Goal: Task Accomplishment & Management: Contribute content

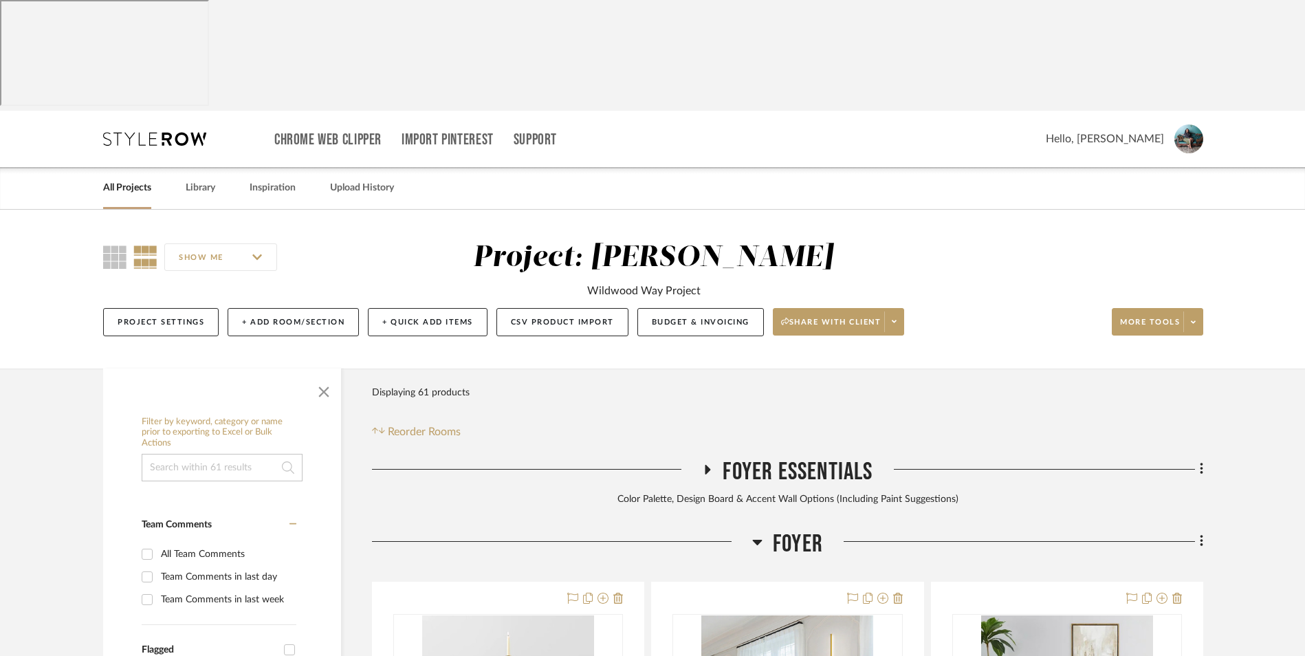
click at [139, 179] on link "All Projects" at bounding box center [127, 188] width 48 height 19
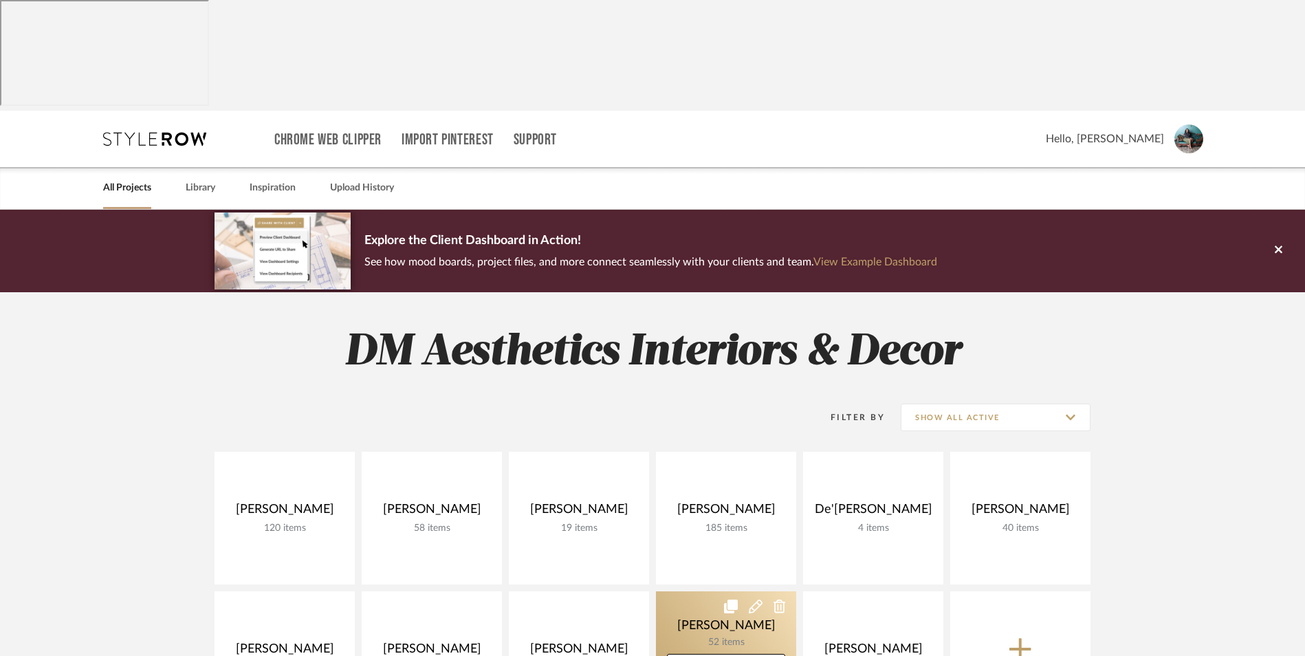
click at [730, 591] on link at bounding box center [726, 657] width 140 height 133
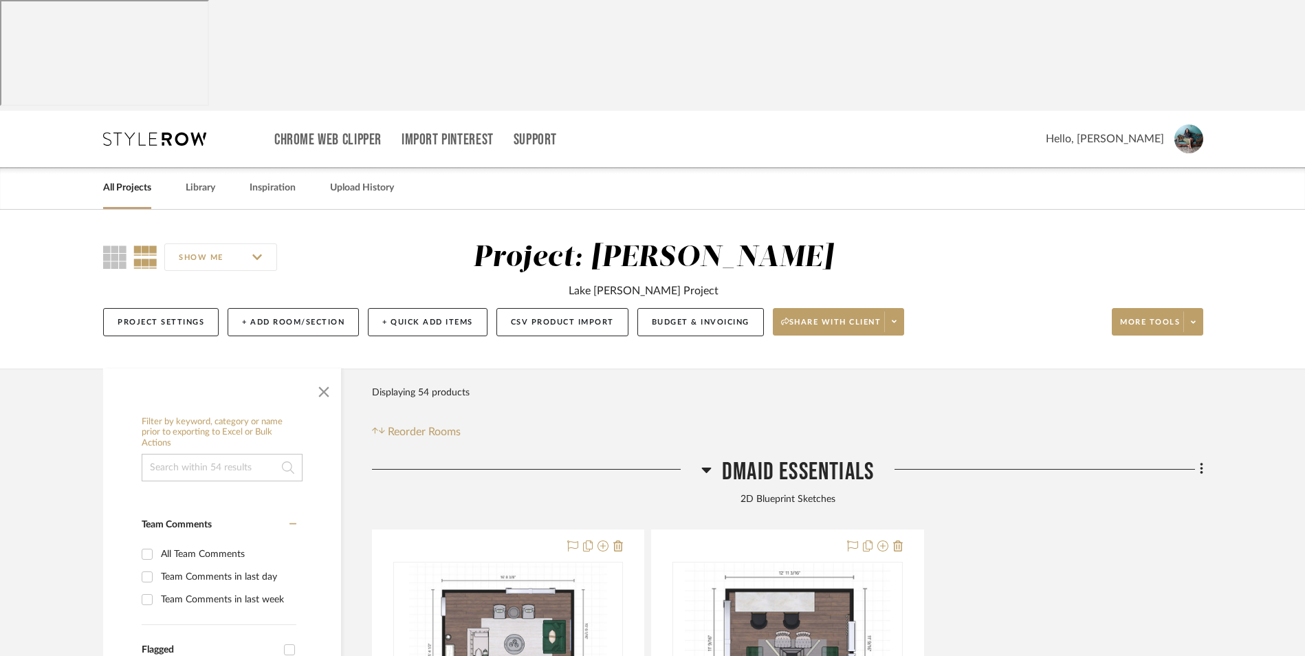
click at [703, 468] on icon at bounding box center [706, 471] width 10 height 6
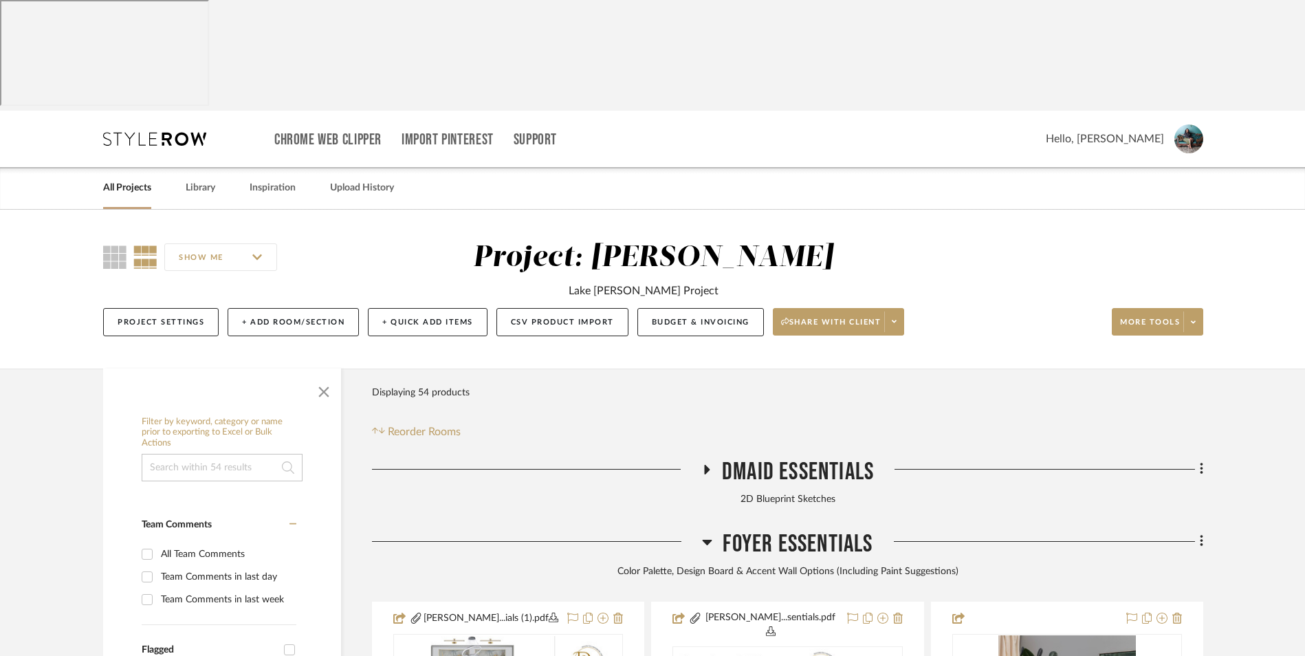
click at [711, 540] on icon at bounding box center [708, 543] width 10 height 6
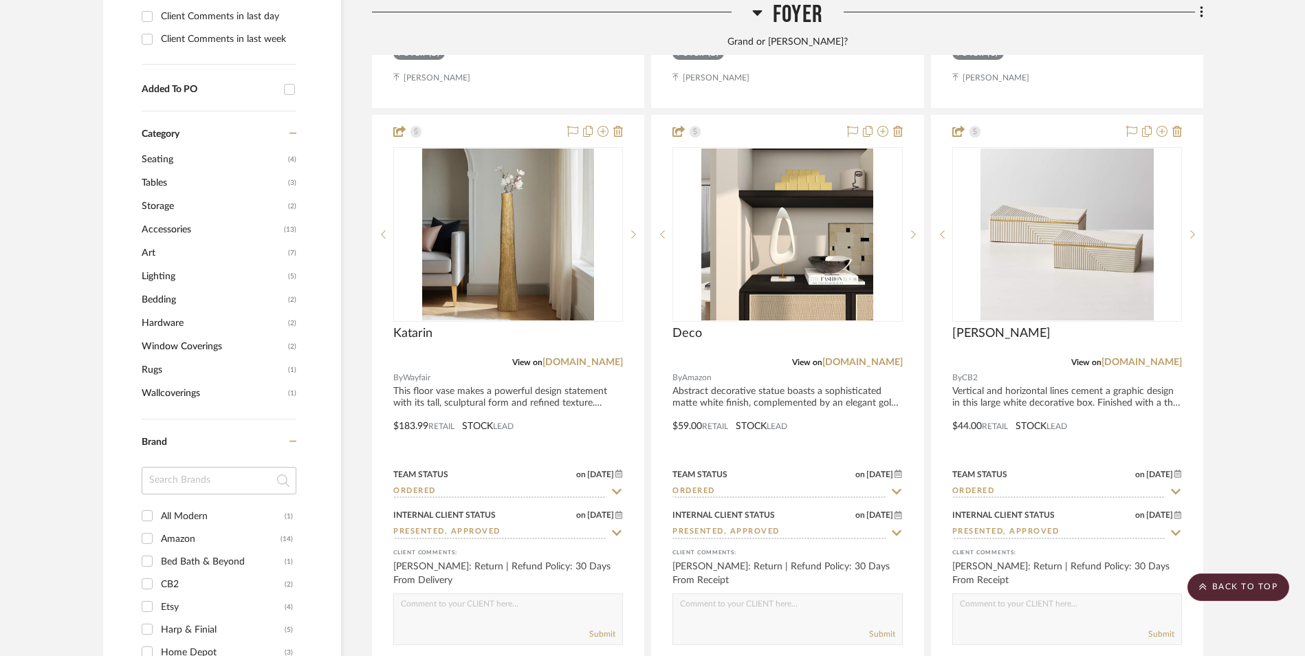
scroll to position [1238, 0]
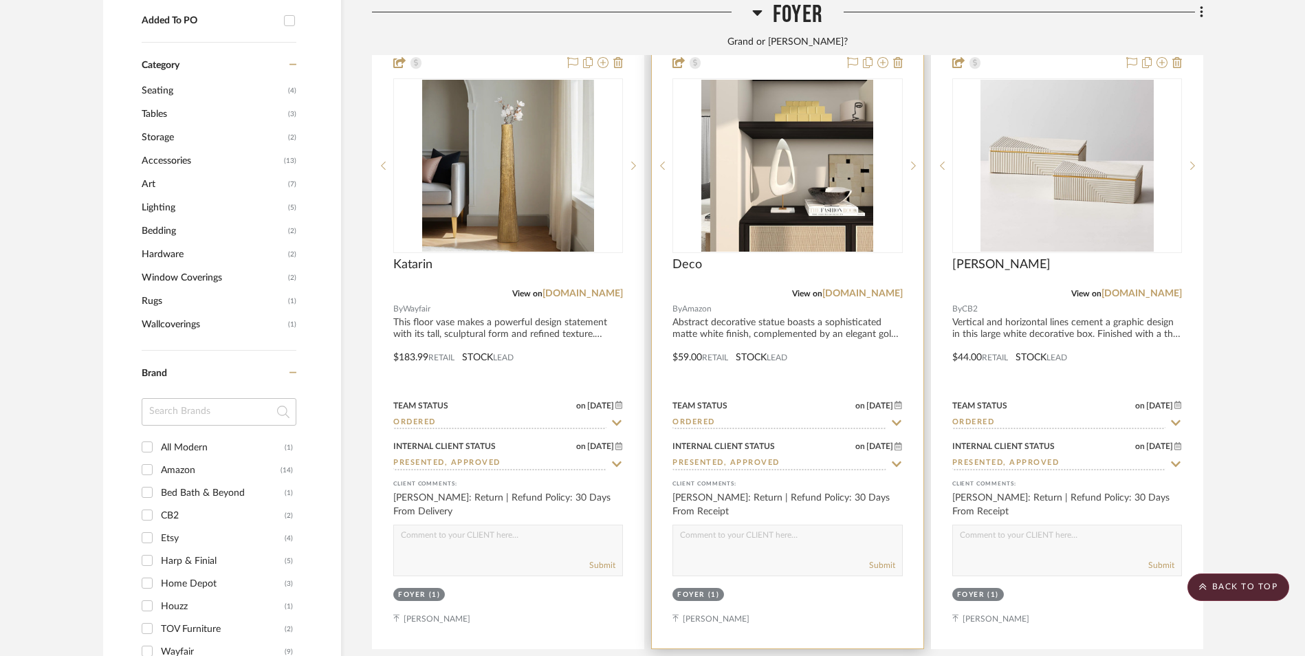
click at [752, 457] on input "Presented, Approved" at bounding box center [778, 463] width 213 height 13
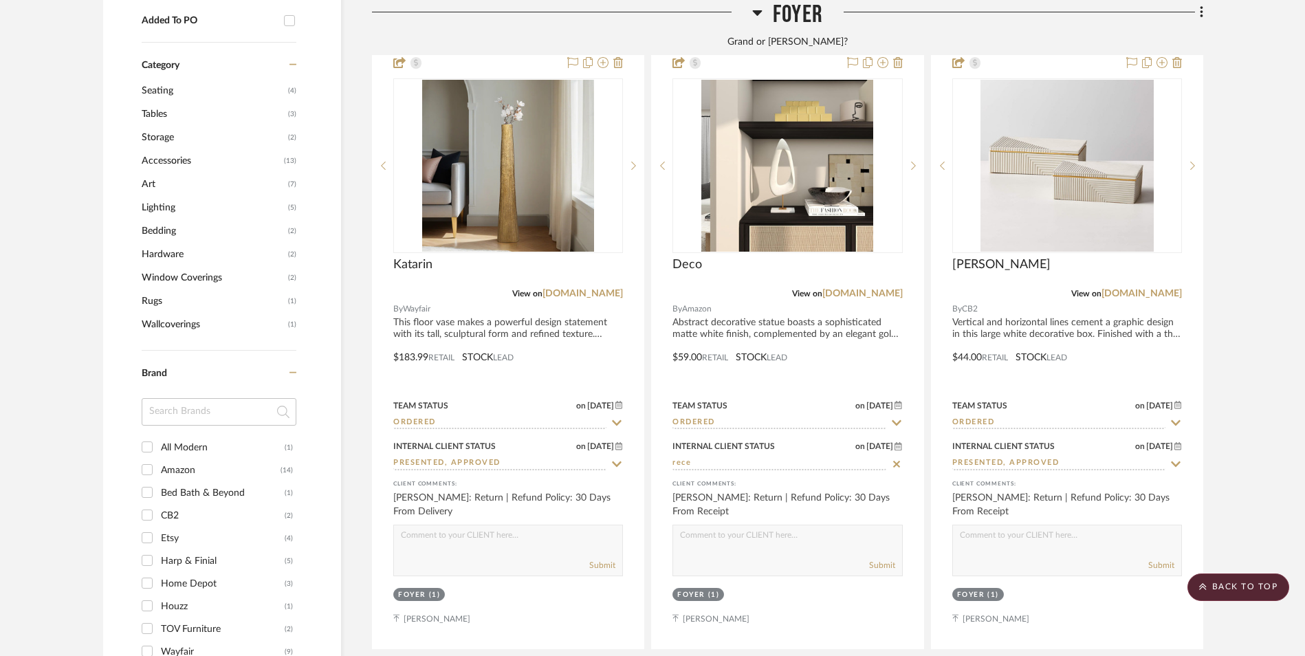
scroll to position [1306, 0]
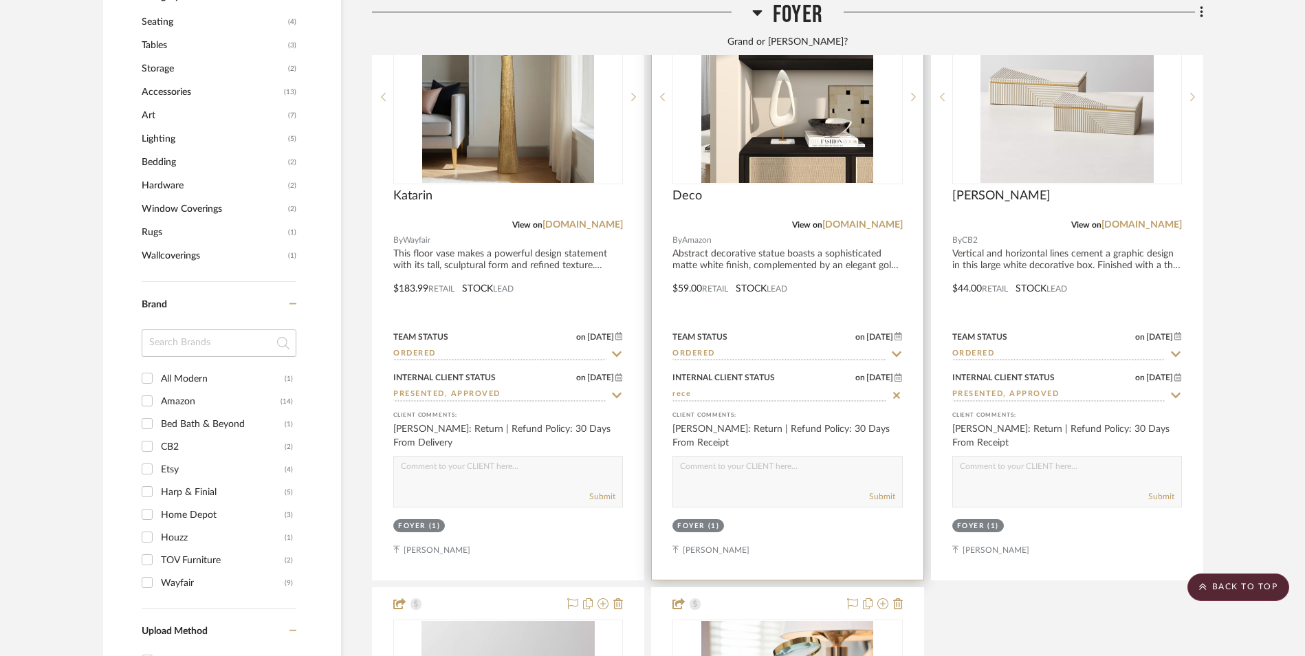
type input "rece"
click at [900, 390] on icon at bounding box center [896, 395] width 12 height 11
type input "[DATE]"
click at [795, 388] on input at bounding box center [778, 394] width 213 height 13
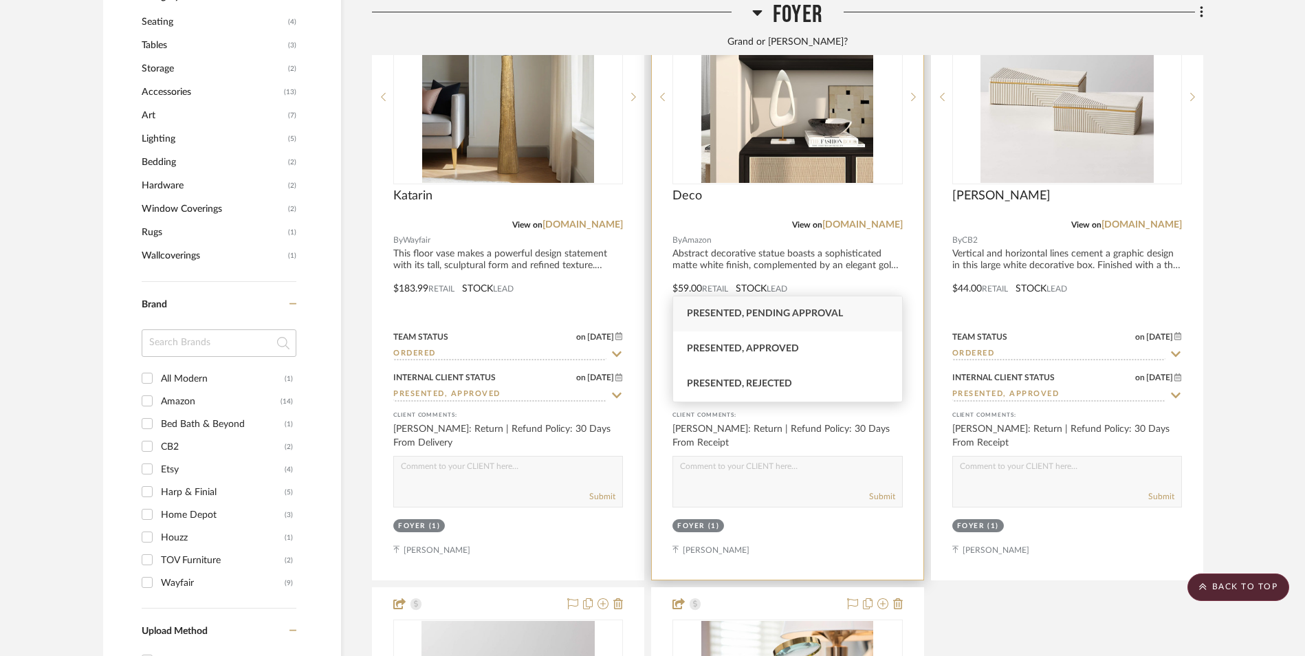
drag, startPoint x: 791, startPoint y: 345, endPoint x: 765, endPoint y: 272, distance: 77.8
click at [791, 344] on span "Presented, Approved" at bounding box center [743, 349] width 112 height 10
type input "Presented, Approved"
click at [748, 348] on input "Ordered" at bounding box center [778, 354] width 213 height 13
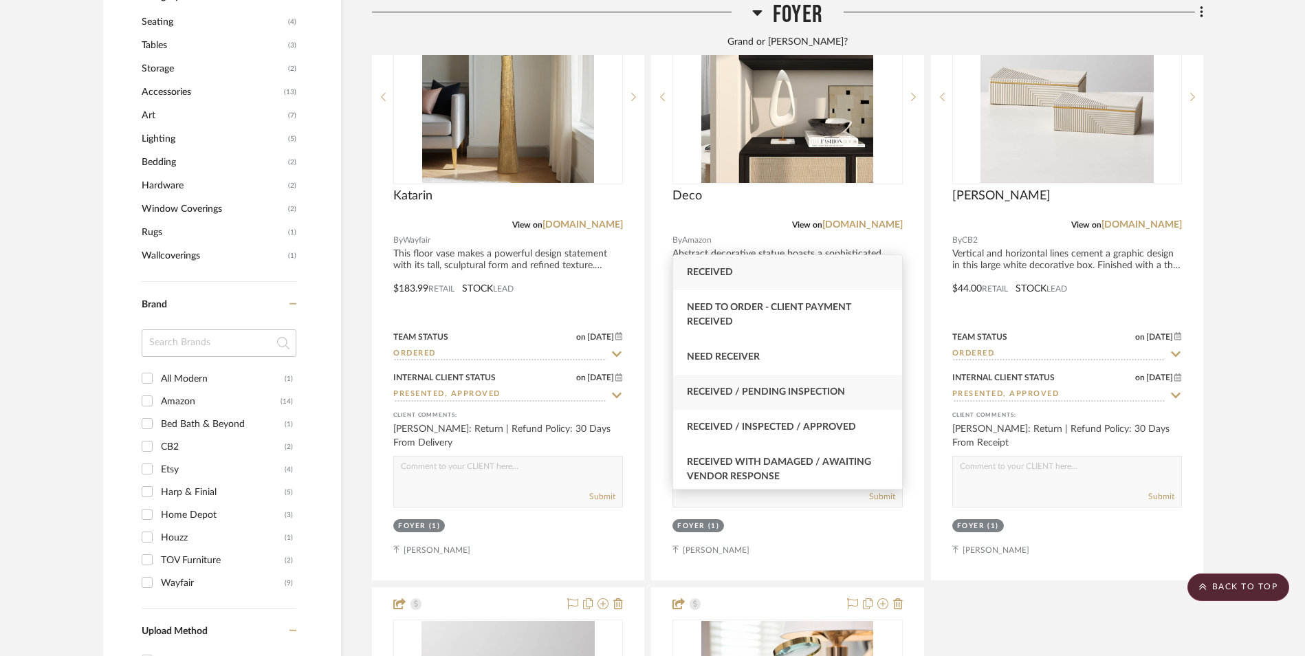
type input "rece"
click at [785, 390] on span "Received / Pending Inspection" at bounding box center [766, 392] width 158 height 10
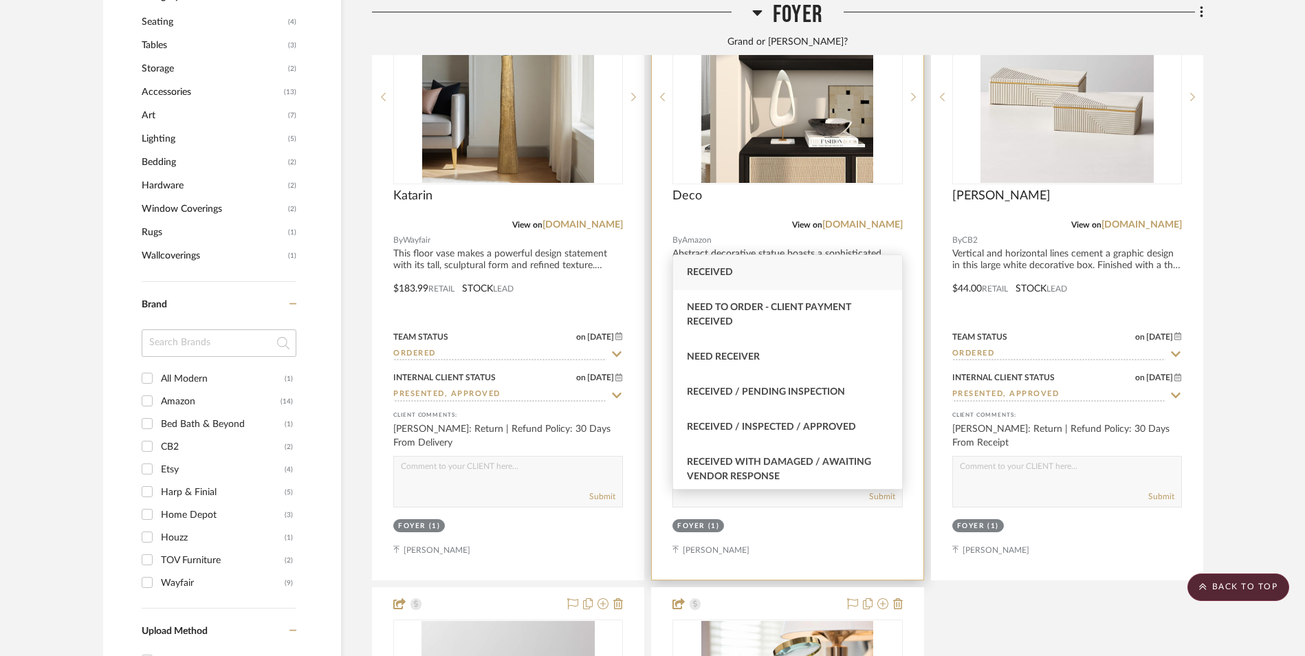
type input "[DATE]"
type input "Received / Pending Inspection"
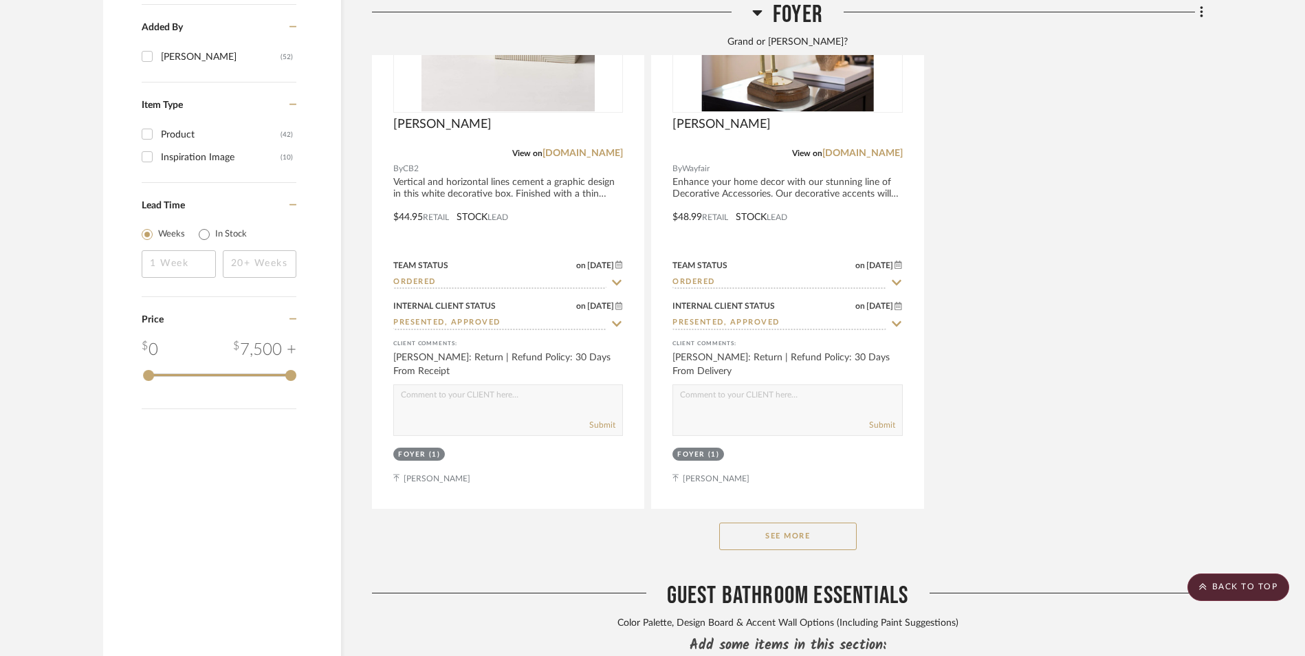
scroll to position [1994, 0]
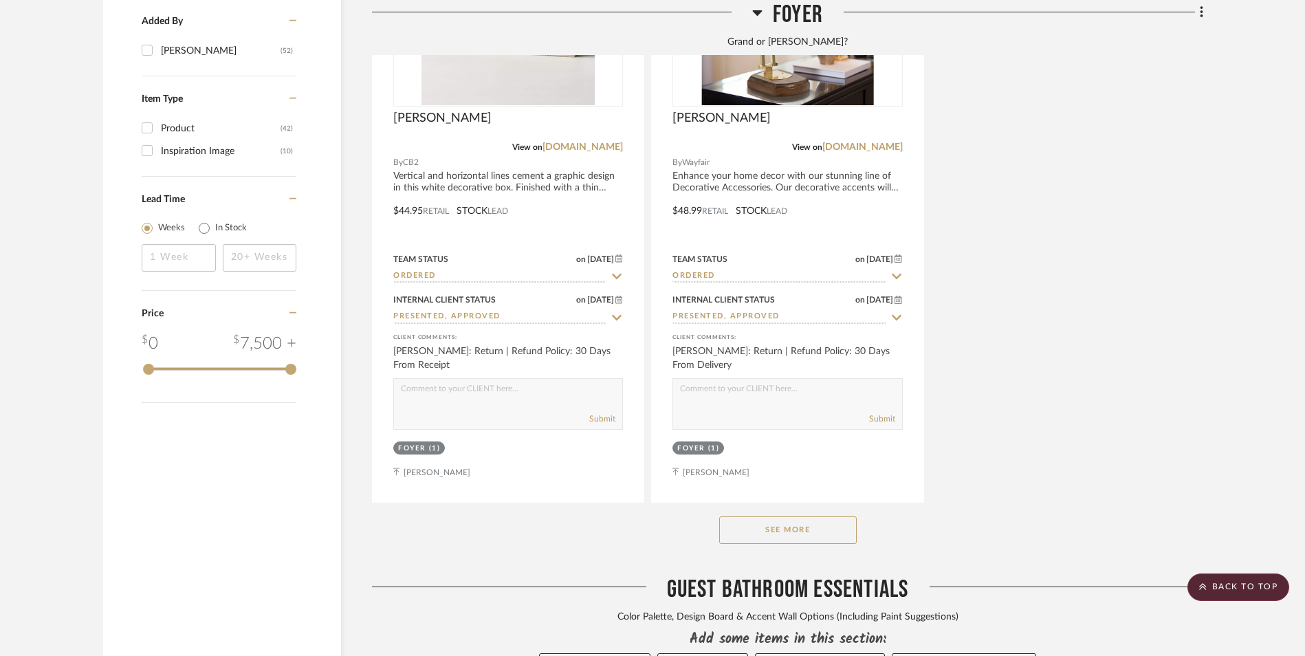
click at [825, 516] on button "See More" at bounding box center [788, 530] width 138 height 28
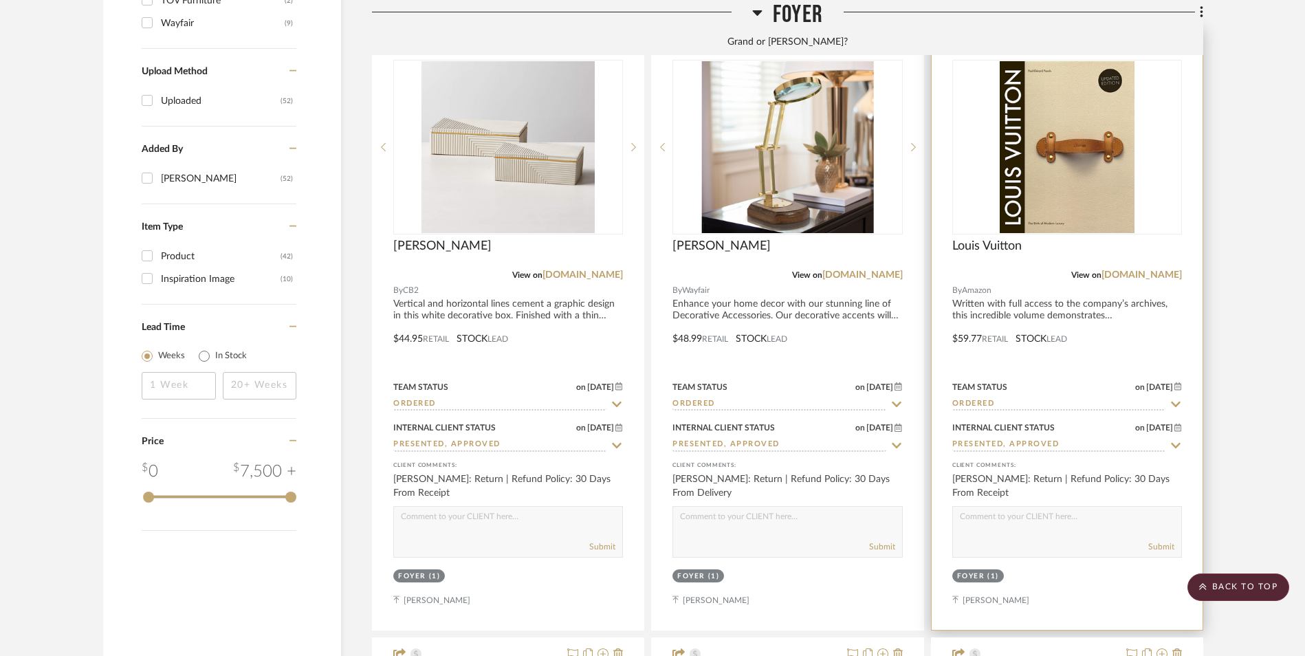
scroll to position [1788, 0]
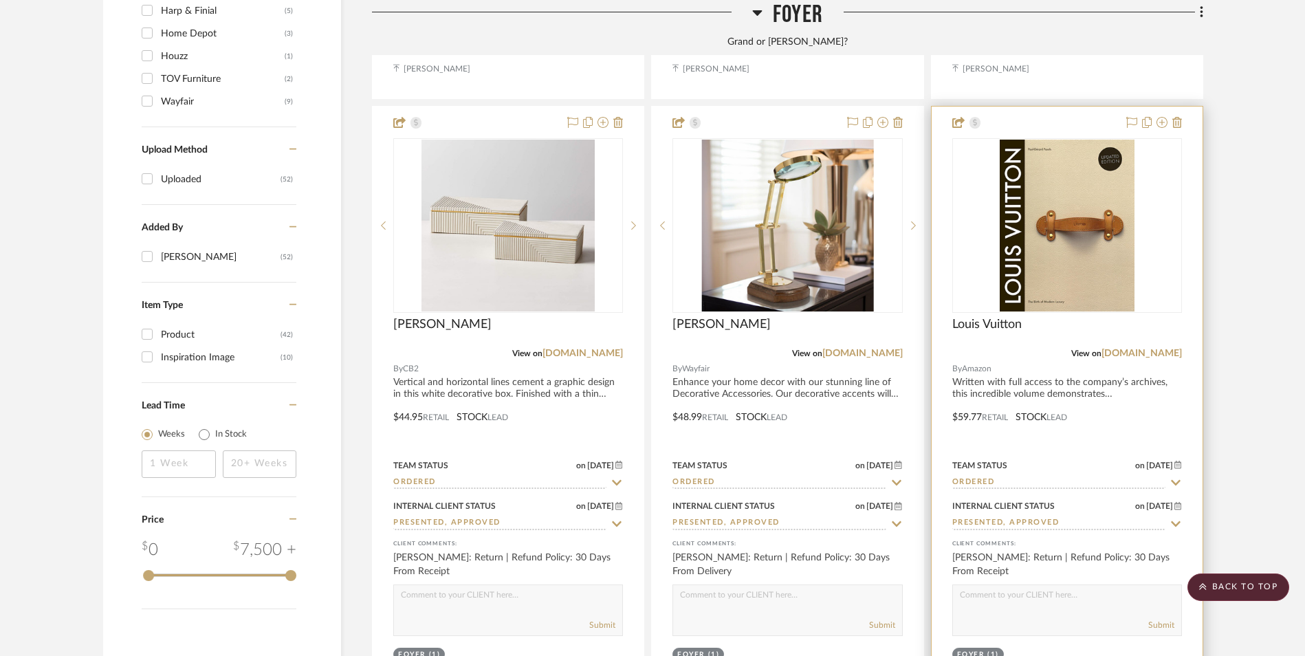
click at [1013, 476] on input "Ordered" at bounding box center [1058, 482] width 213 height 13
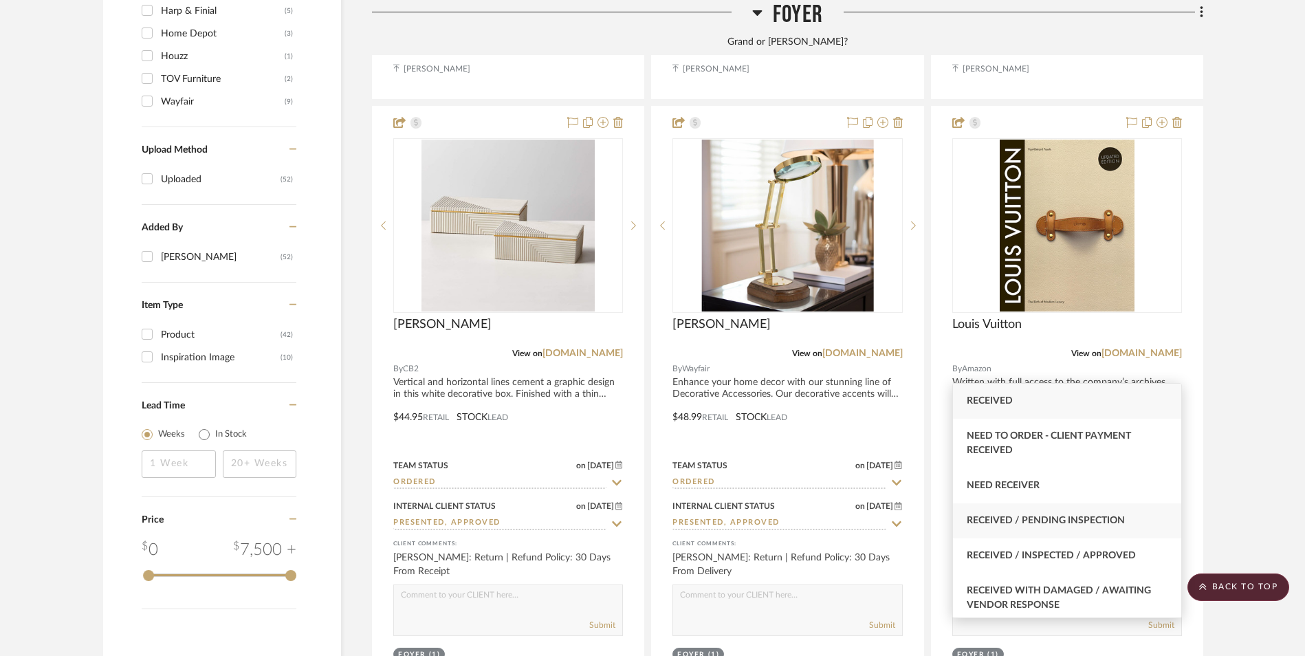
type input "rece"
click at [1061, 522] on span "Received / Pending Inspection" at bounding box center [1046, 521] width 158 height 10
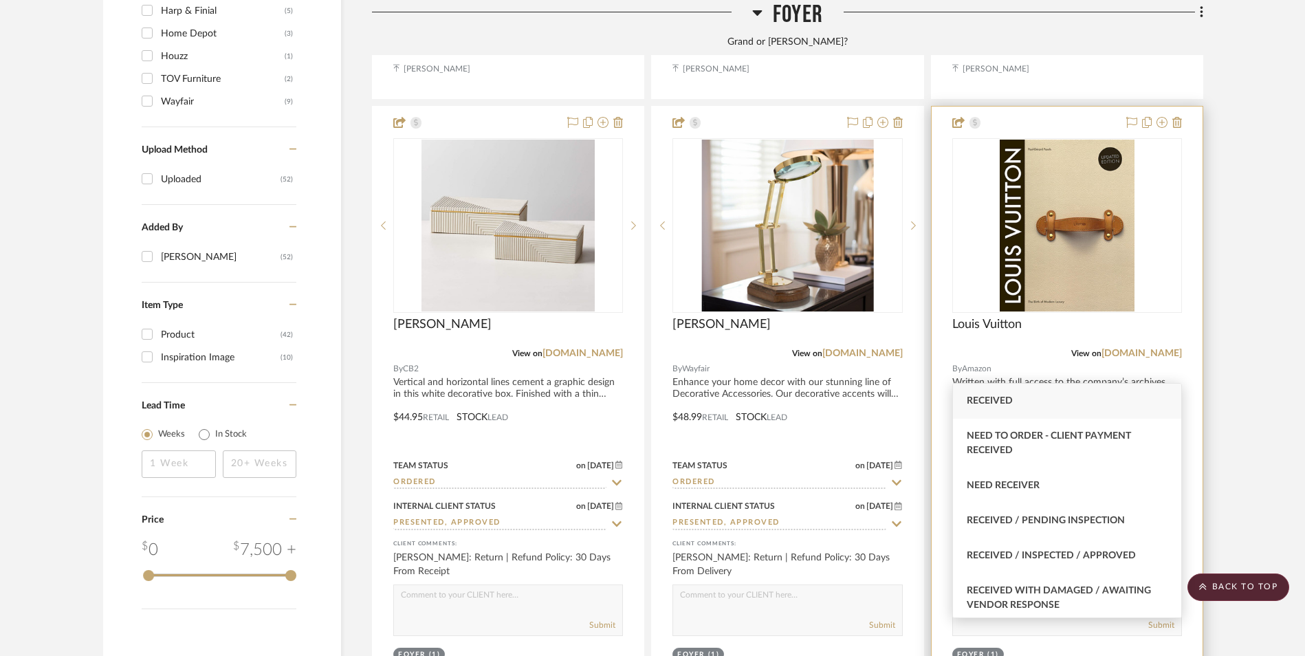
type input "[DATE]"
type input "Received / Pending Inspection"
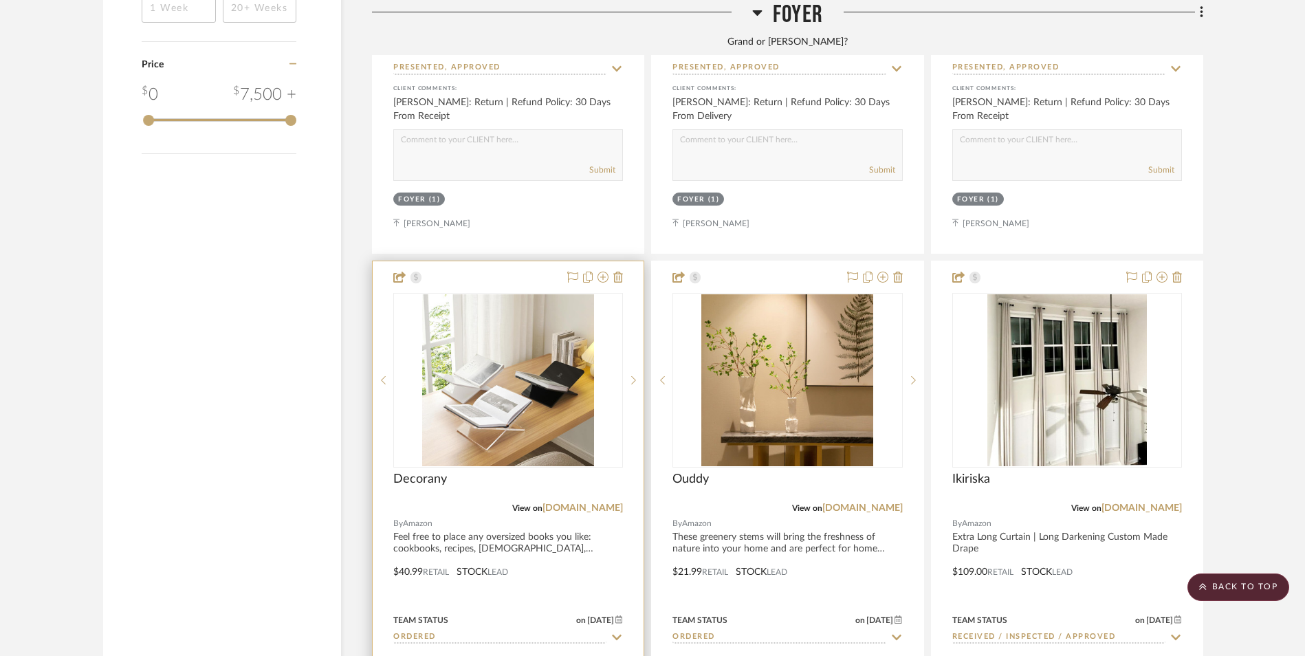
scroll to position [2338, 0]
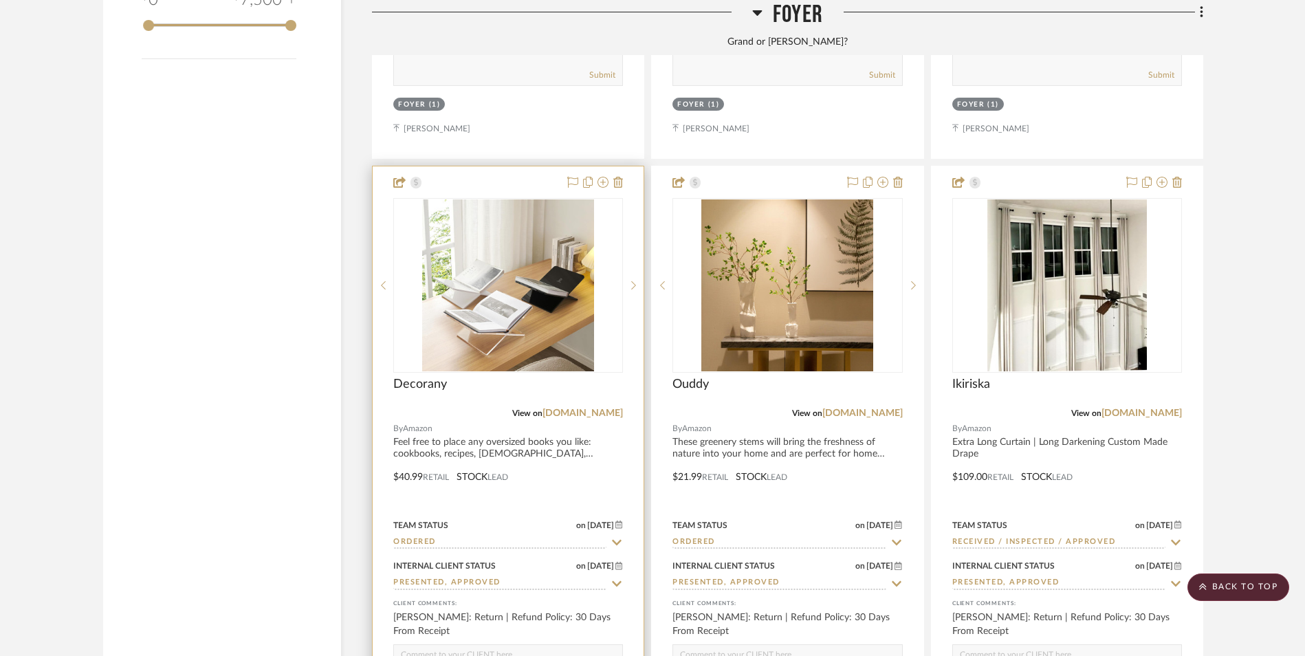
click at [463, 536] on input "Ordered" at bounding box center [499, 542] width 213 height 13
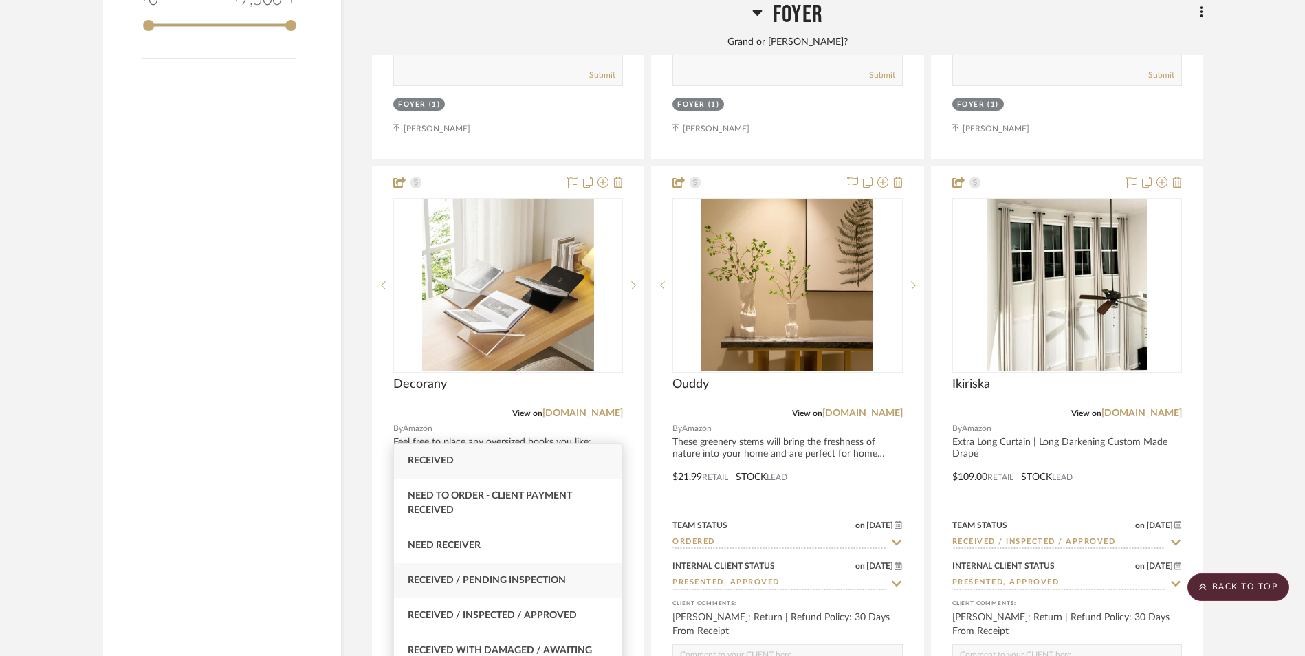
type input "rece"
click at [501, 578] on span "Received / Pending Inspection" at bounding box center [487, 580] width 158 height 10
type input "[DATE]"
type input "Received / Pending Inspection"
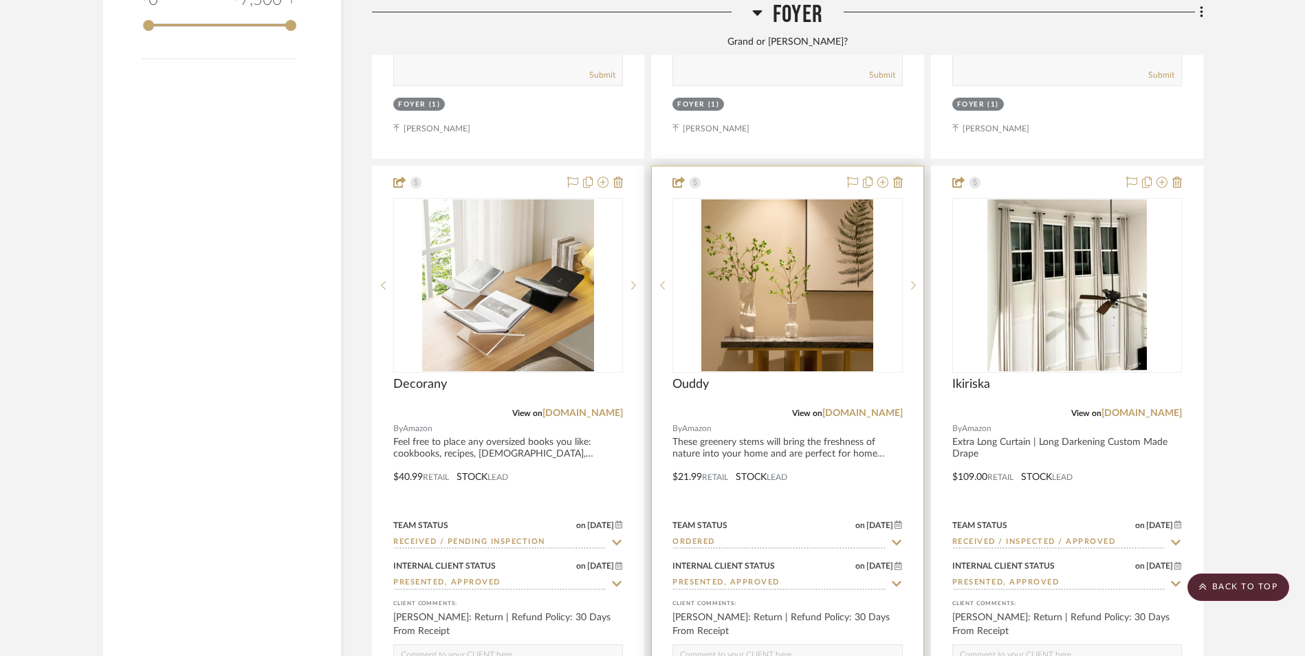
click at [725, 536] on input "Ordered" at bounding box center [778, 542] width 213 height 13
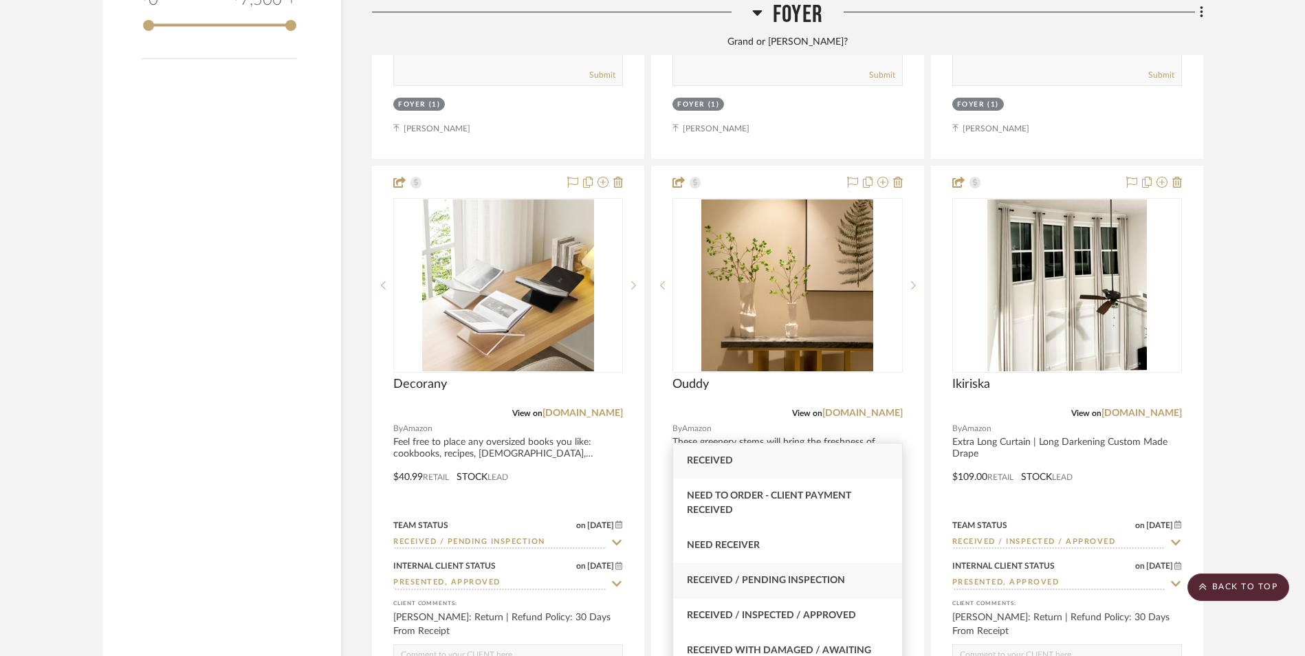
type input "rece"
click at [770, 584] on span "Received / Pending Inspection" at bounding box center [766, 580] width 158 height 10
type input "[DATE]"
type input "Received / Pending Inspection"
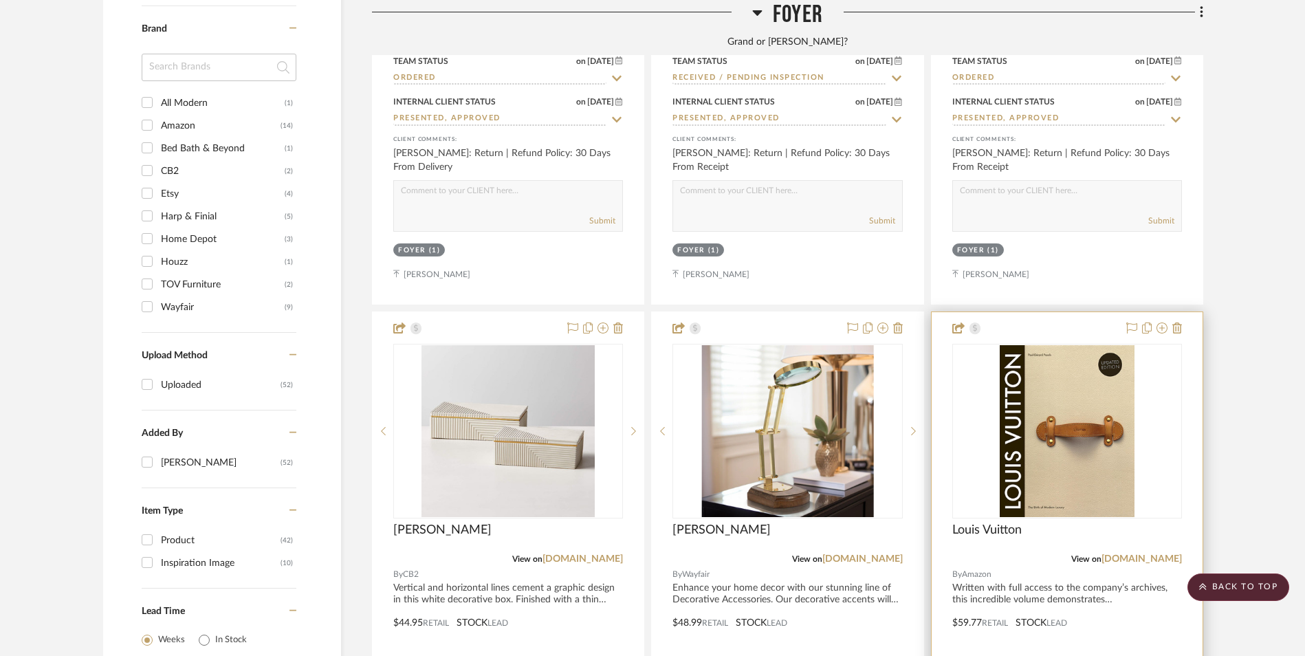
scroll to position [1581, 0]
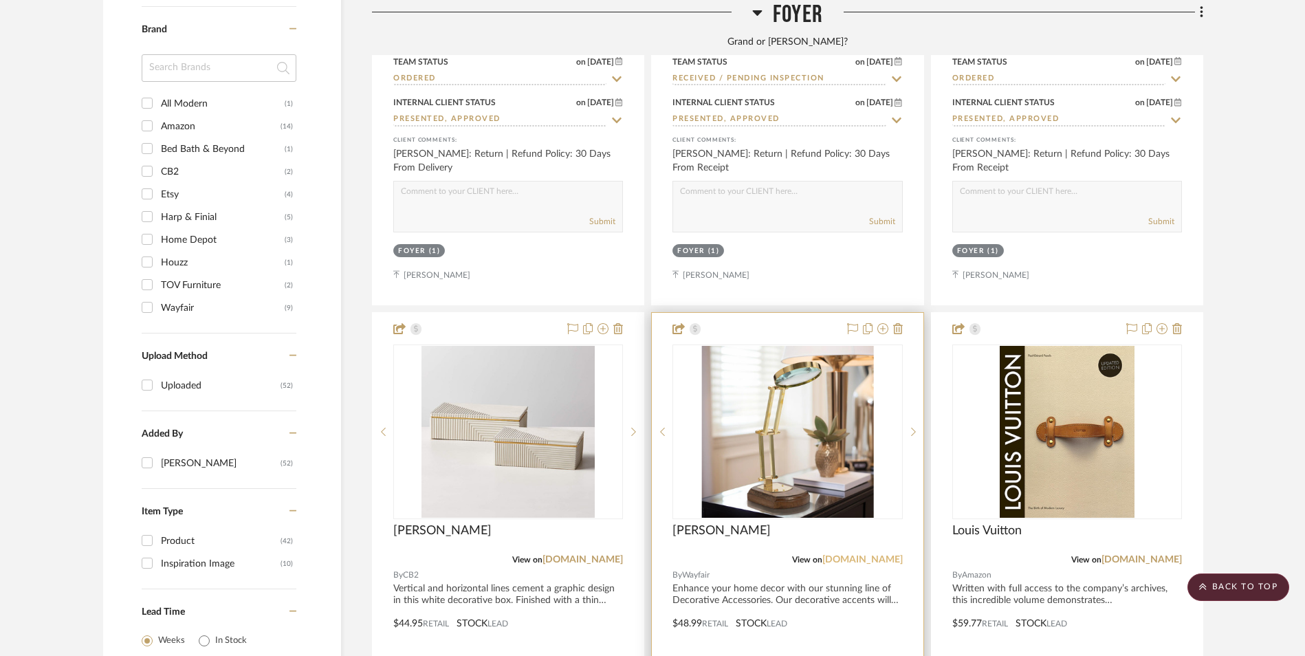
click at [875, 555] on link "[DOMAIN_NAME]" at bounding box center [862, 560] width 80 height 10
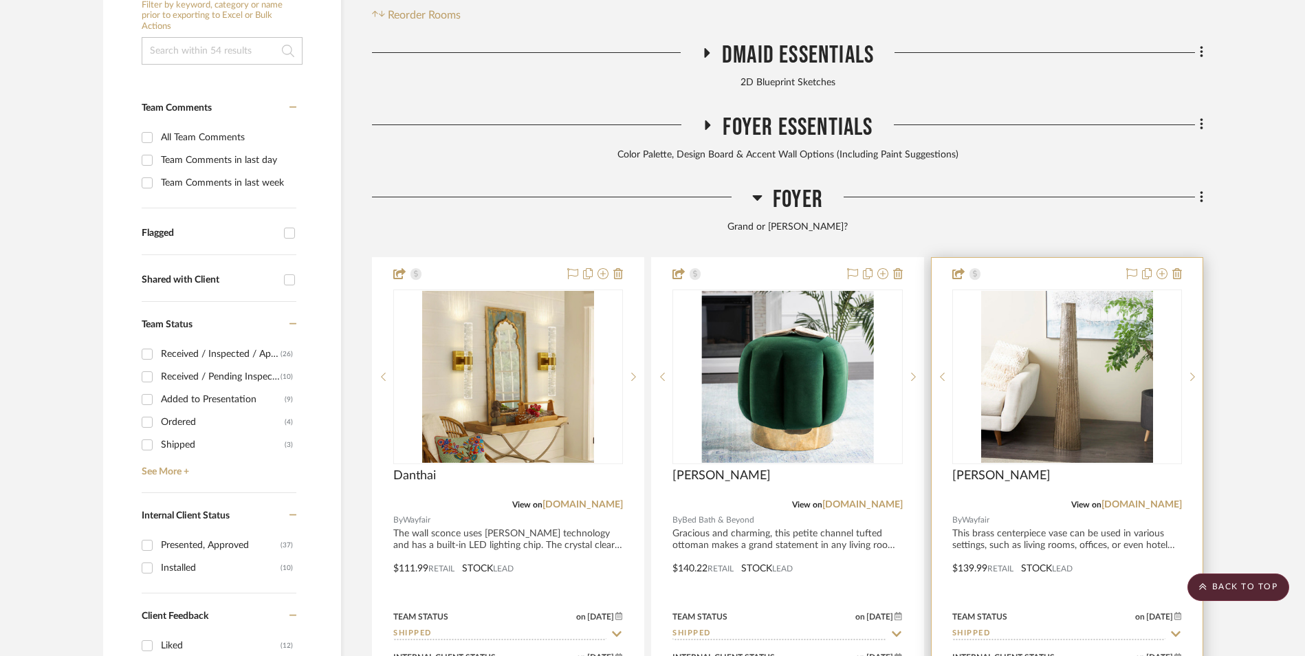
scroll to position [619, 0]
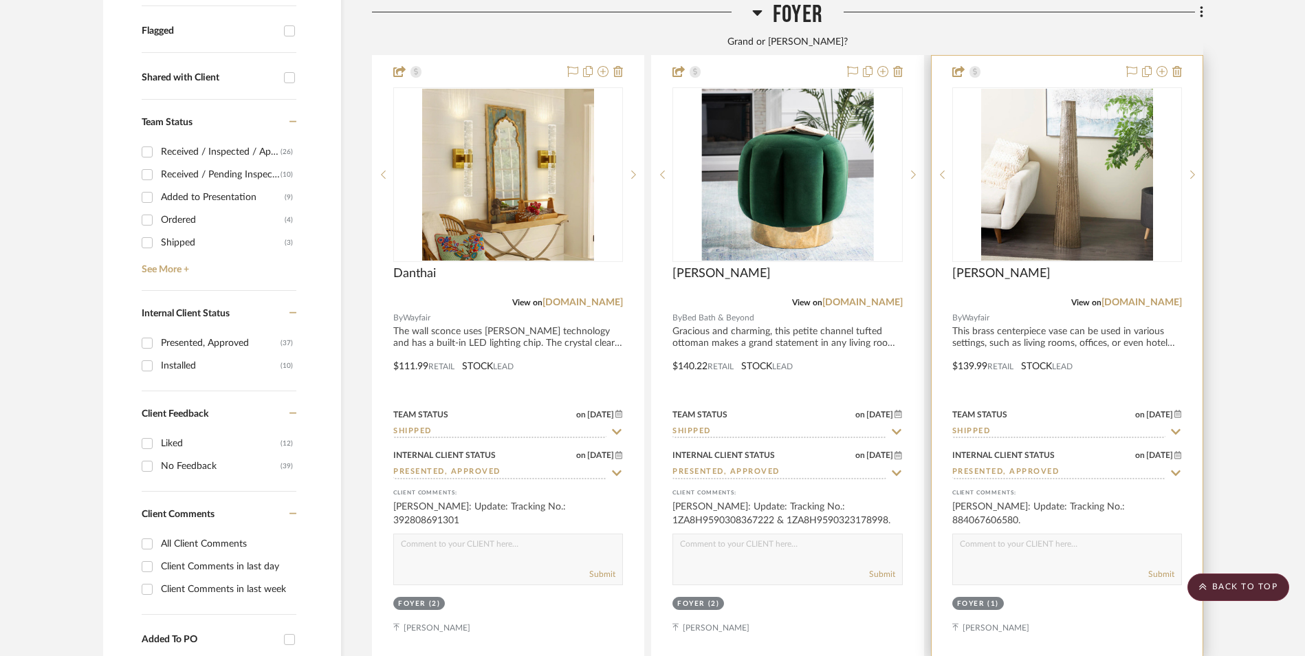
click at [998, 426] on input "Shipped" at bounding box center [1058, 432] width 213 height 13
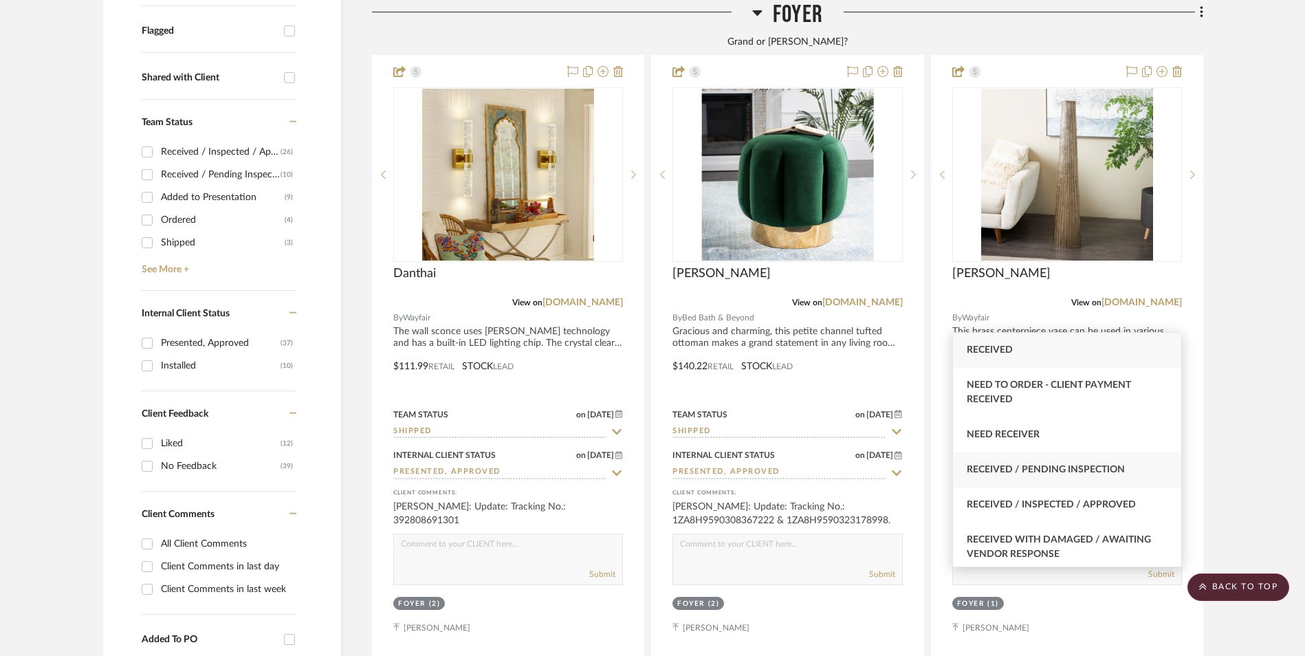
type input "rece"
click at [1044, 463] on div "Received / Pending Inspection" at bounding box center [1067, 469] width 228 height 35
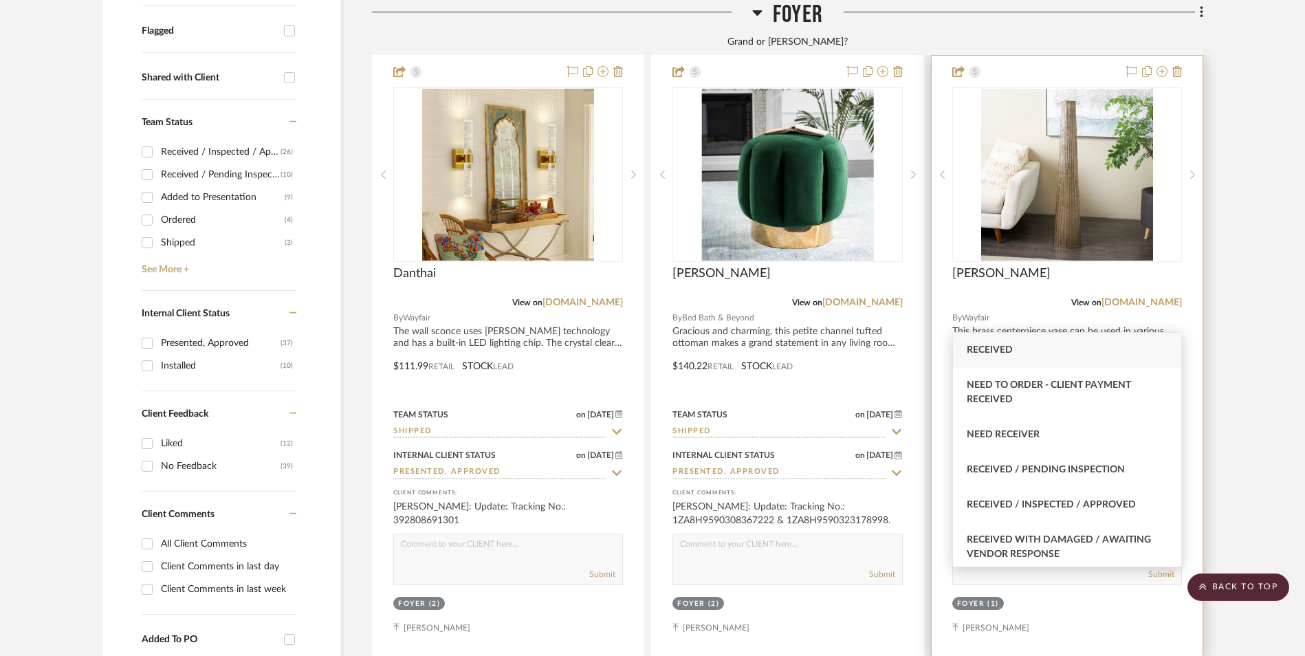
type input "[DATE]"
type input "Received / Pending Inspection"
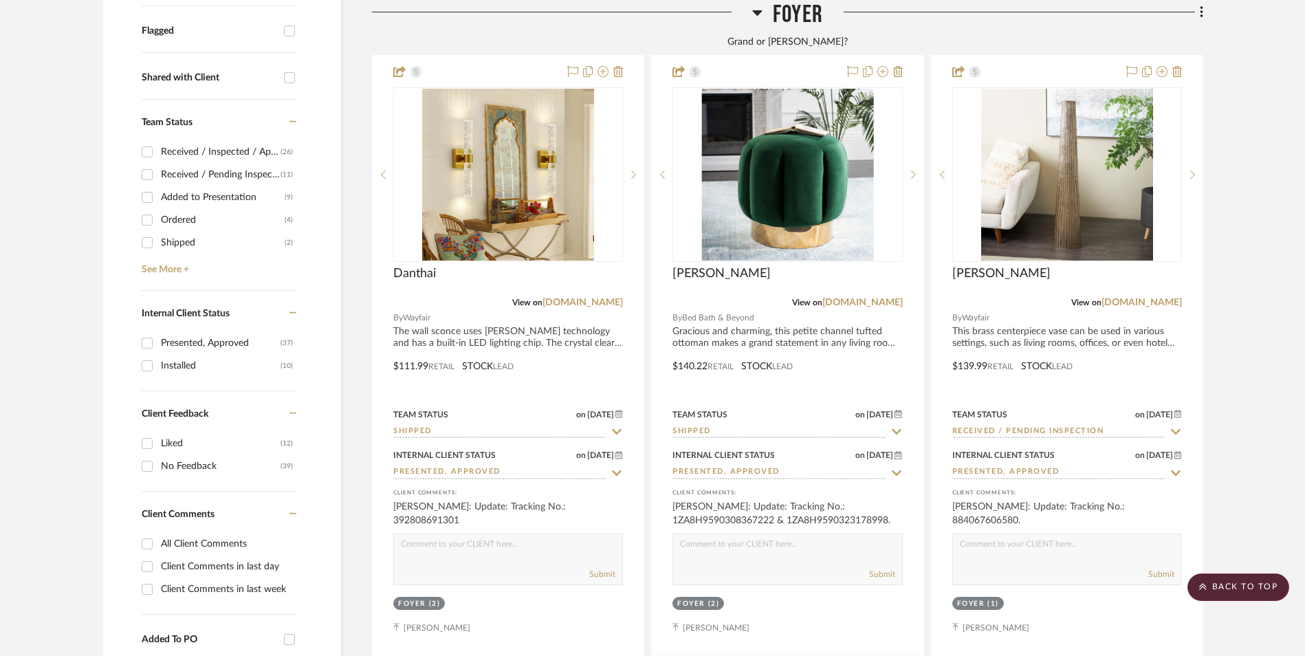
scroll to position [481, 0]
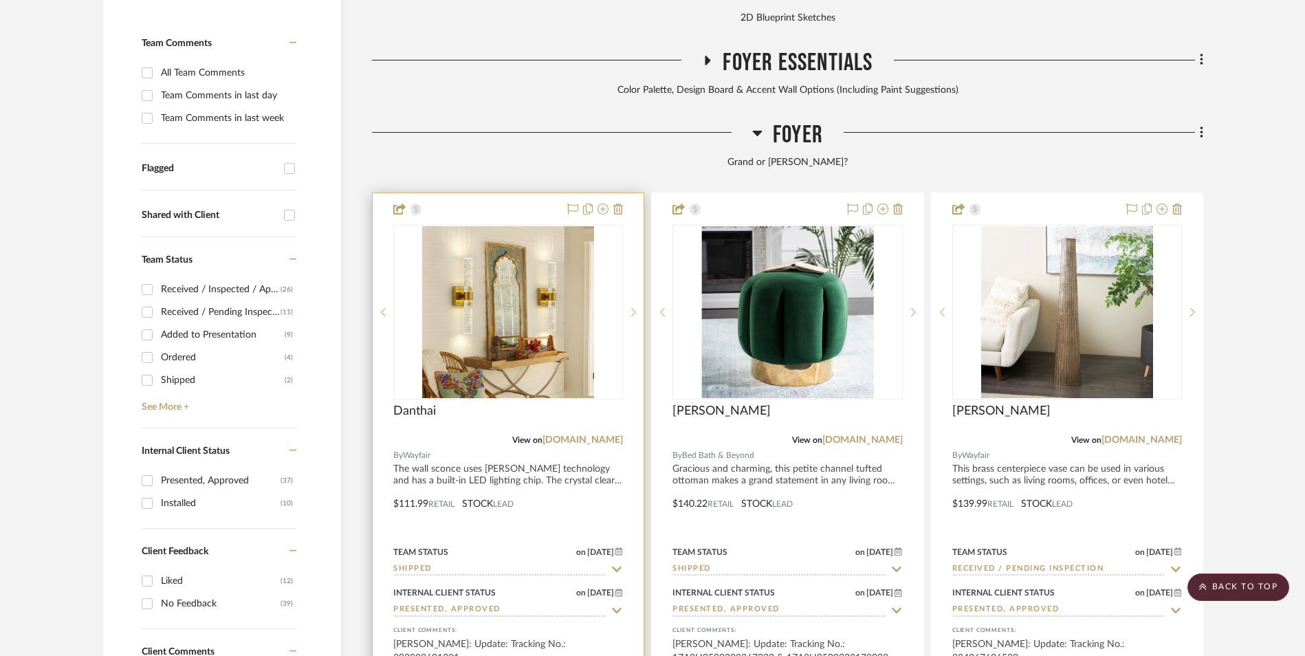
click at [470, 563] on input "Shipped" at bounding box center [499, 569] width 213 height 13
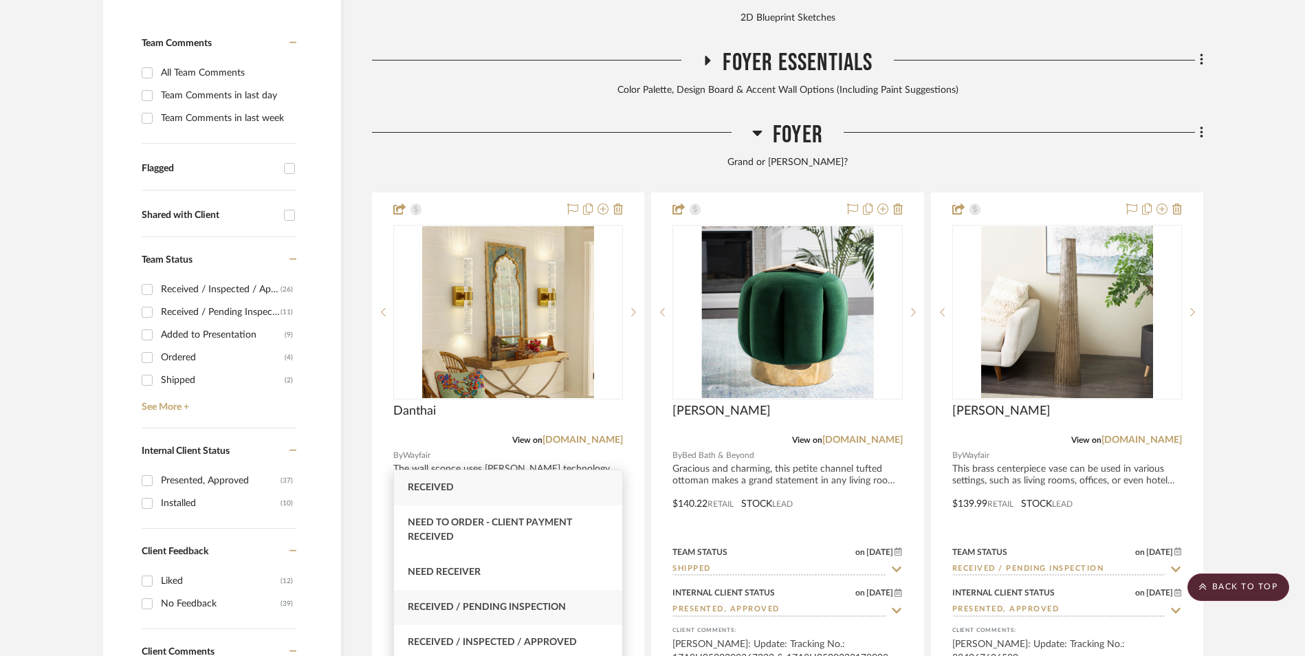
type input "rece"
click at [496, 604] on span "Received / Pending Inspection" at bounding box center [487, 607] width 158 height 10
type input "[DATE]"
type input "Received / Pending Inspection"
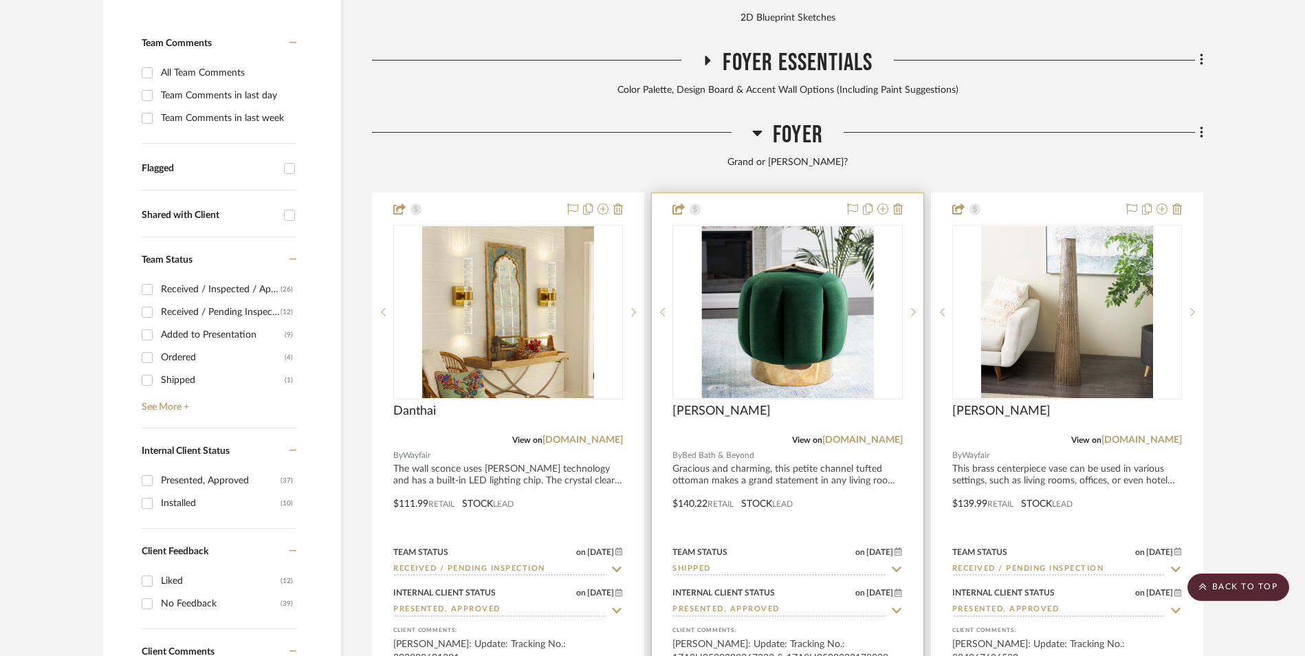
click at [865, 435] on link "[DOMAIN_NAME]" at bounding box center [862, 440] width 80 height 10
click at [756, 563] on input "Shipped" at bounding box center [778, 569] width 213 height 13
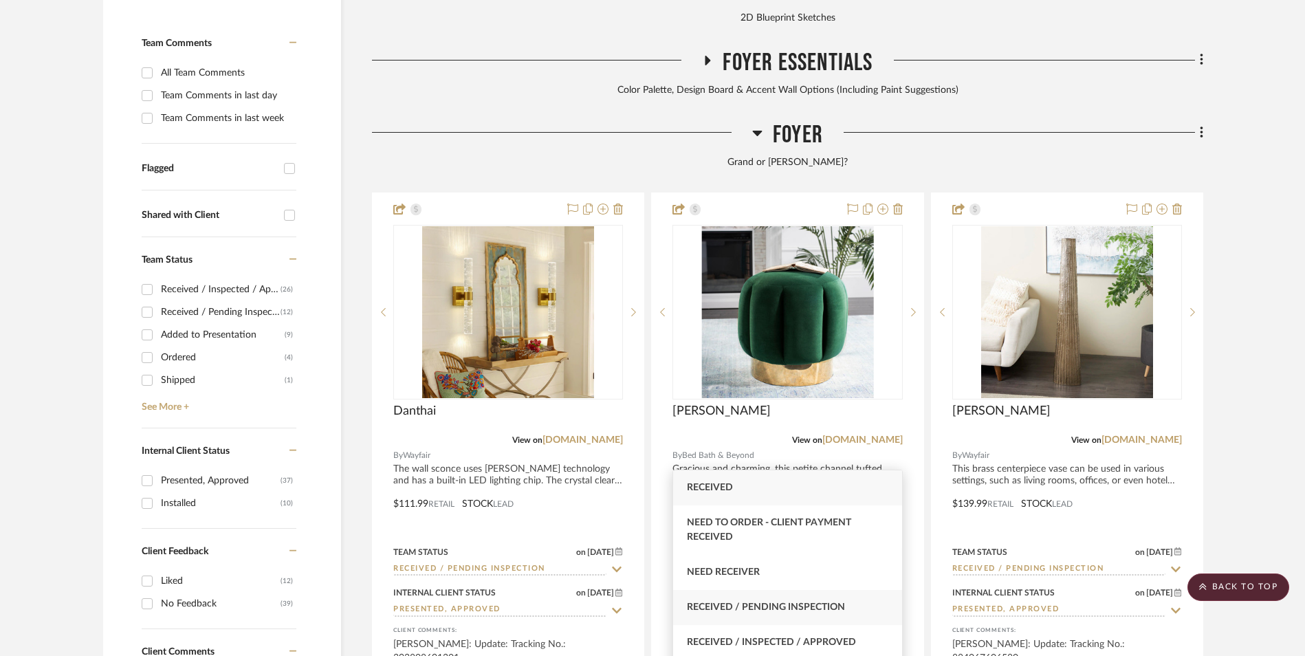
type input "rece"
click at [776, 606] on span "Received / Pending Inspection" at bounding box center [766, 607] width 158 height 10
type input "[DATE]"
type input "Received / Pending Inspection"
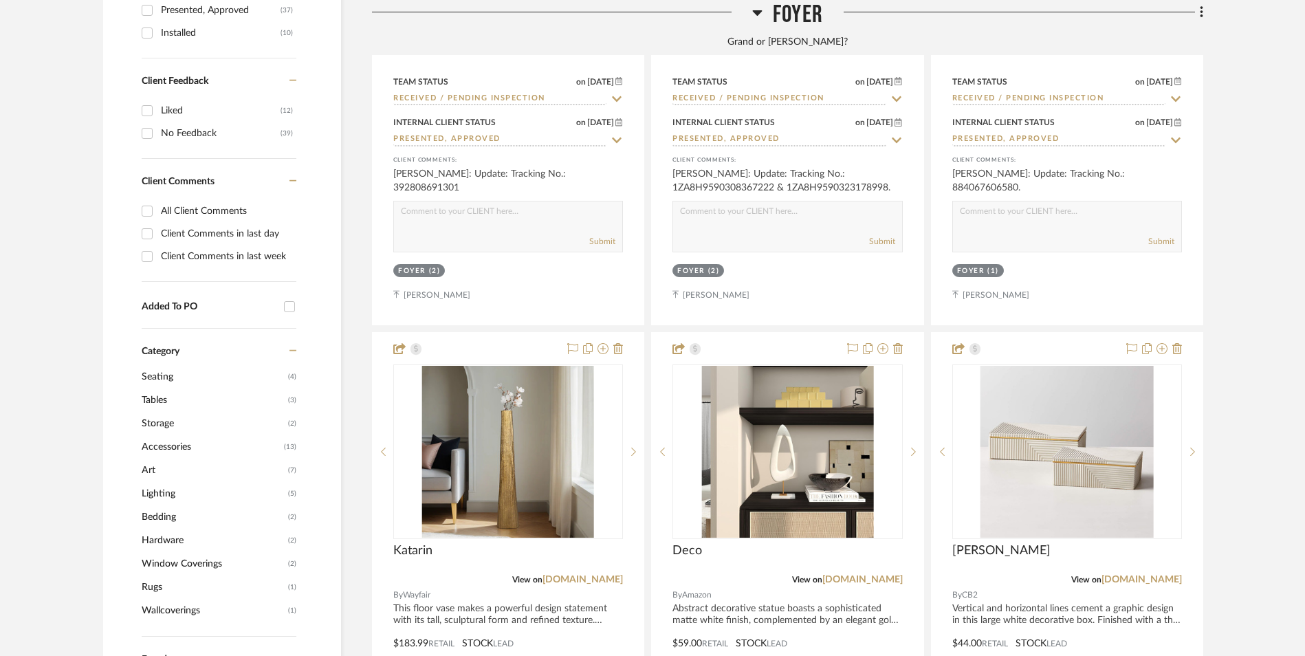
scroll to position [1100, 0]
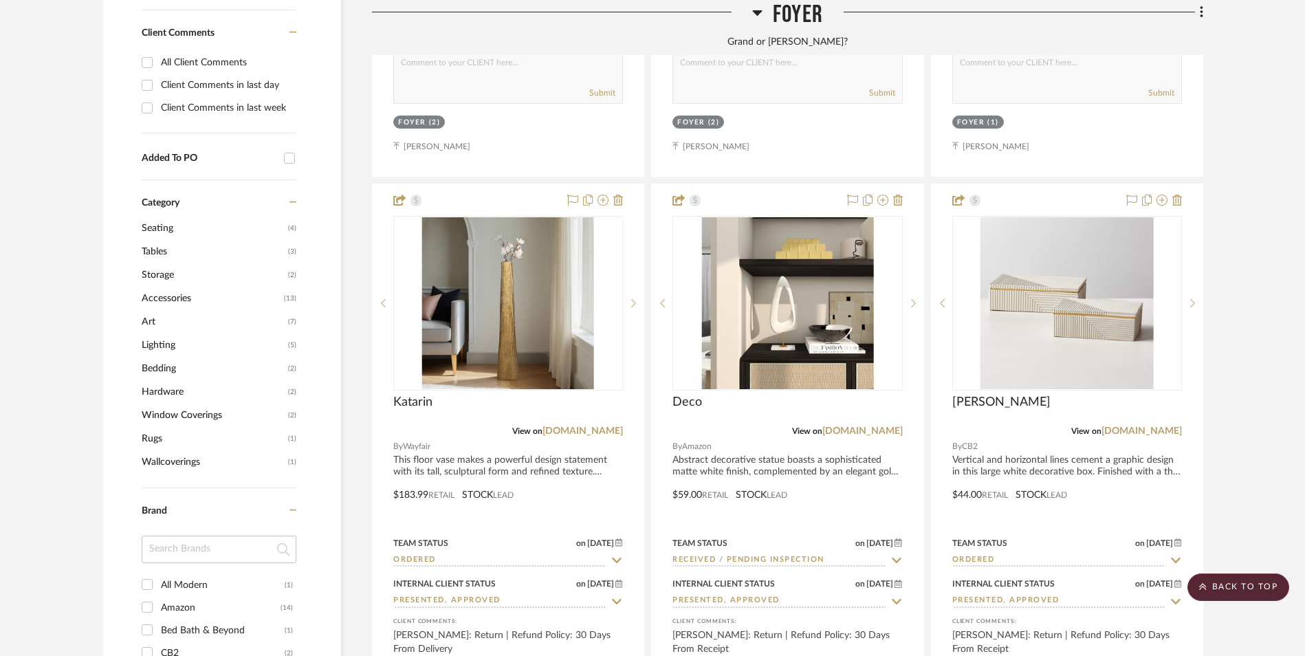
click at [1166, 426] on link "[DOMAIN_NAME]" at bounding box center [1141, 431] width 80 height 10
click at [941, 28] on div at bounding box center [1013, 17] width 380 height 35
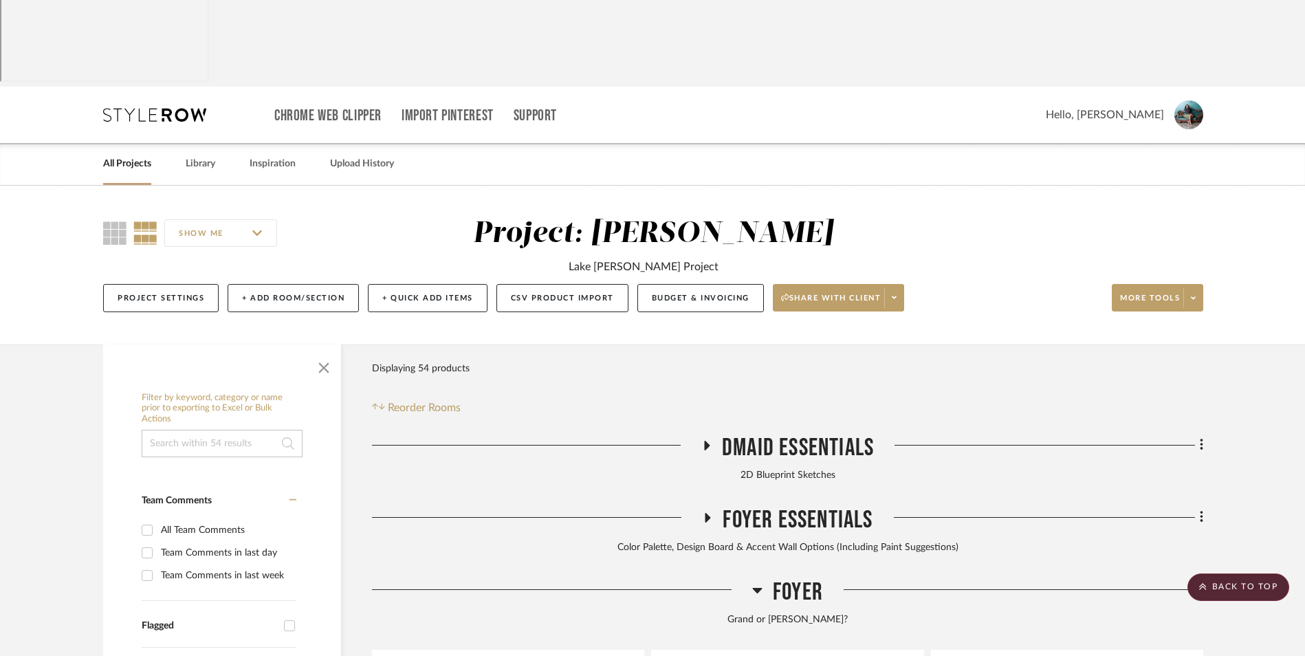
scroll to position [0, 0]
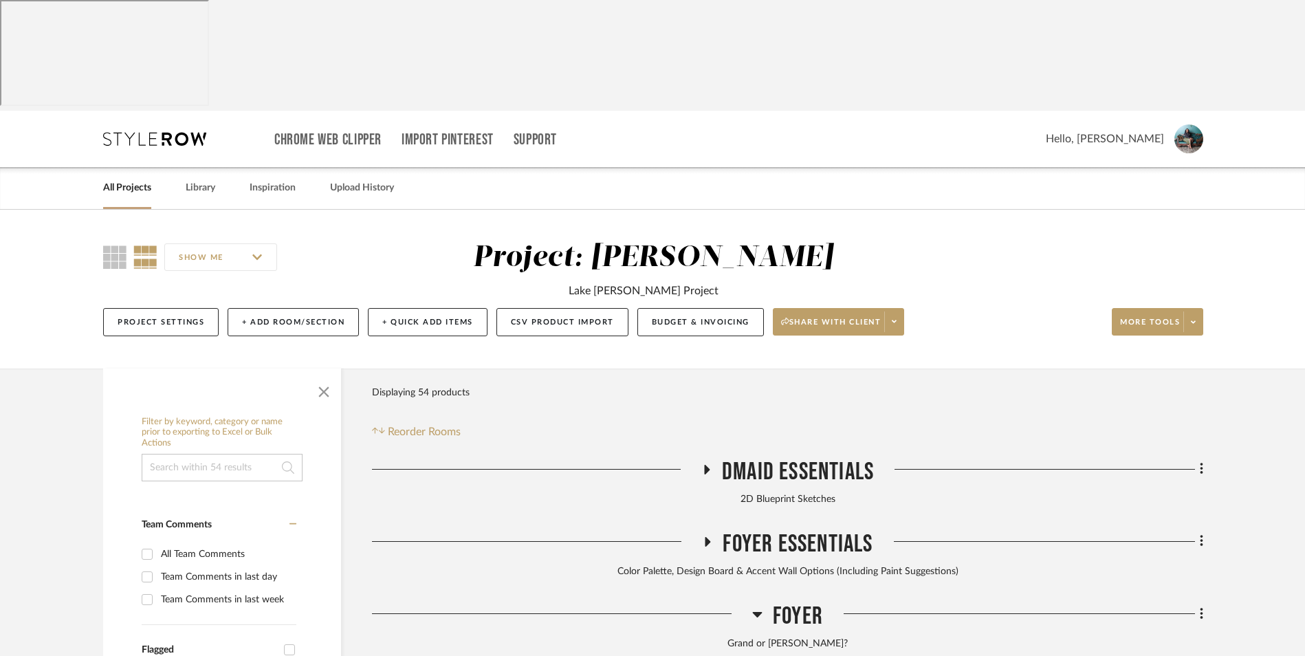
click at [137, 179] on link "All Projects" at bounding box center [127, 188] width 48 height 19
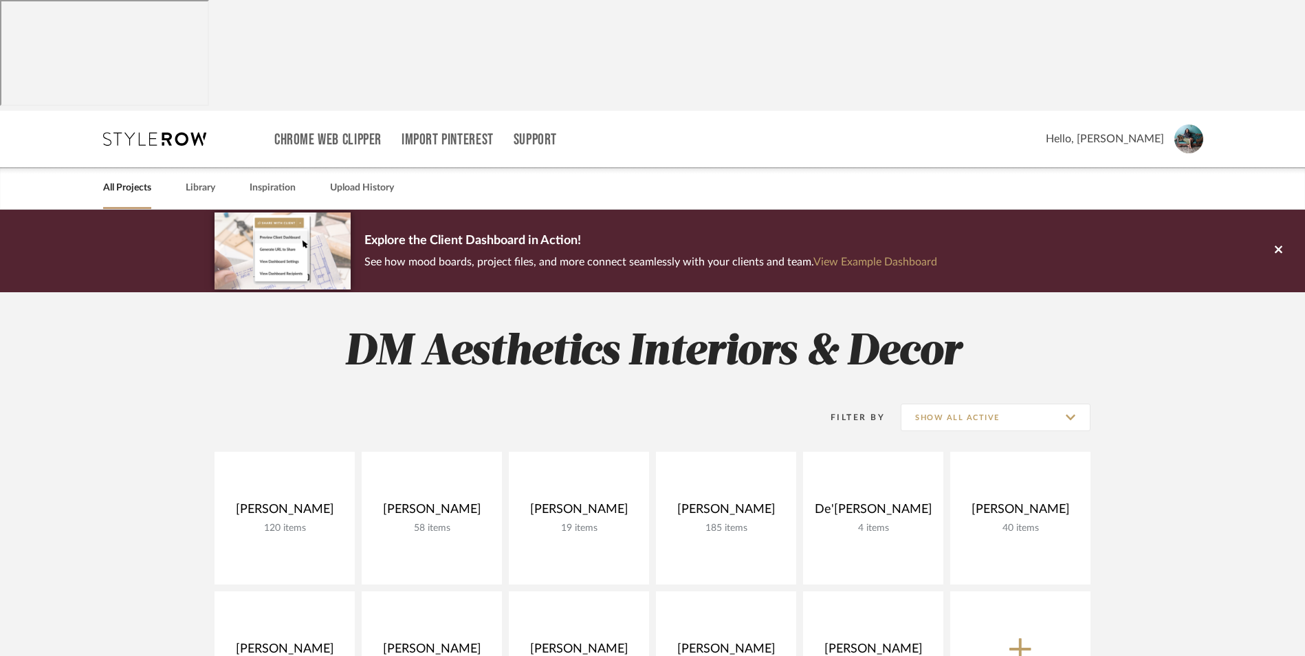
click at [1011, 327] on h2 "DM Aesthetics Interiors & Decor" at bounding box center [652, 353] width 990 height 52
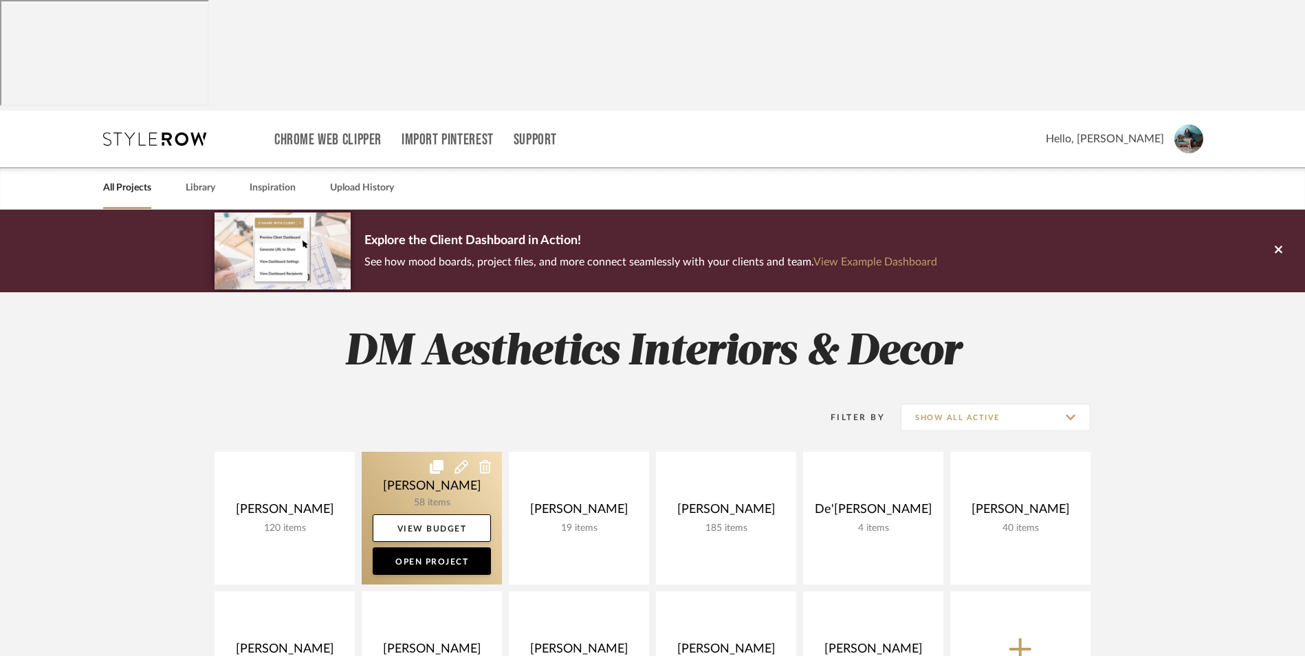
click at [442, 452] on link at bounding box center [432, 518] width 140 height 133
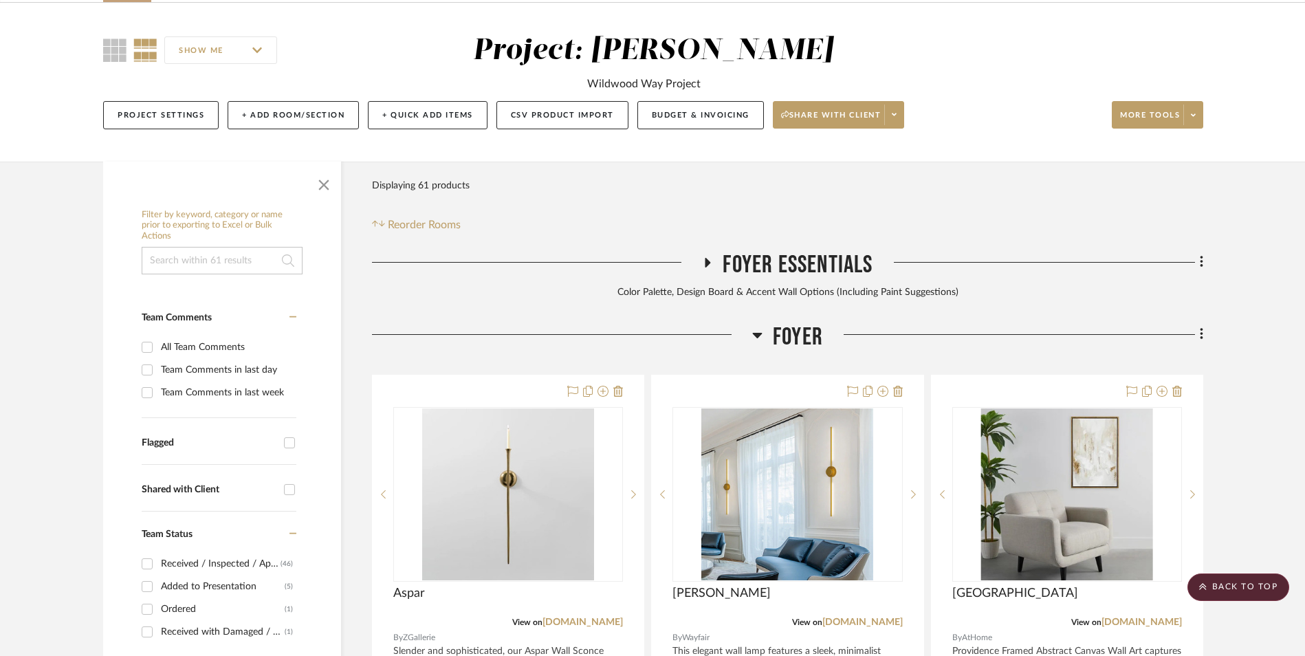
scroll to position [206, 0]
click at [1199, 325] on fa-icon at bounding box center [1199, 336] width 9 height 23
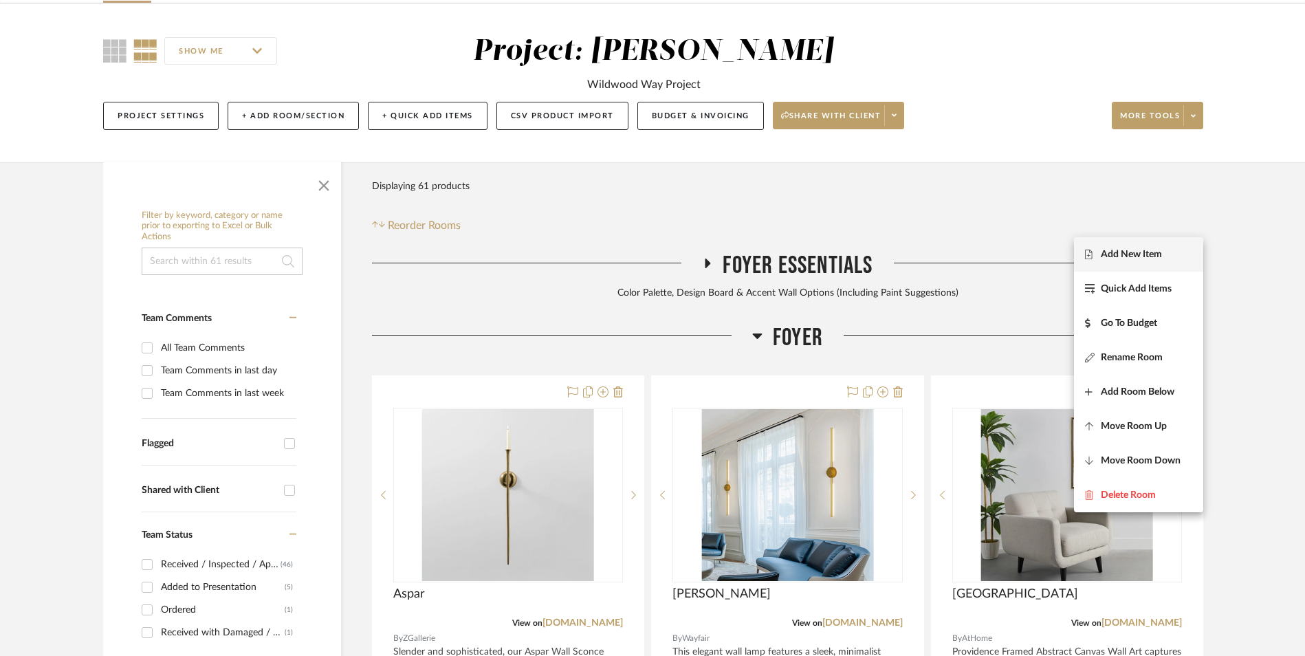
click at [1109, 257] on span "Add New Item" at bounding box center [1131, 254] width 61 height 12
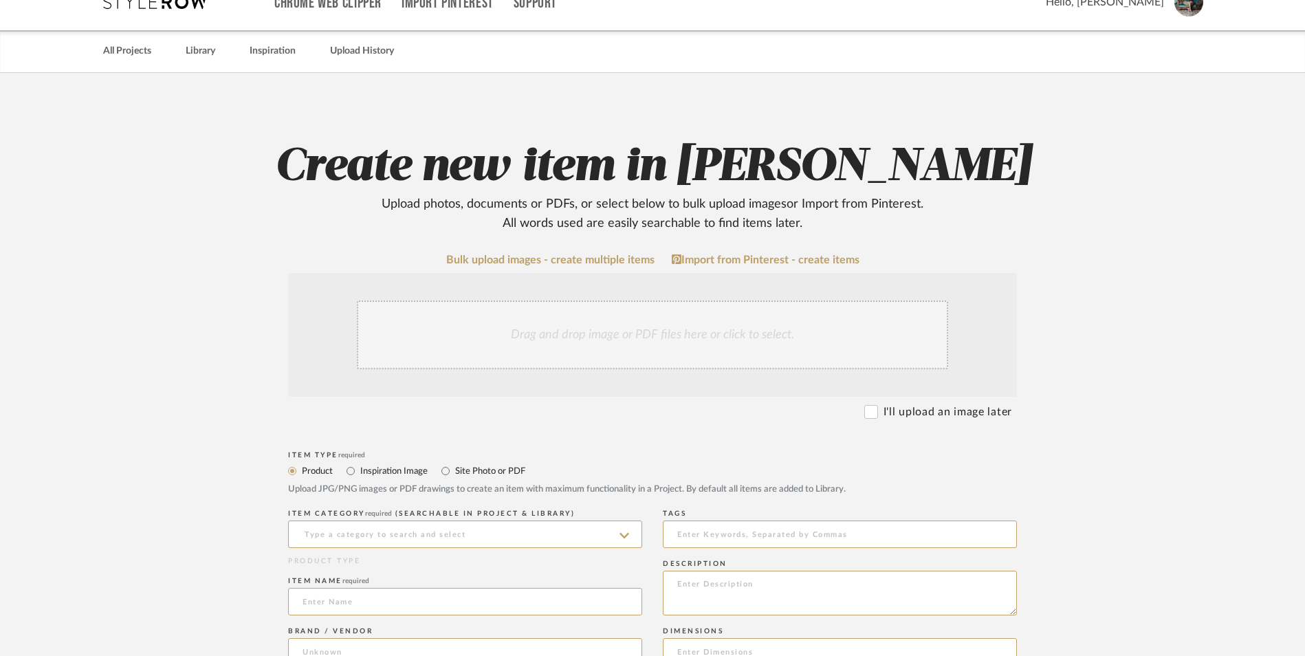
scroll to position [138, 0]
click at [584, 300] on div "Drag and drop image or PDF files here or click to select." at bounding box center [652, 334] width 591 height 69
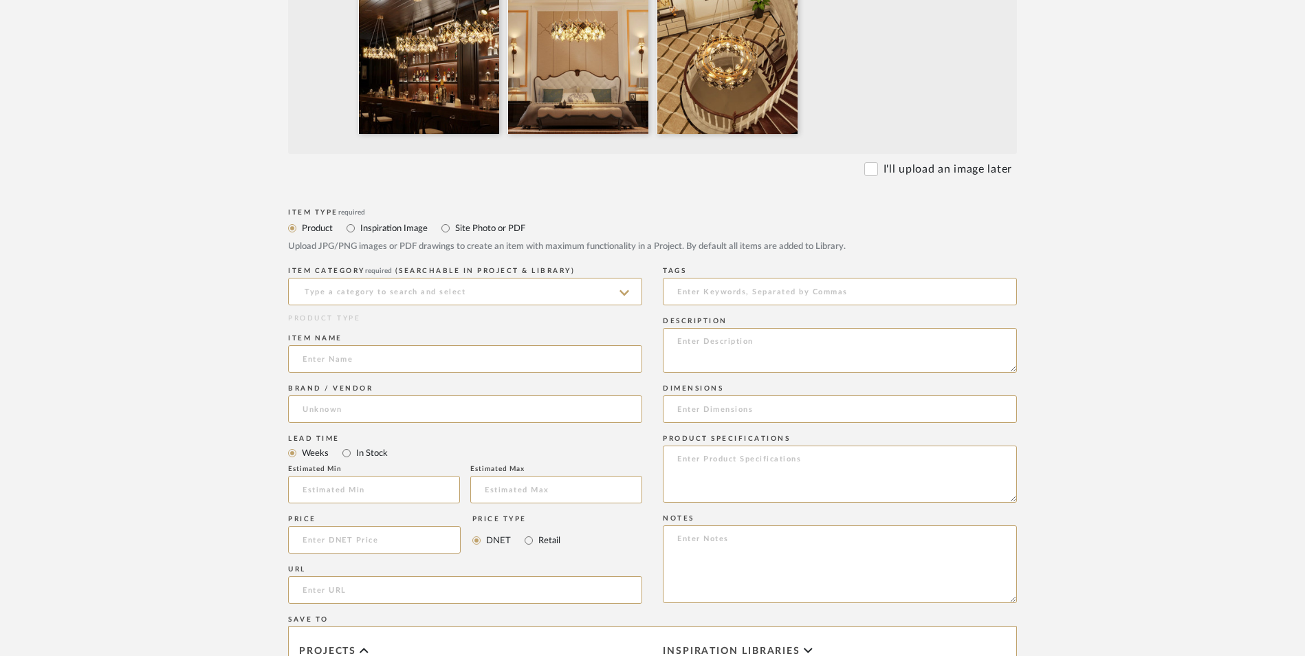
scroll to position [550, 0]
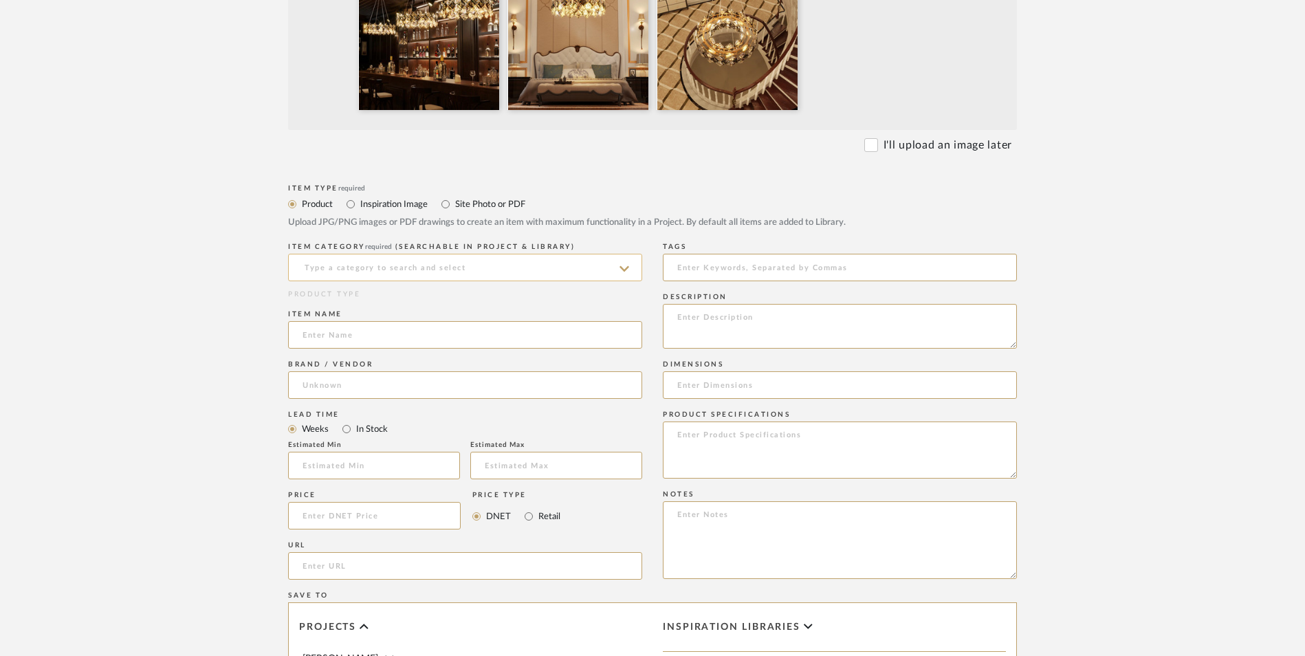
click at [364, 254] on input at bounding box center [465, 268] width 354 height 28
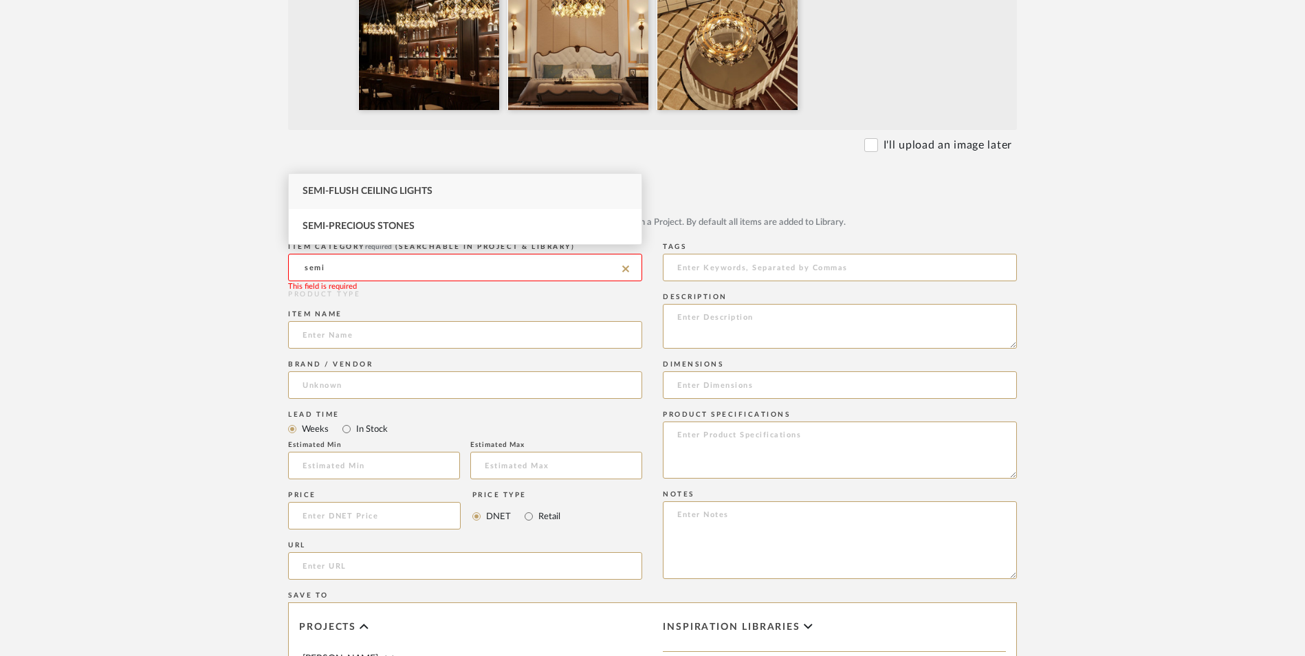
click at [369, 184] on div "Semi-Flush Ceiling Lights" at bounding box center [465, 191] width 353 height 35
type input "Semi-Flush Ceiling Lights"
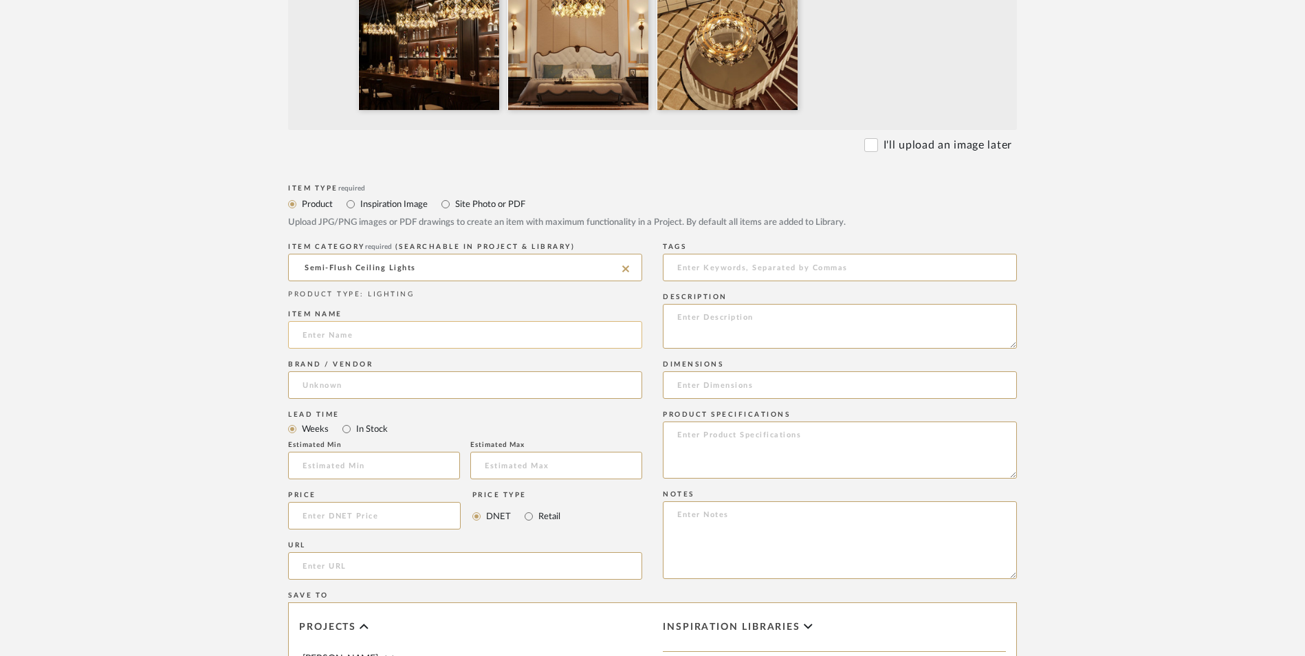
click at [410, 321] on input at bounding box center [465, 335] width 354 height 28
type input "Crystal"
click at [432, 371] on input at bounding box center [465, 385] width 354 height 28
type input "N"
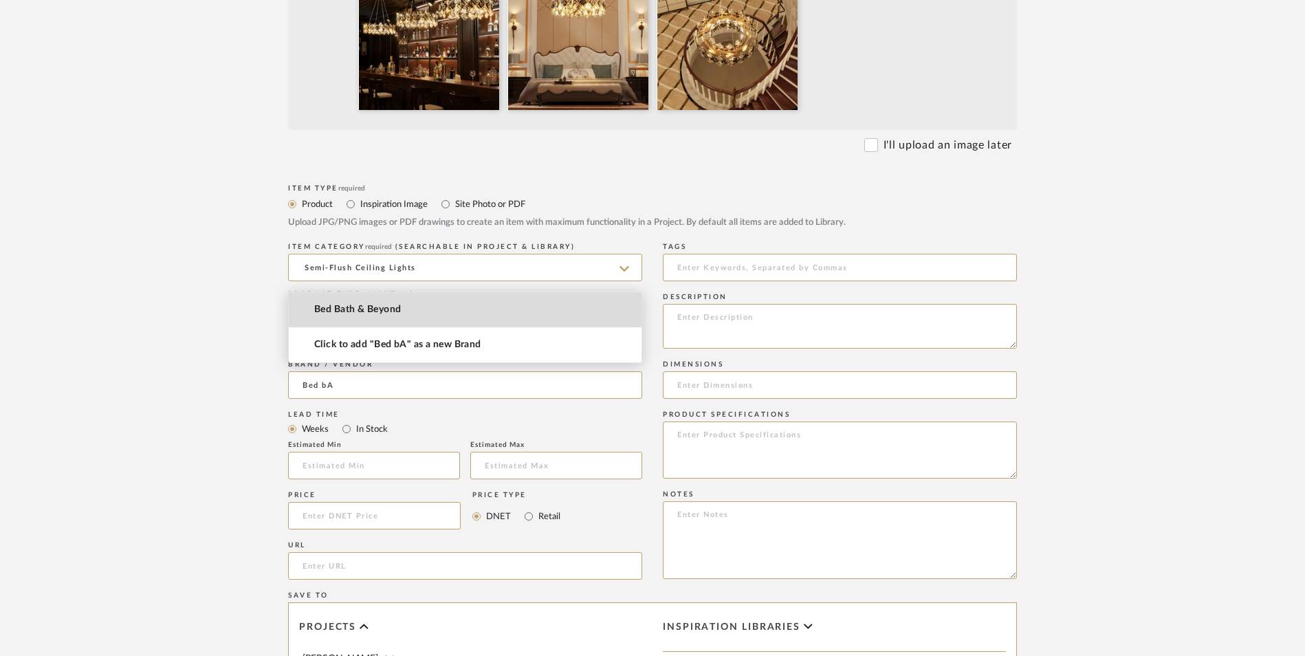
click at [401, 313] on span "Bed Bath & Beyond" at bounding box center [357, 310] width 87 height 12
type input "Bed Bath & Beyond"
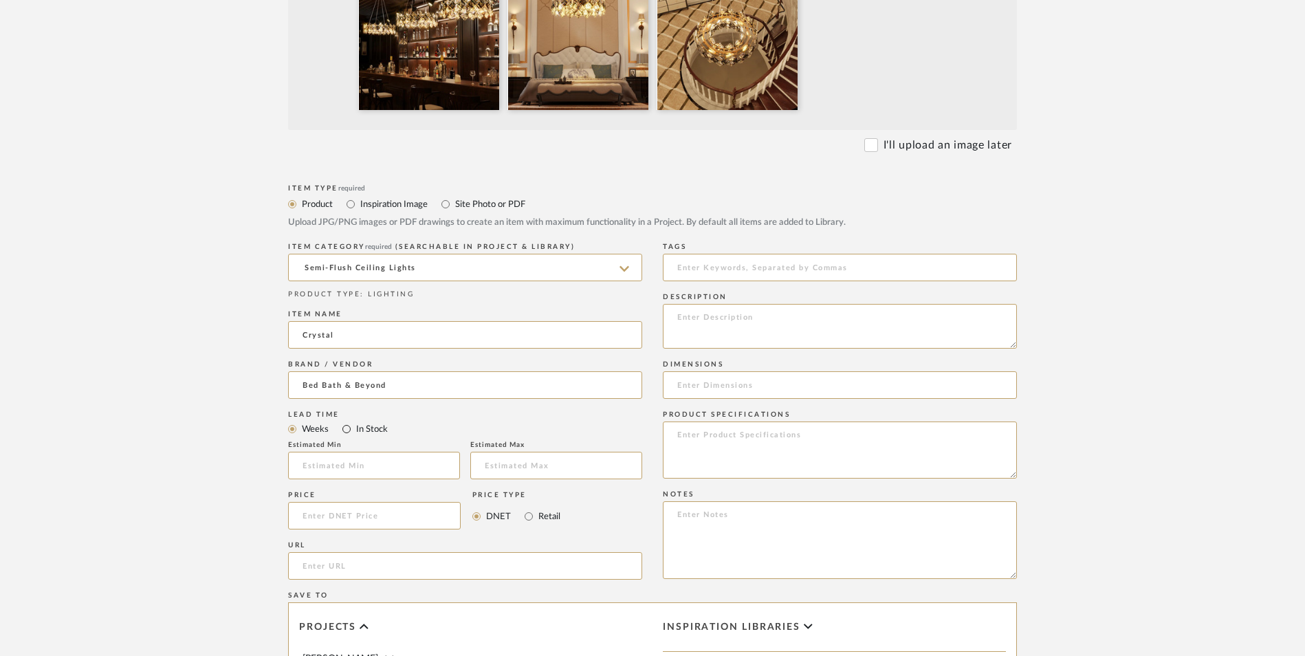
click at [344, 421] on input "In Stock" at bounding box center [346, 429] width 17 height 17
radio input "true"
click at [532, 508] on input "Retail" at bounding box center [528, 516] width 17 height 17
radio input "true"
click at [404, 502] on input at bounding box center [374, 516] width 173 height 28
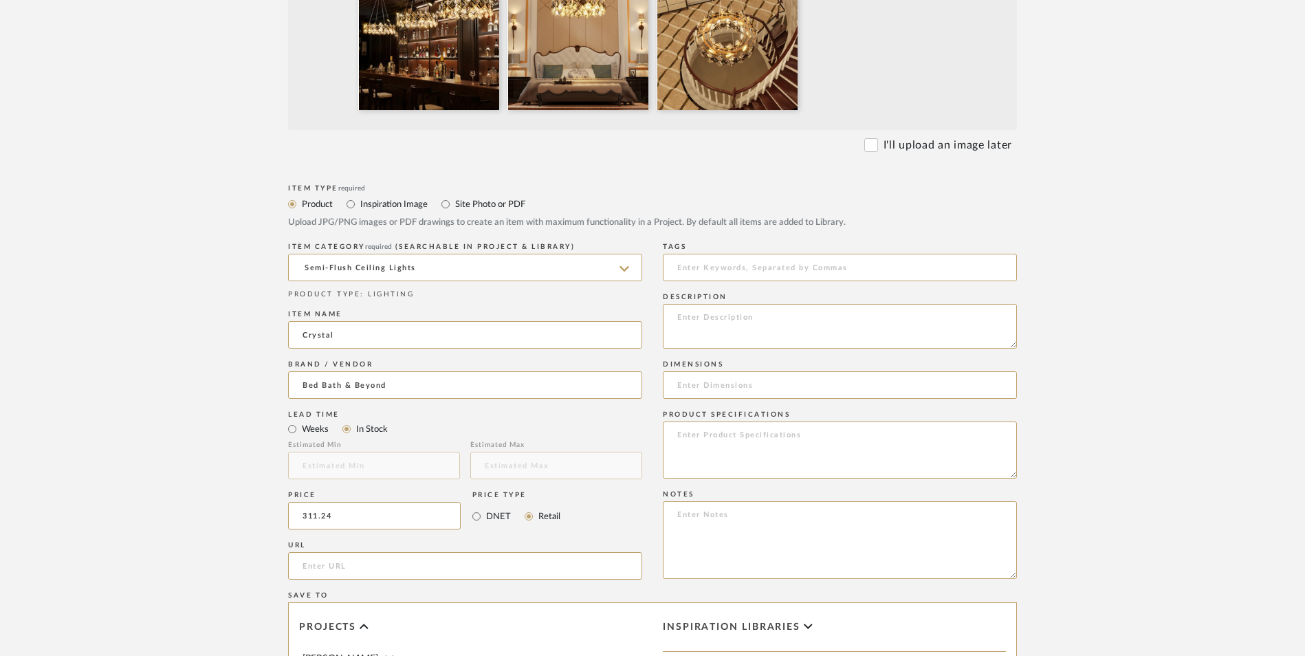
type input "$311.24"
drag, startPoint x: 172, startPoint y: 427, endPoint x: 226, endPoint y: 421, distance: 53.9
click at [182, 426] on upload-items "Create new item in [PERSON_NAME] Upload photos, documents or PDFs, or select be…" at bounding box center [652, 339] width 1305 height 1359
click at [426, 552] on input "url" at bounding box center [465, 566] width 354 height 28
paste input "[URL][DOMAIN_NAME]"
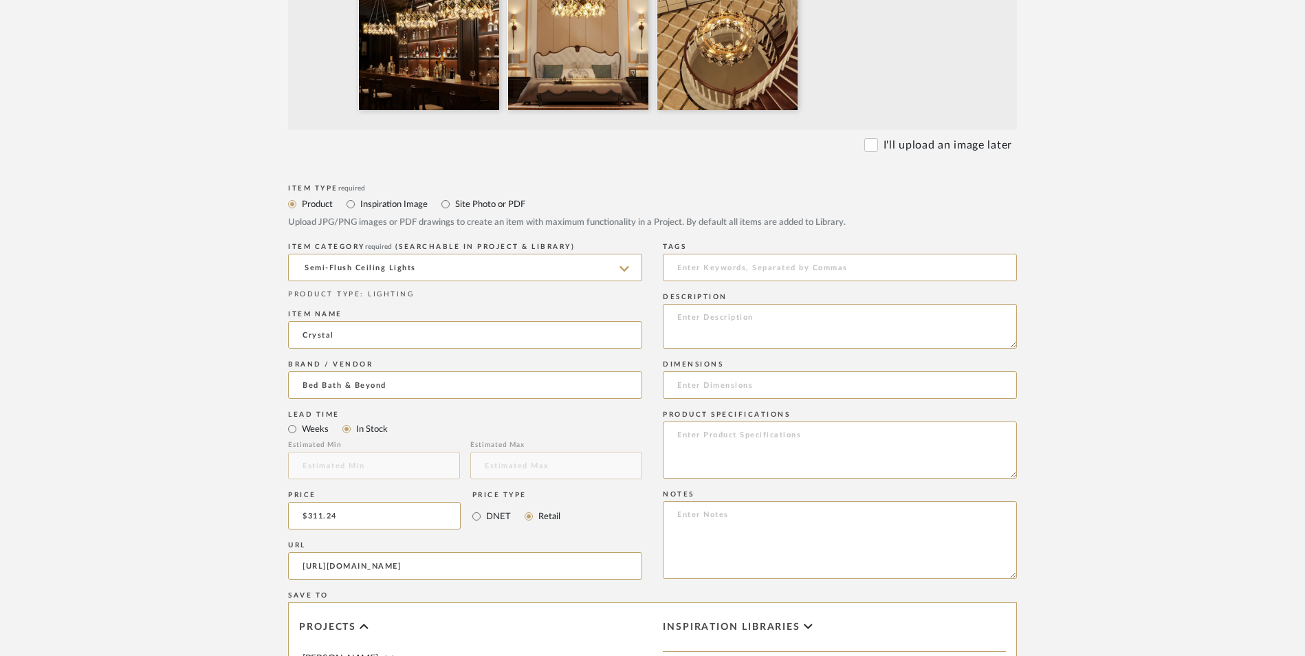
scroll to position [0, 383]
type input "[URL][DOMAIN_NAME]"
click at [238, 373] on form "Bulk upload images - create multiple items Import from Pinterest - create items…" at bounding box center [653, 411] width 876 height 1143
click at [754, 501] on textarea at bounding box center [840, 540] width 354 height 78
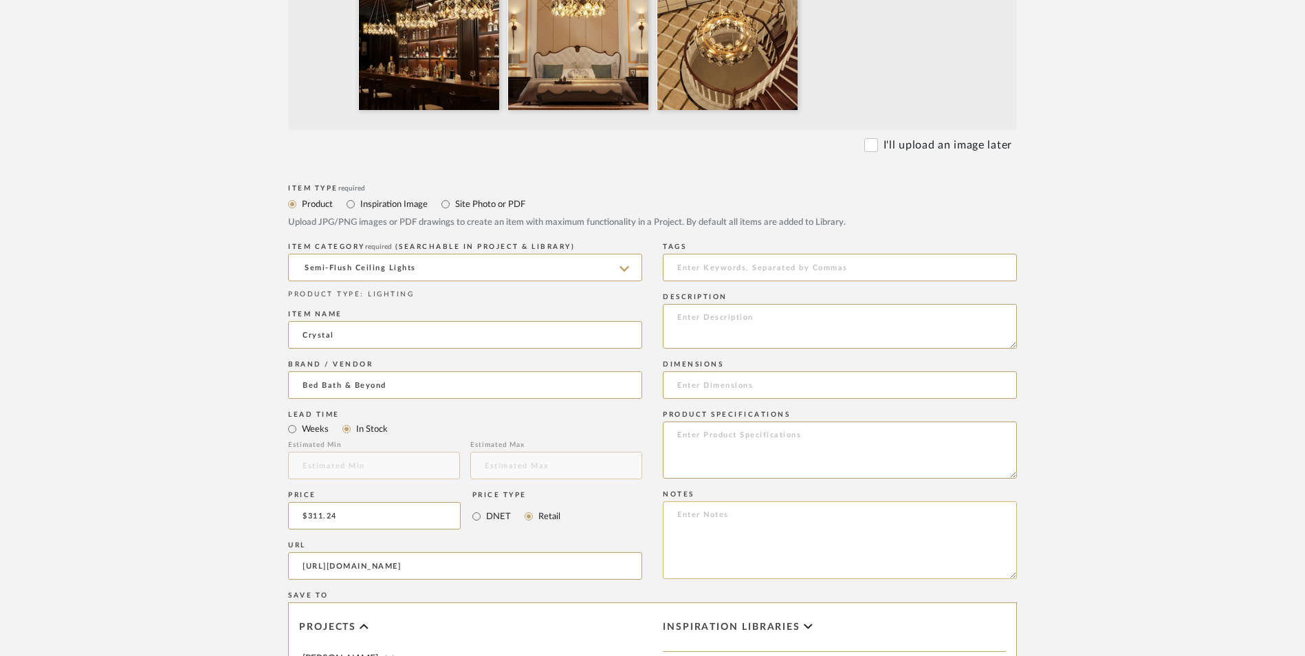
paste textarea "Option 1: ETA: SKU: Reviews - Stars Return | Refund Policy:"
click at [712, 501] on textarea "Option 1: ETA: SKU: Reviews - Stars Return | Refund Policy: 30 Days From Receipt" at bounding box center [840, 540] width 354 height 78
click at [736, 501] on textarea "Option 3: ETA: SKU: Reviews - Stars Return | Refund Policy: 30 Days From Receipt" at bounding box center [840, 540] width 354 height 78
click at [705, 501] on textarea "Option 3: Chandeliers ETA: SKU: Reviews - Stars Return | Refund Policy: 30 Days…" at bounding box center [840, 540] width 354 height 78
click at [673, 501] on textarea "Option 3: Chandeliers ETA: [DATE] SKU: Reviews - Stars Return | Refund Policy: …" at bounding box center [840, 540] width 354 height 78
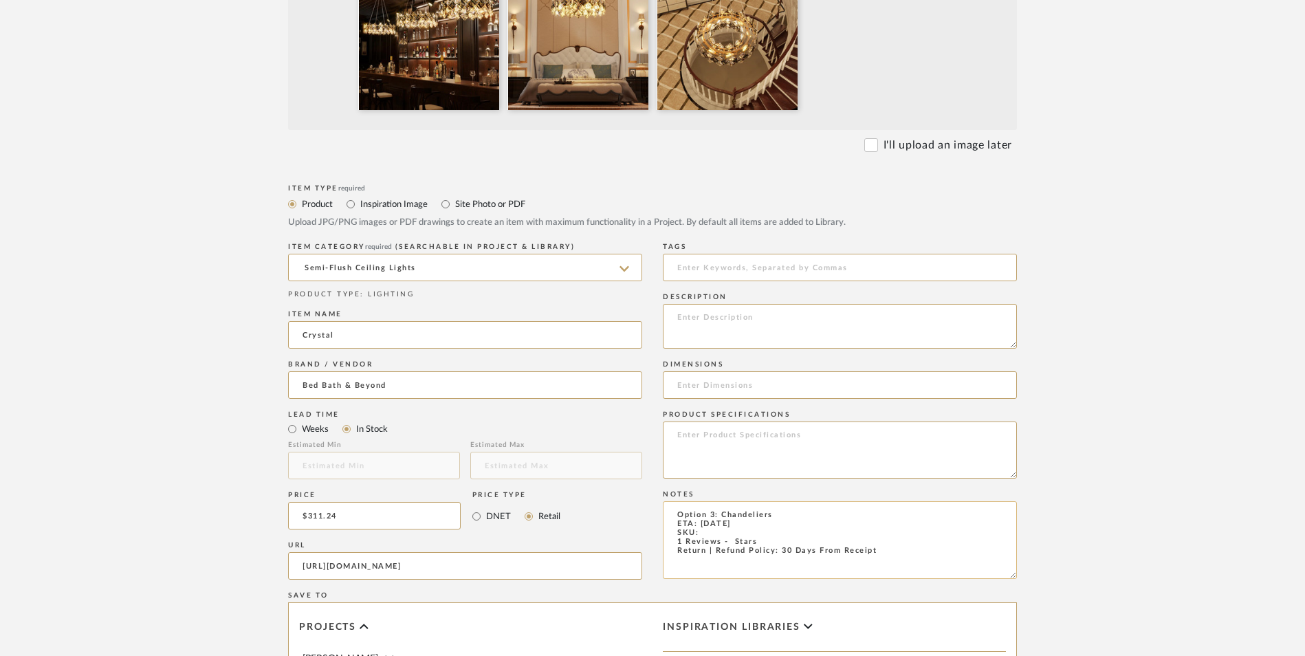
drag, startPoint x: 719, startPoint y: 429, endPoint x: 726, endPoint y: 433, distance: 8.6
click at [719, 501] on textarea "Option 3: Chandeliers ETA: [DATE] SKU: 1 Reviews - Stars Return | Refund Policy…" at bounding box center [840, 540] width 354 height 78
drag, startPoint x: 776, startPoint y: 430, endPoint x: 787, endPoint y: 432, distance: 10.7
click at [776, 501] on textarea "Option 3: Chandeliers ETA: [DATE] SKU: 1 Review - 5.0 Stars Return | Refund Pol…" at bounding box center [840, 540] width 354 height 78
type textarea "Option 3: Chandeliers ETA: [DATE] SKU: 1 Review - 5.0 Stars Only 1 Available Re…"
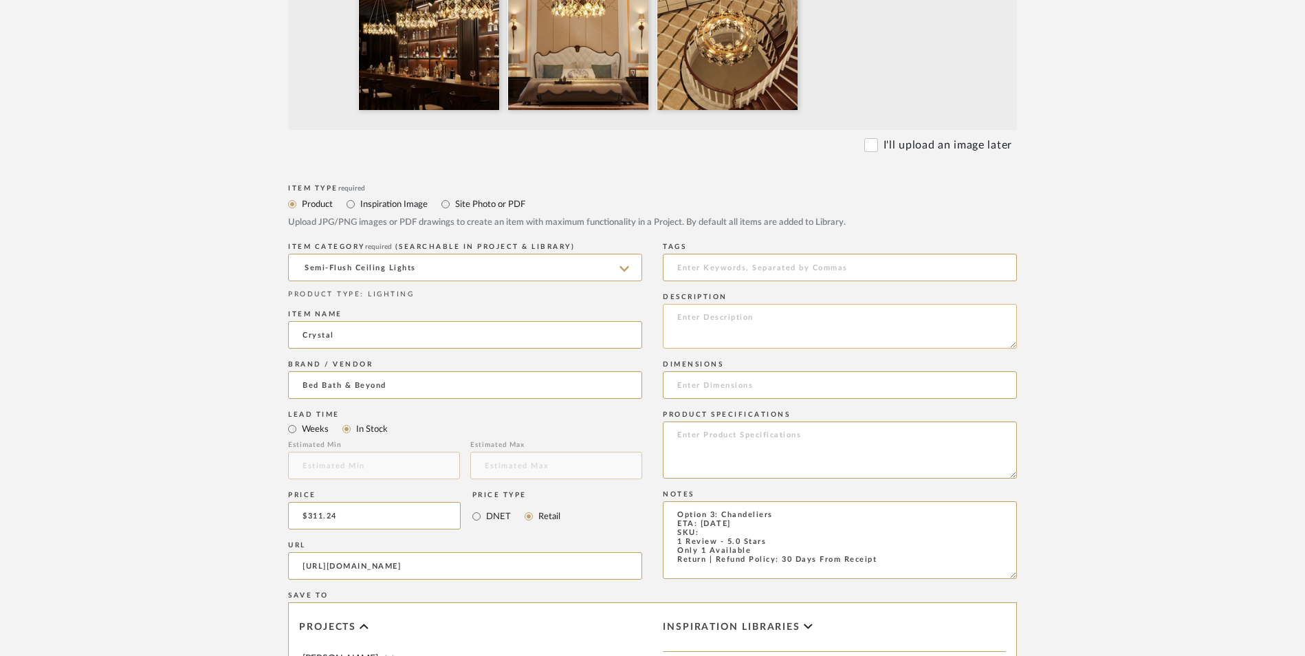
click at [787, 304] on textarea at bounding box center [840, 326] width 354 height 45
paste textarea "Add a touch of whimsy to your space with the LED Bulb Crystal Semi Flush Mount …"
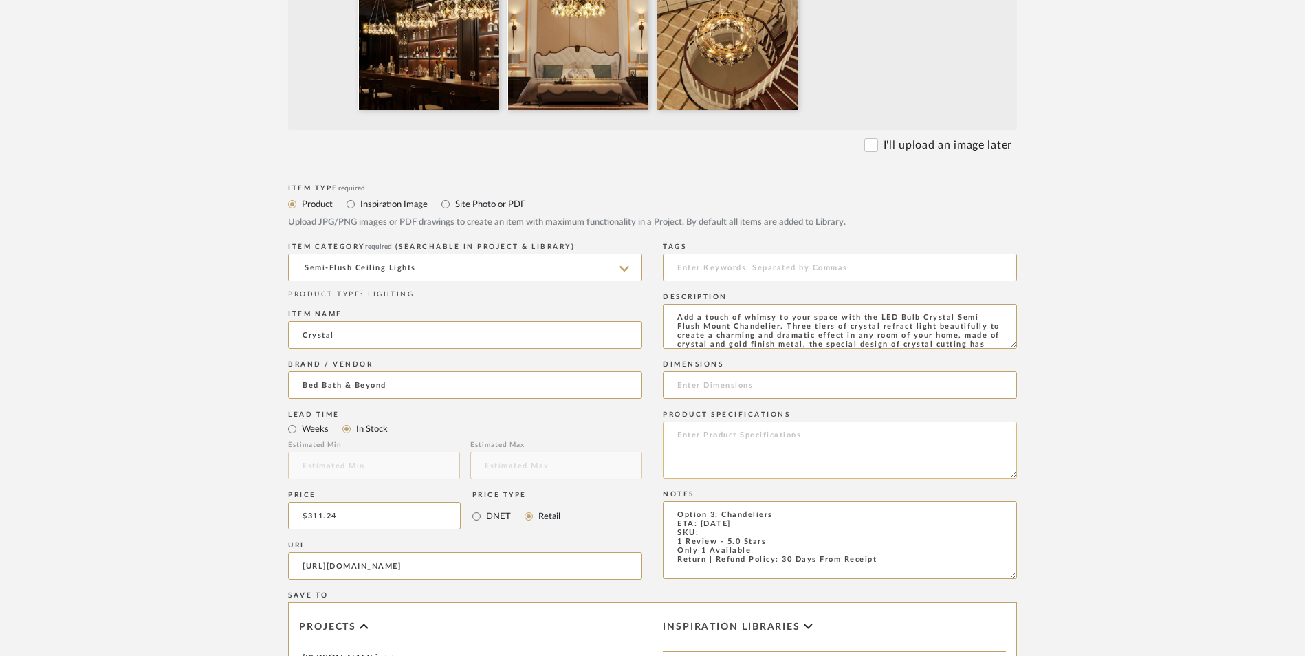
click at [742, 421] on textarea at bounding box center [840, 449] width 354 height 57
type textarea "Add a touch of whimsy to your space with the LED Bulb Crystal Semi Flush Mount …"
type textarea "Iron | Crystal"
click at [721, 371] on input at bounding box center [840, 385] width 354 height 28
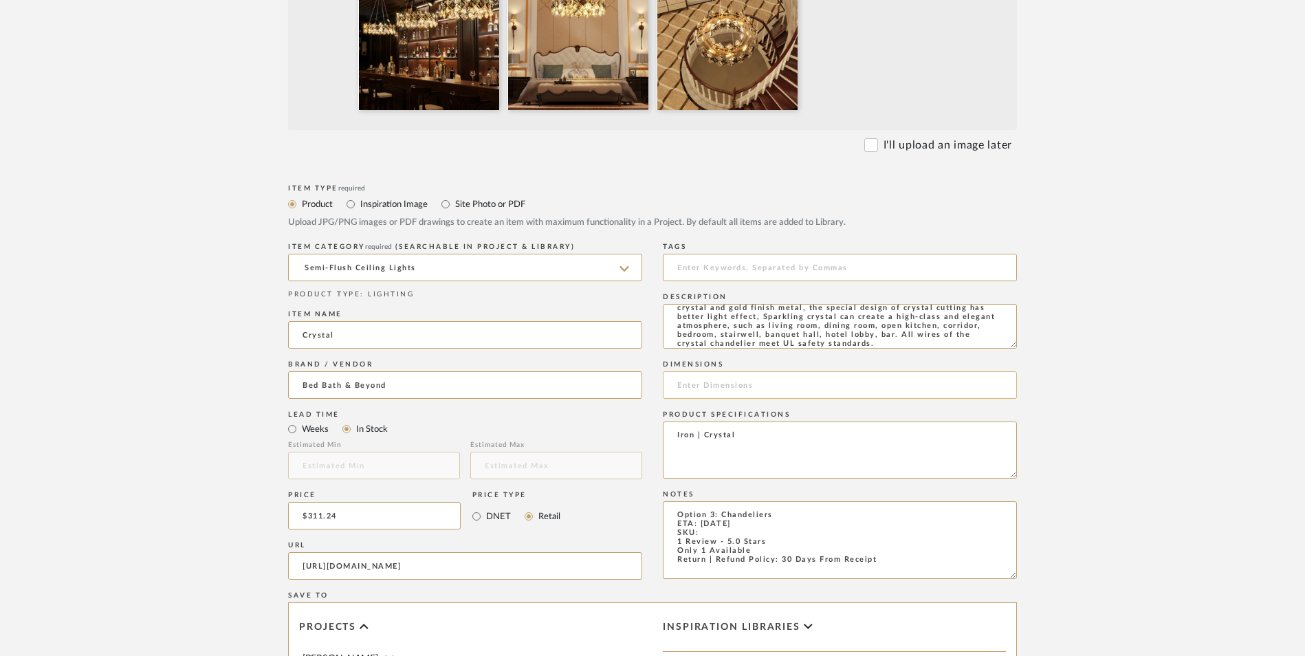
paste input "32 in. W X 32 in. D X 14 in. H"
click at [708, 371] on input "32 in. W X 32 in. D X 14 in. H" at bounding box center [840, 385] width 354 height 28
click at [743, 371] on input "32" W X 32 in. D X 14 in. H" at bounding box center [840, 385] width 354 height 28
click at [780, 371] on input "32" W X 32" D X 14 in. H" at bounding box center [840, 385] width 354 height 28
type input "32" W X 32" D X 14" H"
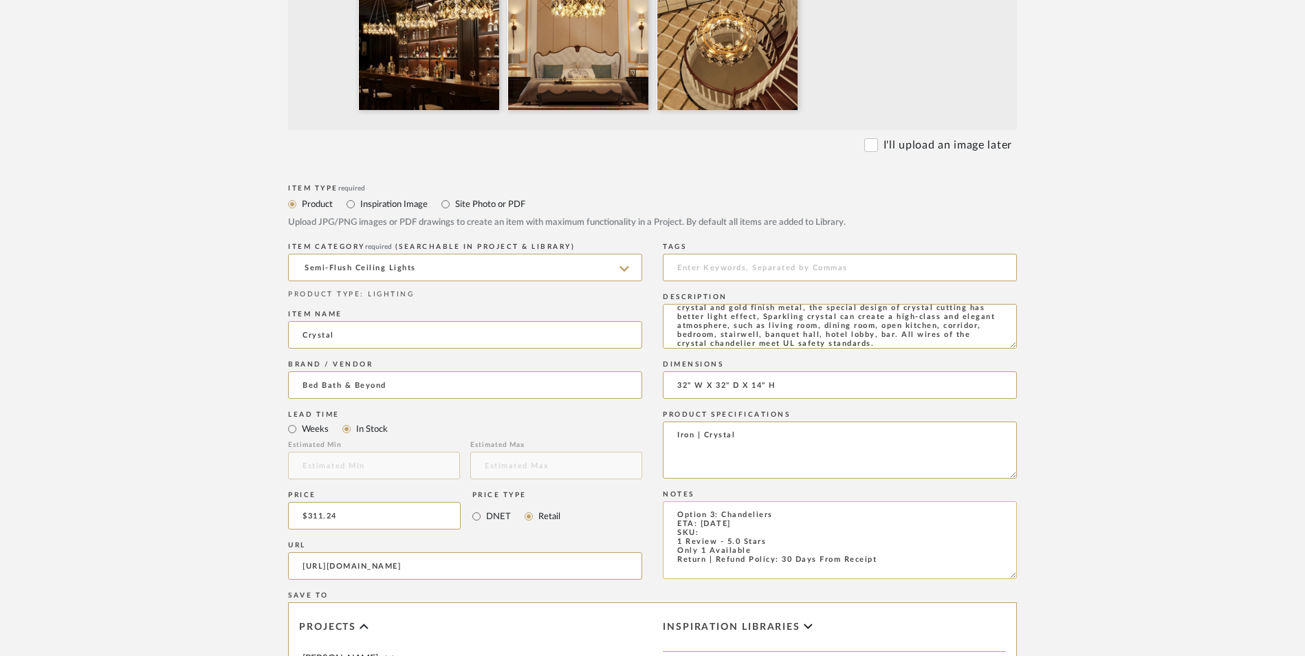
click at [704, 501] on textarea "Option 3: Chandeliers ETA: [DATE] SKU: 1 Review - 5.0 Stars Only 1 Available Re…" at bounding box center [840, 540] width 354 height 78
paste textarea "41651702"
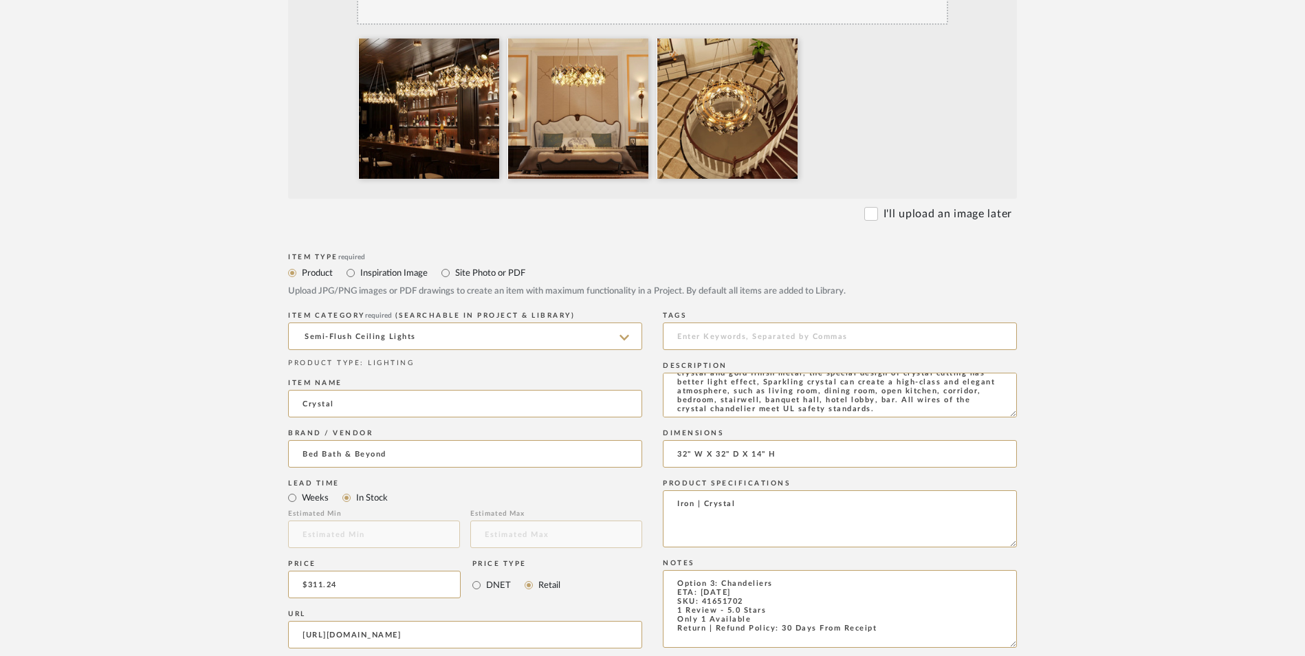
scroll to position [756, 0]
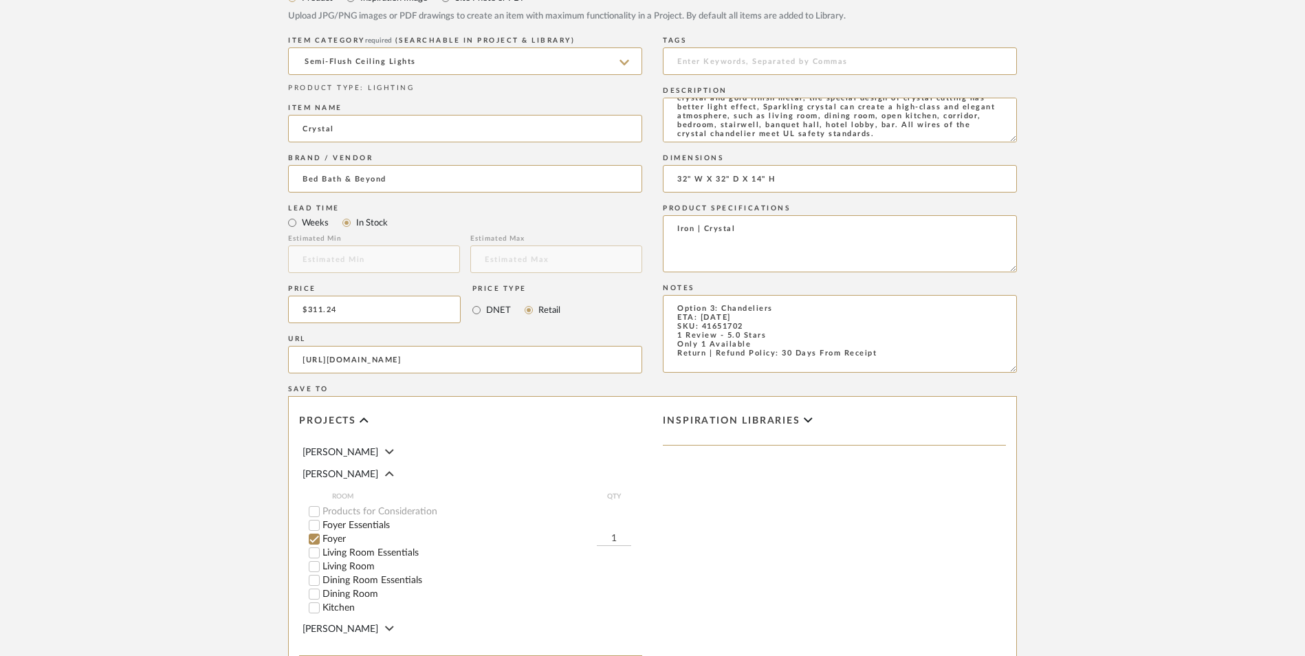
type textarea "Option 3: Chandeliers ETA: [DATE] SKU: 41651702 1 Review - 5.0 Stars Only 1 Ava…"
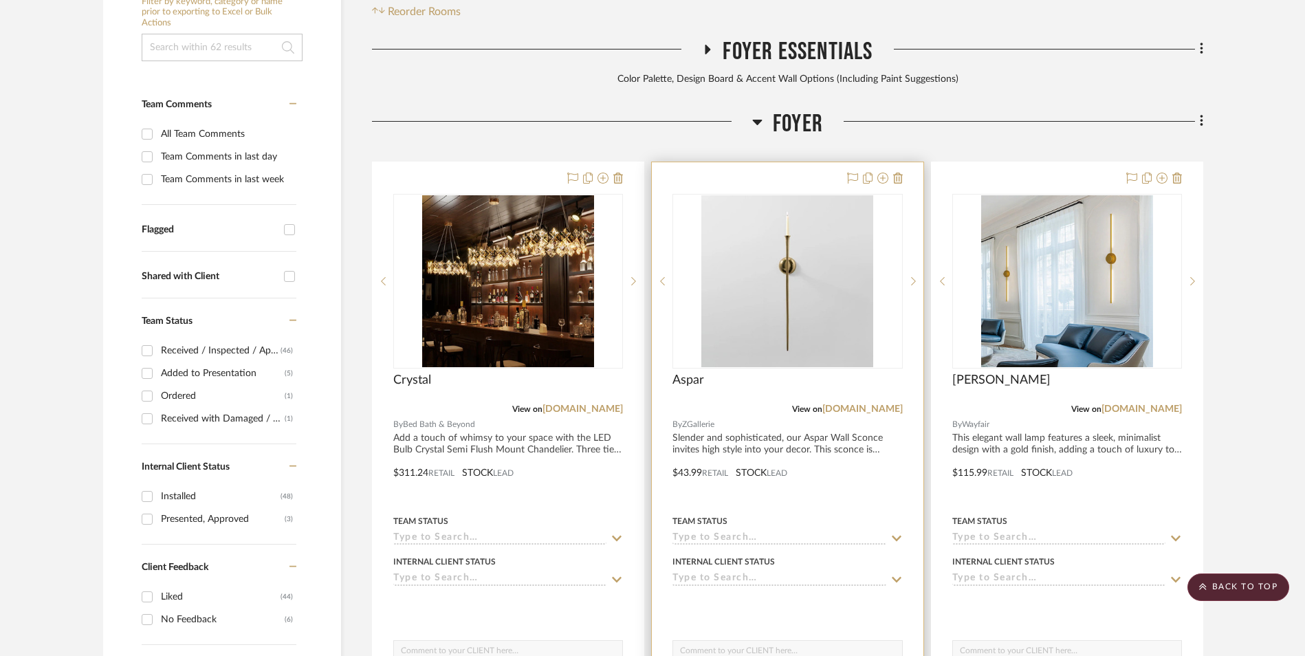
scroll to position [419, 0]
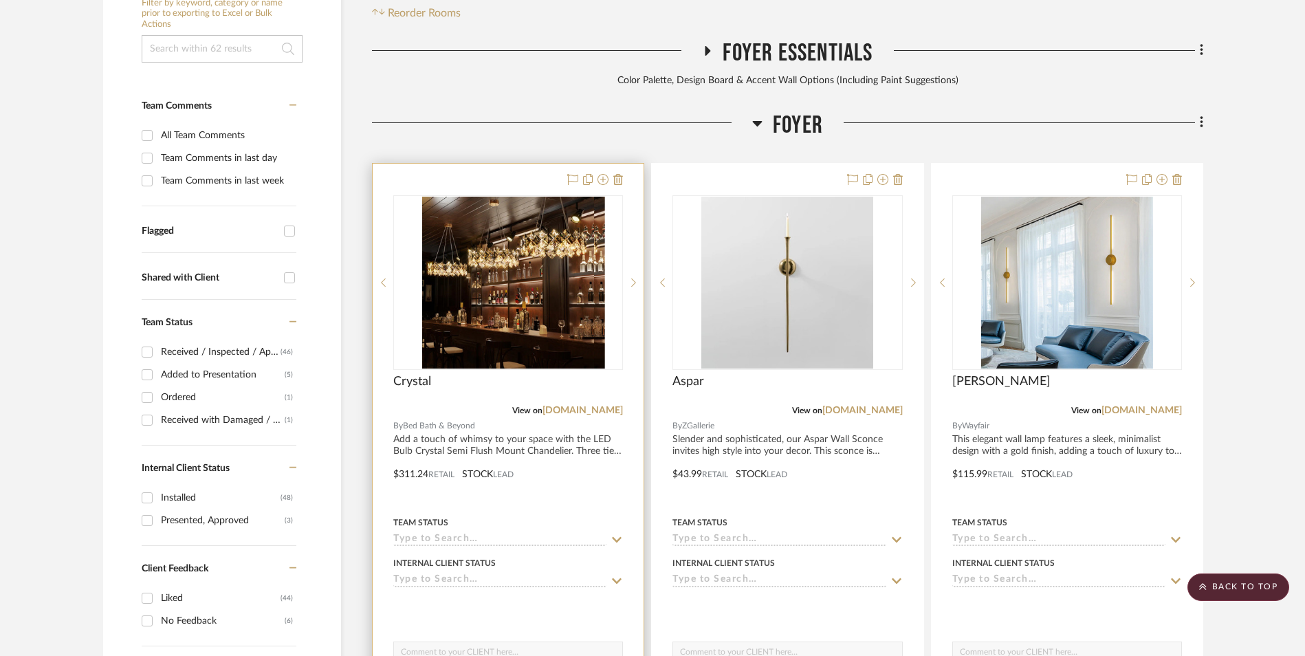
click at [520, 197] on img at bounding box center [508, 283] width 172 height 172
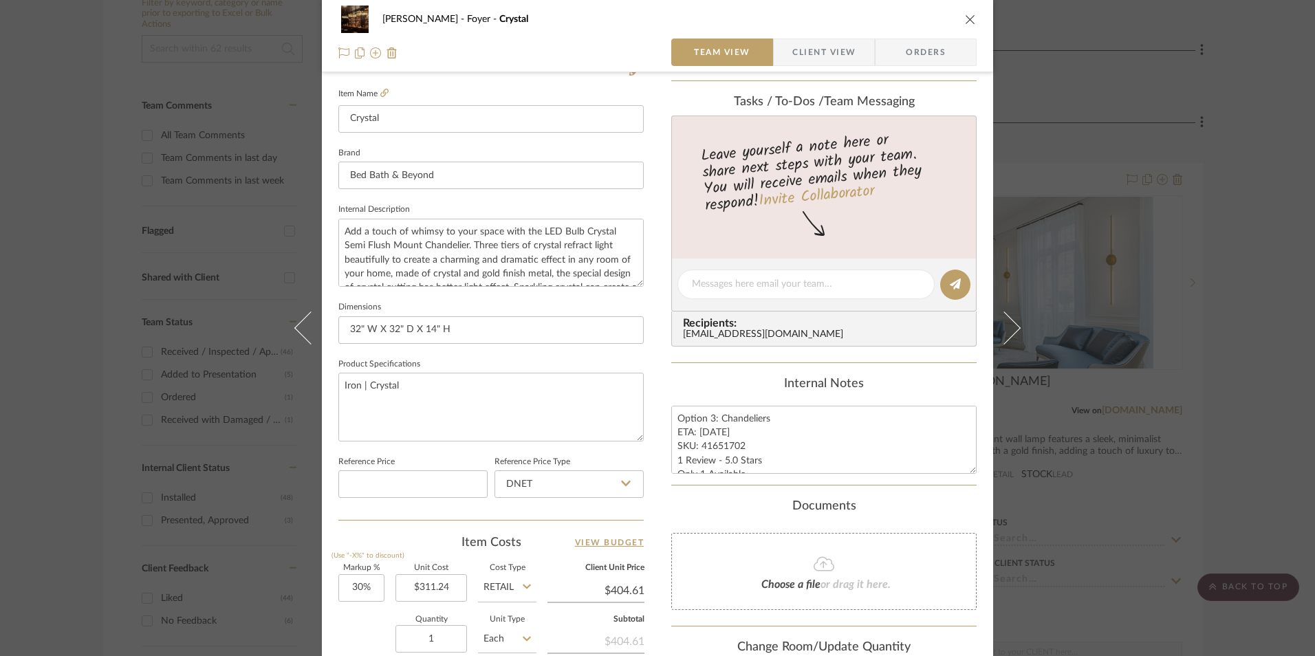
scroll to position [481, 0]
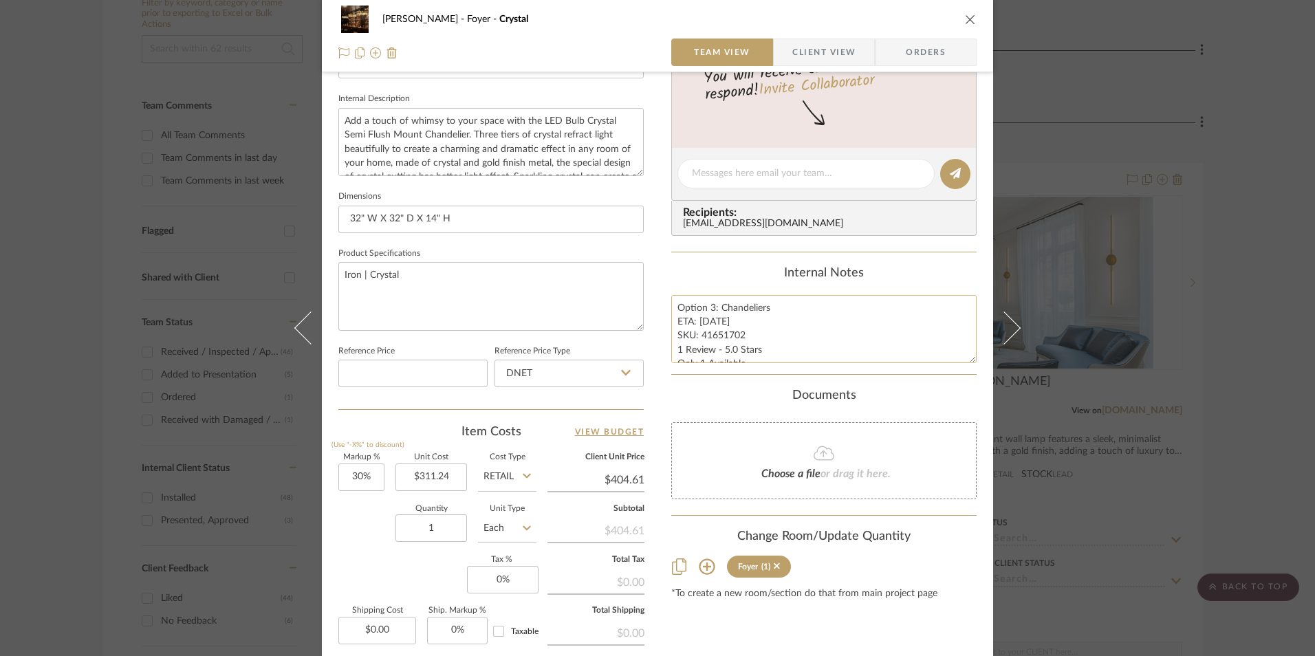
click at [720, 329] on textarea "Option 3: Chandeliers ETA: [DATE] SKU: 41651702 1 Review - 5.0 Stars Only 1 Ava…" at bounding box center [823, 329] width 305 height 68
click at [730, 335] on textarea "Option 3: Chandeliers ETA: [DATE] SKU: 41651702 1 Review - 5.0 Stars Only 1 Ava…" at bounding box center [823, 329] width 305 height 68
drag, startPoint x: 738, startPoint y: 333, endPoint x: 698, endPoint y: 333, distance: 40.6
click at [698, 333] on textarea "Option 3: Chandeliers ETA: [DATE] SKU: 41651702 1 Review - 5.0 Stars Only 1 Ava…" at bounding box center [823, 329] width 305 height 68
click at [536, 374] on input "DNET" at bounding box center [568, 374] width 149 height 28
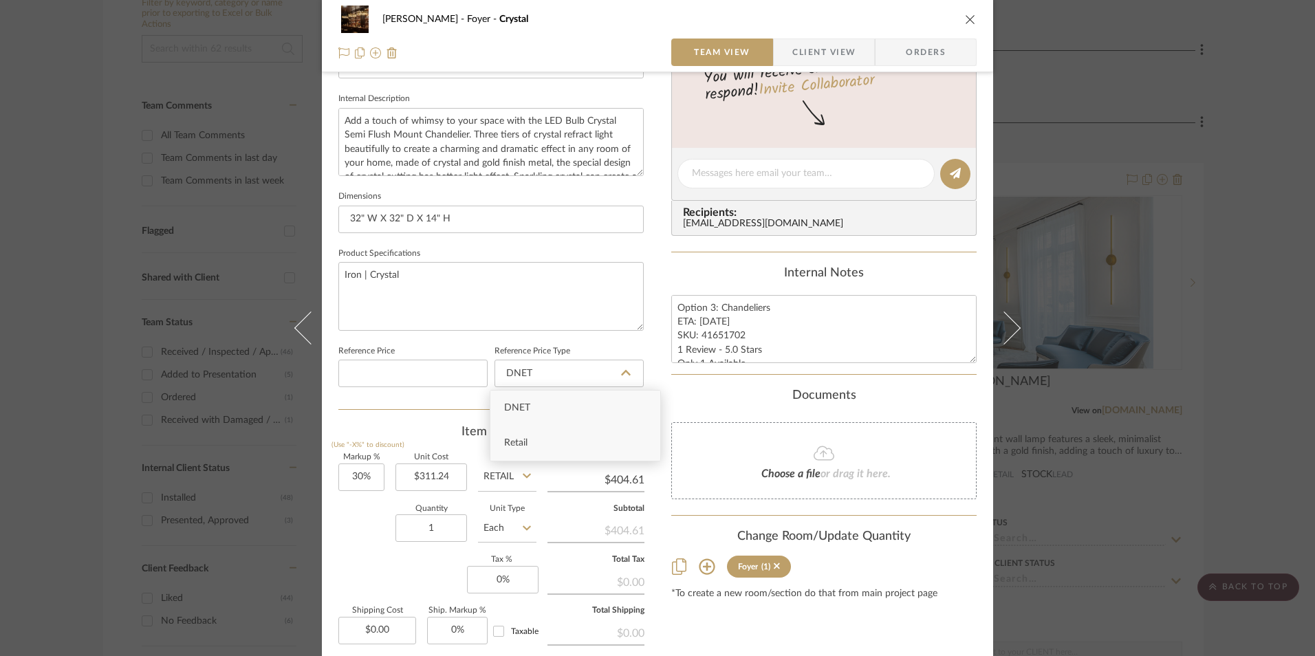
click at [528, 443] on div "Retail" at bounding box center [575, 443] width 170 height 35
type input "Retail"
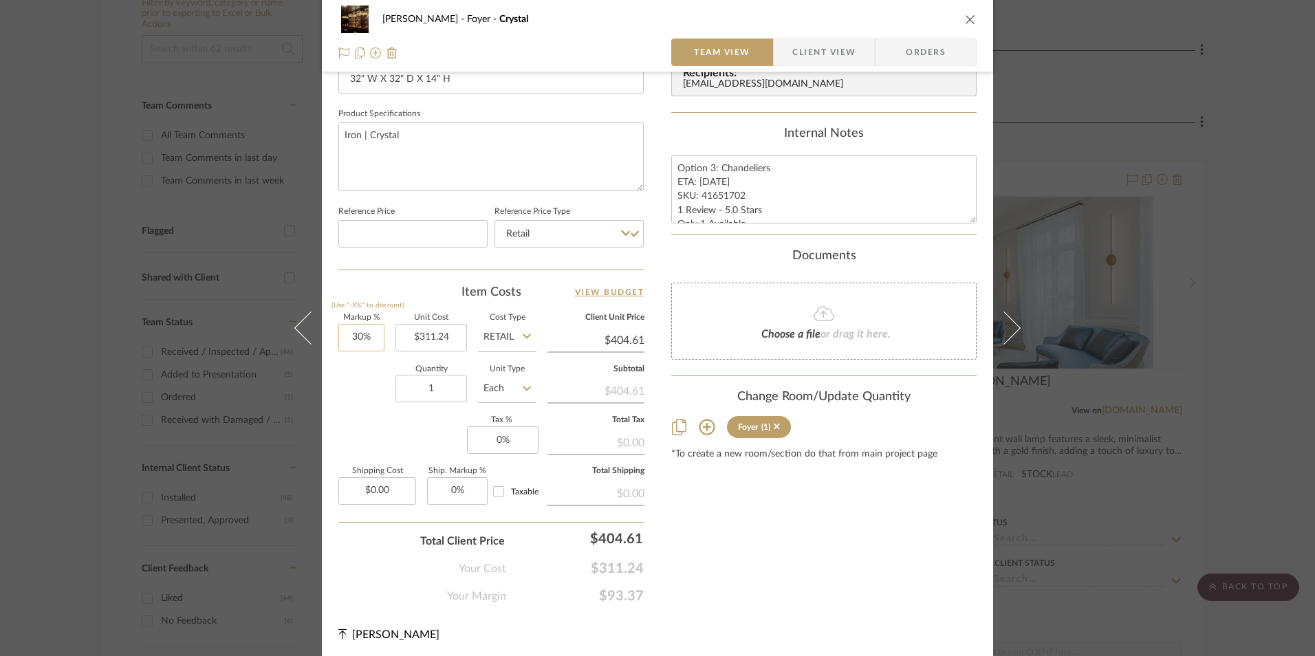
scroll to position [624, 0]
type input "30"
click at [350, 331] on input "30" at bounding box center [361, 334] width 46 height 28
click at [371, 412] on div "Markup % (Use "-X%" to discount) Unit Cost $311.24 Cost Type Retail Client Unit…" at bounding box center [490, 411] width 305 height 201
type input "0%"
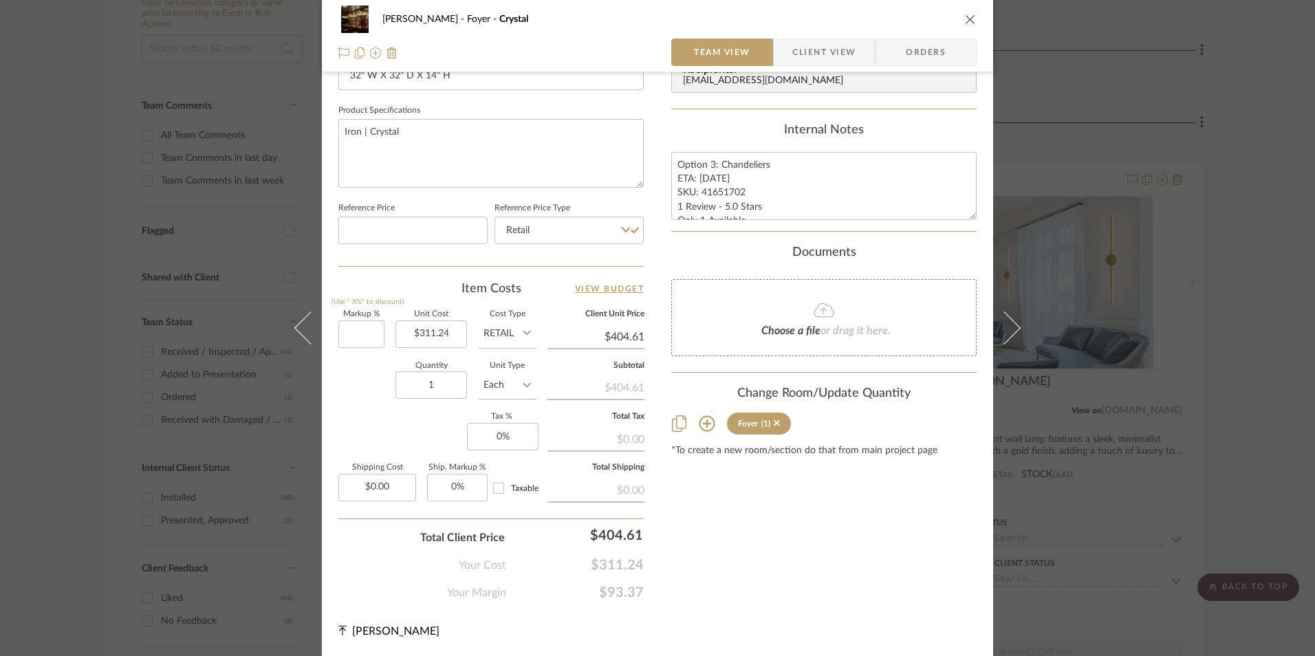
type input "$311.24"
click at [514, 442] on input "0" at bounding box center [503, 437] width 72 height 28
type input "8.25%"
click at [671, 474] on div "Content here copies to Client View - confirm visibility there. Show in Client D…" at bounding box center [823, 35] width 305 height 1132
click at [954, 52] on span "Orders" at bounding box center [925, 53] width 70 height 28
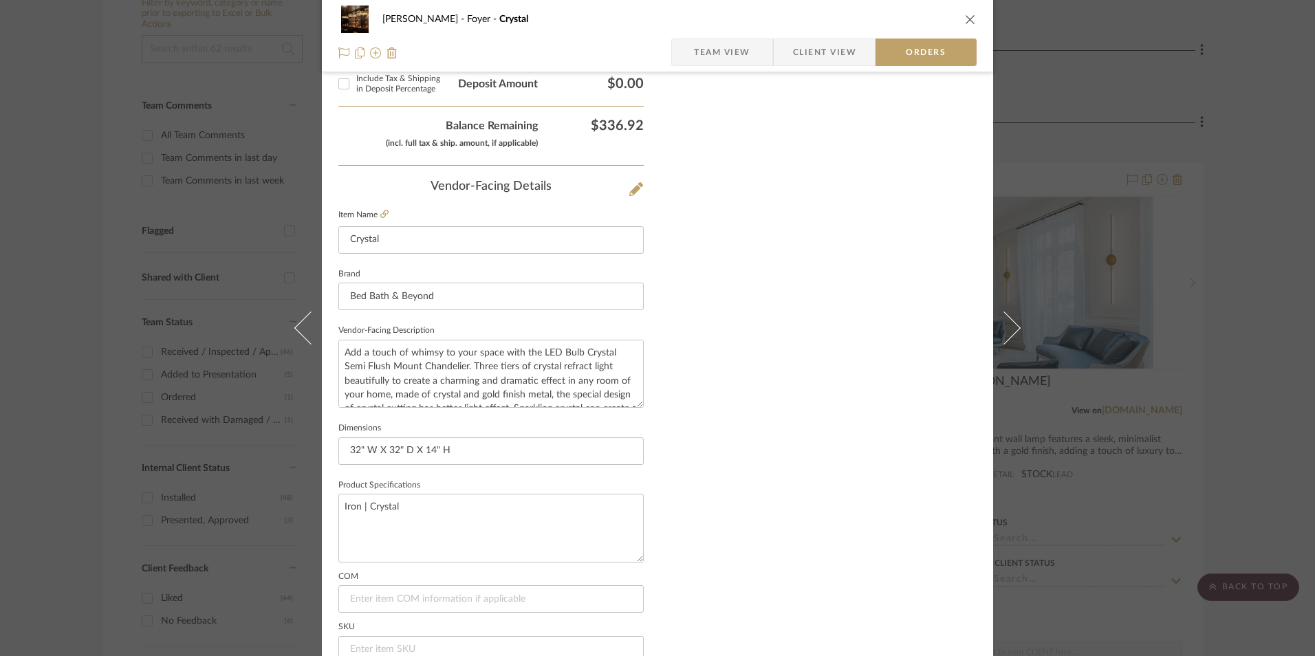
scroll to position [807, 0]
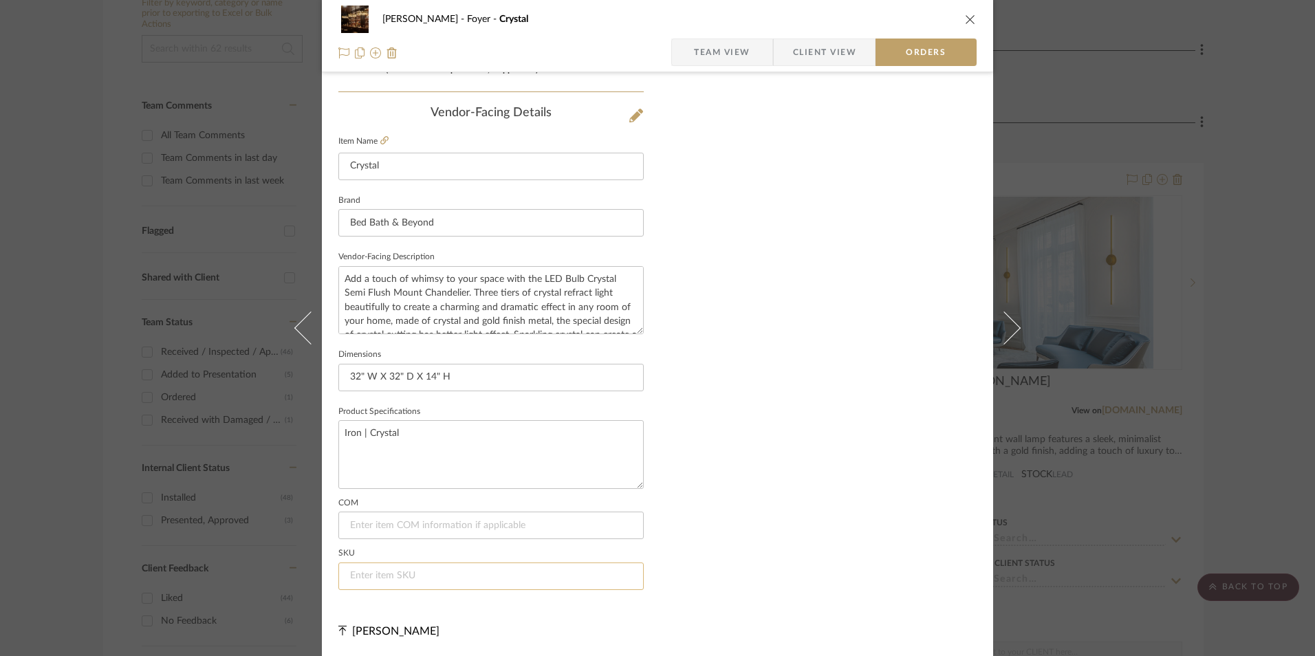
click at [421, 568] on input at bounding box center [490, 576] width 305 height 28
paste input "41651702"
type input "41651702"
click at [718, 45] on span "Team View" at bounding box center [722, 53] width 56 height 28
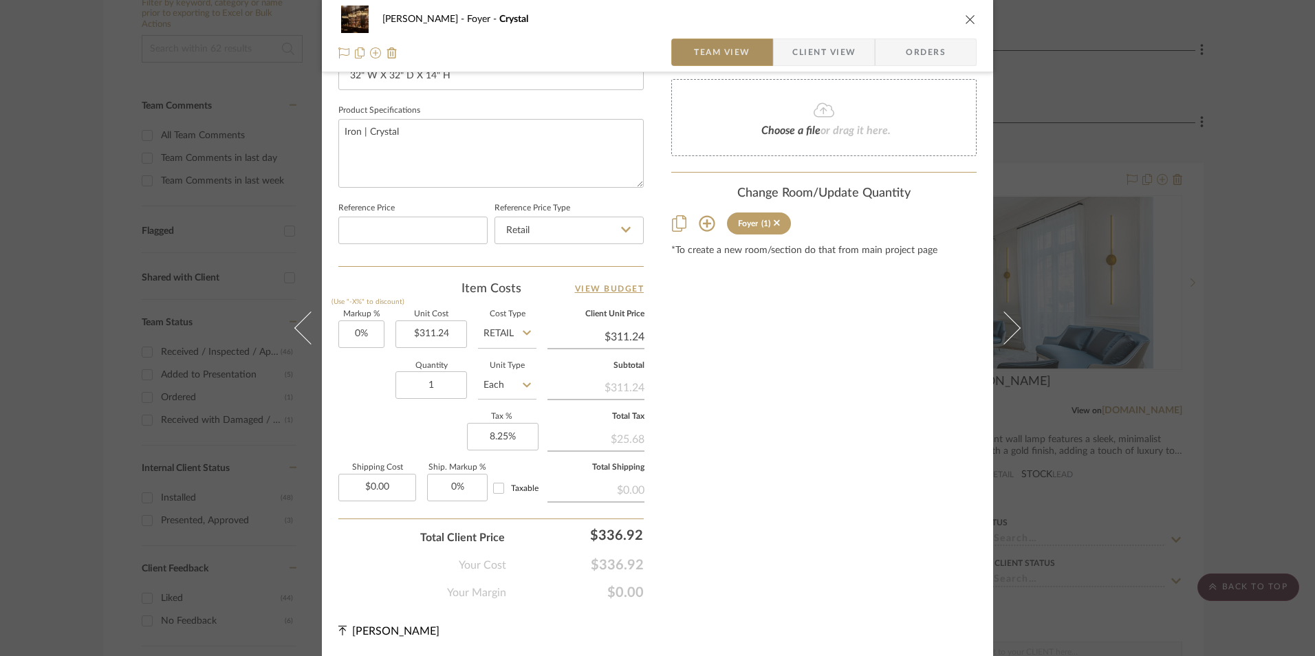
scroll to position [624, 0]
click at [965, 21] on icon "close" at bounding box center [970, 19] width 11 height 11
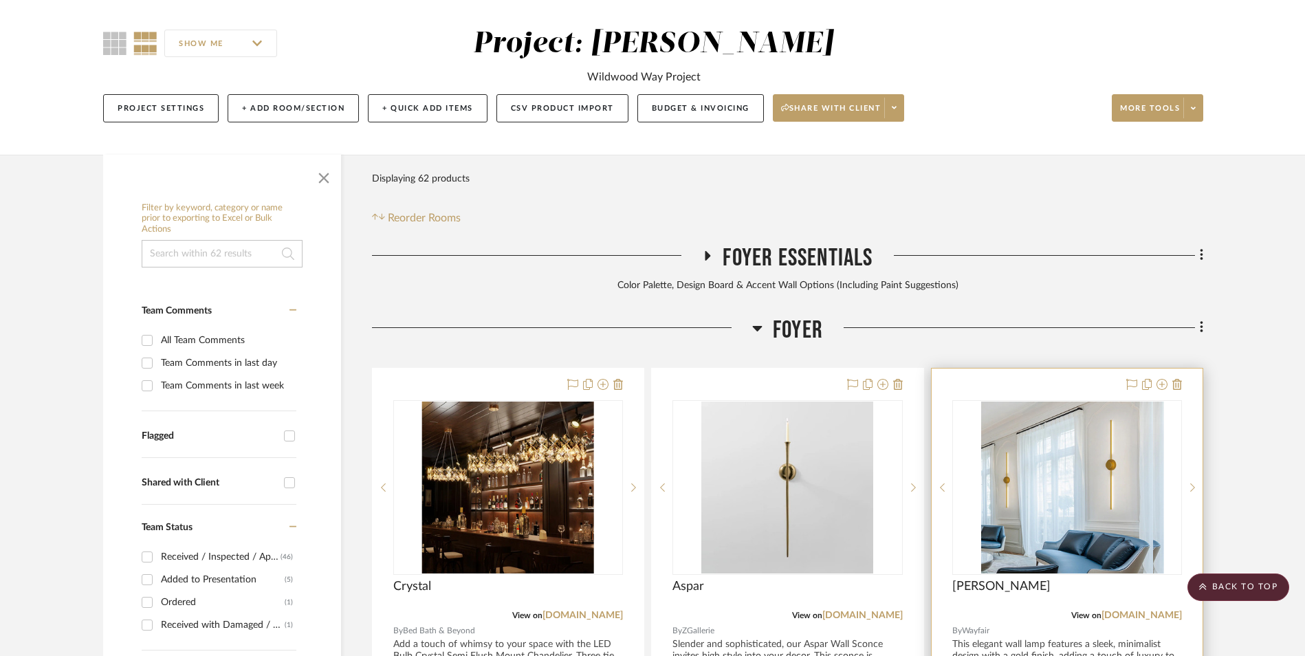
scroll to position [212, 0]
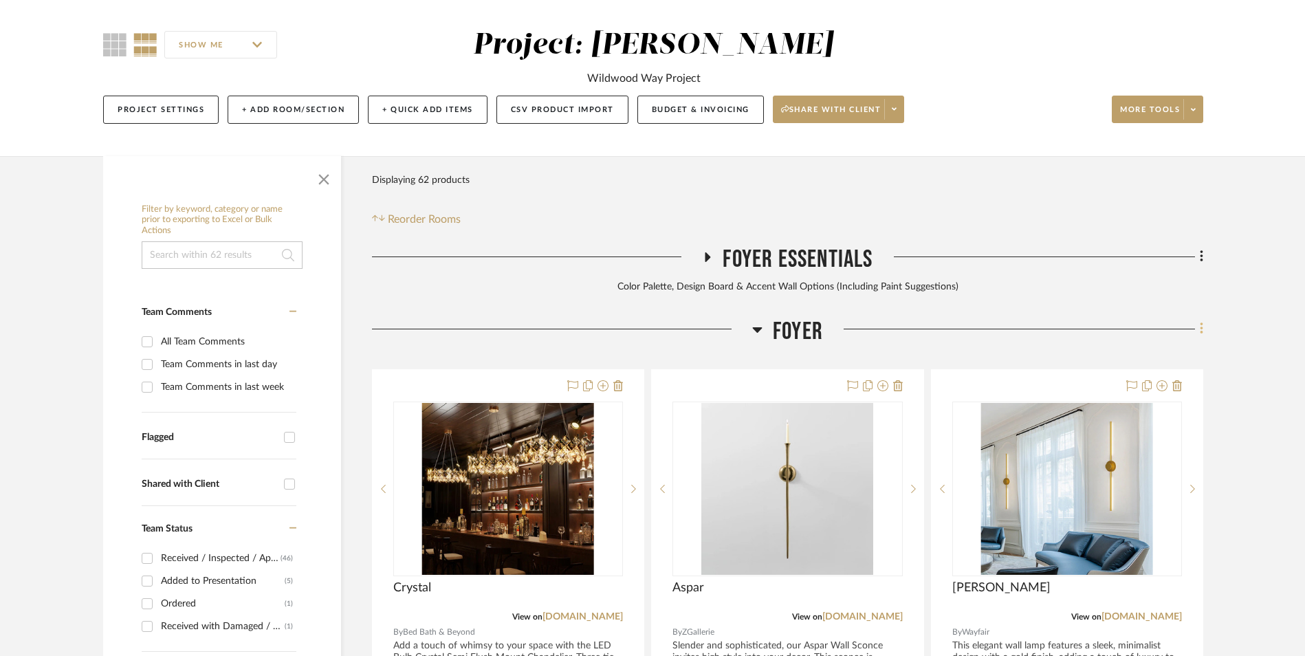
click at [1200, 323] on icon at bounding box center [1201, 329] width 3 height 12
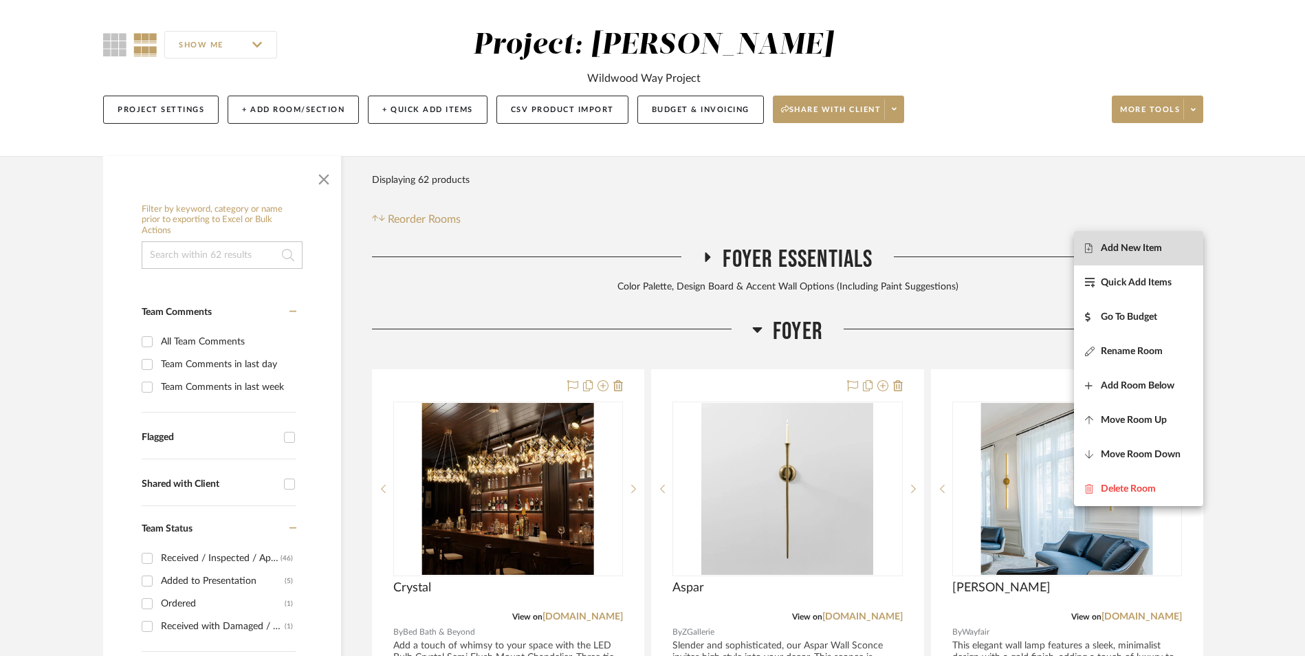
click at [1142, 247] on span "Add New Item" at bounding box center [1131, 248] width 61 height 12
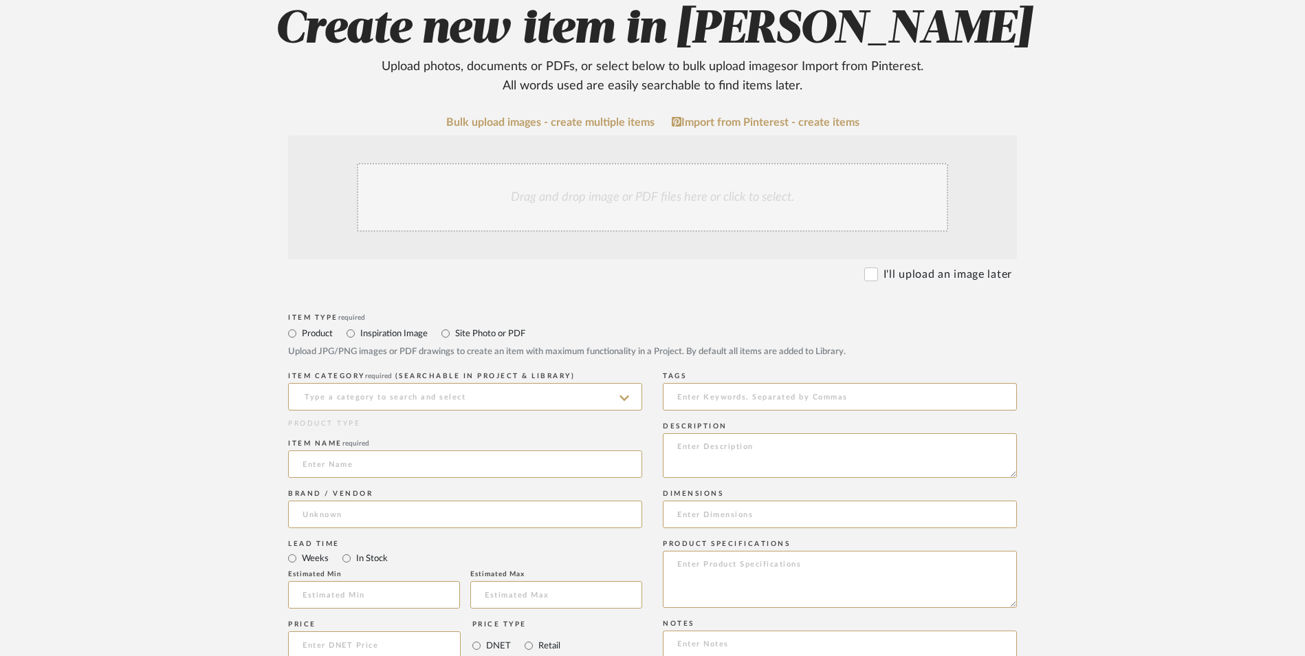
scroll to position [275, 0]
drag, startPoint x: 411, startPoint y: 288, endPoint x: 404, endPoint y: 298, distance: 11.8
click at [410, 382] on input at bounding box center [465, 396] width 354 height 28
click at [380, 325] on div "Semi-Flush Ceiling Lights" at bounding box center [465, 320] width 353 height 35
type input "Semi-Flush Ceiling Lights"
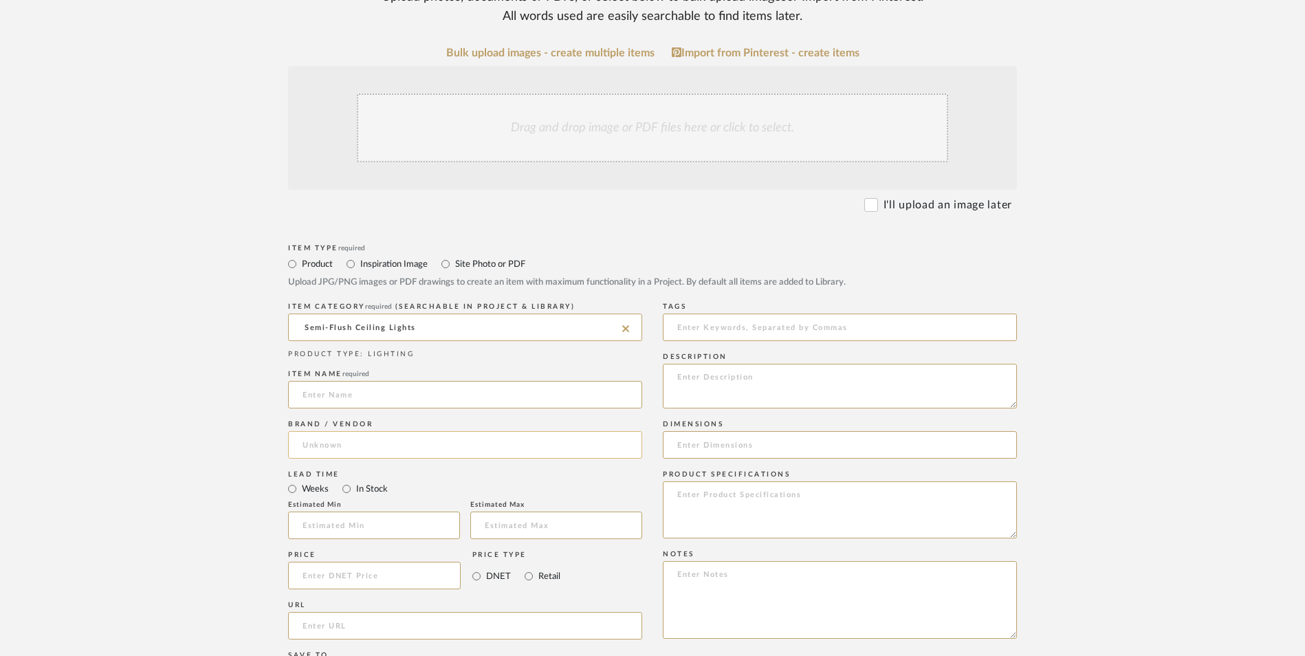
scroll to position [413, 0]
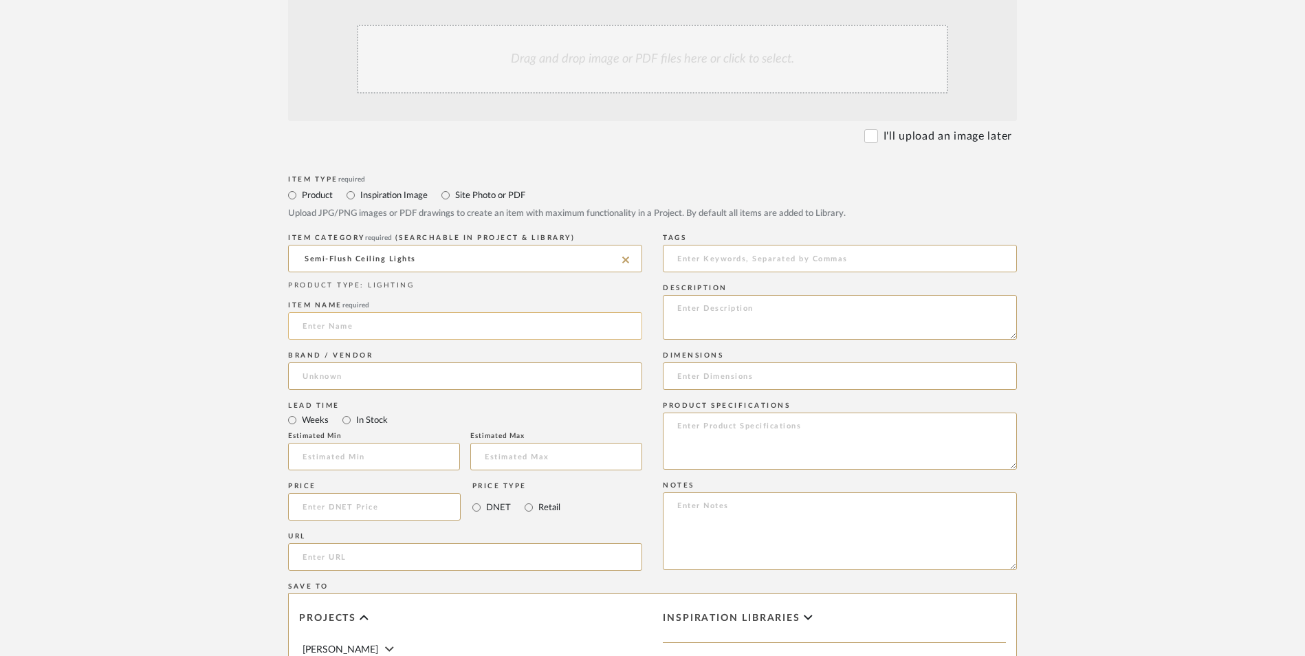
click at [369, 312] on input at bounding box center [465, 326] width 354 height 28
type input "Orillia"
click at [344, 362] on input at bounding box center [465, 376] width 354 height 28
click at [349, 287] on mat-option "Home Depot" at bounding box center [465, 300] width 353 height 35
type input "Home Depot"
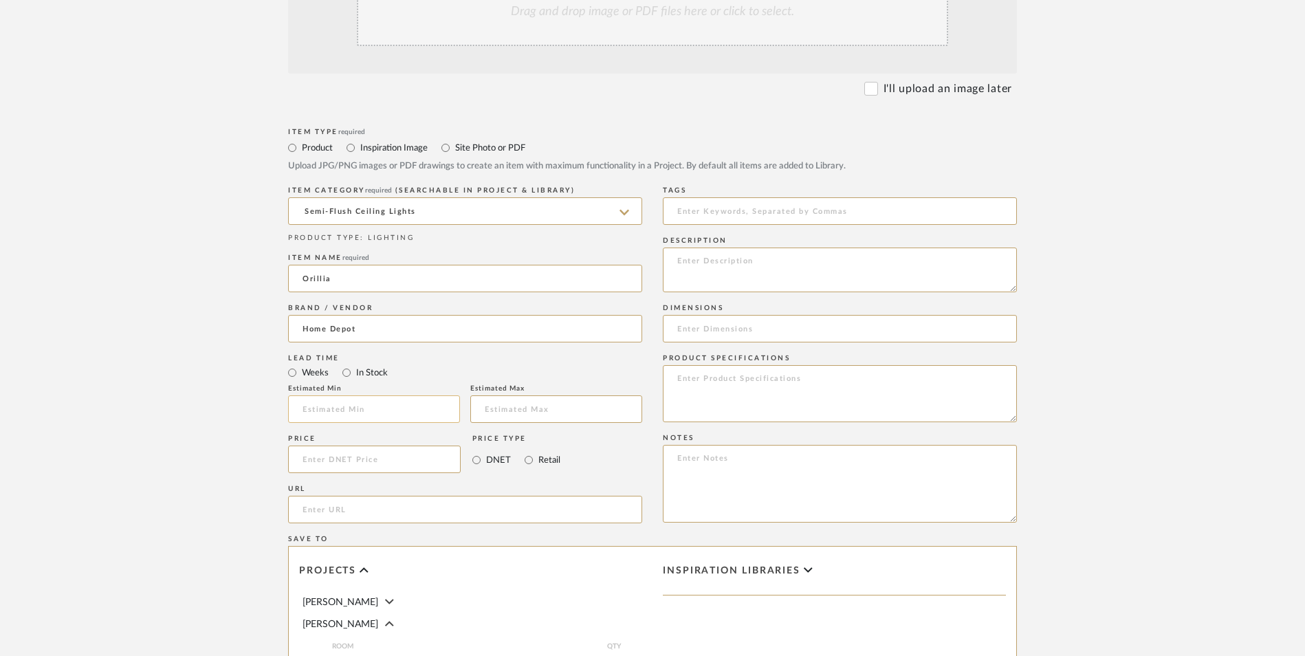
scroll to position [481, 0]
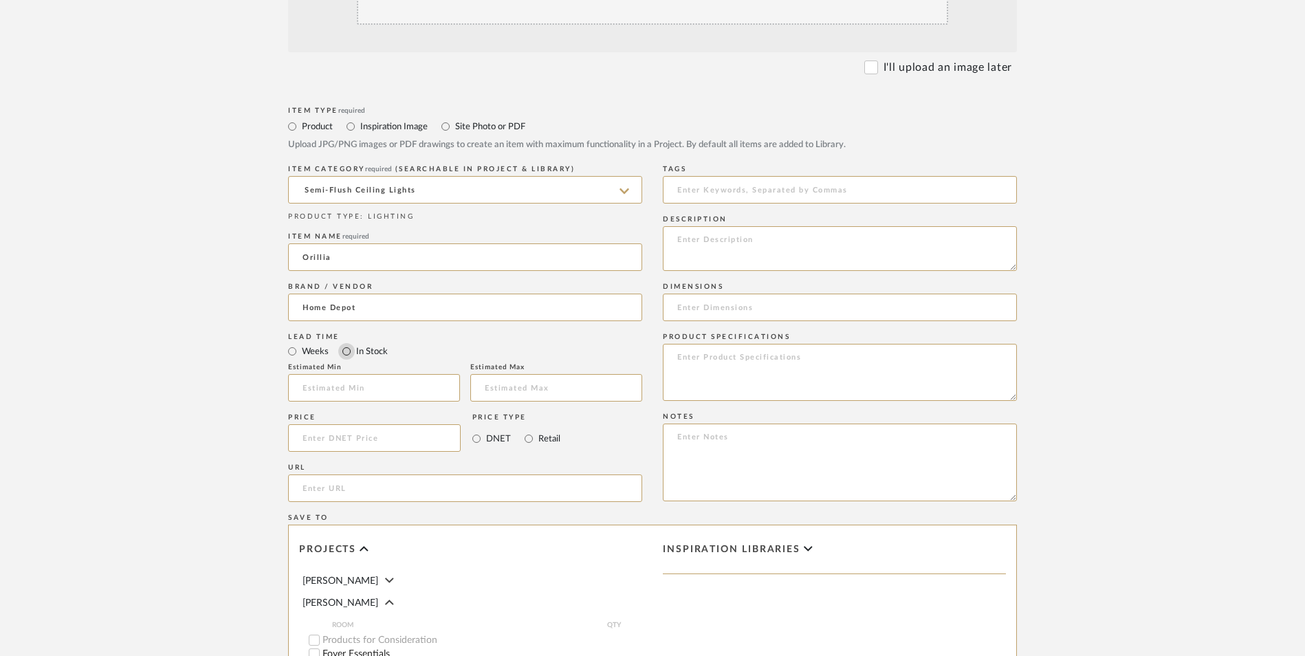
click at [346, 343] on input "In Stock" at bounding box center [346, 351] width 17 height 17
radio input "true"
drag, startPoint x: 529, startPoint y: 327, endPoint x: 778, endPoint y: 487, distance: 296.4
click at [528, 430] on input "Retail" at bounding box center [528, 438] width 17 height 17
radio input "true"
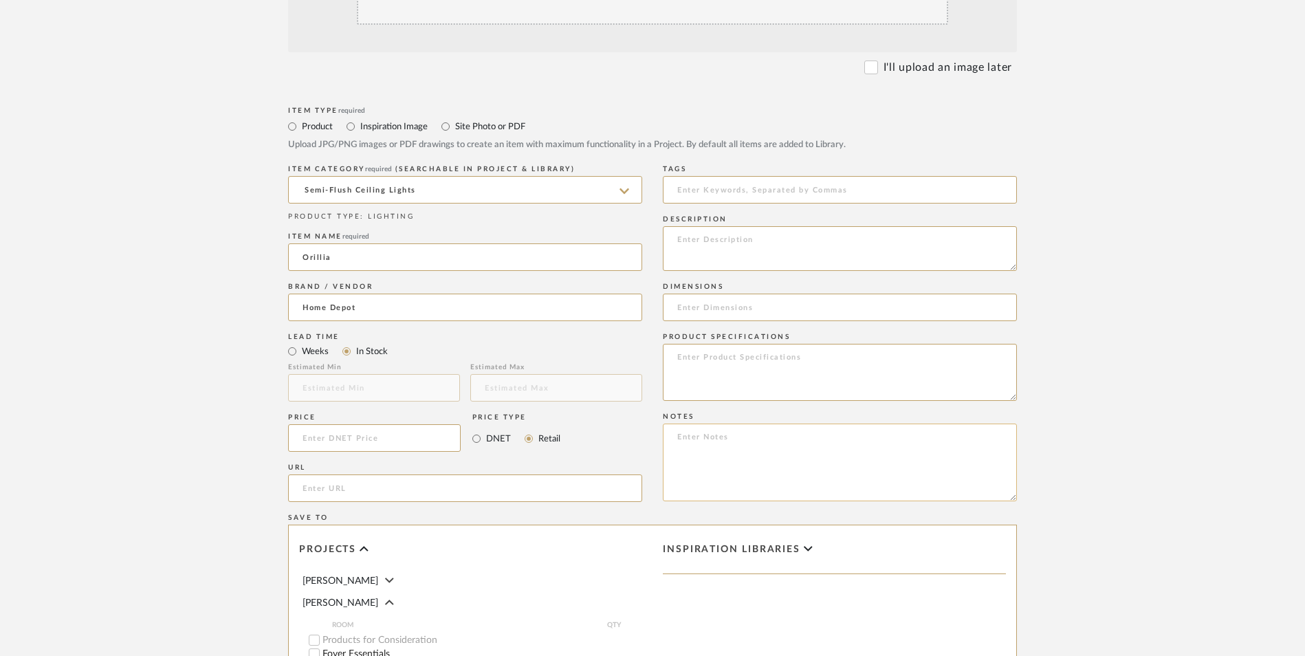
click at [824, 424] on textarea at bounding box center [840, 463] width 354 height 78
paste textarea "Option 1: ETA: SKU: Reviews - Stars Return | Refund Policy:"
click at [716, 424] on textarea "Option 1: ETA: SKU: Reviews - Stars Return | Refund Policy:" at bounding box center [840, 463] width 354 height 78
click at [734, 424] on textarea "Option 2: ETA: SKU: Reviews - Stars Return | Refund Policy:" at bounding box center [840, 463] width 354 height 78
click at [710, 424] on textarea "Option 2: Chandeliers ETA: SKU: Reviews - Stars Return | Refund Policy:" at bounding box center [840, 463] width 354 height 78
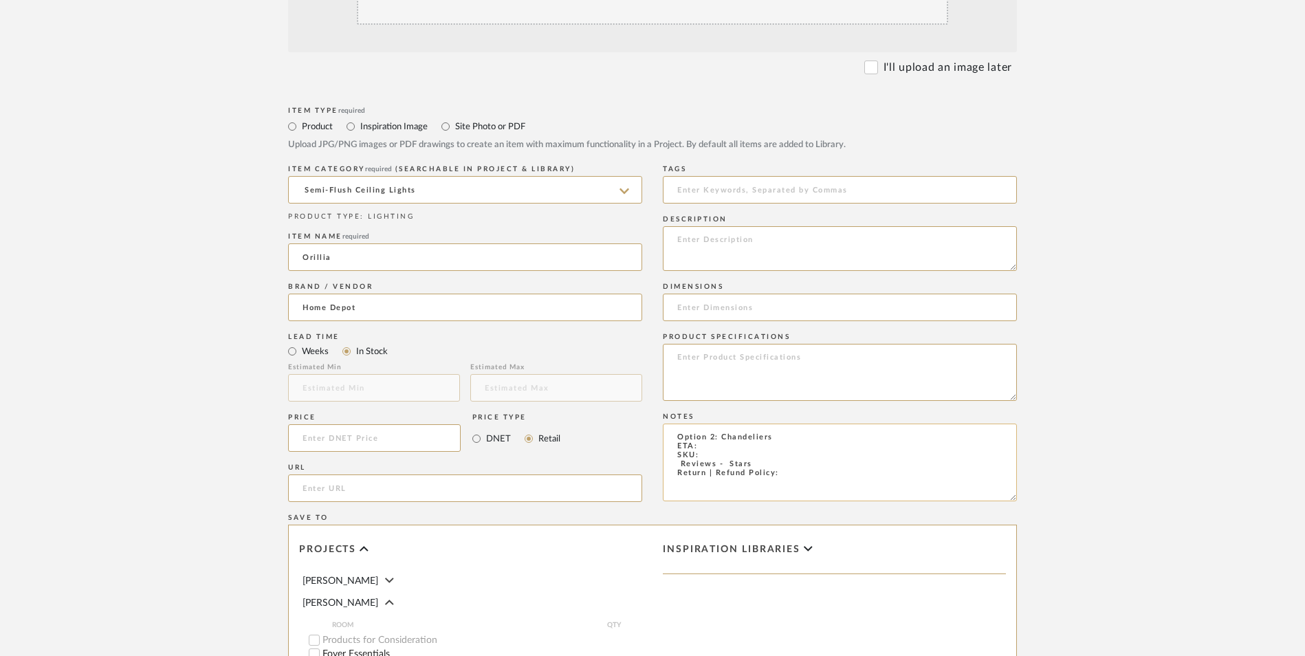
paste textarea "336757945"
type textarea "Option 2: Chandeliers ETA: SKU: 336757945 Reviews - Stars Return | Refund Polic…"
click at [355, 424] on input at bounding box center [374, 438] width 173 height 28
click at [128, 417] on upload-items "Create new item in [PERSON_NAME] Upload photos, documents or PDFs, or select be…" at bounding box center [652, 334] width 1305 height 1212
type input "$179.83"
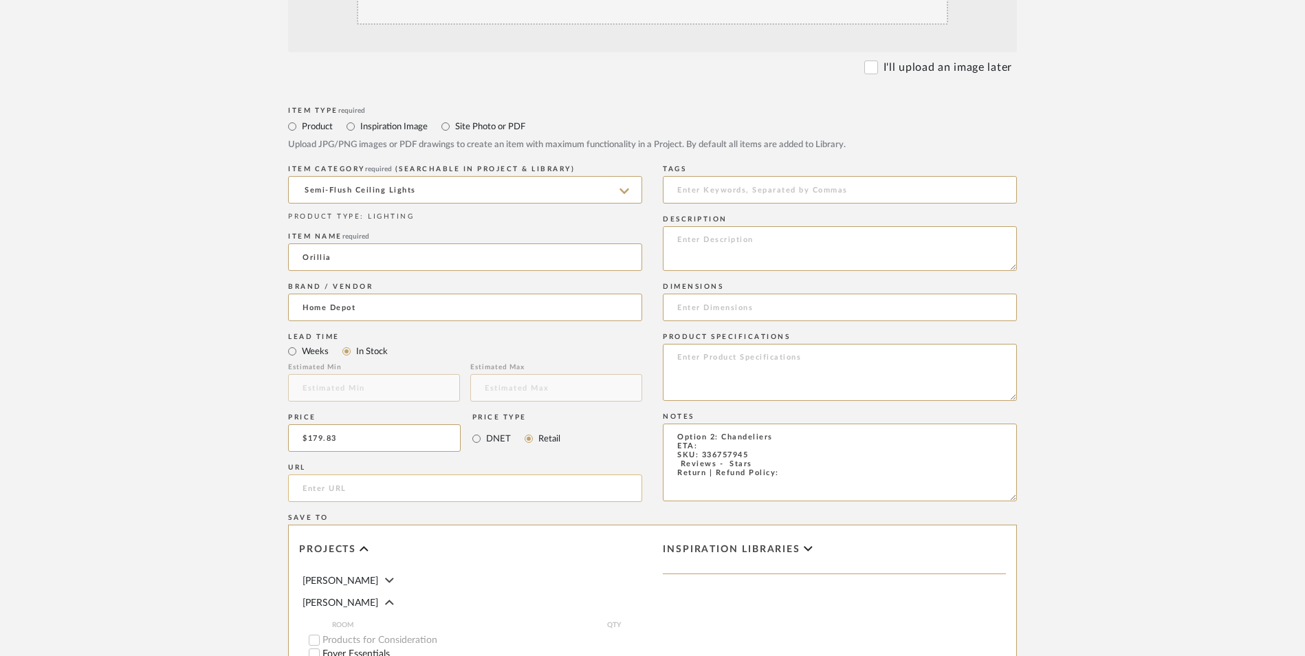
click at [340, 474] on input "url" at bounding box center [465, 488] width 354 height 28
paste input "[URL][DOMAIN_NAME]"
type input "[URL][DOMAIN_NAME]"
click at [195, 409] on upload-items "Create new item in [PERSON_NAME] Upload photos, documents or PDFs, or select be…" at bounding box center [652, 334] width 1305 height 1212
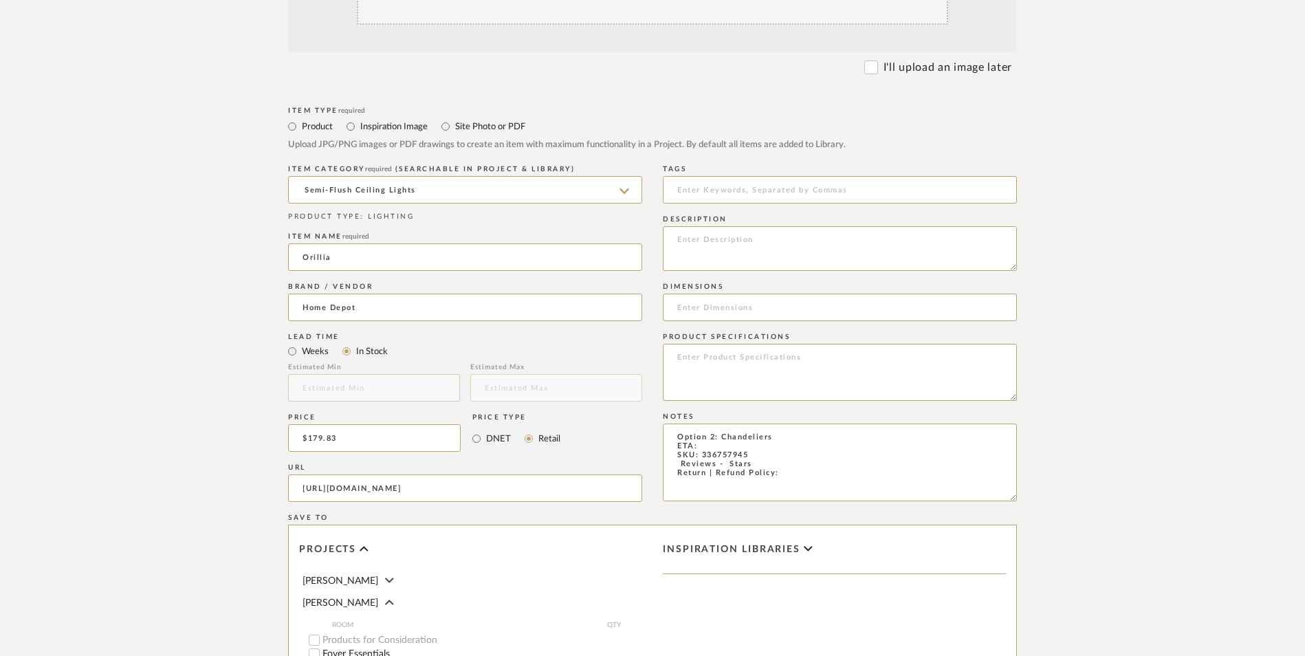
scroll to position [0, 0]
click at [713, 424] on textarea "Option 2: Chandeliers ETA: SKU: 336757945 Reviews - Stars Return | Refund Polic…" at bounding box center [840, 463] width 354 height 78
click at [787, 424] on textarea "Option 2: Chandeliers ETA: [DATE] SKU: 336757945 Reviews - Stars Return | Refun…" at bounding box center [840, 463] width 354 height 78
drag, startPoint x: 751, startPoint y: 351, endPoint x: 635, endPoint y: 353, distance: 116.2
click at [635, 353] on div "Item Type required Product Inspiration Image Site Photo or PDF Upload JPG/PNG i…" at bounding box center [652, 504] width 729 height 803
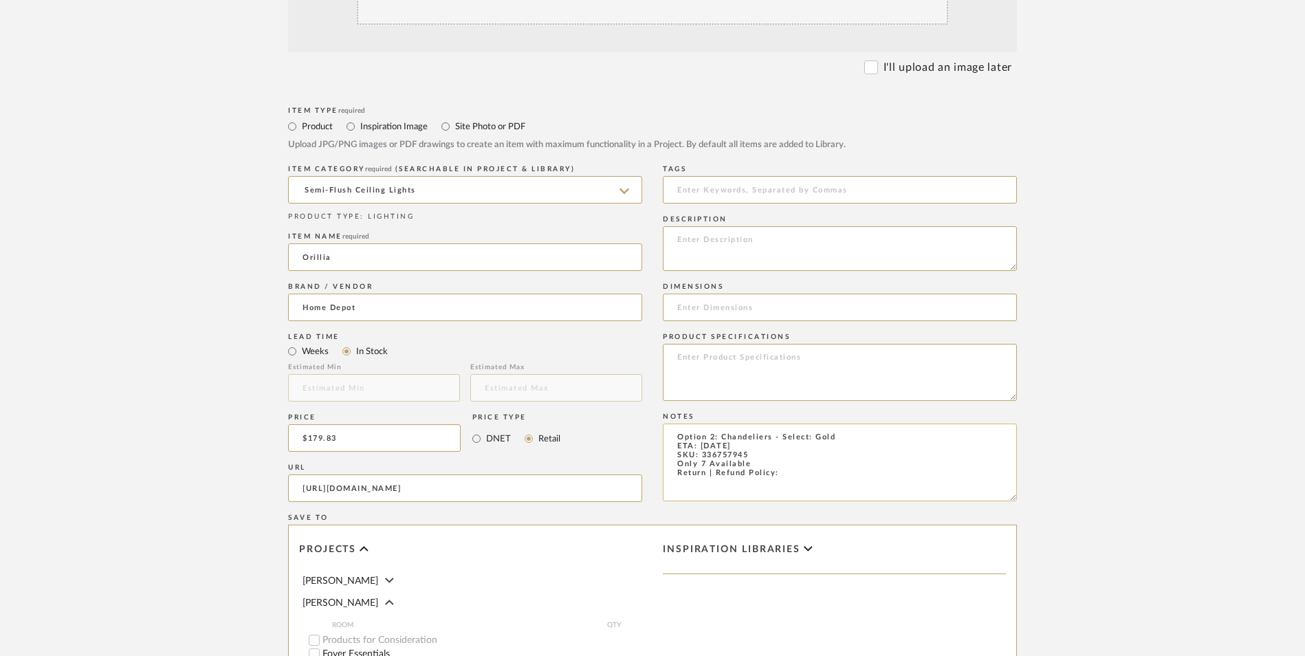
click at [796, 424] on textarea "Option 2: Chandeliers - Select: Gold ETA: [DATE] SKU: 336757945 Only 7 Availabl…" at bounding box center [840, 463] width 354 height 78
type textarea "Option 2: Chandeliers - Select: Gold ETA: [DATE] SKU: 336757945 Only 7 Availabl…"
click at [771, 226] on textarea at bounding box center [840, 248] width 354 height 45
paste textarea "Crafted with meticulous attention to detail, this semi flush mount ceiling ligh…"
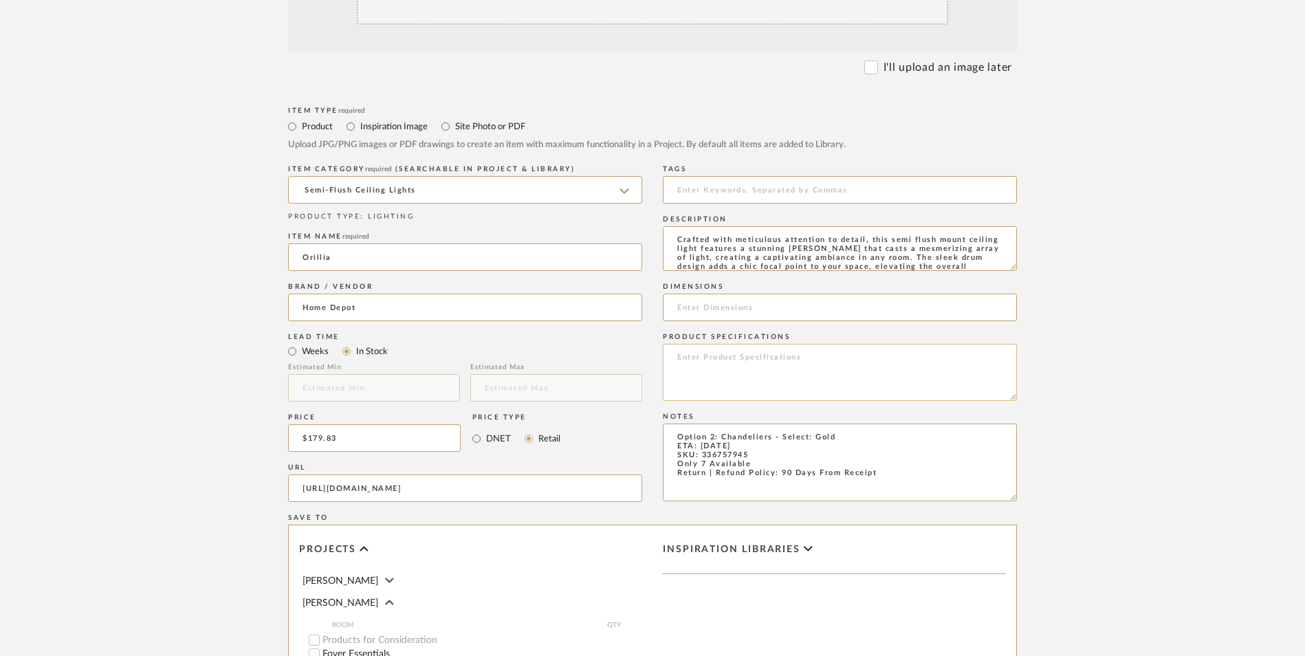
scroll to position [10, 0]
type textarea "Crafted with meticulous attention to detail, this semi flush mount ceiling ligh…"
drag, startPoint x: 704, startPoint y: 274, endPoint x: 769, endPoint y: 283, distance: 65.8
click at [703, 344] on textarea at bounding box center [840, 372] width 354 height 57
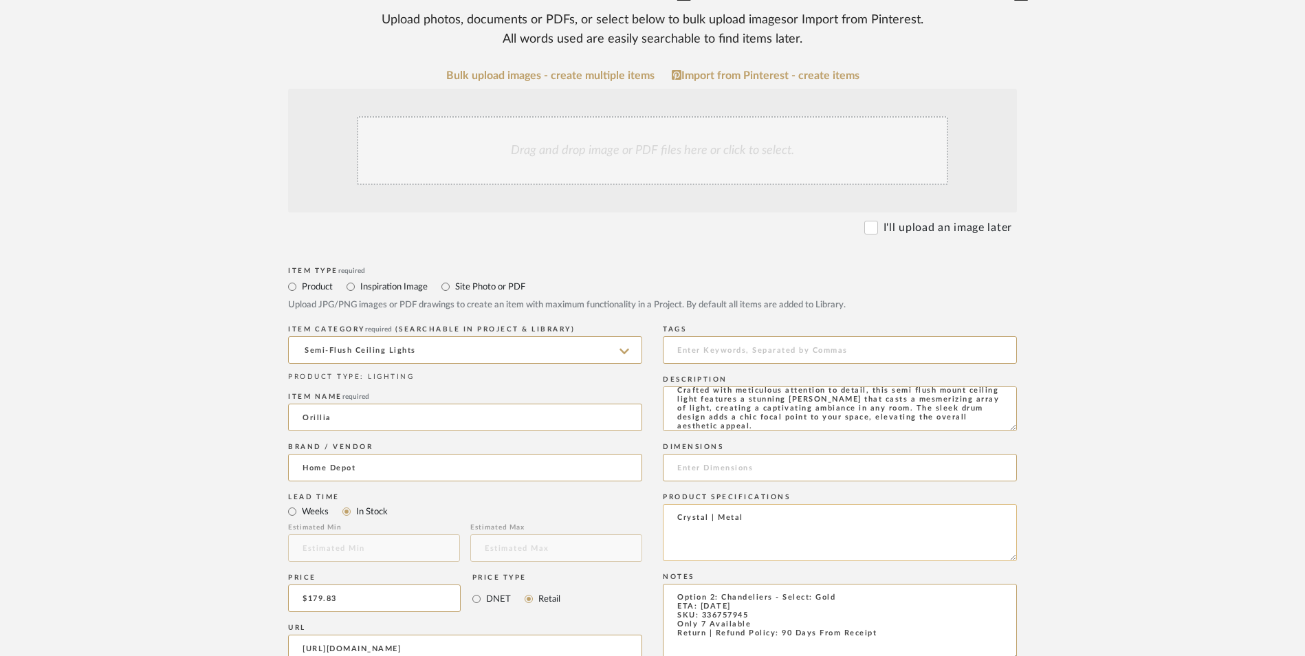
scroll to position [275, 0]
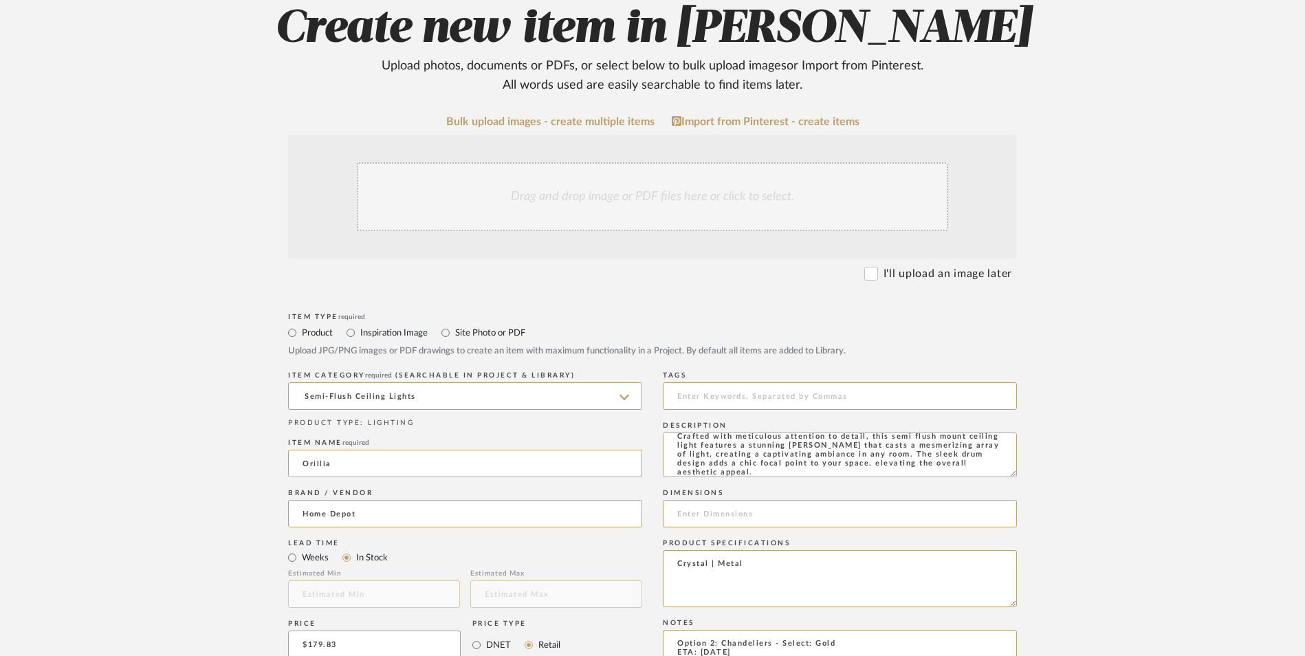
type textarea "Crystal | Metal"
click at [641, 162] on div "Drag and drop image or PDF files here or click to select." at bounding box center [652, 196] width 591 height 69
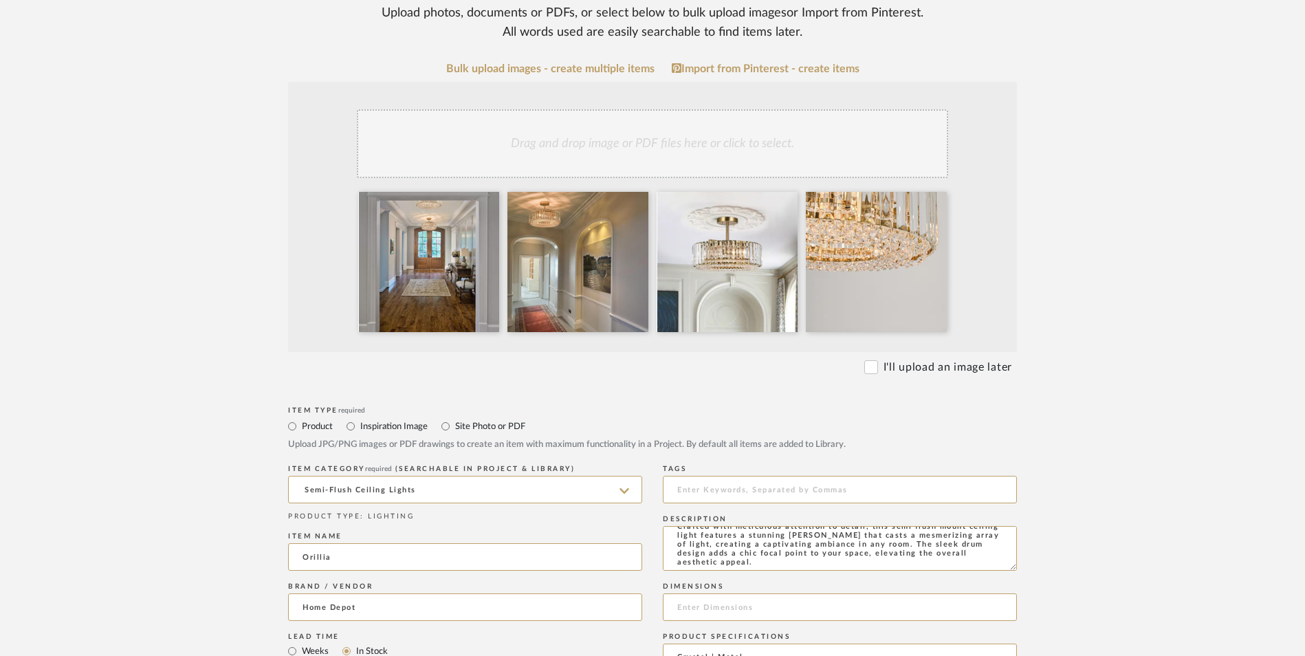
scroll to position [344, 0]
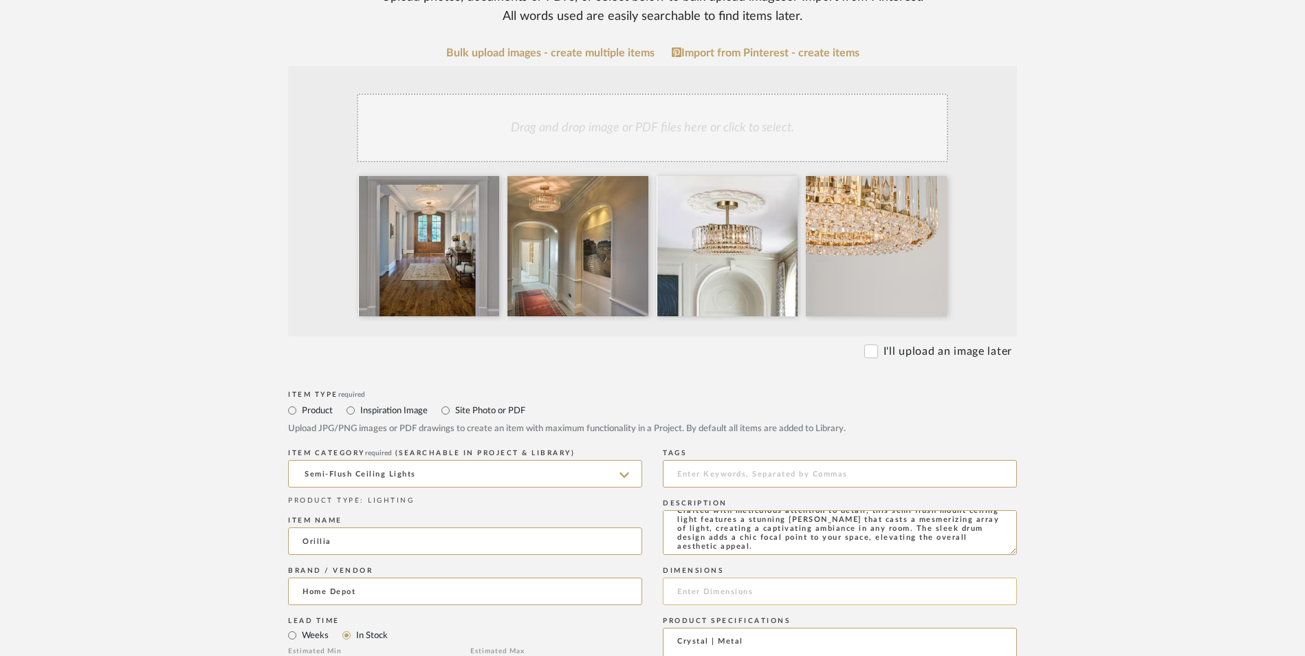
click at [713, 578] on input at bounding box center [840, 592] width 354 height 28
click at [728, 578] on input "6.1" H x" at bounding box center [840, 592] width 354 height 28
type input "6.1" H x 15.74" W x 15.74" D"
click at [1099, 381] on upload-items "Create new item in [PERSON_NAME] Upload photos, documents or PDFs, or select be…" at bounding box center [652, 545] width 1305 height 1359
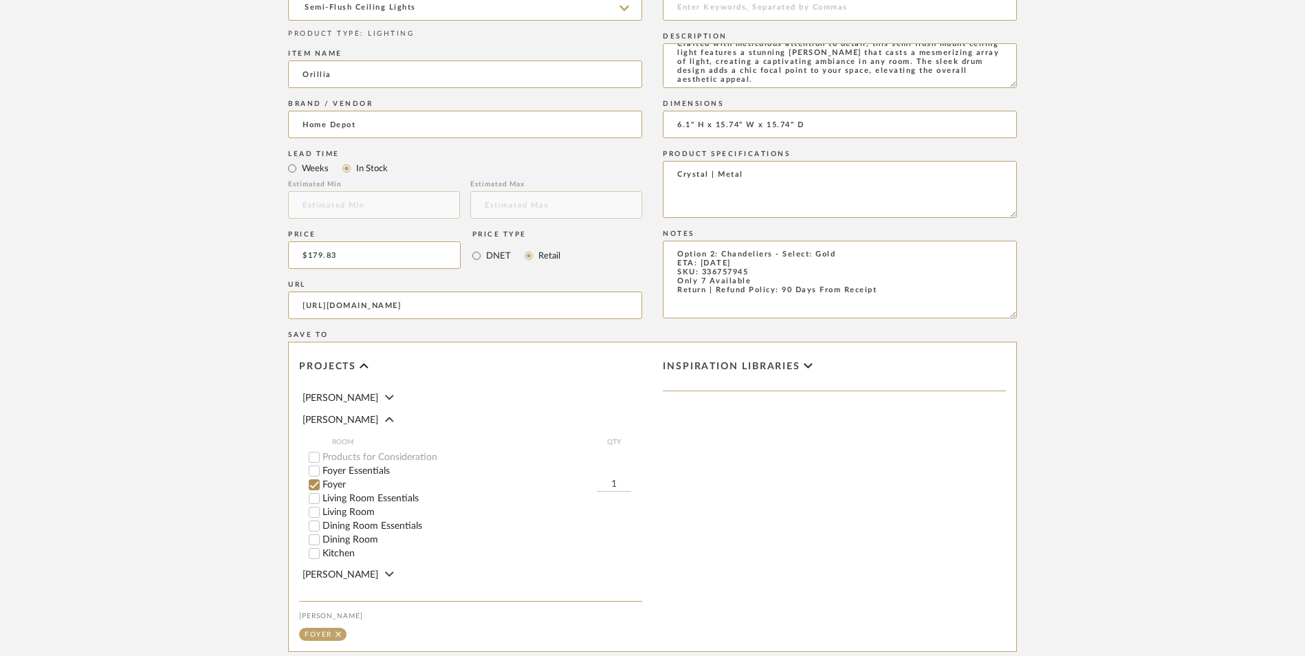
scroll to position [865, 0]
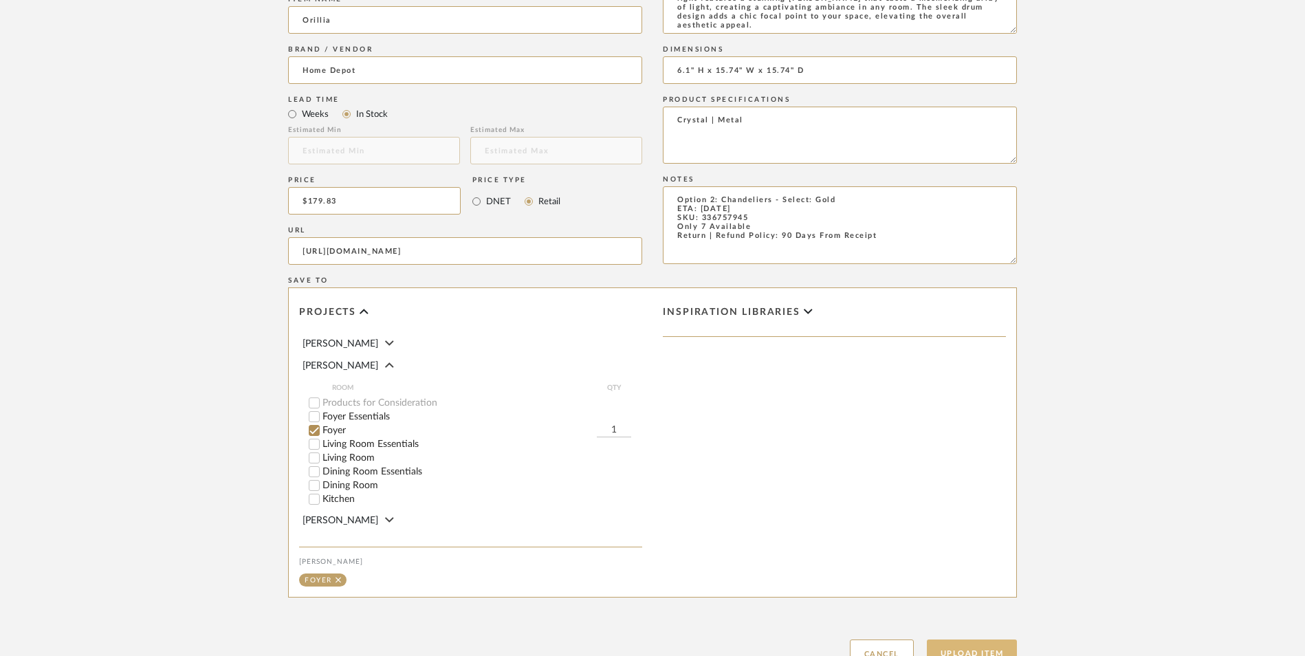
click at [974, 639] on button "Upload Item" at bounding box center [972, 653] width 91 height 28
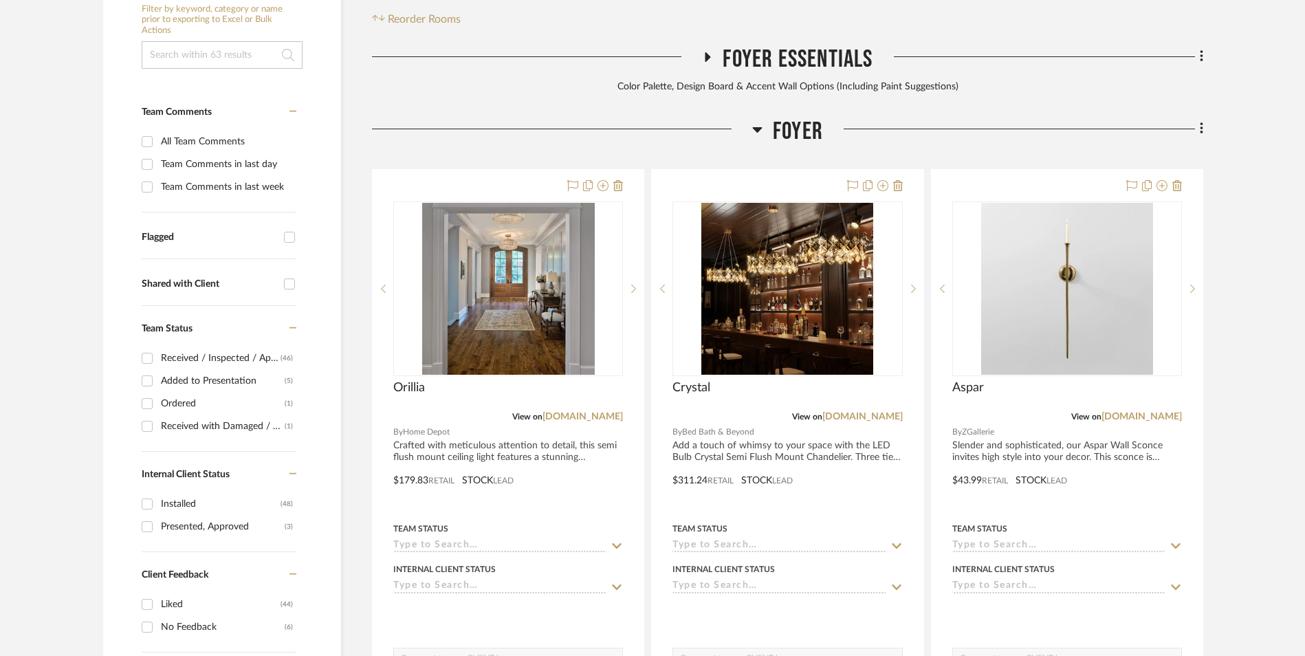
scroll to position [419, 0]
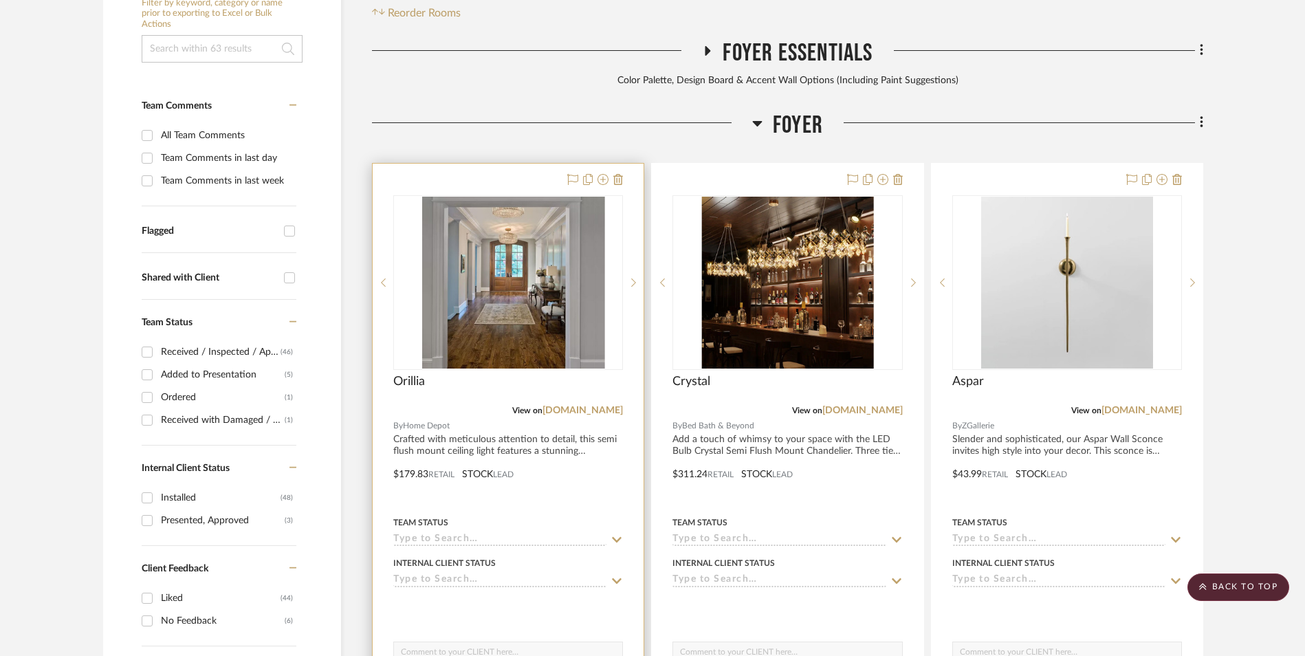
click at [545, 197] on img at bounding box center [508, 283] width 173 height 172
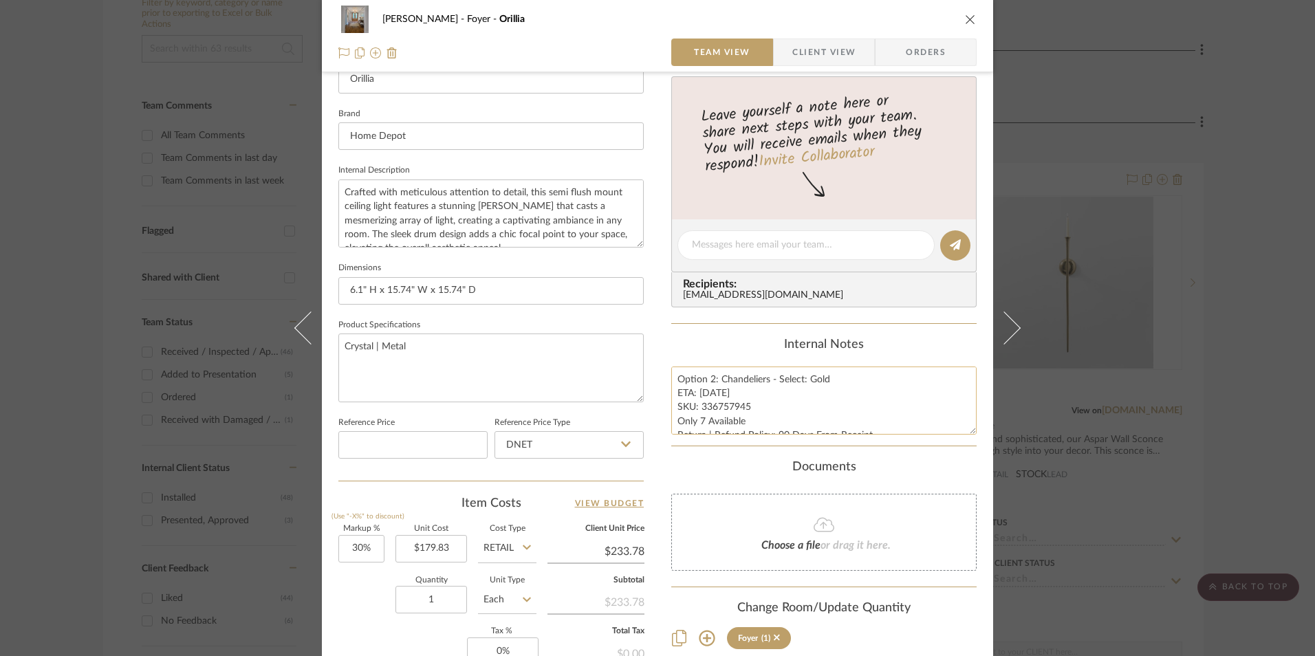
scroll to position [413, 0]
click at [734, 413] on textarea "Option 2: Chandeliers - Select: Gold ETA: [DATE] SKU: 336757945 Only 7 Availabl…" at bounding box center [823, 398] width 305 height 68
drag, startPoint x: 745, startPoint y: 402, endPoint x: 698, endPoint y: 403, distance: 46.8
click at [698, 403] on textarea "Option 2: Chandeliers - Select: Gold ETA: [DATE] SKU: 336757945 Only 7 Availabl…" at bounding box center [823, 398] width 305 height 68
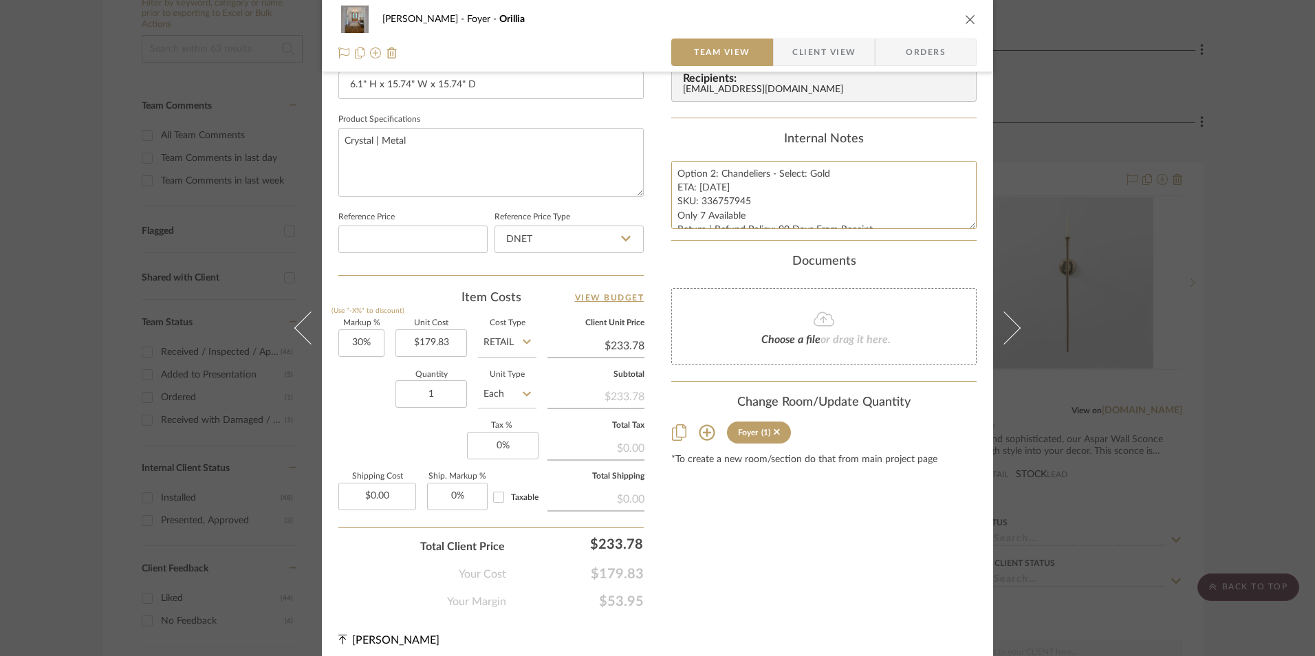
scroll to position [619, 0]
click at [546, 239] on input "DNET" at bounding box center [568, 236] width 149 height 28
click at [535, 298] on div "Retail" at bounding box center [575, 305] width 170 height 35
type input "Retail"
type input "30"
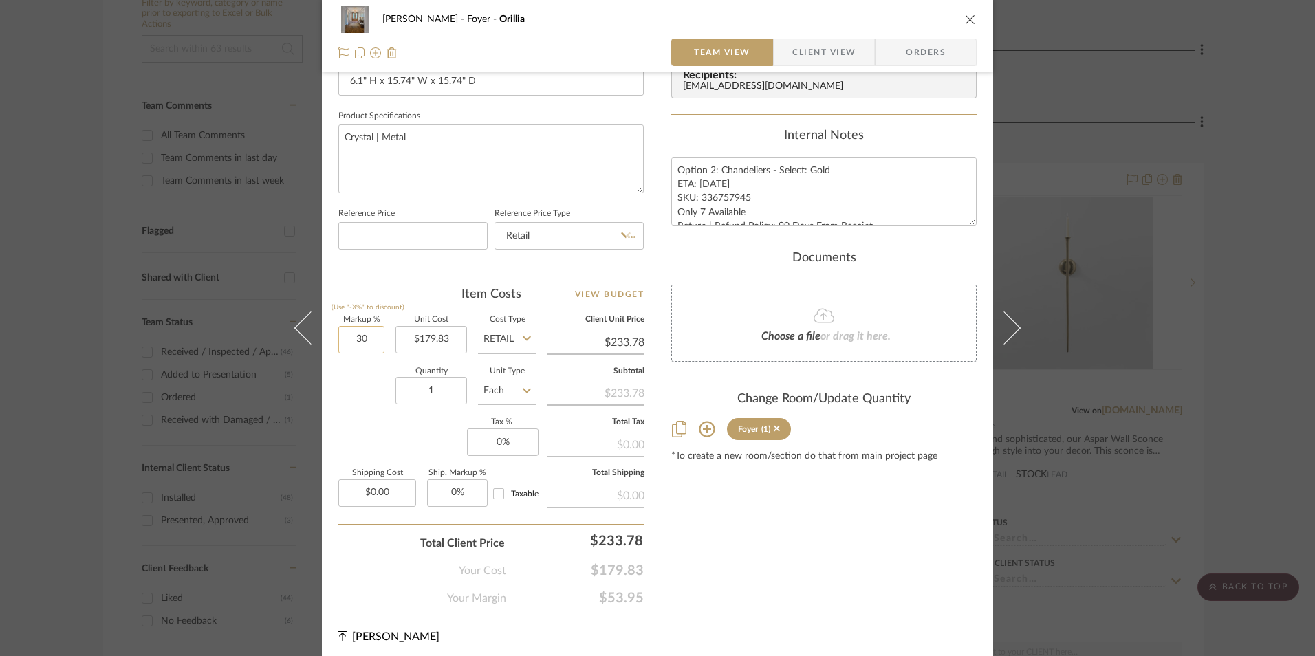
click at [362, 334] on input "30" at bounding box center [361, 340] width 46 height 28
click at [375, 406] on div "Quantity 1 Unit Type Each" at bounding box center [437, 392] width 198 height 49
type input "0%"
type input "$179.83"
click at [505, 437] on input "0" at bounding box center [503, 442] width 72 height 28
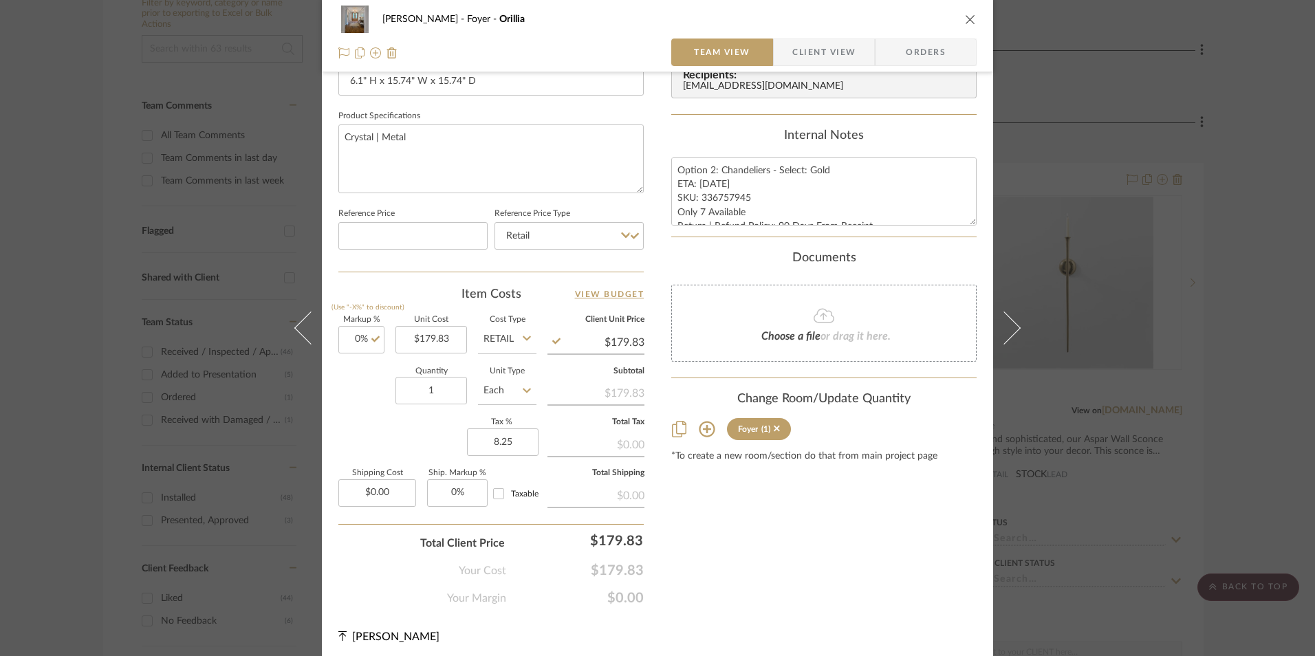
type input "8.25%"
click at [767, 489] on div "Content here copies to Client View - confirm visibility there. Show in Client D…" at bounding box center [823, 41] width 305 height 1132
click at [918, 61] on span "Orders" at bounding box center [925, 53] width 70 height 28
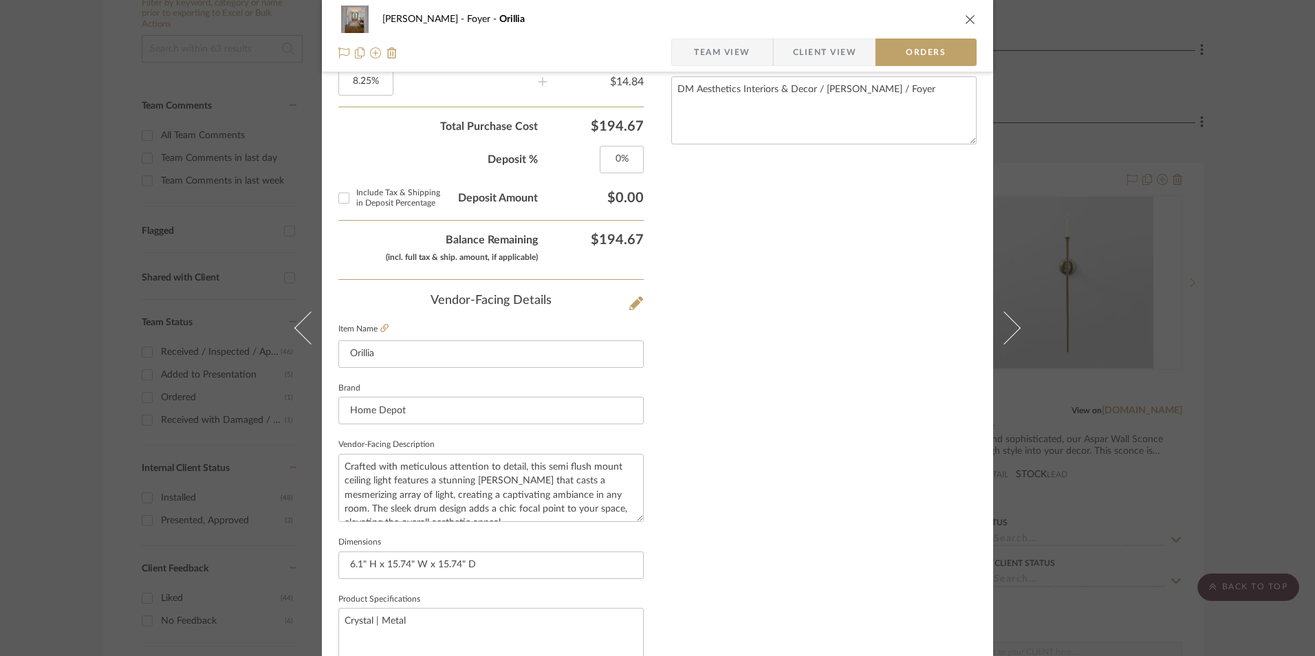
scroll to position [807, 0]
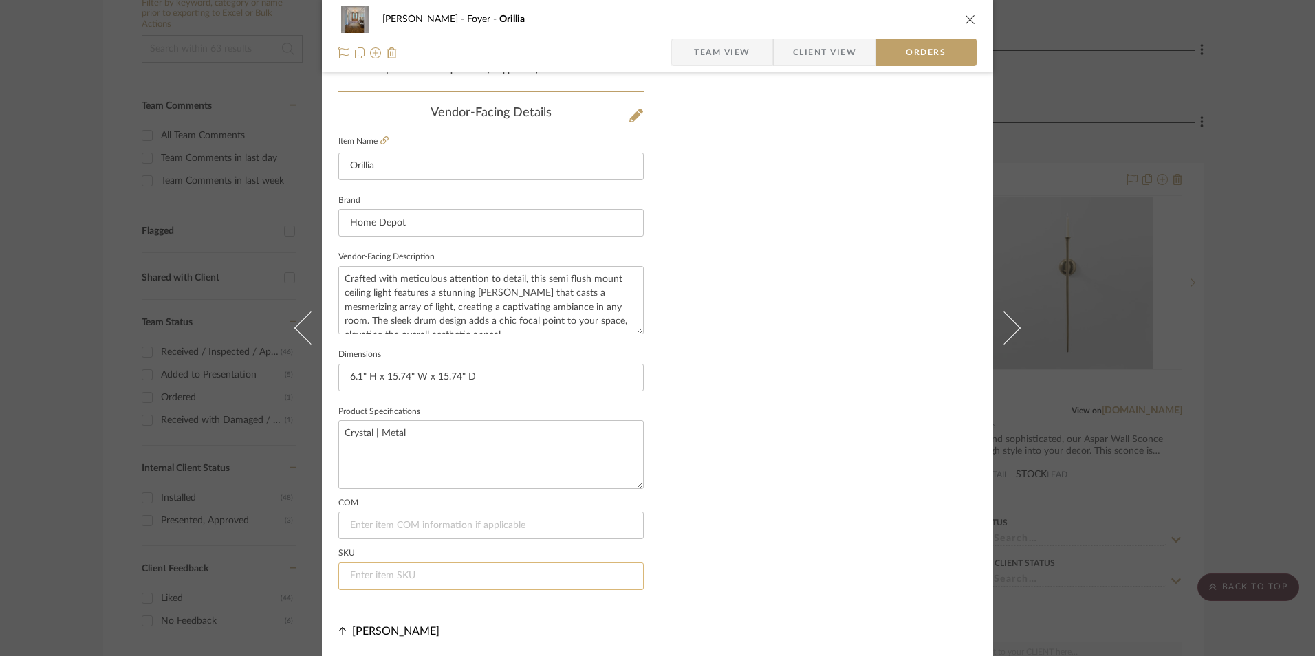
click at [436, 575] on input at bounding box center [490, 576] width 305 height 28
paste input "336757945"
type input "336757945"
click at [966, 14] on icon "close" at bounding box center [970, 19] width 11 height 11
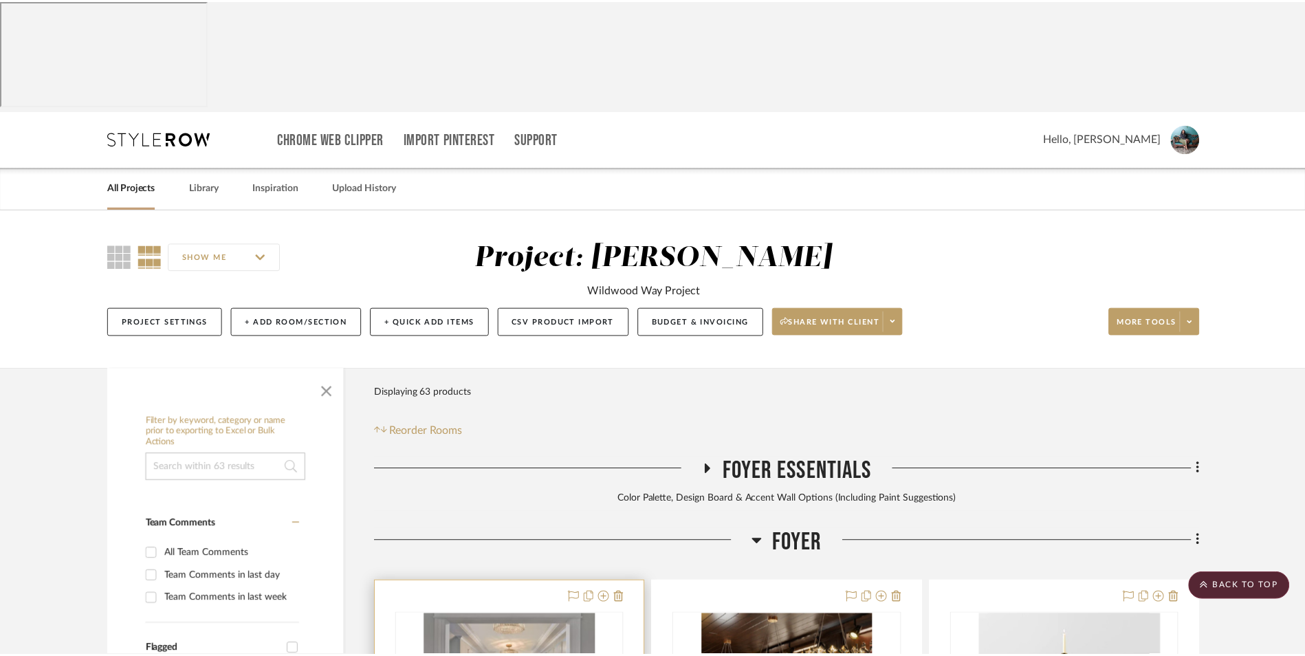
scroll to position [419, 0]
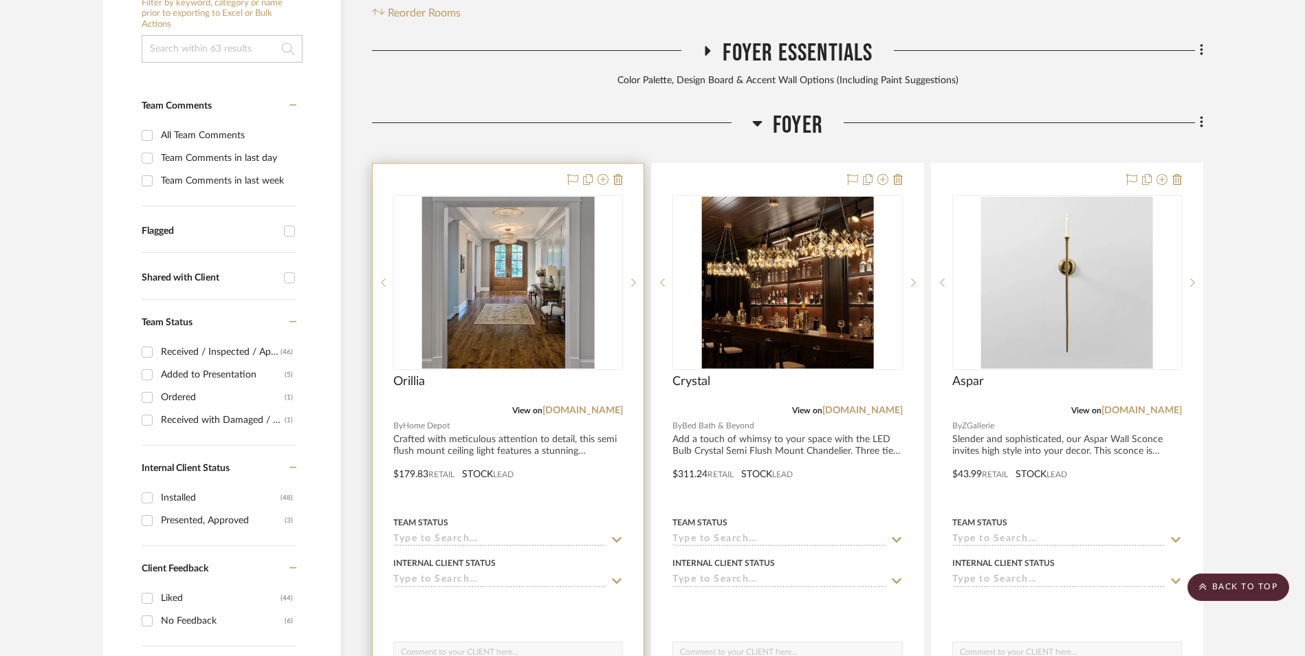
click at [540, 197] on img "0" at bounding box center [508, 283] width 173 height 172
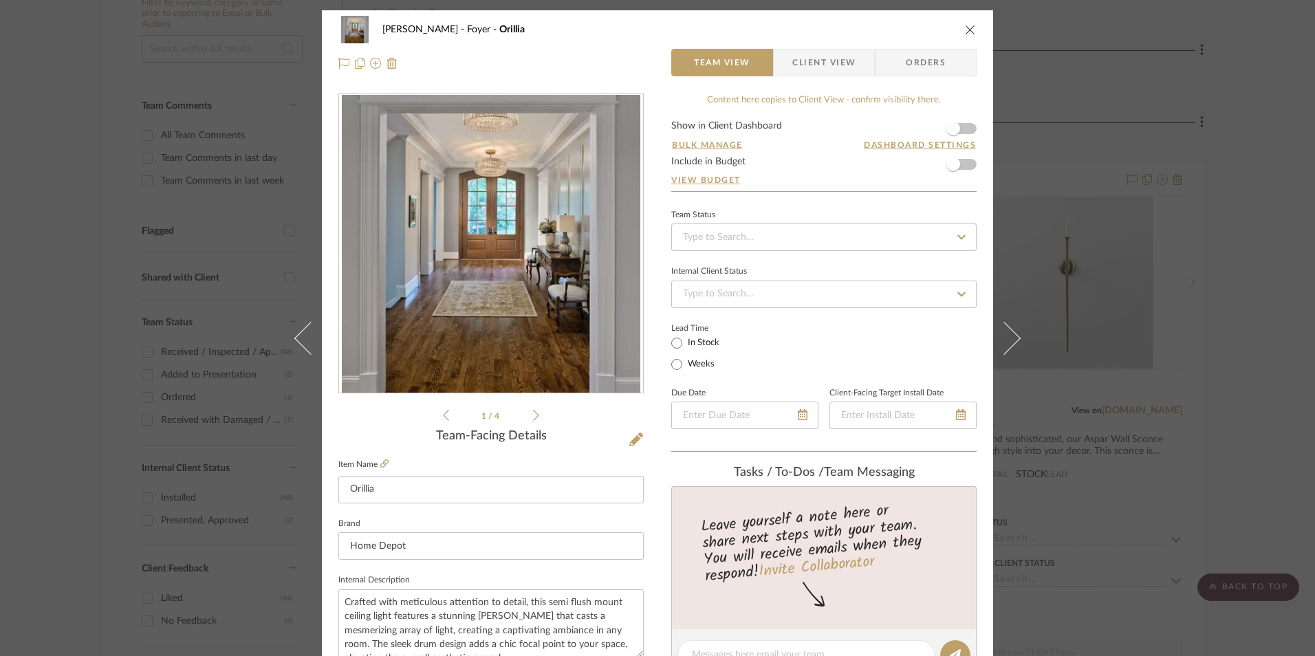
click at [972, 27] on div "[PERSON_NAME] Foyer Orillia Team View Client View Orders" at bounding box center [657, 46] width 671 height 72
click at [965, 25] on icon "close" at bounding box center [970, 29] width 11 height 11
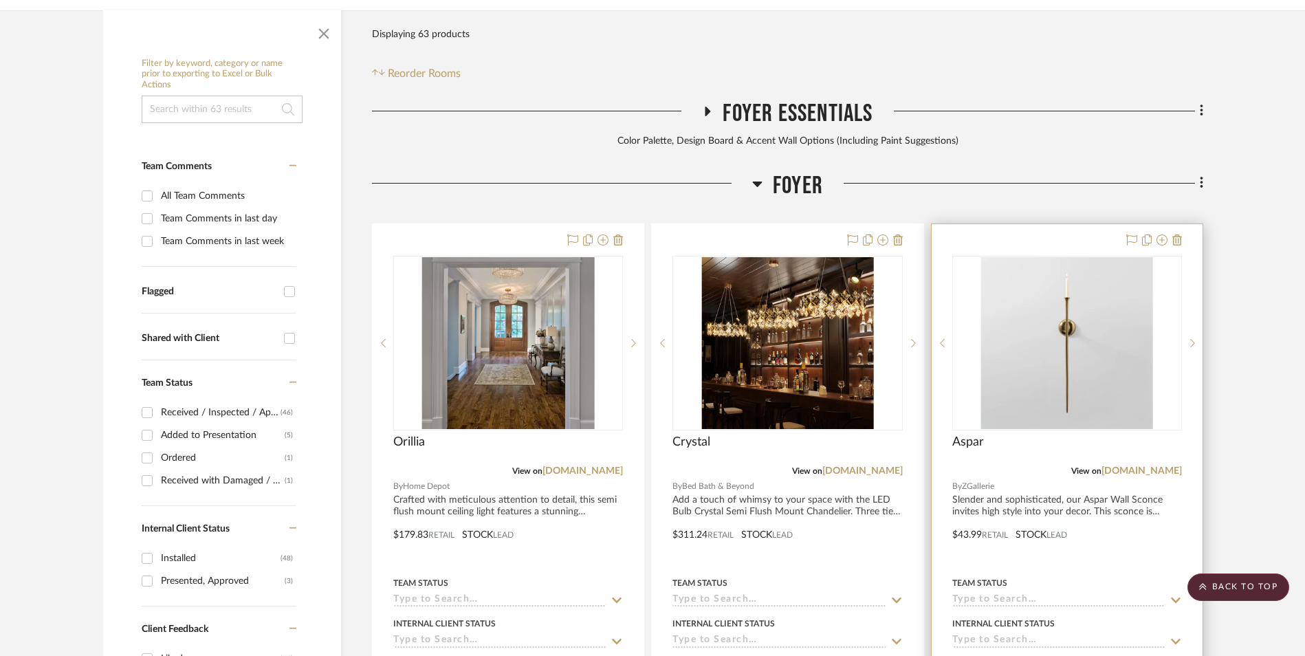
scroll to position [281, 0]
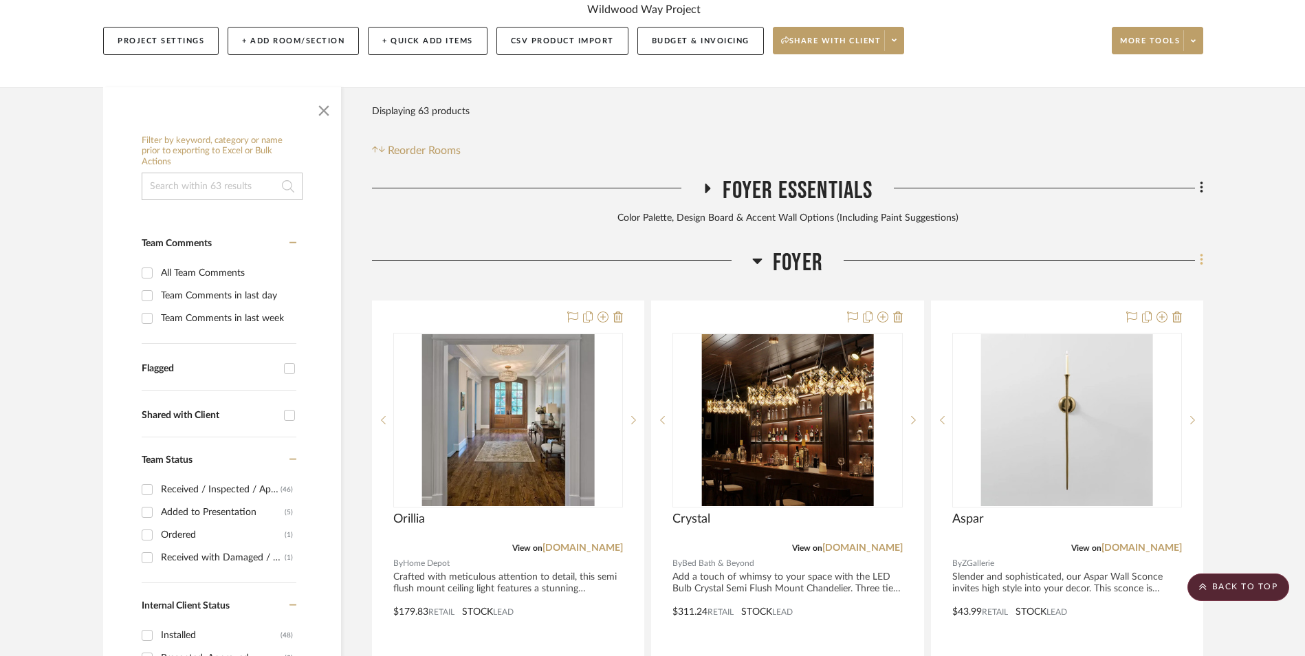
click at [1200, 252] on icon at bounding box center [1202, 259] width 4 height 15
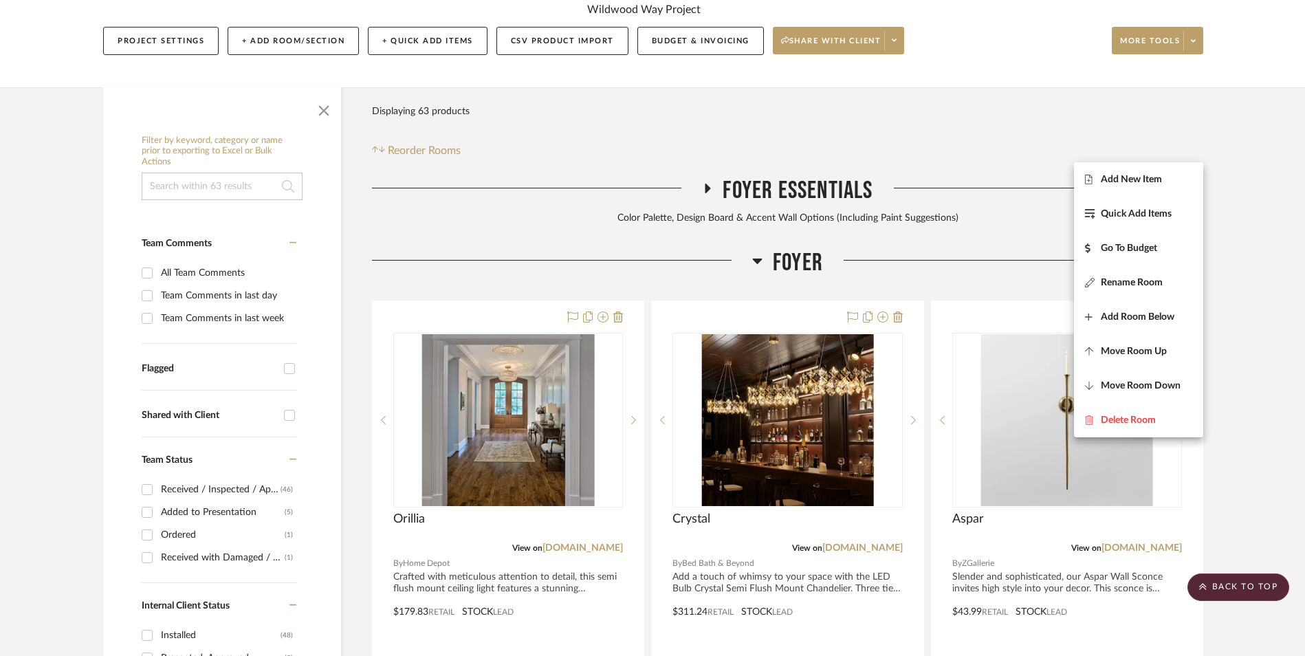
click at [1163, 182] on span "Add New Item" at bounding box center [1138, 179] width 107 height 12
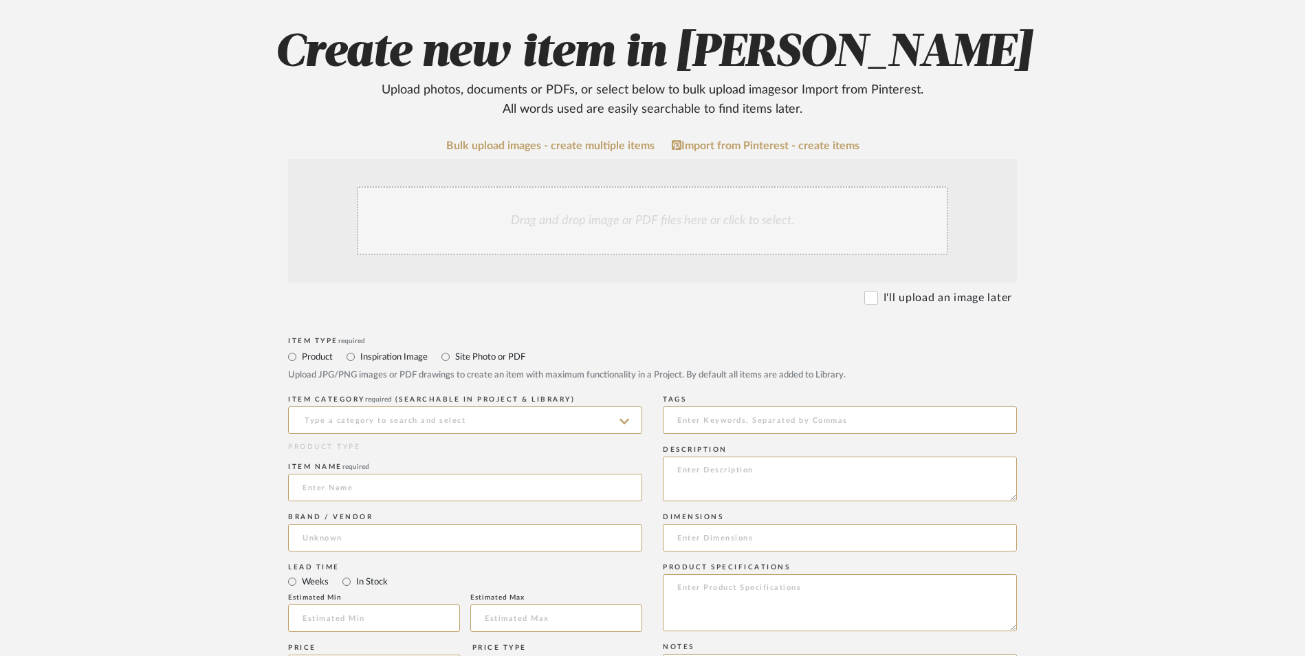
scroll to position [275, 0]
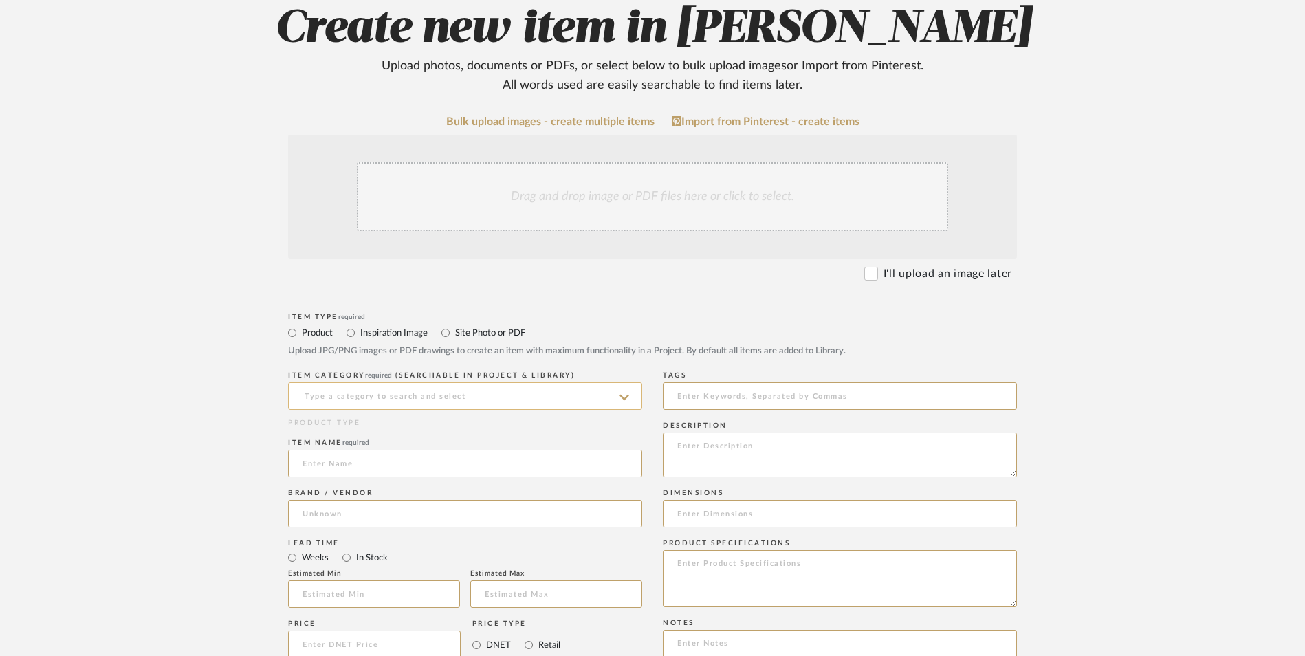
click at [399, 382] on input at bounding box center [465, 396] width 354 height 28
click at [387, 320] on span "Semi-Flush Ceiling Lights" at bounding box center [368, 320] width 130 height 10
type input "Semi-Flush Ceiling Lights"
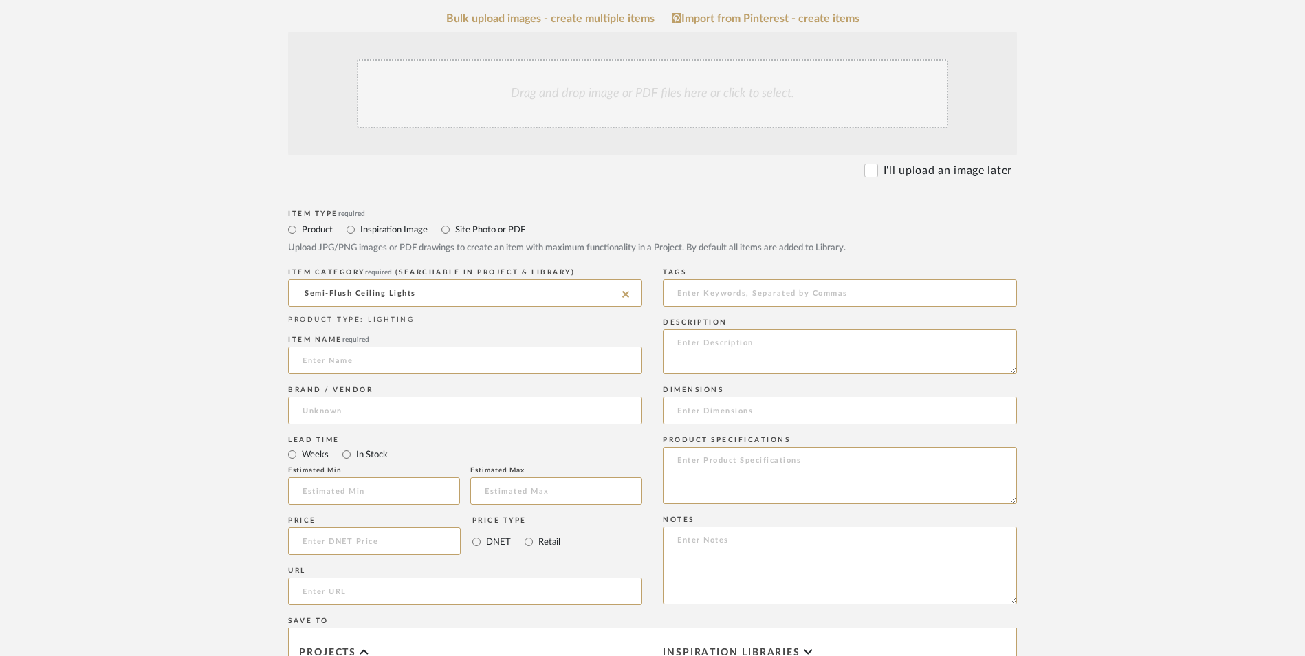
scroll to position [481, 0]
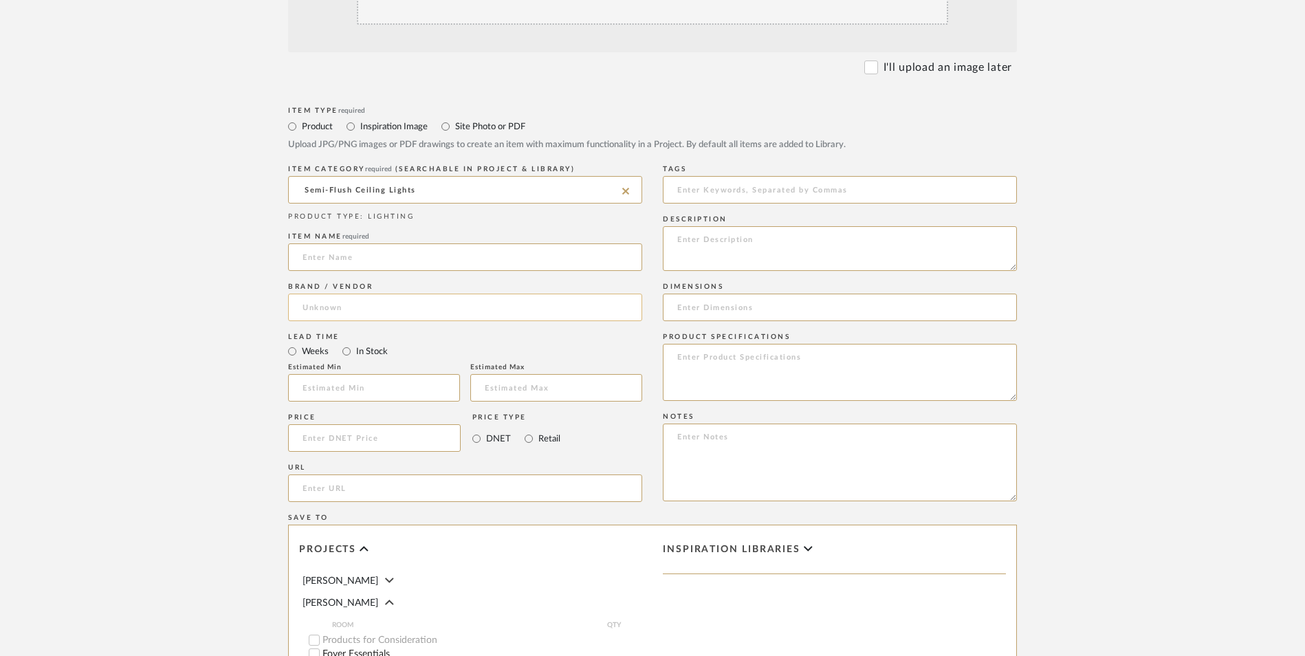
click at [353, 294] on input at bounding box center [465, 308] width 354 height 28
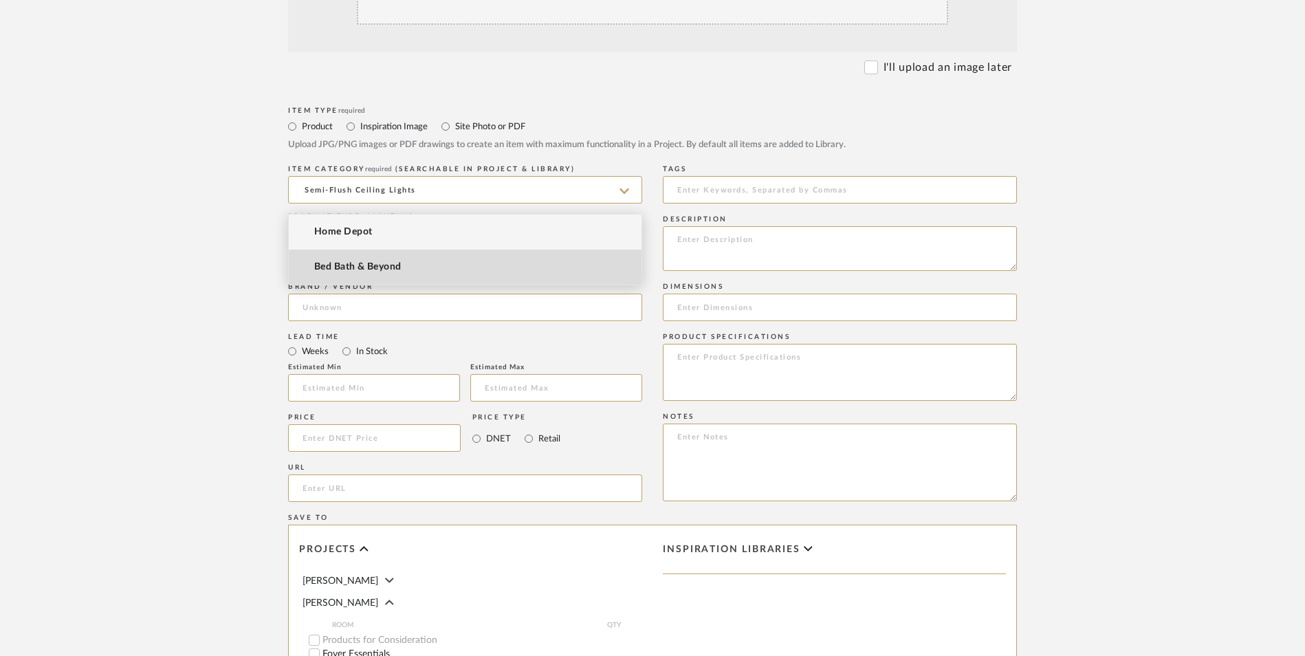
click at [355, 259] on mat-option "Bed Bath & Beyond" at bounding box center [465, 267] width 353 height 35
type input "Bed Bath & Beyond"
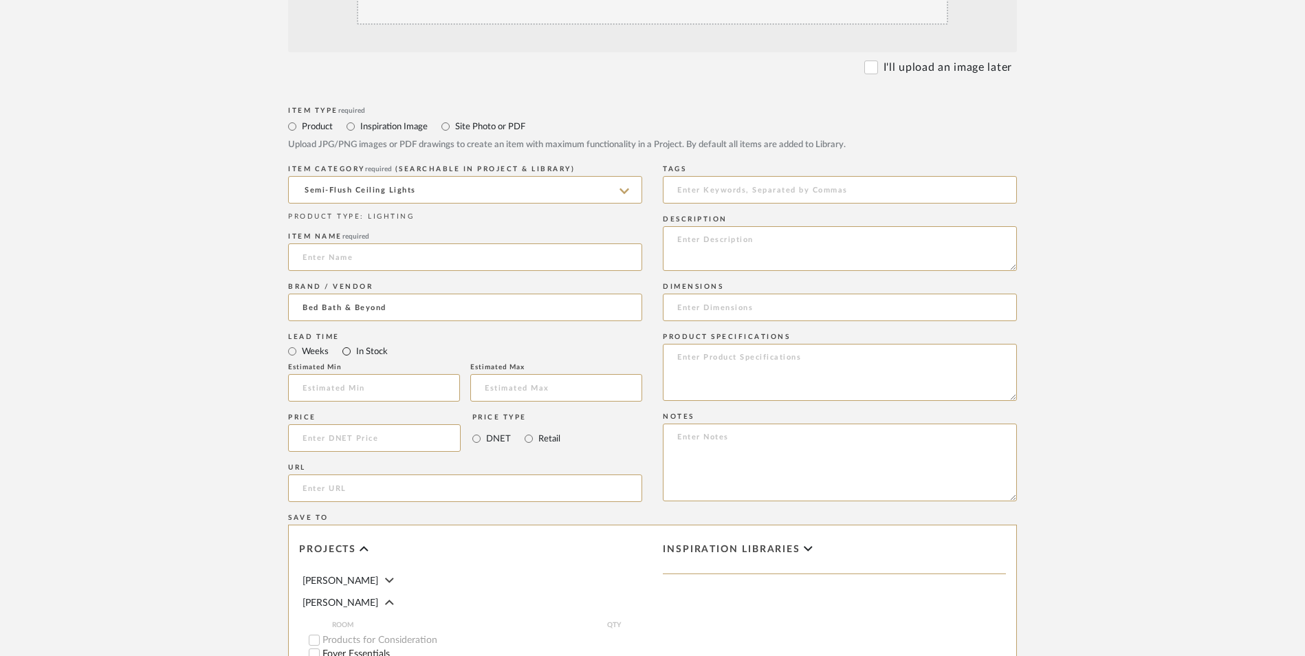
drag, startPoint x: 349, startPoint y: 240, endPoint x: 357, endPoint y: 243, distance: 8.3
click at [348, 343] on input "In Stock" at bounding box center [346, 351] width 17 height 17
radio input "true"
click at [525, 430] on input "Retail" at bounding box center [528, 438] width 17 height 17
radio input "true"
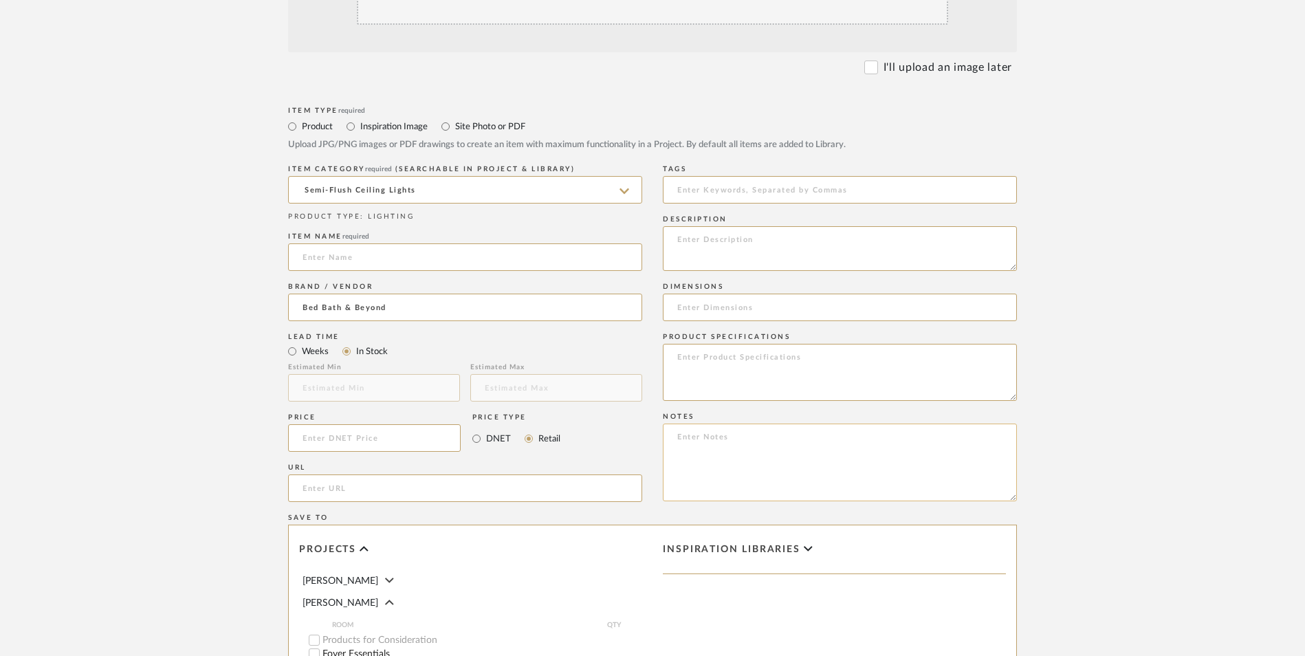
click at [758, 424] on textarea at bounding box center [840, 463] width 354 height 78
paste textarea "Option 1: ETA: SKU: Reviews - Stars Return | Refund Policy:"
click at [756, 424] on textarea "Option 1: ETA: SKU: Reviews - Stars Return | Refund Policy: 30 Days From Receipt" at bounding box center [840, 463] width 354 height 78
click at [668, 424] on textarea "Option 1: Chandeliers ETA: SKU: Reviews - Stars Return | Refund Policy: 30 Days…" at bounding box center [840, 463] width 354 height 78
click at [708, 424] on textarea "Option 1: Chandeliers ETA: SKU: 10 Reviews - 4.0 Stars Return | Refund Policy: …" at bounding box center [840, 463] width 354 height 78
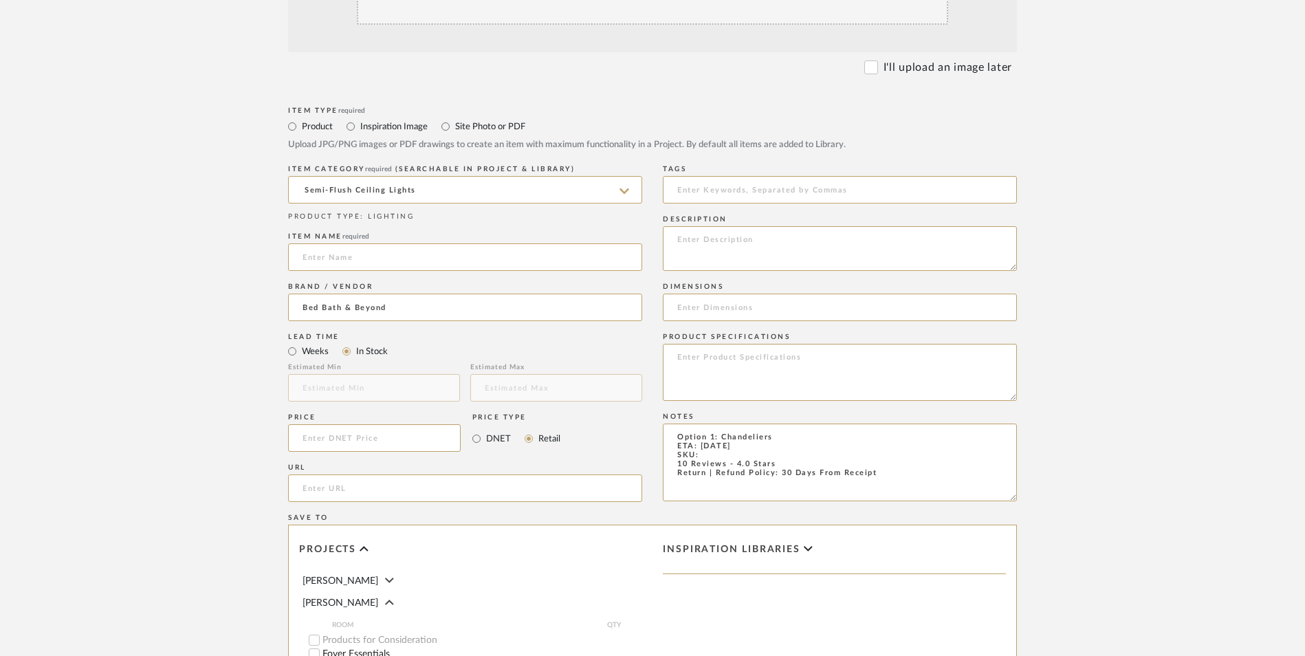
type textarea "Option 1: Chandeliers ETA: [DATE] SKU: 10 Reviews - 4.0 Stars Return | Refund P…"
click at [785, 226] on textarea at bounding box center [840, 248] width 354 height 45
paste textarea "[PERSON_NAME] rods loop over the frame of our pretty semi-flush light, lending …"
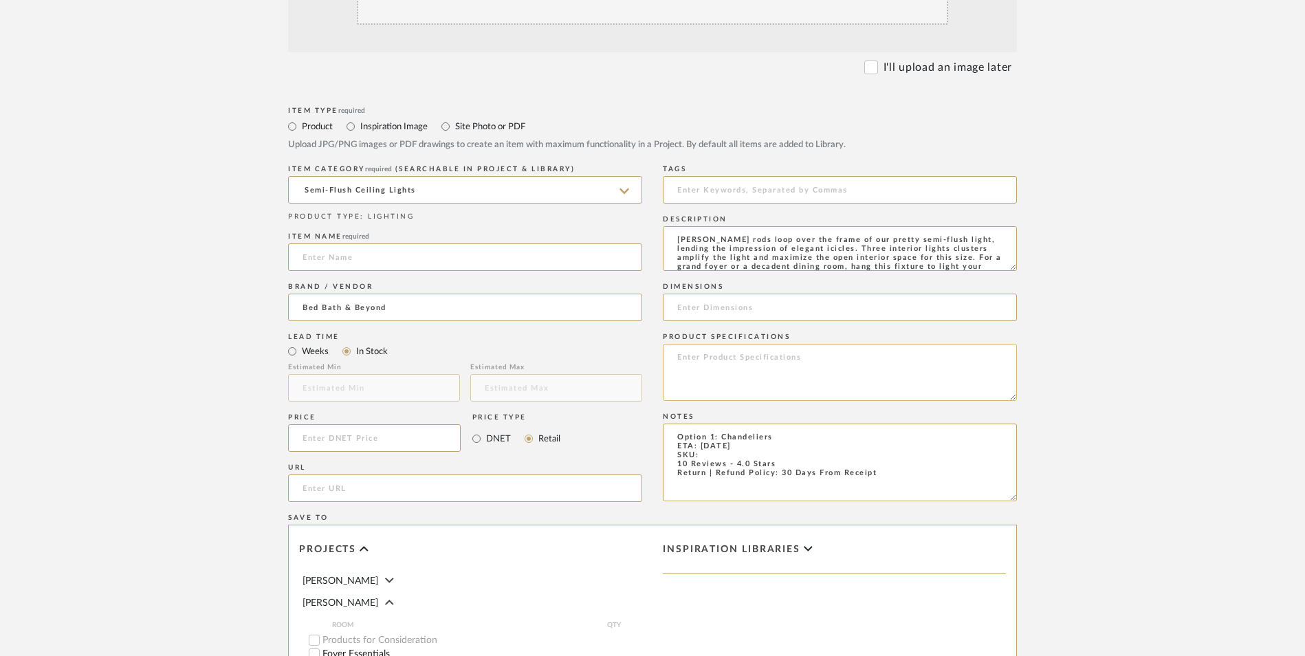
scroll to position [10, 0]
type textarea "[PERSON_NAME] rods loop over the frame of our pretty semi-flush light, lending …"
click at [738, 344] on textarea at bounding box center [840, 372] width 354 height 57
type textarea "Glass | Iron"
click at [721, 424] on textarea "Option 1: Chandeliers ETA: [DATE] SKU: 10 Reviews - 4.0 Stars Return | Refund P…" at bounding box center [840, 463] width 354 height 78
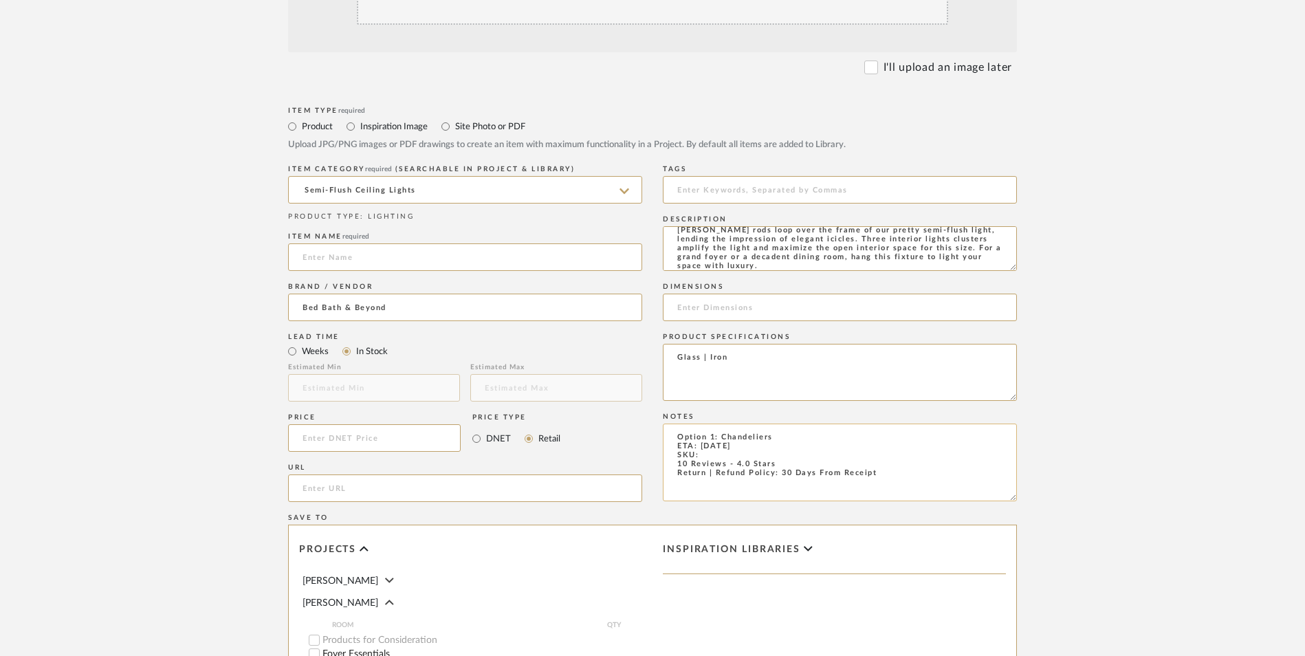
paste textarea "40087490"
type textarea "Option 1: Chandeliers ETA: [DATE] SKU: 40087490 10 Reviews - 4.0 Stars Return |…"
click at [725, 294] on input at bounding box center [840, 308] width 354 height 28
type input "14" W x 14" D x 12" H"
click at [392, 424] on input at bounding box center [374, 438] width 173 height 28
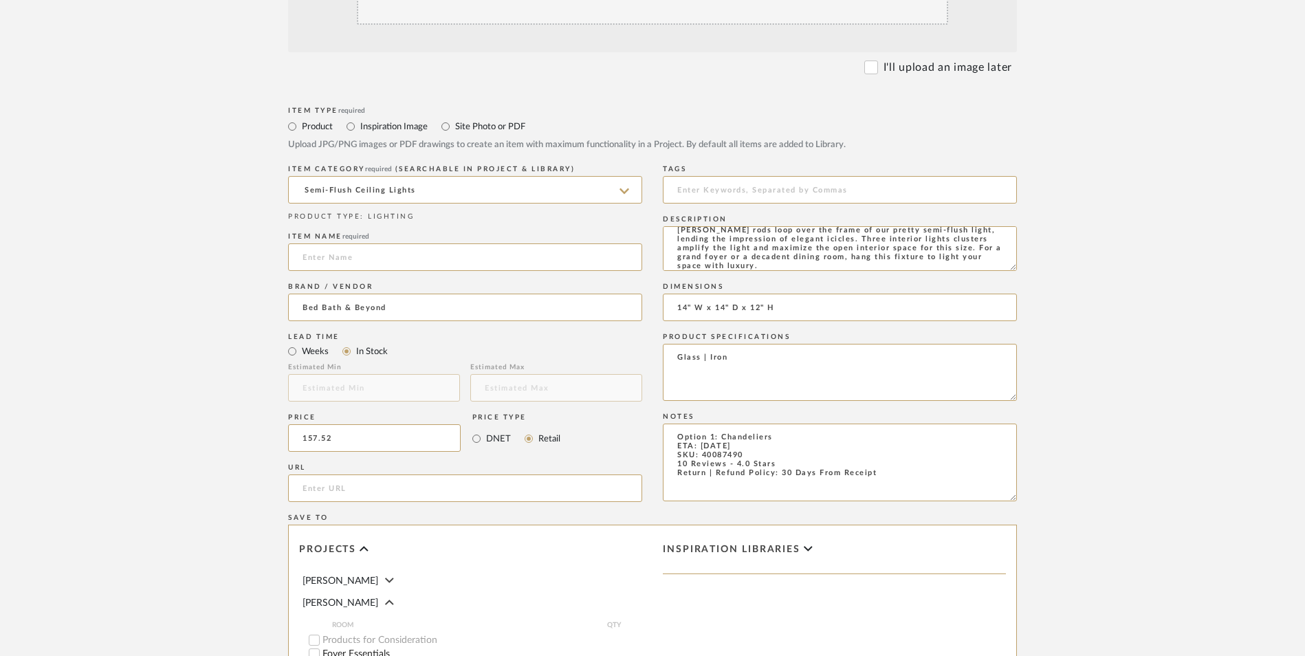
type input "$157.52"
drag, startPoint x: 102, startPoint y: 372, endPoint x: 228, endPoint y: 374, distance: 125.8
click at [104, 371] on upload-items "Create new item in [PERSON_NAME] Upload photos, documents or PDFs, or select be…" at bounding box center [652, 334] width 1305 height 1212
click at [420, 474] on input "url" at bounding box center [465, 488] width 354 height 28
paste input "[URL][DOMAIN_NAME]"
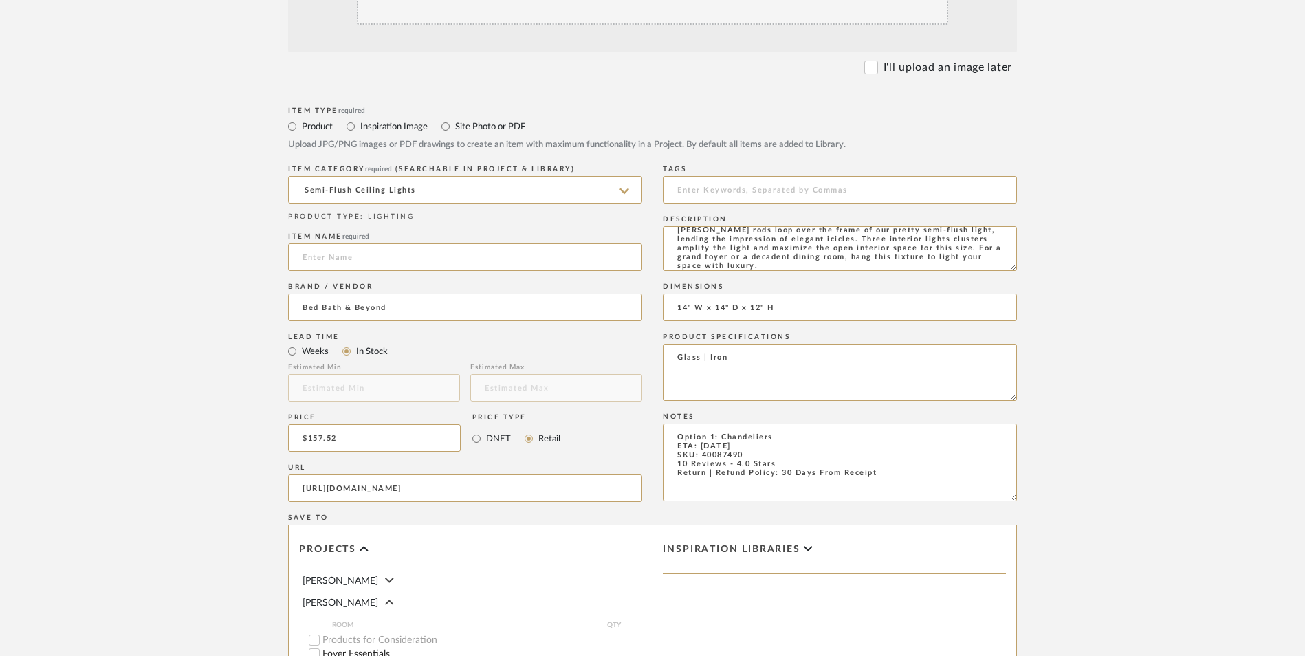
scroll to position [0, 1414]
type input "[URL][DOMAIN_NAME]"
click at [197, 380] on upload-items "Create new item in [PERSON_NAME] Upload photos, documents or PDFs, or select be…" at bounding box center [652, 334] width 1305 height 1212
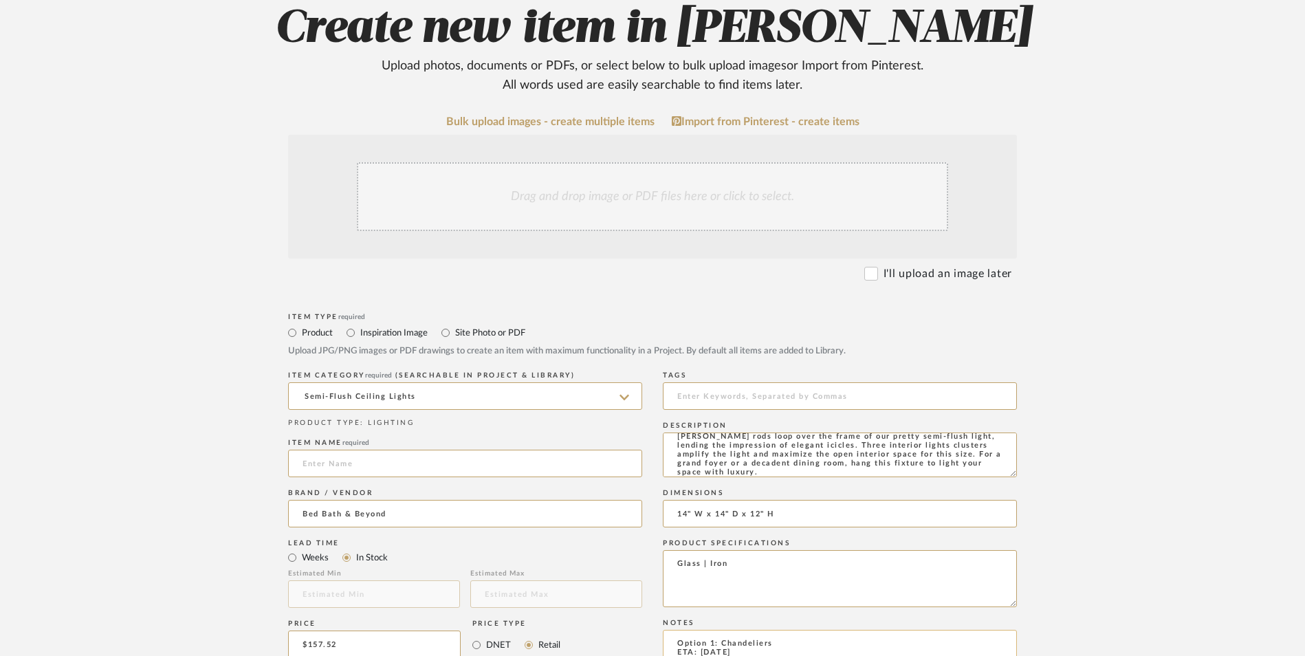
scroll to position [0, 0]
click at [577, 162] on div "Drag and drop image or PDF files here or click to select." at bounding box center [652, 196] width 591 height 69
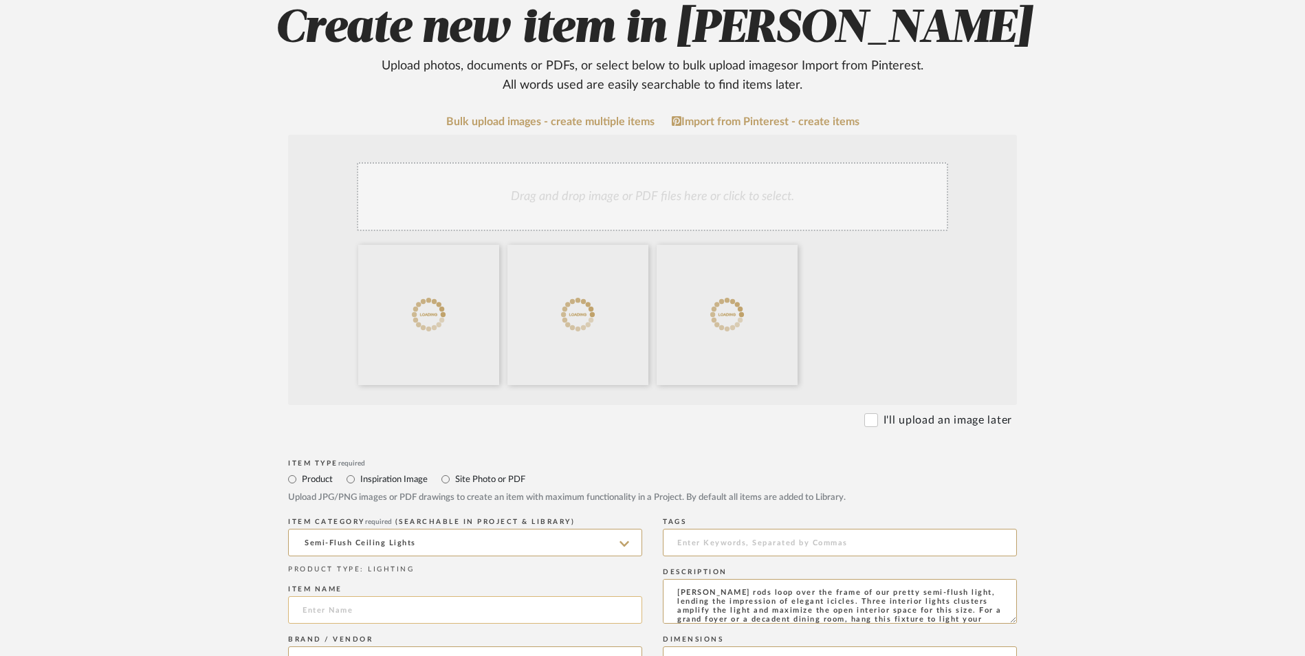
click at [346, 596] on input at bounding box center [465, 610] width 354 height 28
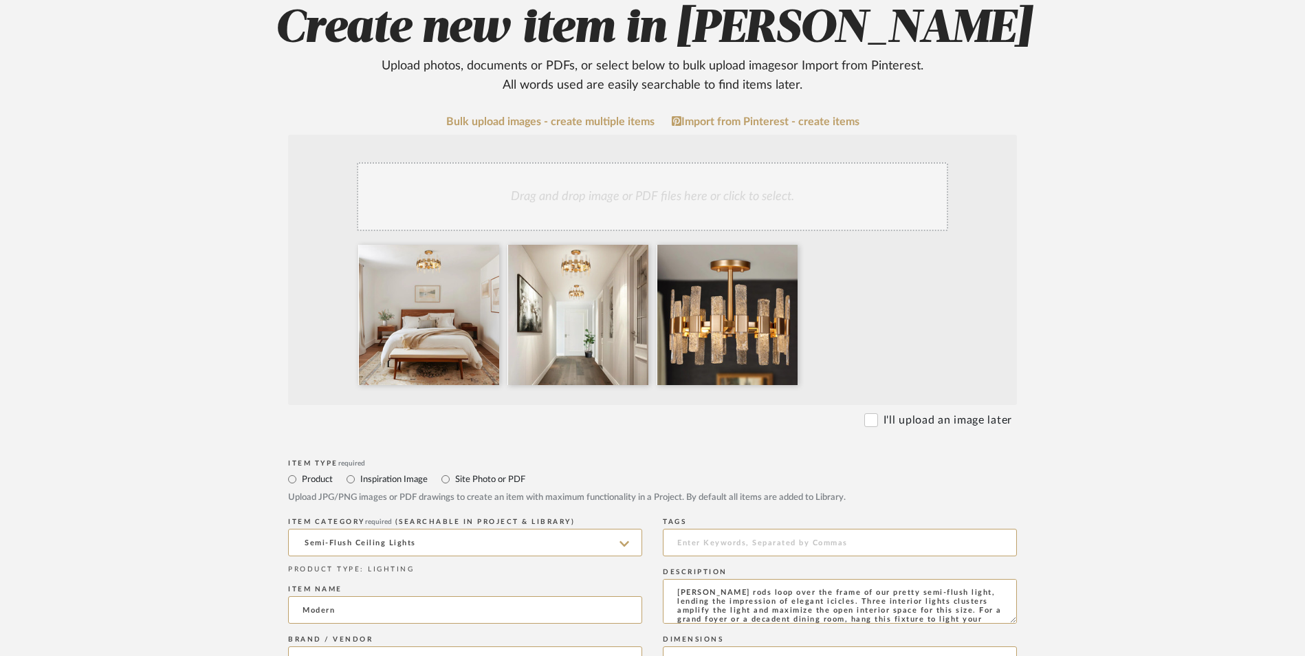
type input "Modern"
click at [1216, 327] on upload-items "Create new item in [PERSON_NAME] Upload photos, documents or PDFs, or select be…" at bounding box center [652, 614] width 1305 height 1359
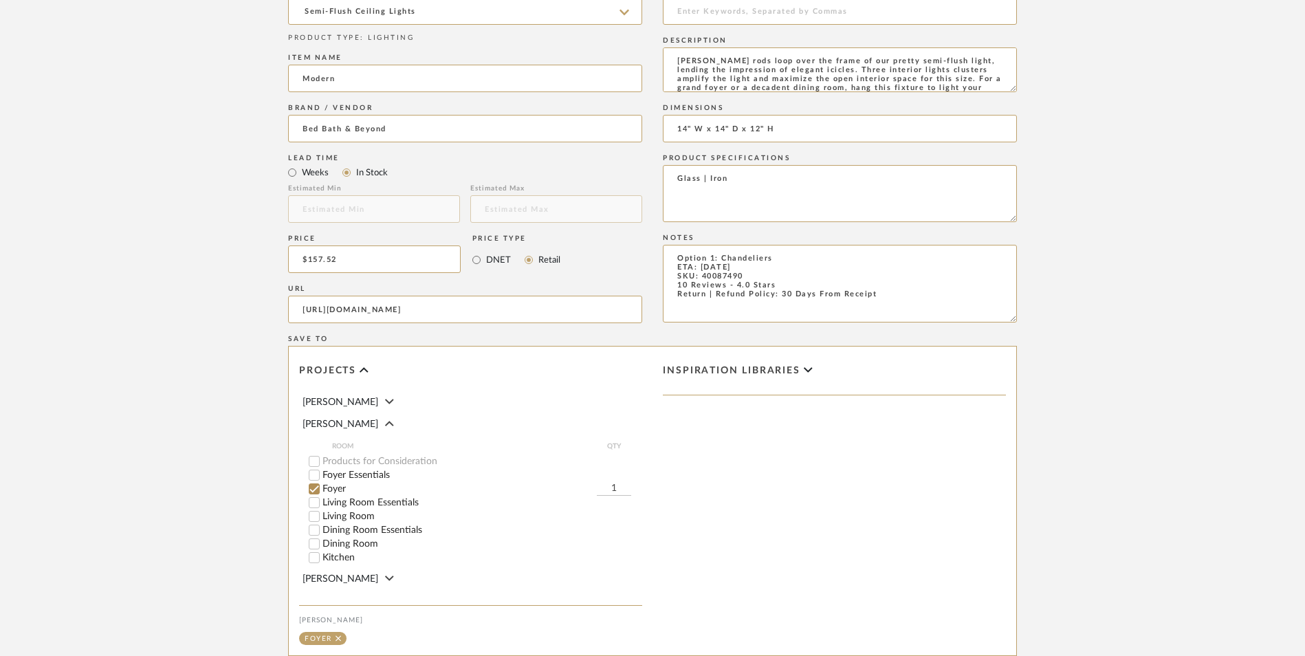
scroll to position [865, 0]
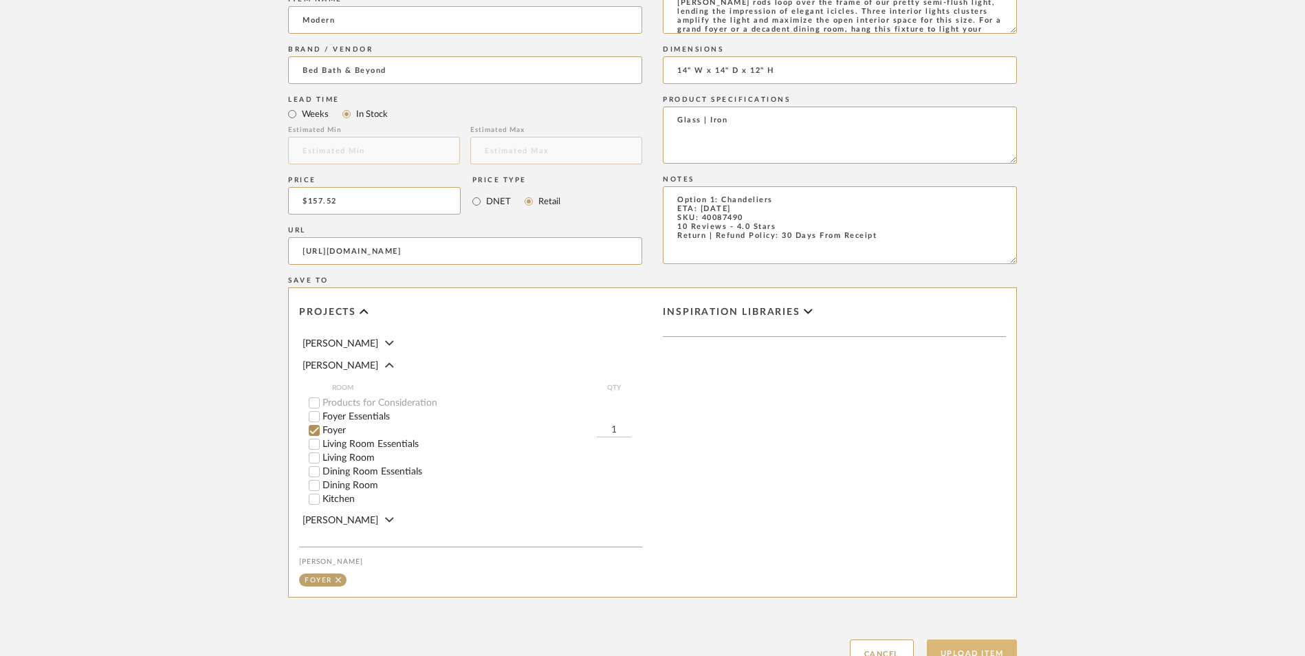
click at [982, 639] on button "Upload Item" at bounding box center [972, 653] width 91 height 28
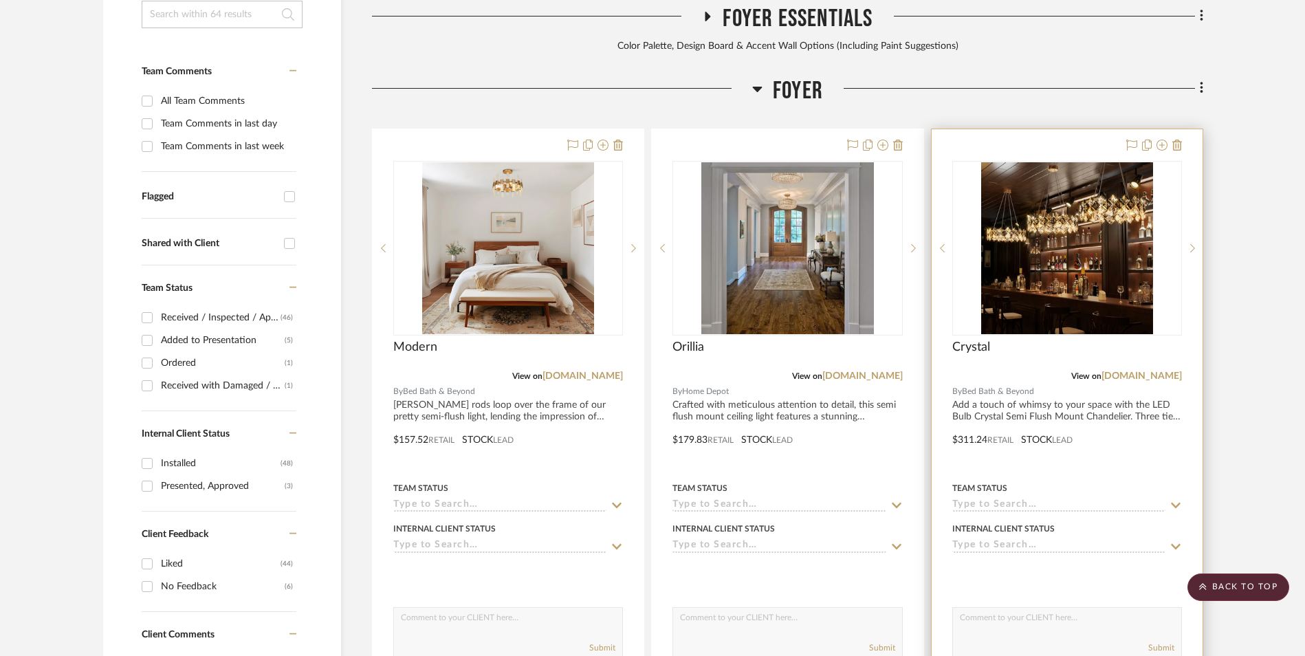
scroll to position [419, 0]
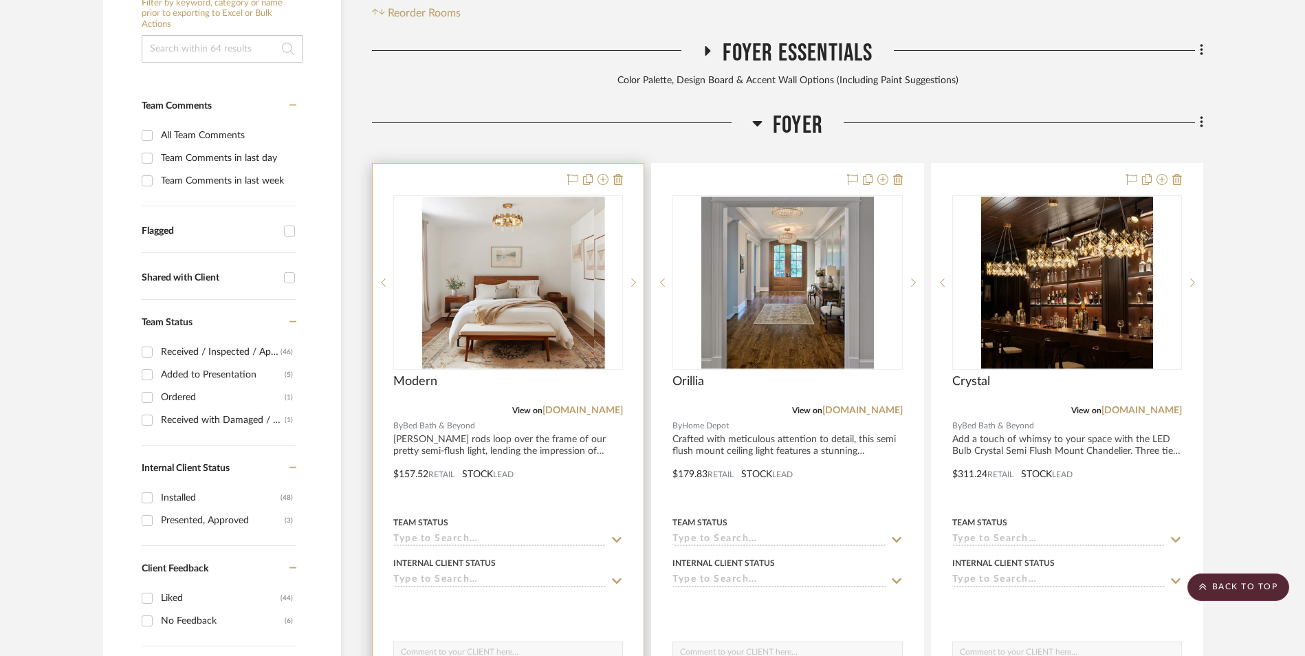
click at [490, 199] on img at bounding box center [508, 283] width 172 height 172
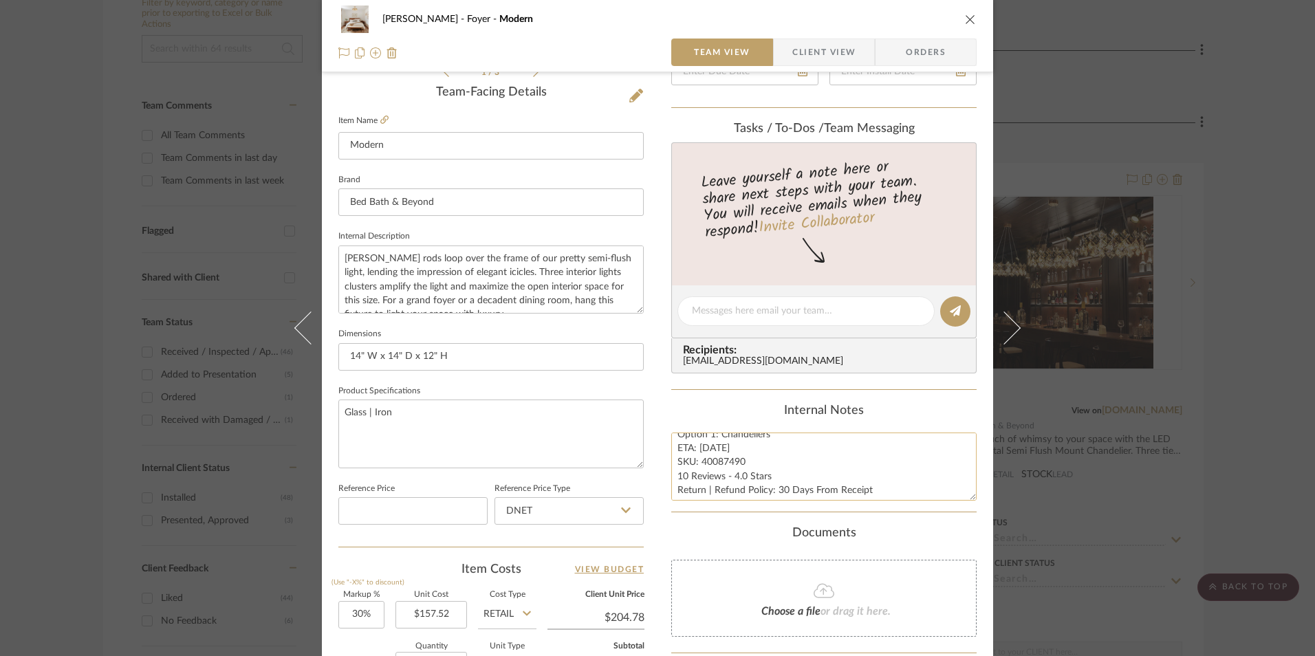
scroll to position [14, 0]
drag, startPoint x: 739, startPoint y: 459, endPoint x: 698, endPoint y: 457, distance: 41.3
click at [698, 457] on textarea "Option 1: Chandeliers ETA: [DATE] SKU: 40087490 10 Reviews - 4.0 Stars Return |…" at bounding box center [823, 466] width 305 height 68
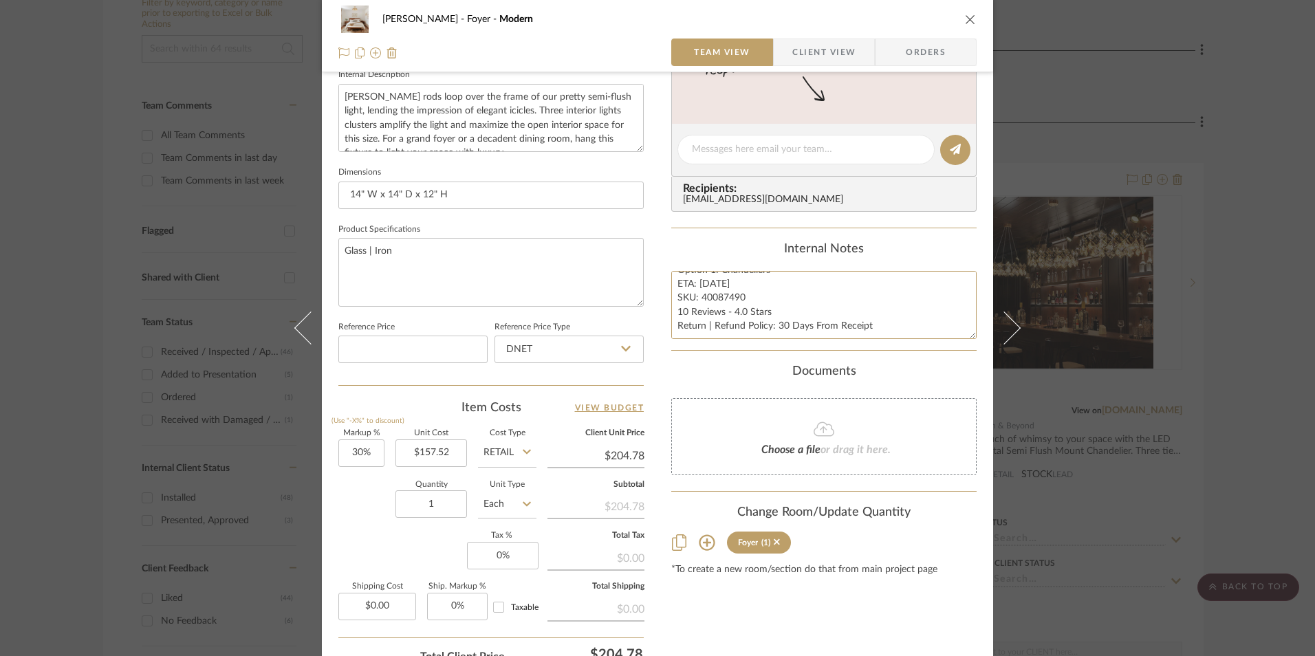
scroll to position [619, 0]
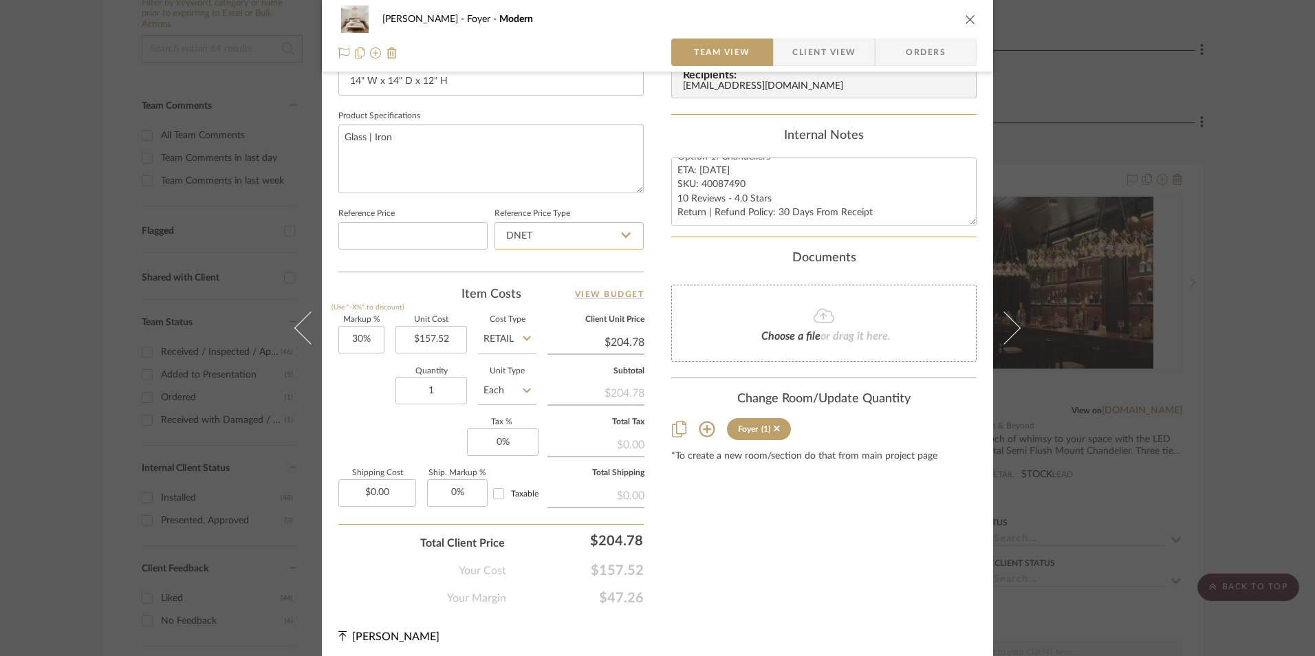
click at [574, 237] on input "DNET" at bounding box center [568, 236] width 149 height 28
click at [557, 305] on div "Retail" at bounding box center [575, 305] width 170 height 35
type input "Retail"
type input "30"
click at [354, 340] on input "30" at bounding box center [361, 340] width 46 height 28
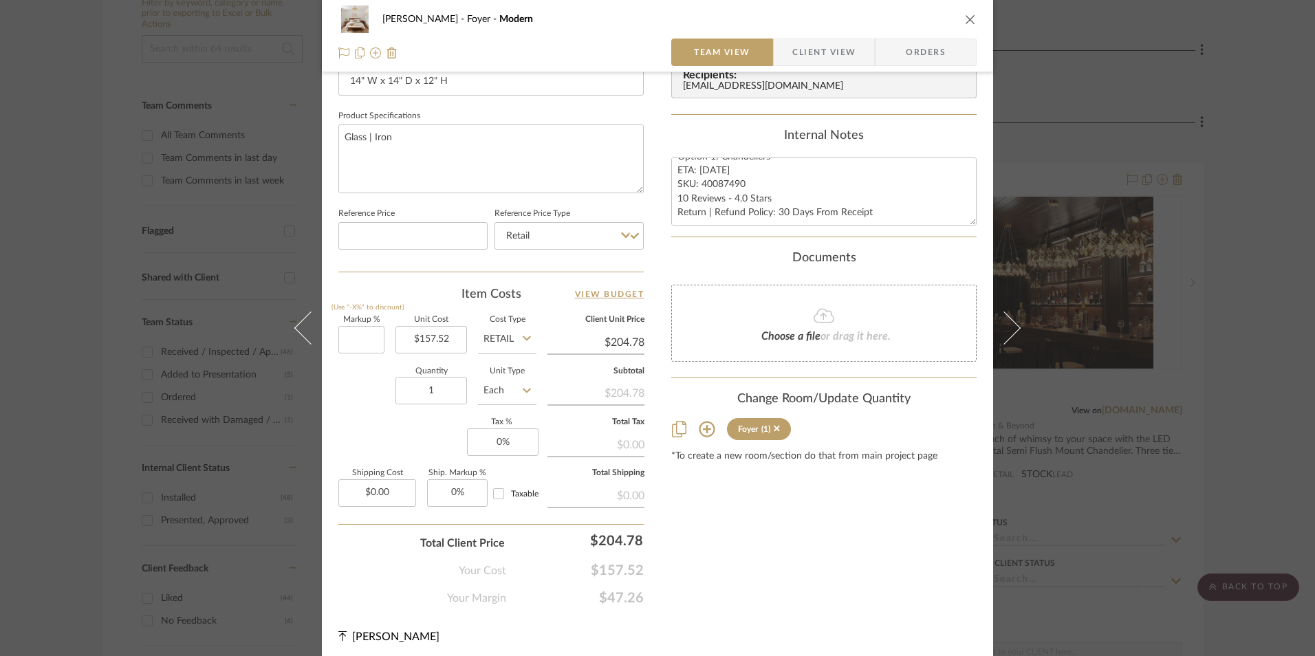
click at [391, 434] on div "Markup % (Use "-X%" to discount) Unit Cost $157.52 Cost Type Retail Client Unit…" at bounding box center [490, 416] width 305 height 201
type input "0%"
type input "$157.52"
click at [498, 454] on input "0%" at bounding box center [503, 442] width 72 height 28
type input "8.25%"
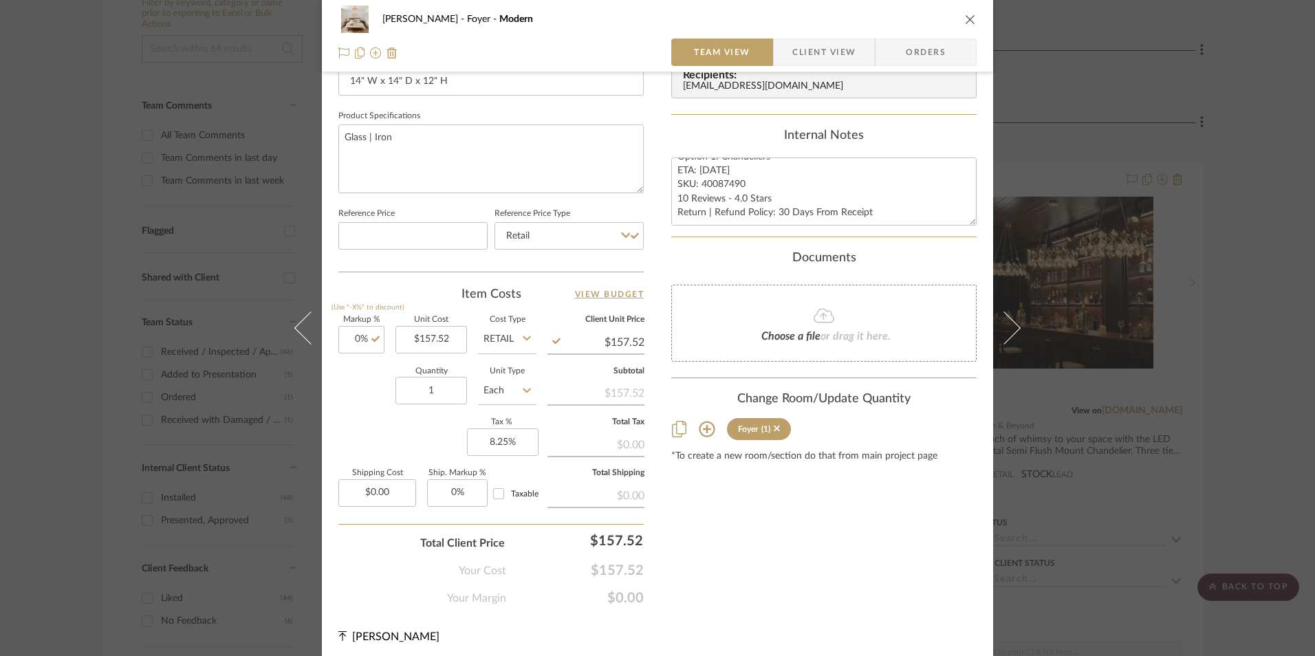
click at [778, 534] on div "Content here copies to Client View - confirm visibility there. Show in Client D…" at bounding box center [823, 41] width 305 height 1132
click at [918, 50] on span "Orders" at bounding box center [925, 53] width 70 height 28
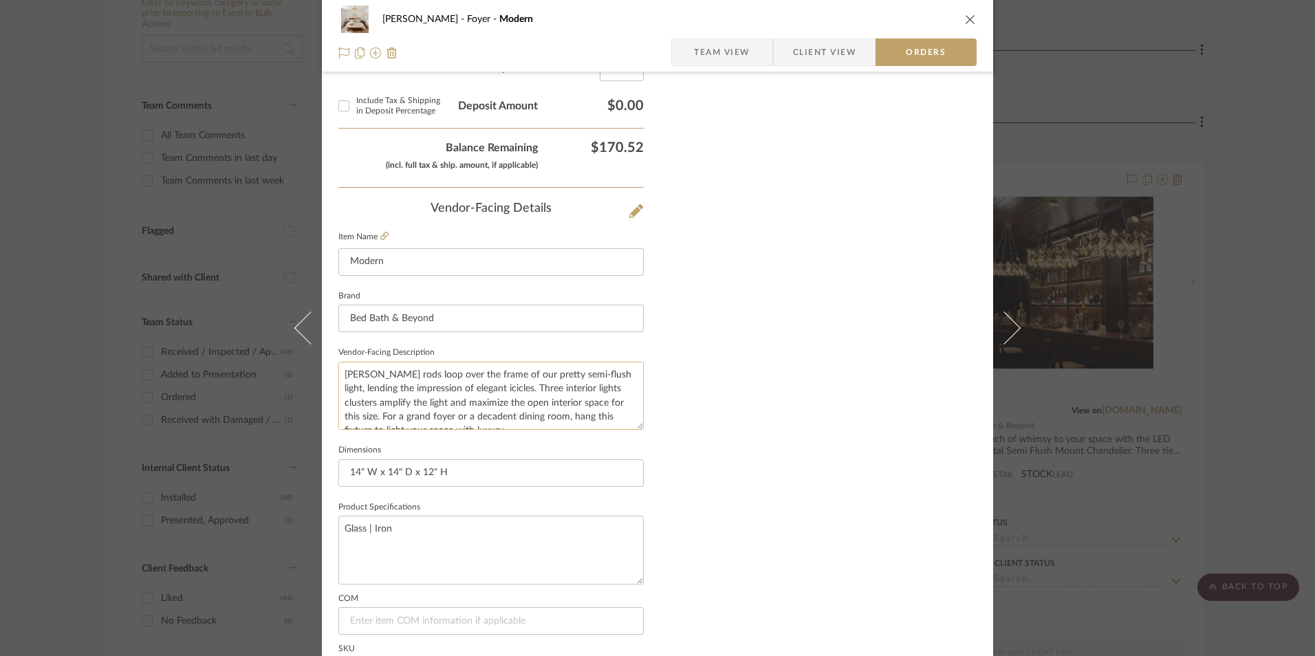
scroll to position [807, 0]
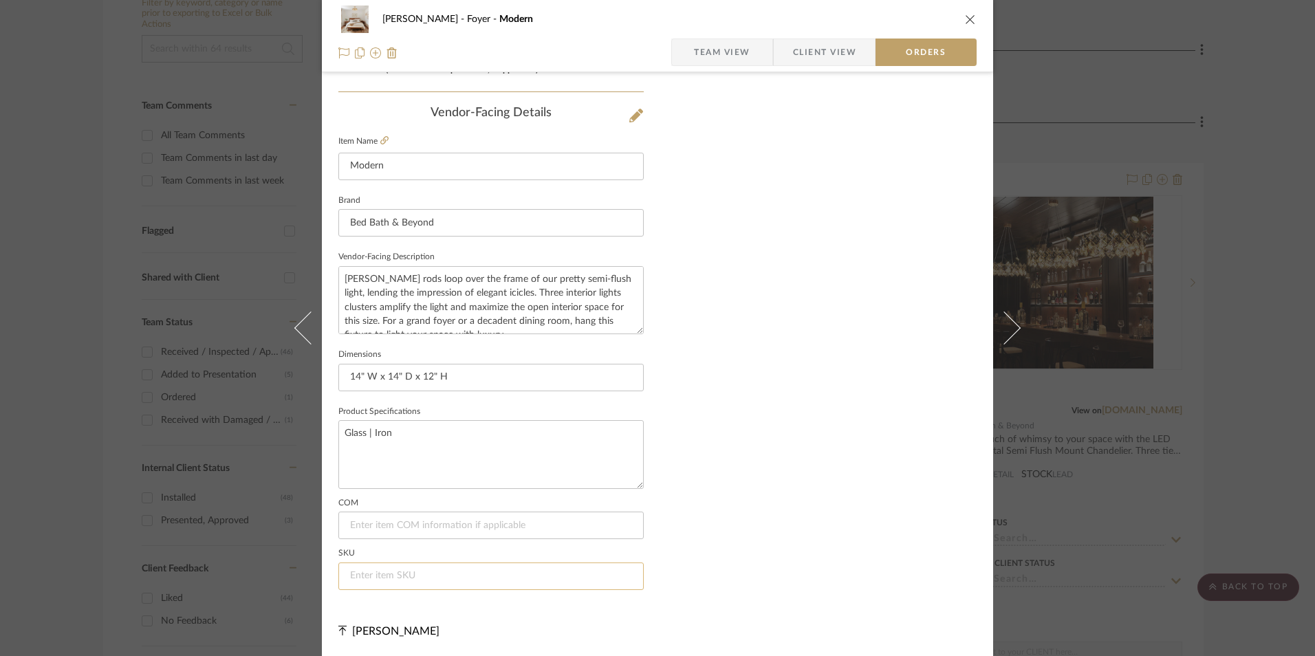
click at [397, 580] on input at bounding box center [490, 576] width 305 height 28
paste input "40087490"
type input "40087490"
click at [965, 19] on icon "close" at bounding box center [970, 19] width 11 height 11
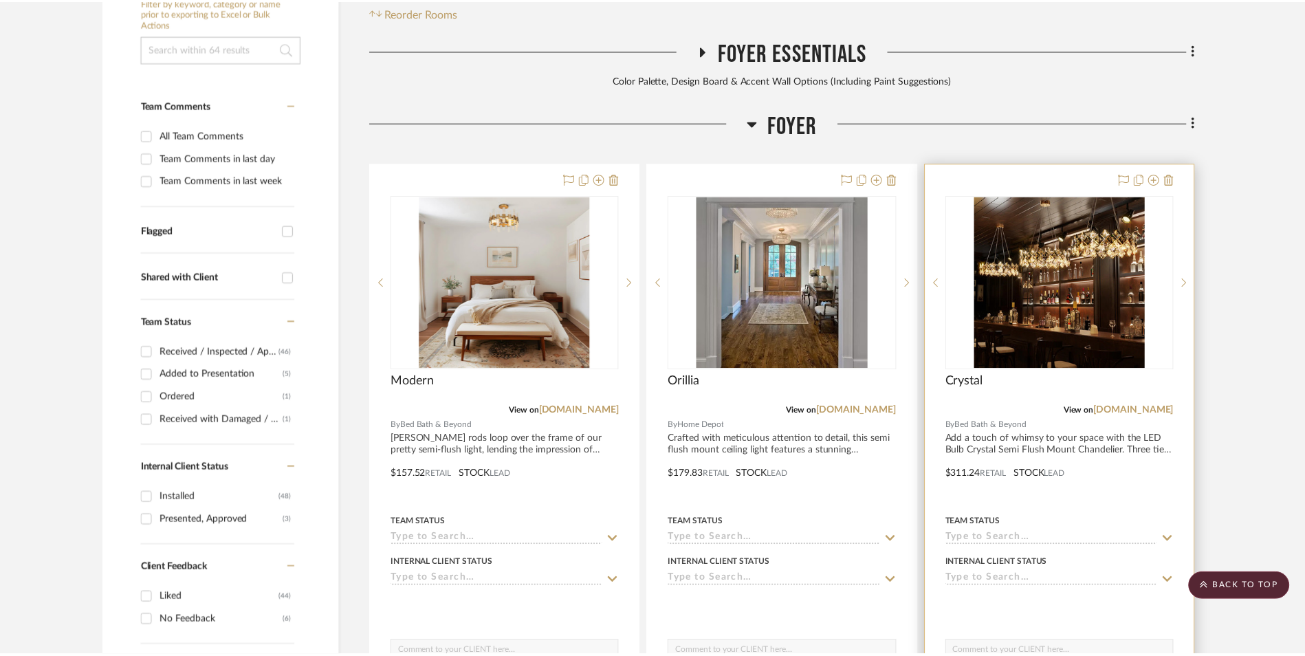
scroll to position [419, 0]
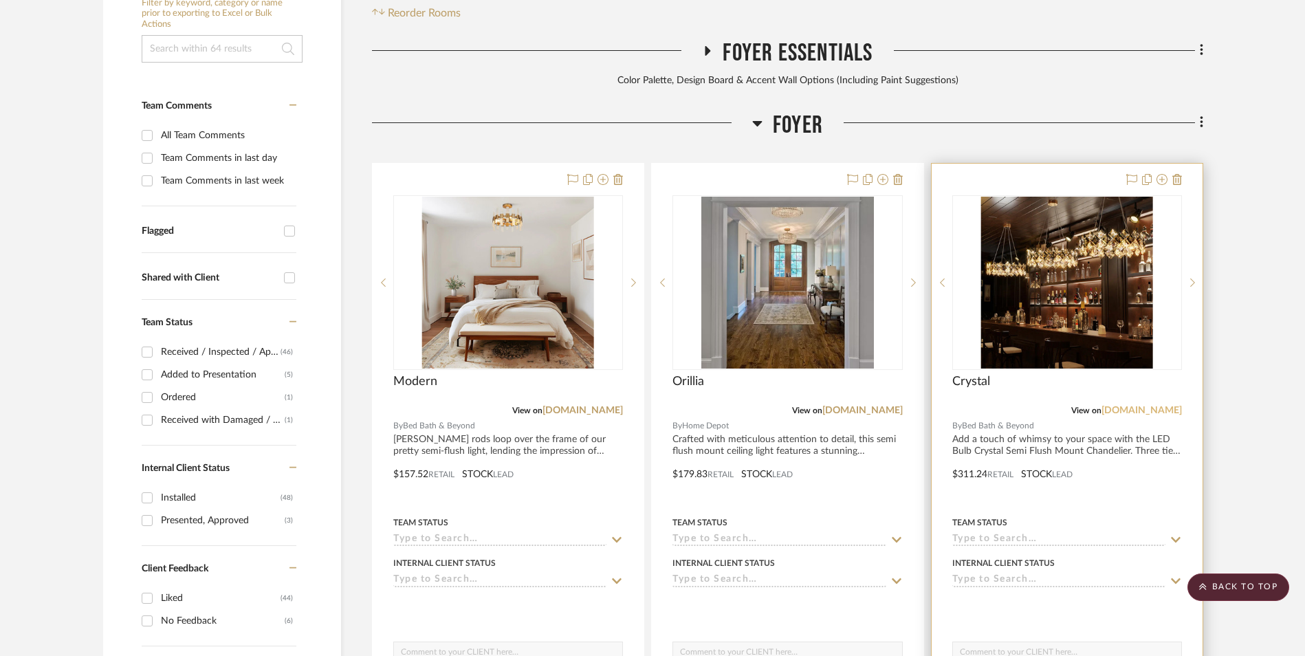
click at [1140, 406] on link "[DOMAIN_NAME]" at bounding box center [1141, 411] width 80 height 10
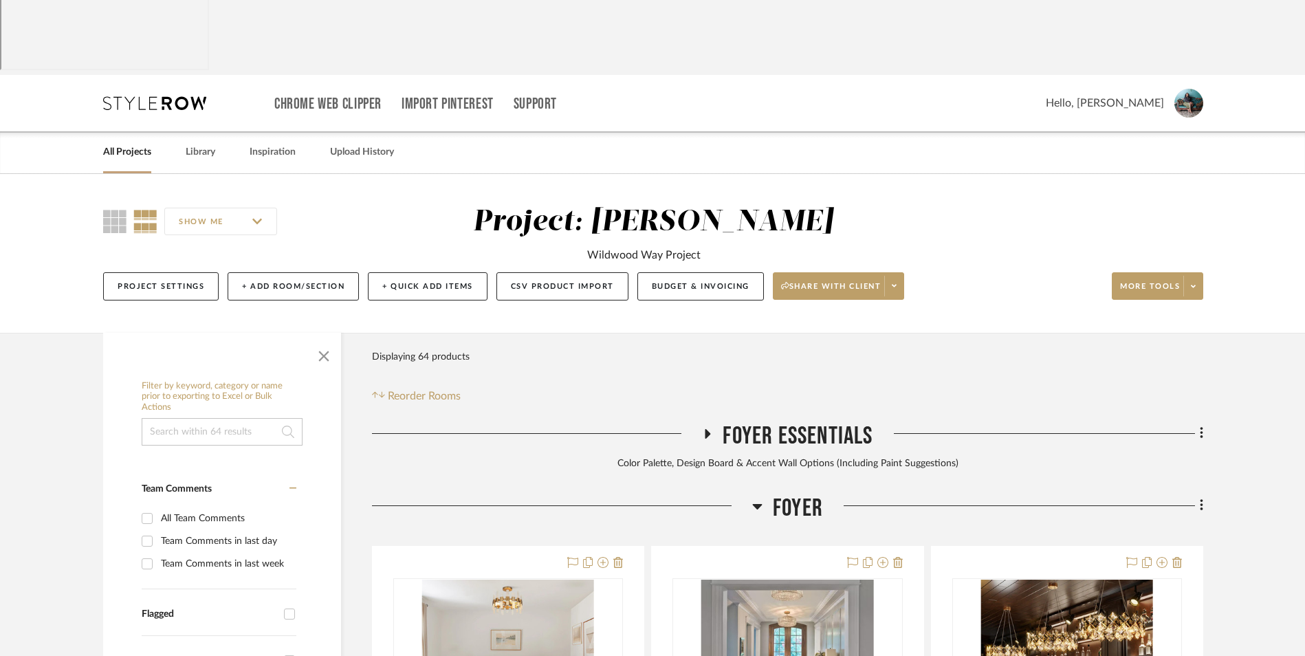
scroll to position [0, 0]
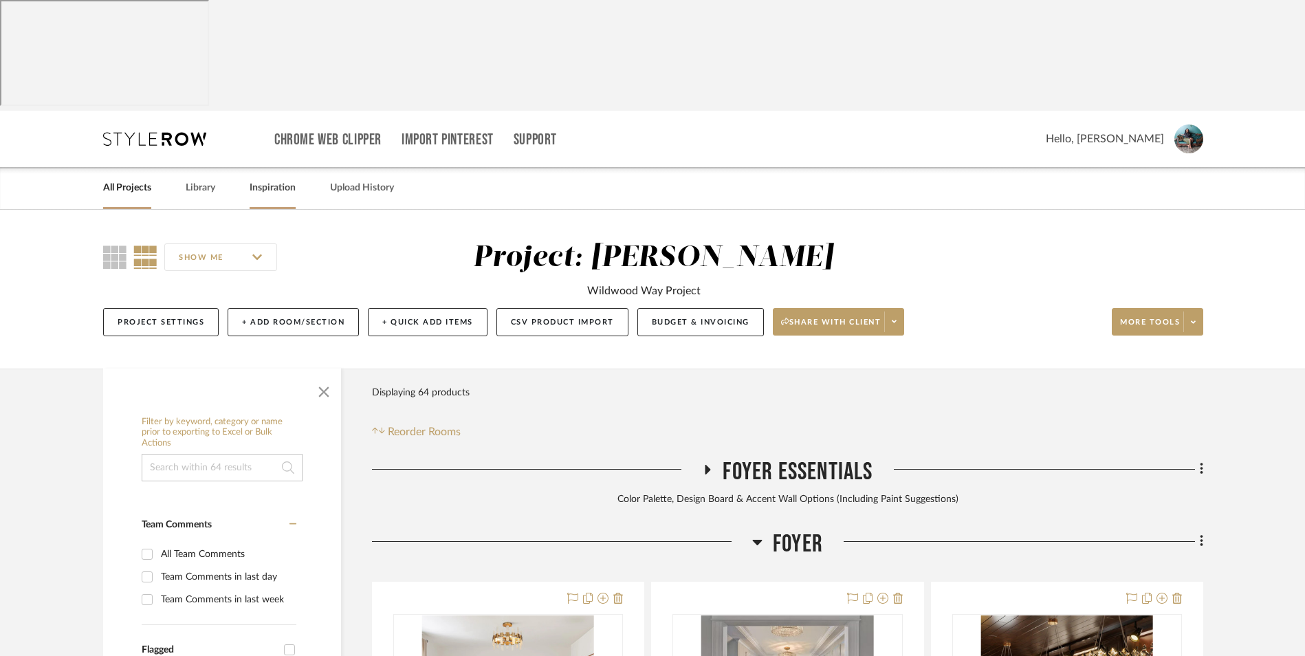
click at [281, 179] on link "Inspiration" at bounding box center [273, 188] width 46 height 19
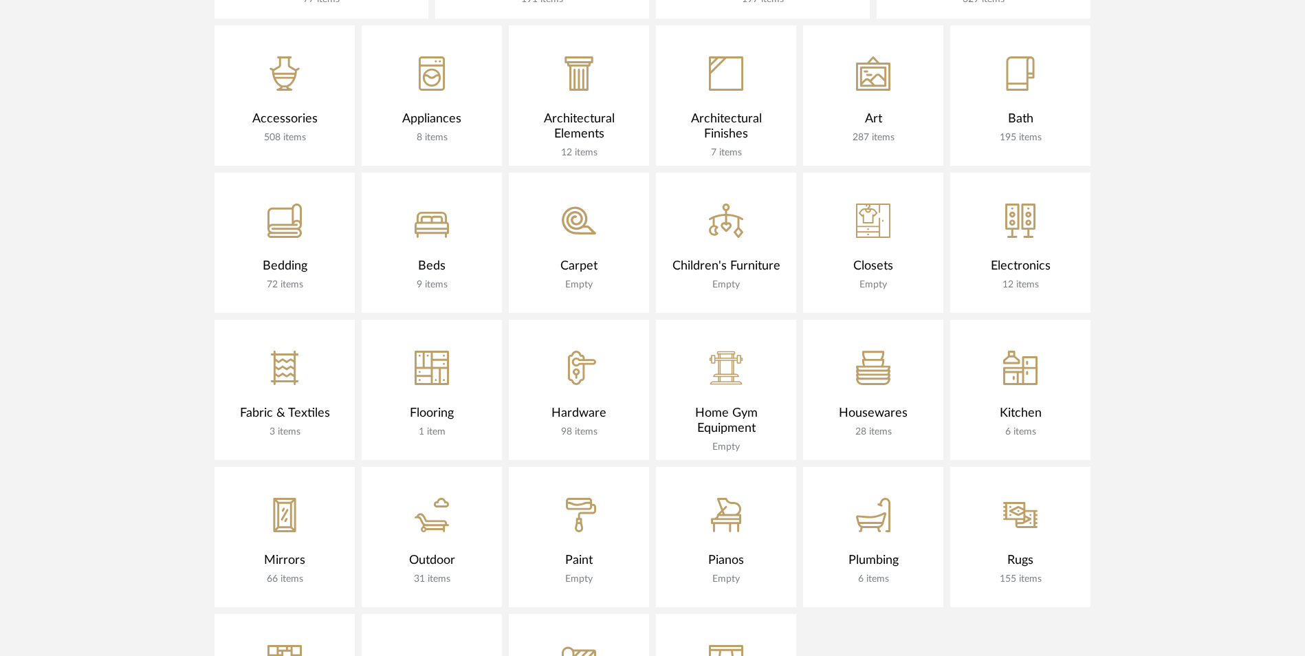
scroll to position [963, 0]
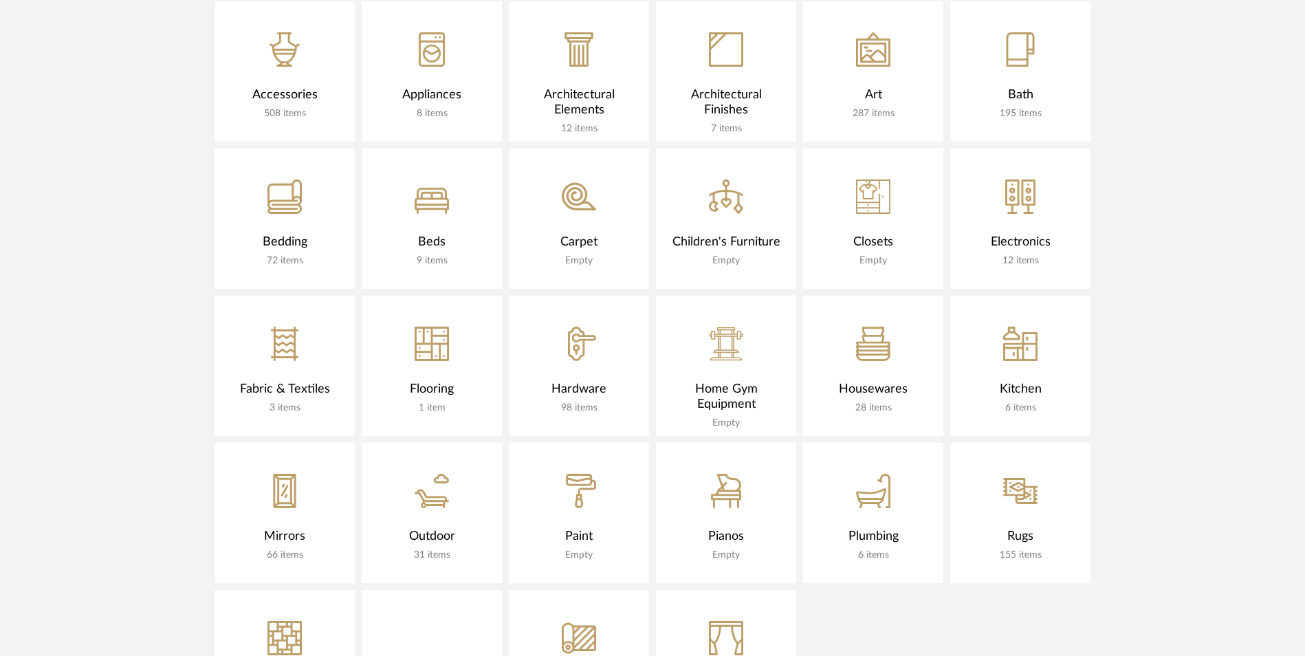
click at [1026, 474] on icon "CategoryIconRugs Created with Sketch." at bounding box center [1020, 491] width 34 height 34
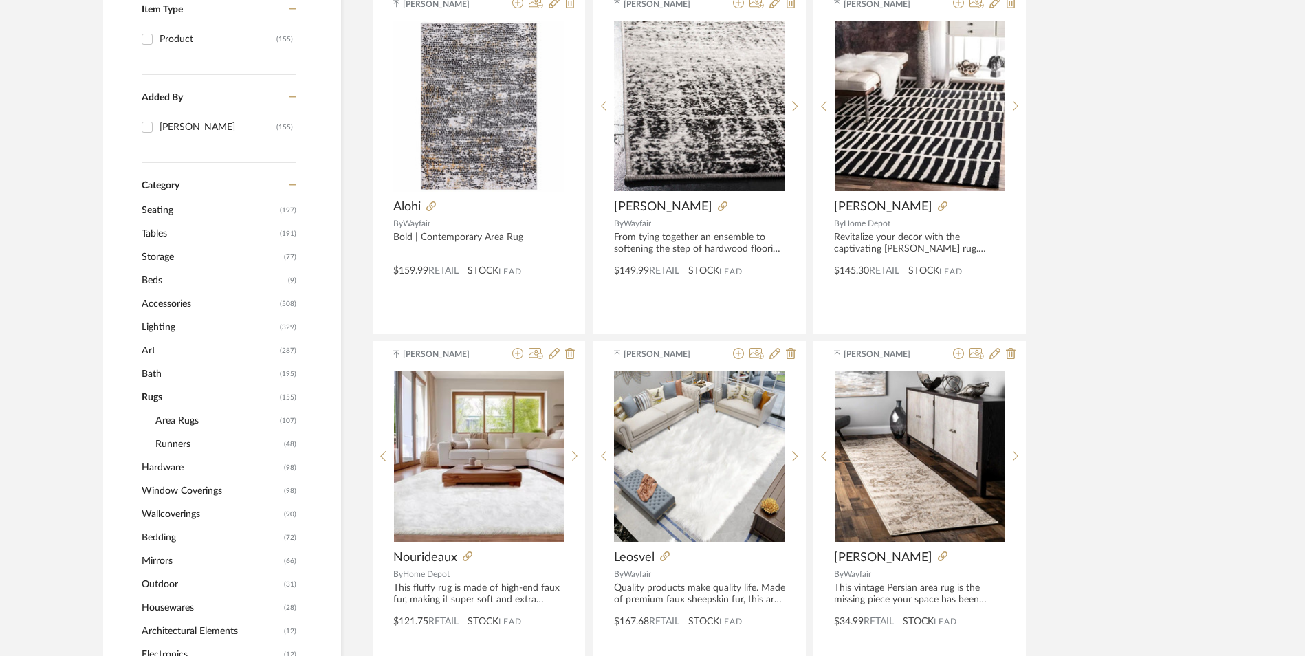
scroll to position [413, 0]
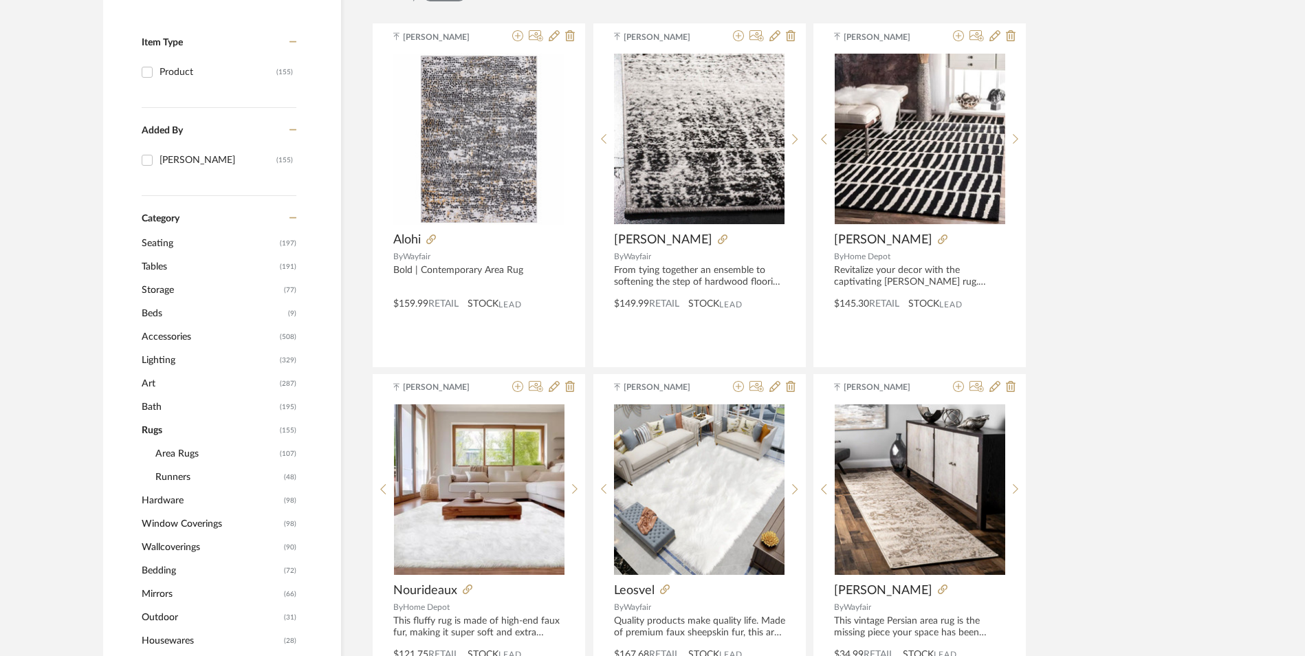
click at [173, 465] on span "Runners" at bounding box center [217, 476] width 125 height 23
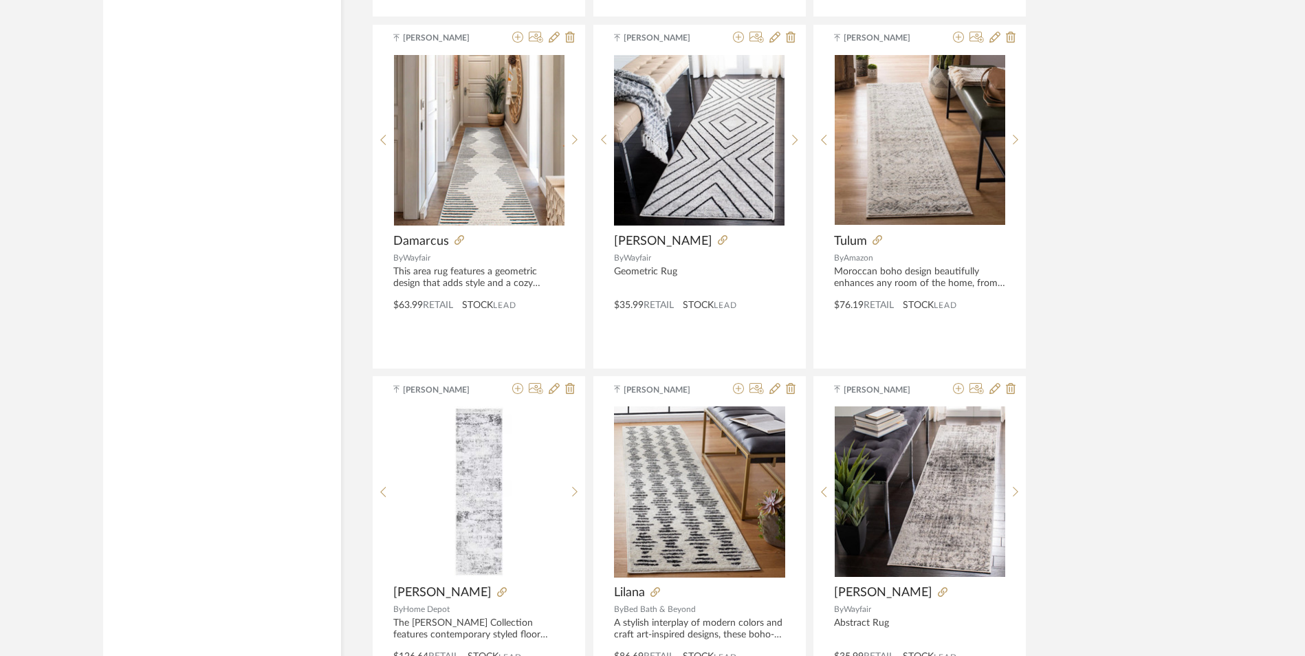
scroll to position [3919, 0]
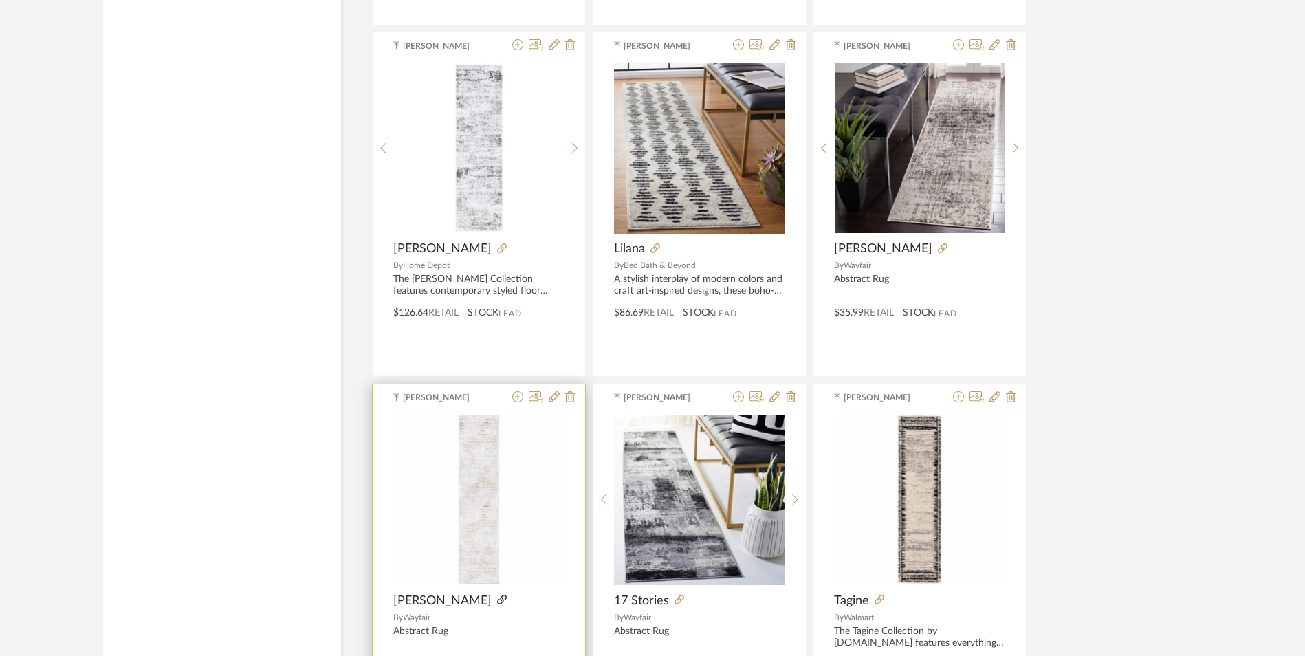
click at [497, 595] on icon at bounding box center [502, 600] width 10 height 10
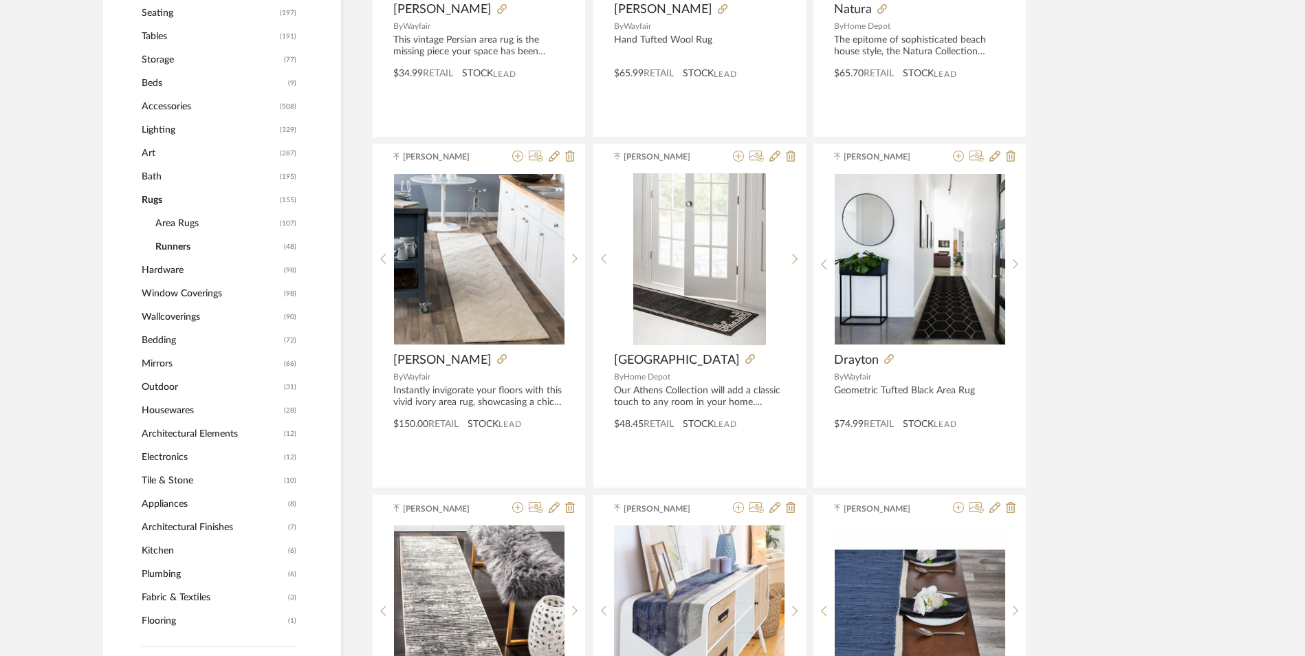
scroll to position [0, 0]
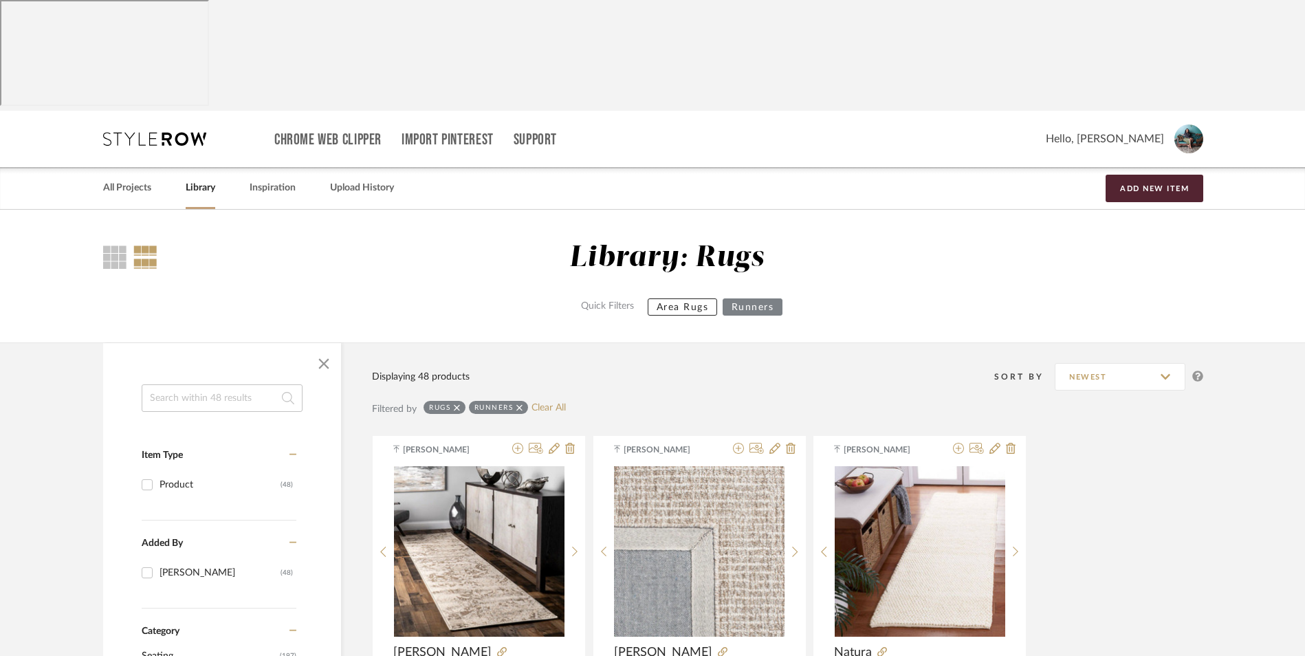
click at [141, 179] on link "All Projects" at bounding box center [127, 188] width 48 height 19
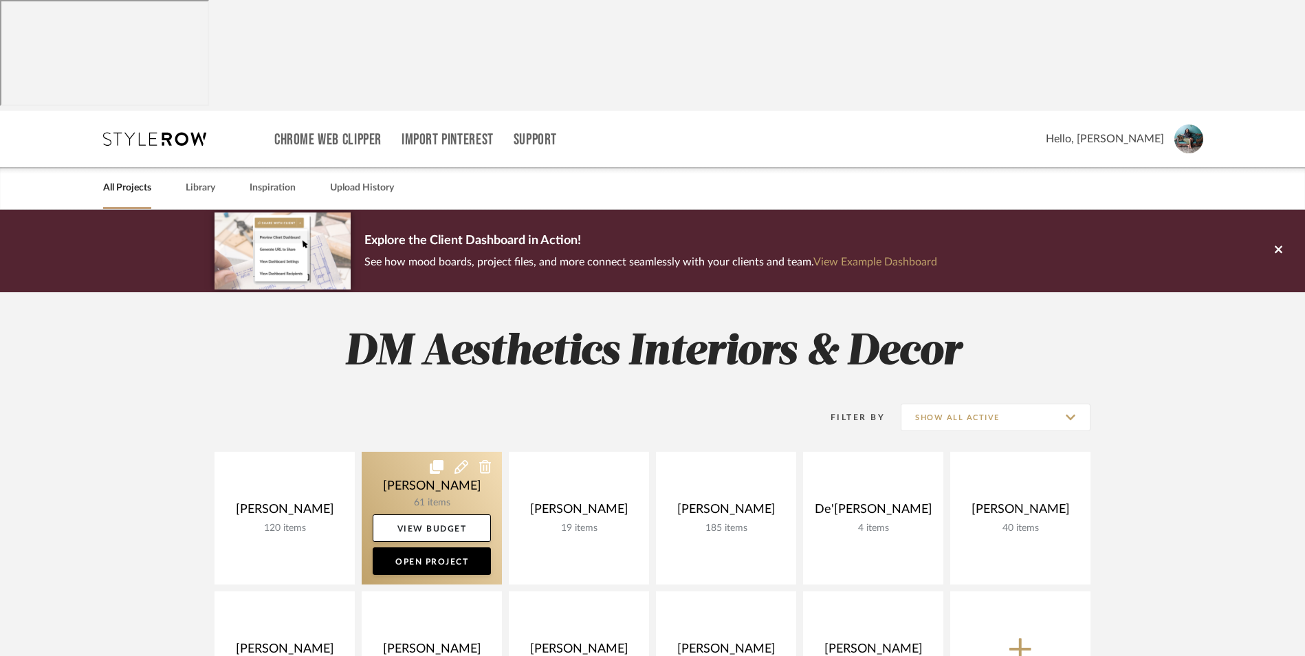
click at [408, 452] on link at bounding box center [432, 518] width 140 height 133
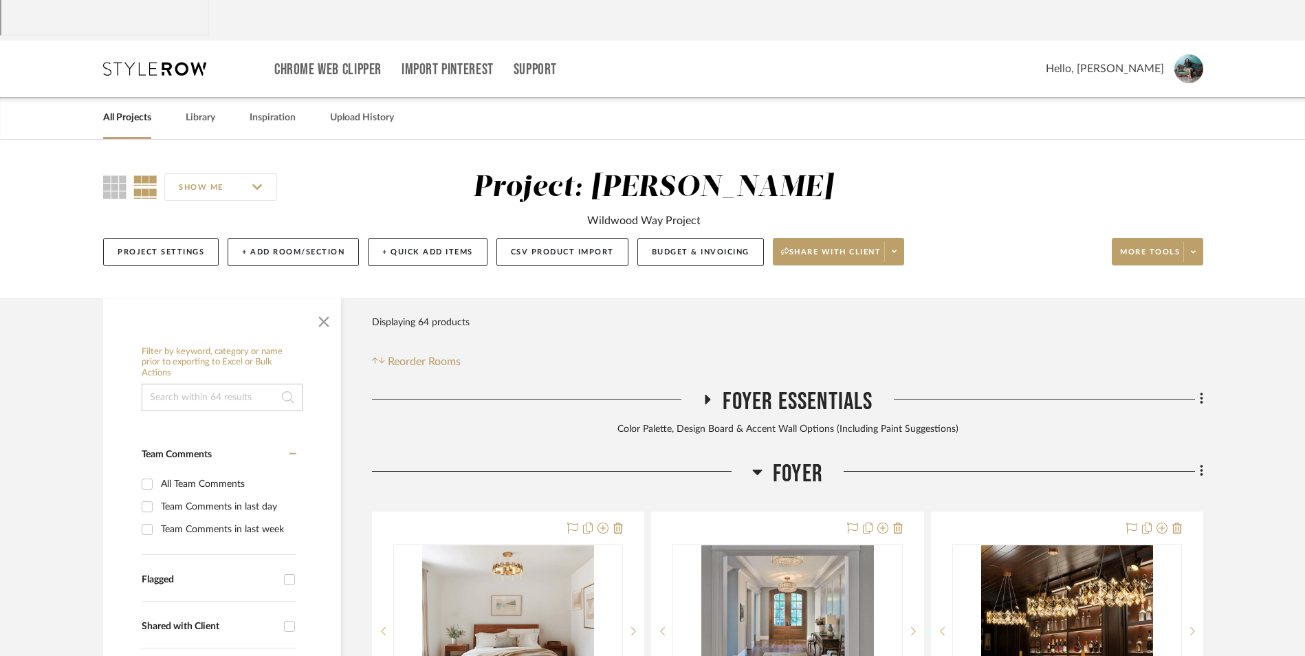
scroll to position [206, 0]
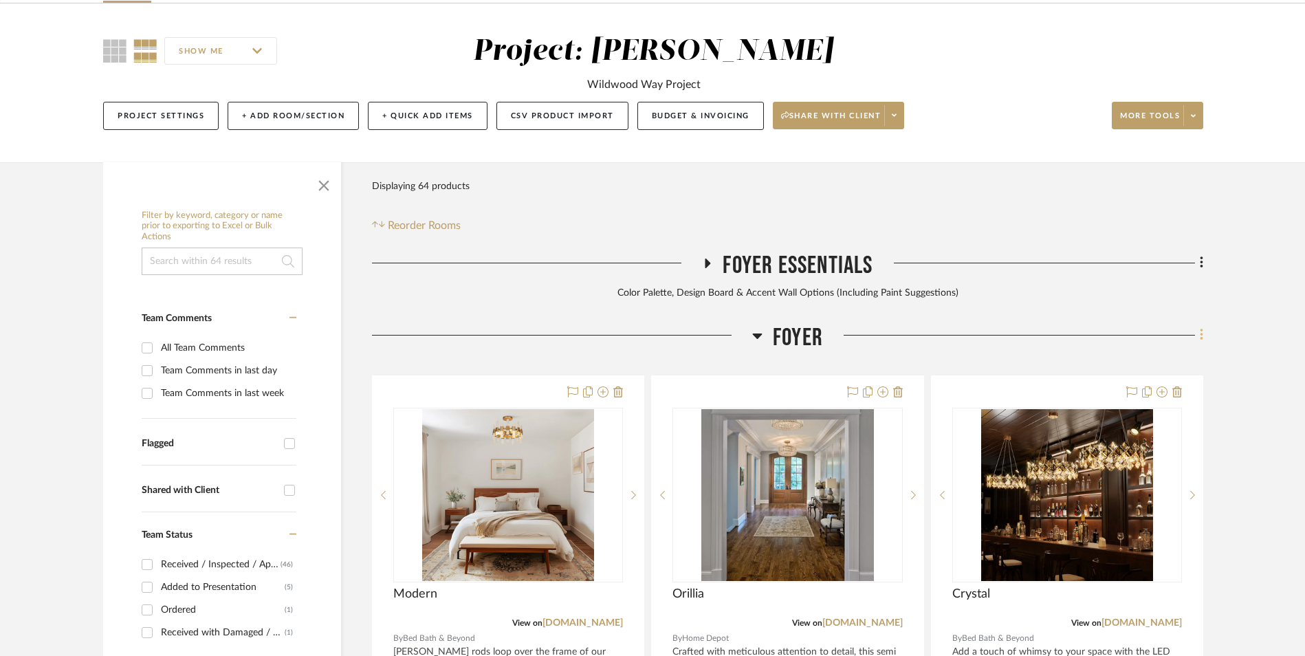
click at [1200, 327] on icon at bounding box center [1202, 334] width 4 height 15
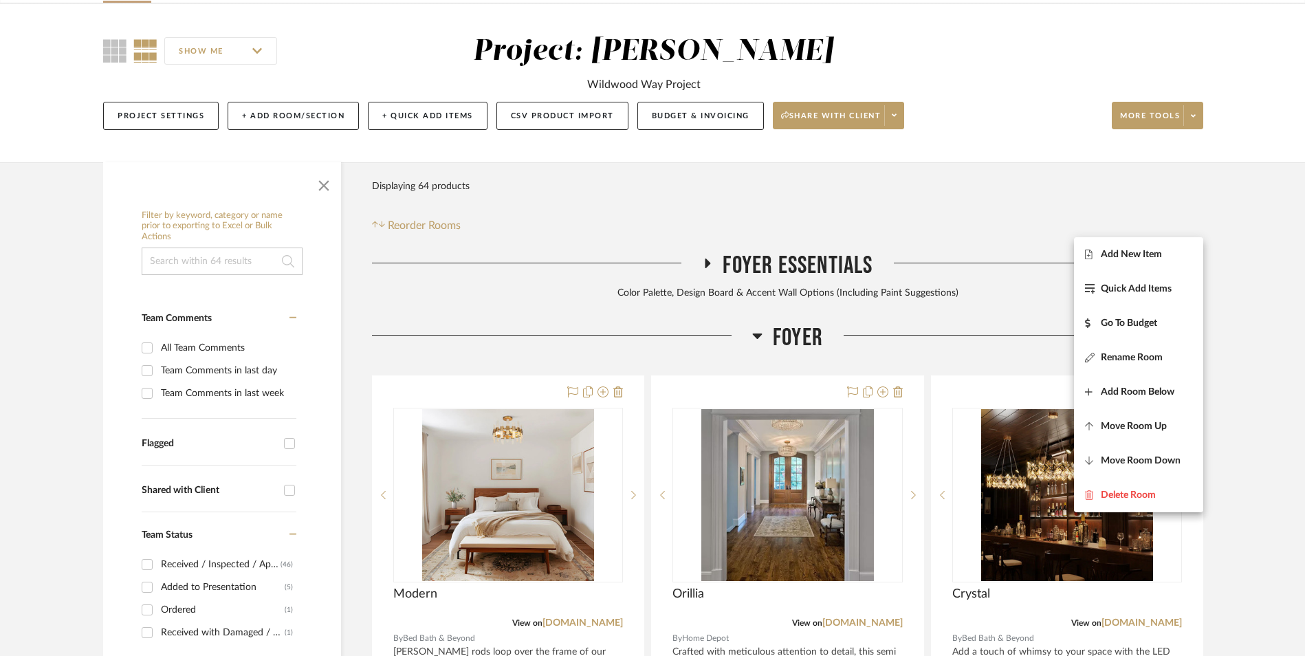
drag, startPoint x: 1163, startPoint y: 251, endPoint x: 1249, endPoint y: 270, distance: 88.1
click at [1163, 252] on span "Add New Item" at bounding box center [1138, 254] width 107 height 12
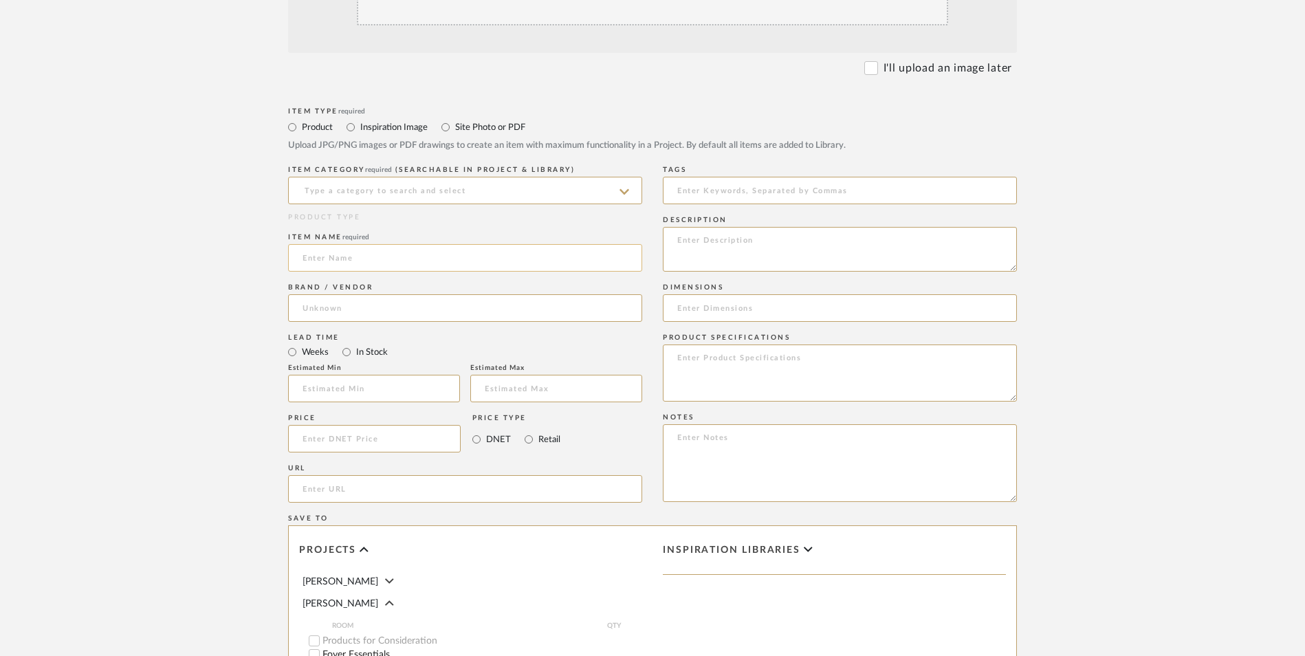
scroll to position [481, 0]
click at [413, 176] on input at bounding box center [465, 190] width 354 height 28
drag, startPoint x: 404, startPoint y: 107, endPoint x: 369, endPoint y: 163, distance: 66.4
click at [404, 107] on div "Runners" at bounding box center [465, 113] width 353 height 35
type input "Runners"
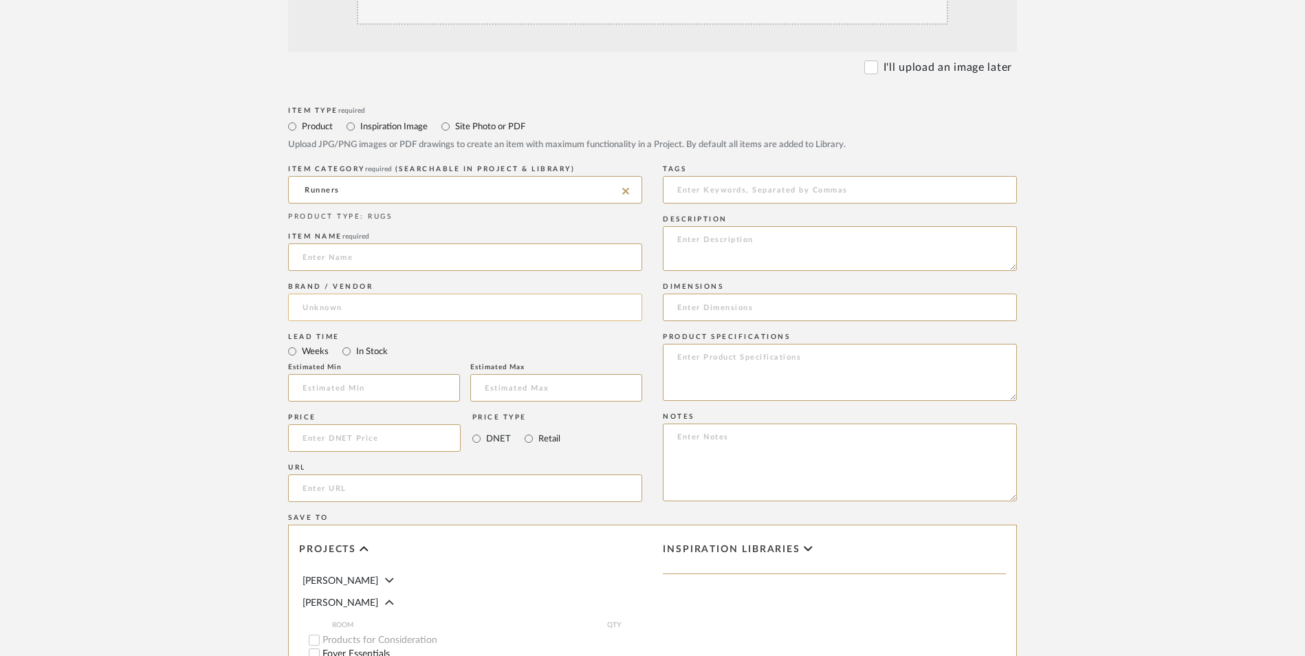
click at [351, 294] on input at bounding box center [465, 308] width 354 height 28
click at [350, 228] on span "Wayfair" at bounding box center [332, 232] width 36 height 12
type input "Wayfair"
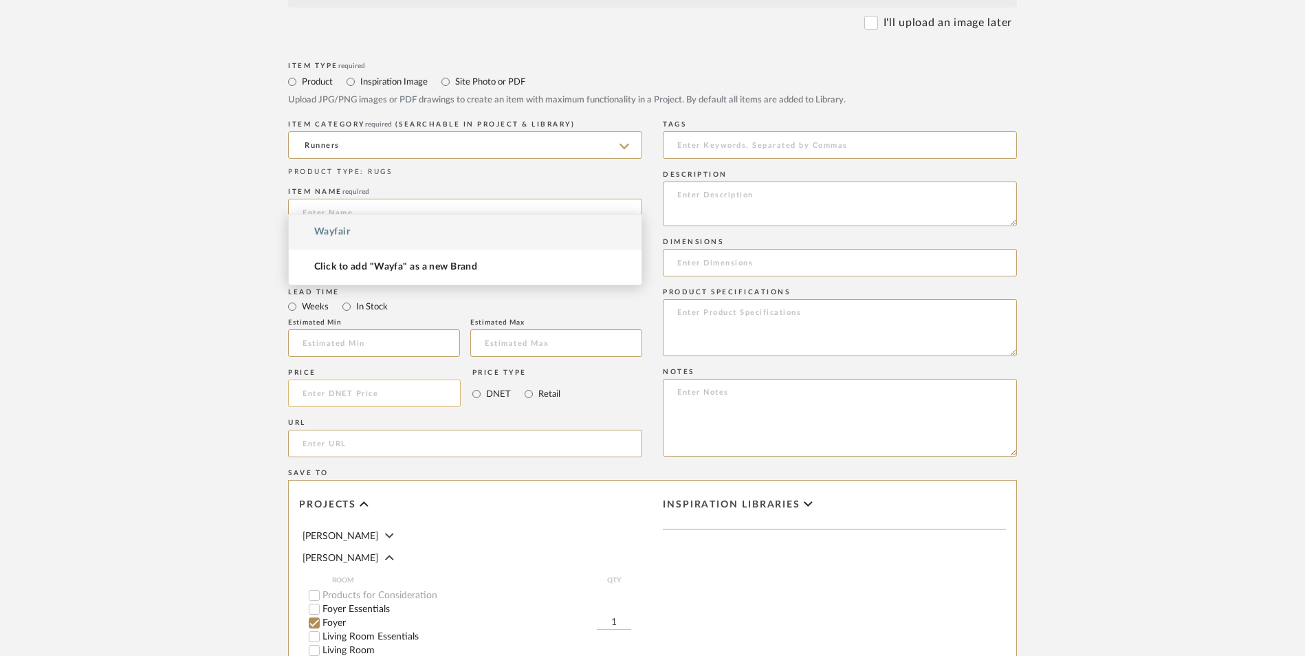
scroll to position [550, 0]
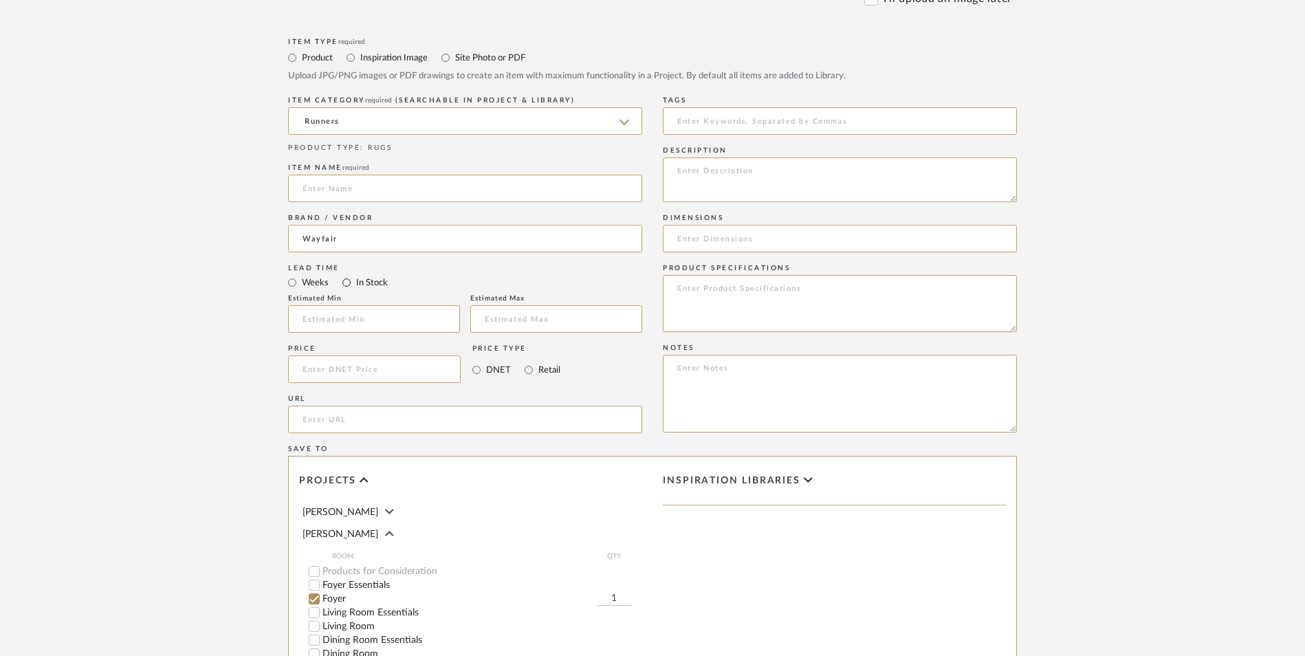
drag, startPoint x: 349, startPoint y: 173, endPoint x: 366, endPoint y: 179, distance: 19.2
click at [348, 274] on input "In Stock" at bounding box center [346, 282] width 17 height 17
radio input "true"
drag, startPoint x: 530, startPoint y: 257, endPoint x: 501, endPoint y: 259, distance: 29.6
click at [527, 362] on input "Retail" at bounding box center [528, 370] width 17 height 17
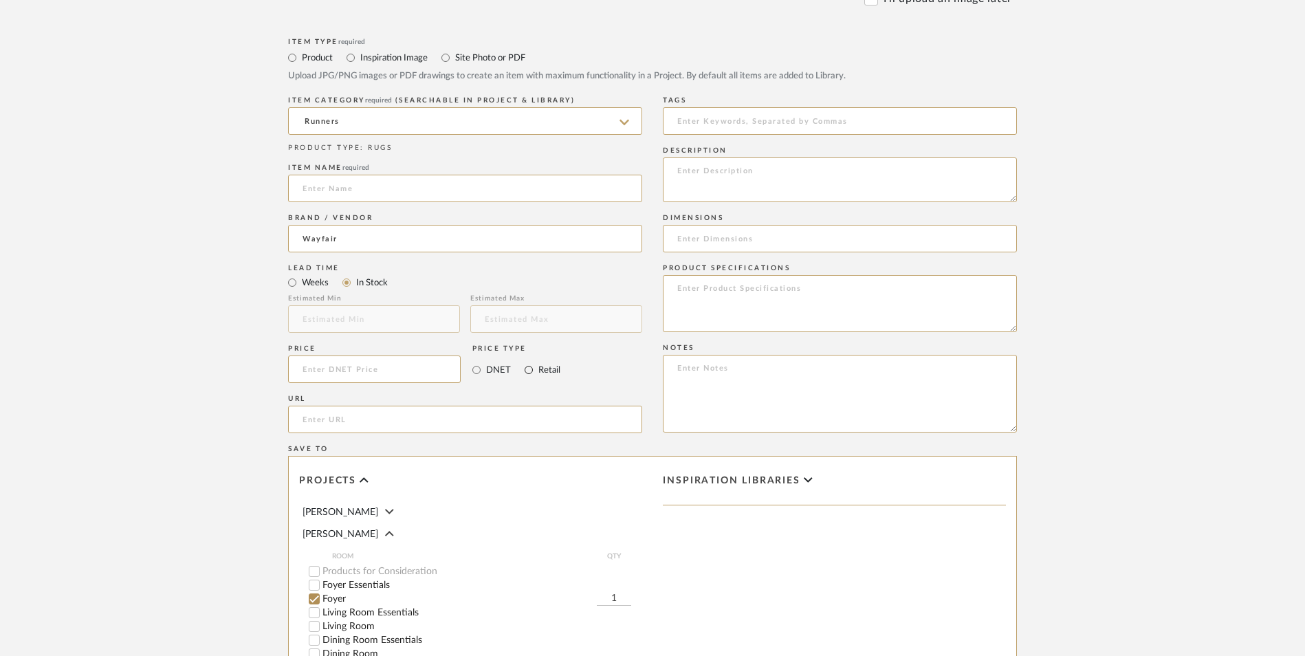
radio input "true"
click at [337, 355] on input at bounding box center [374, 369] width 173 height 28
click at [173, 285] on upload-items "Create new item in [PERSON_NAME] Upload photos, documents or PDFs, or select be…" at bounding box center [652, 266] width 1305 height 1212
type input "$65.99"
click at [366, 406] on input "url" at bounding box center [465, 420] width 354 height 28
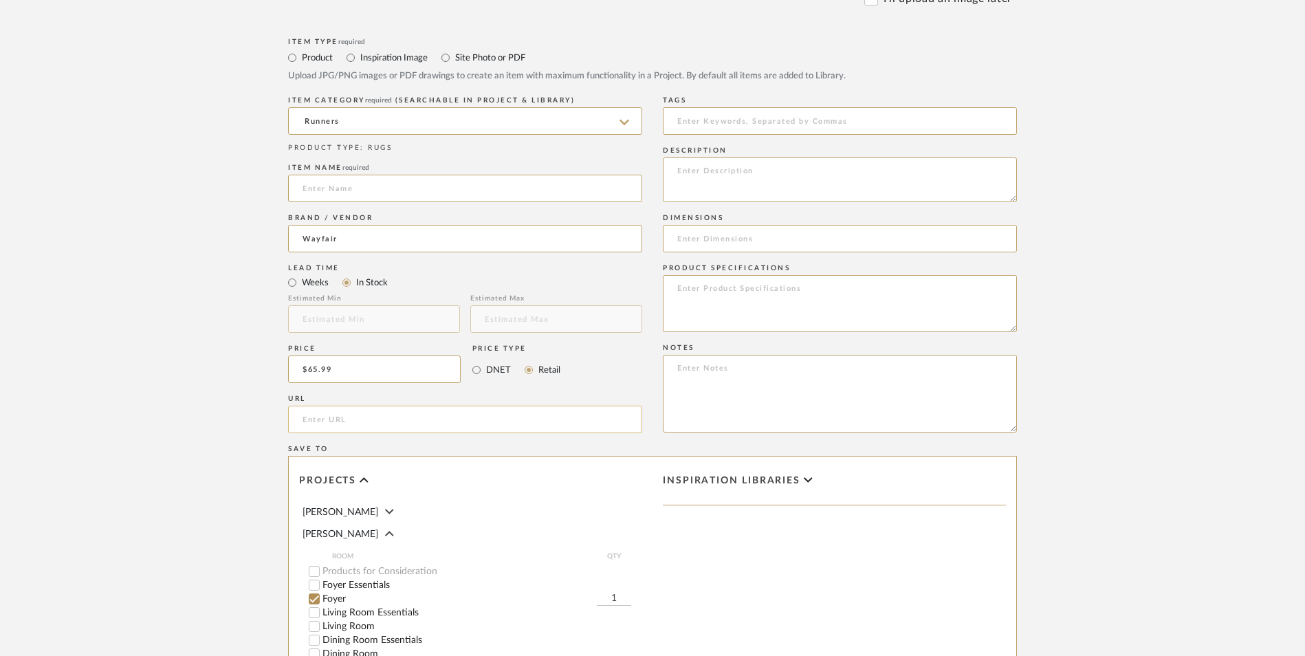
paste input "[URL][DOMAIN_NAME][PERSON_NAME]"
type input "[URL][DOMAIN_NAME][PERSON_NAME]"
click at [190, 373] on upload-items "Create new item in [PERSON_NAME] Upload photos, documents or PDFs, or select be…" at bounding box center [652, 266] width 1305 height 1212
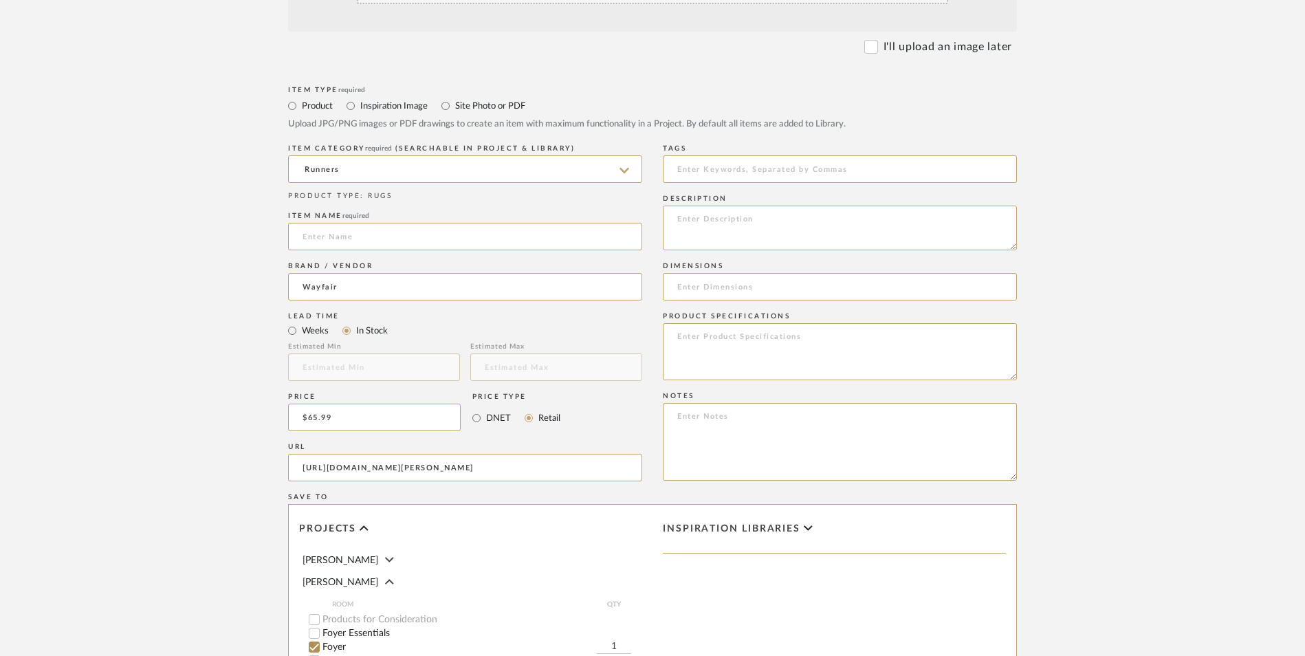
scroll to position [481, 0]
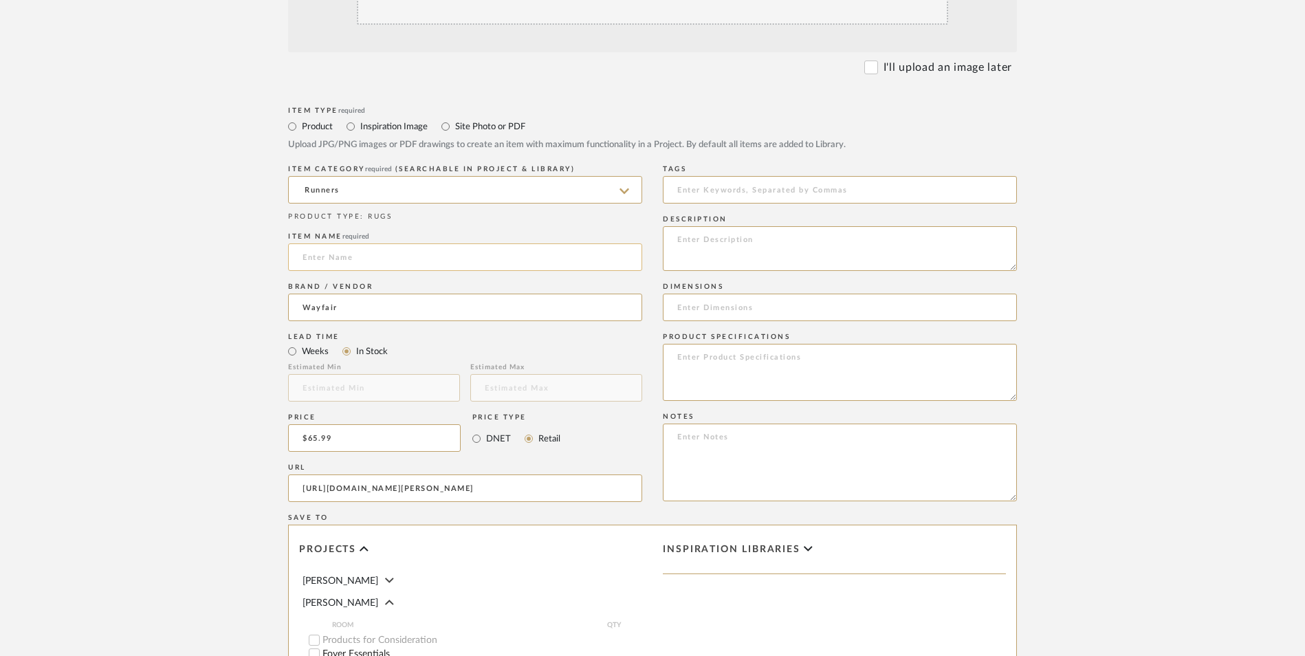
click at [358, 243] on input at bounding box center [465, 257] width 354 height 28
type input "[PERSON_NAME]"
click at [730, 424] on textarea at bounding box center [840, 463] width 354 height 78
paste textarea "Option 1: ETA: SKU: Reviews - Stars Return | Refund Policy:"
drag, startPoint x: 716, startPoint y: 327, endPoint x: 725, endPoint y: 330, distance: 9.6
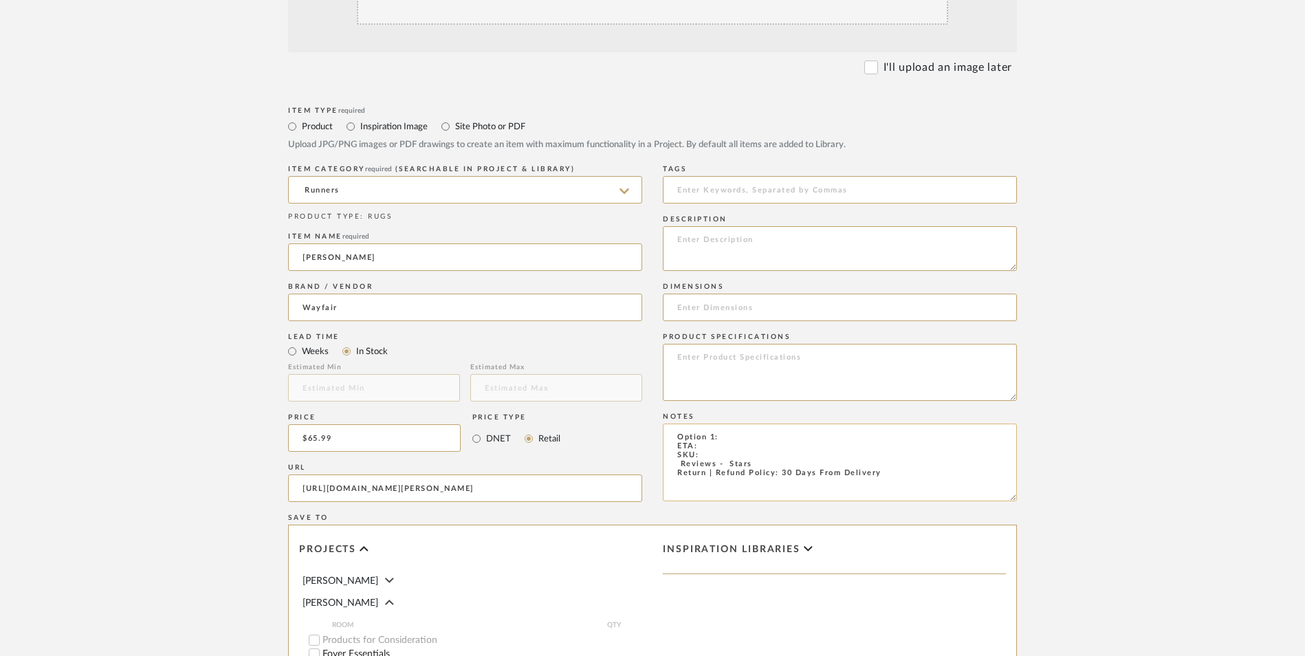
click at [714, 424] on textarea "Option 1: ETA: SKU: Reviews - Stars Return | Refund Policy: 30 Days From Delive…" at bounding box center [840, 463] width 354 height 78
click at [739, 424] on textarea "Option 2: ETA: SKU: Reviews - Stars Return | Refund Policy: 30 Days From Delive…" at bounding box center [840, 463] width 354 height 78
click at [669, 424] on textarea "Option 2: Runners ETA: SKU: Reviews - Stars Return | Refund Policy: 30 Days Fro…" at bounding box center [840, 463] width 354 height 78
click at [711, 424] on textarea "Option 2: Runners ETA: SKU: 136 Reviews - 4.6 Stars Return | Refund Policy: 30 …" at bounding box center [840, 463] width 354 height 78
paste textarea "W001928819"
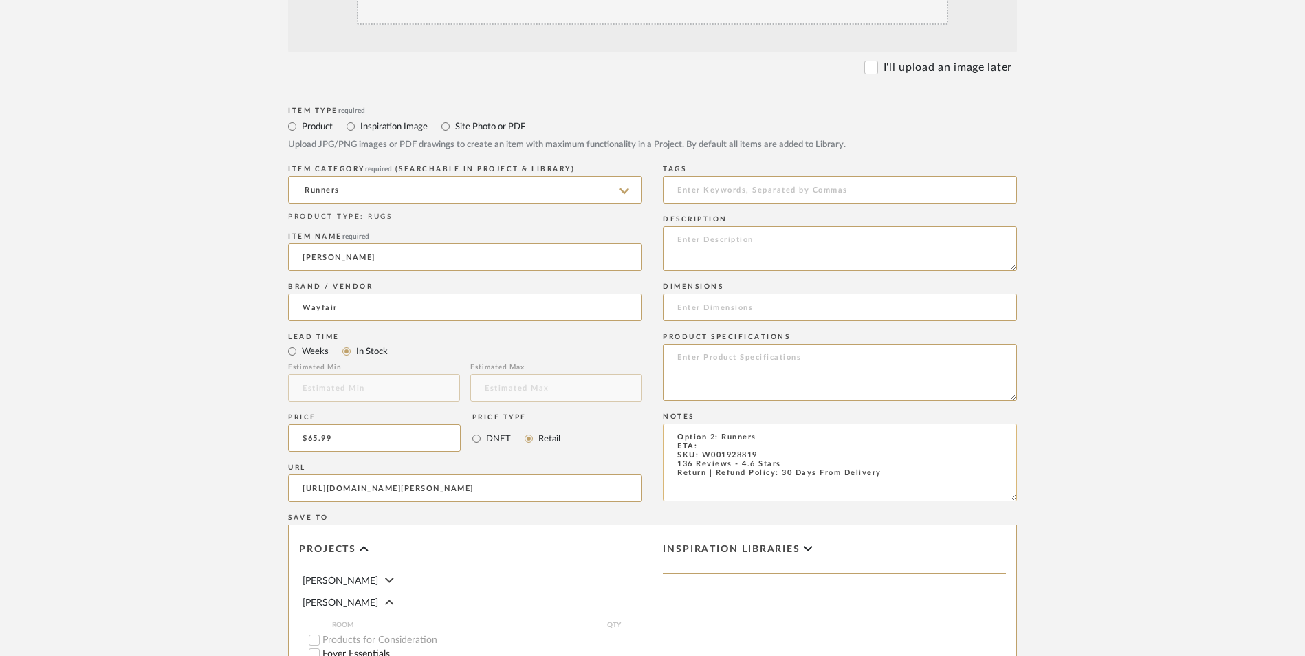
click at [715, 424] on textarea "Option 2: Runners ETA: SKU: W001928819 136 Reviews - 4.6 Stars Return | Refund …" at bounding box center [840, 463] width 354 height 78
click at [793, 424] on textarea "Option 2: Runners ETA: [DATE] SKU: W001928819 136 Reviews - 4.6 Stars Return | …" at bounding box center [840, 463] width 354 height 78
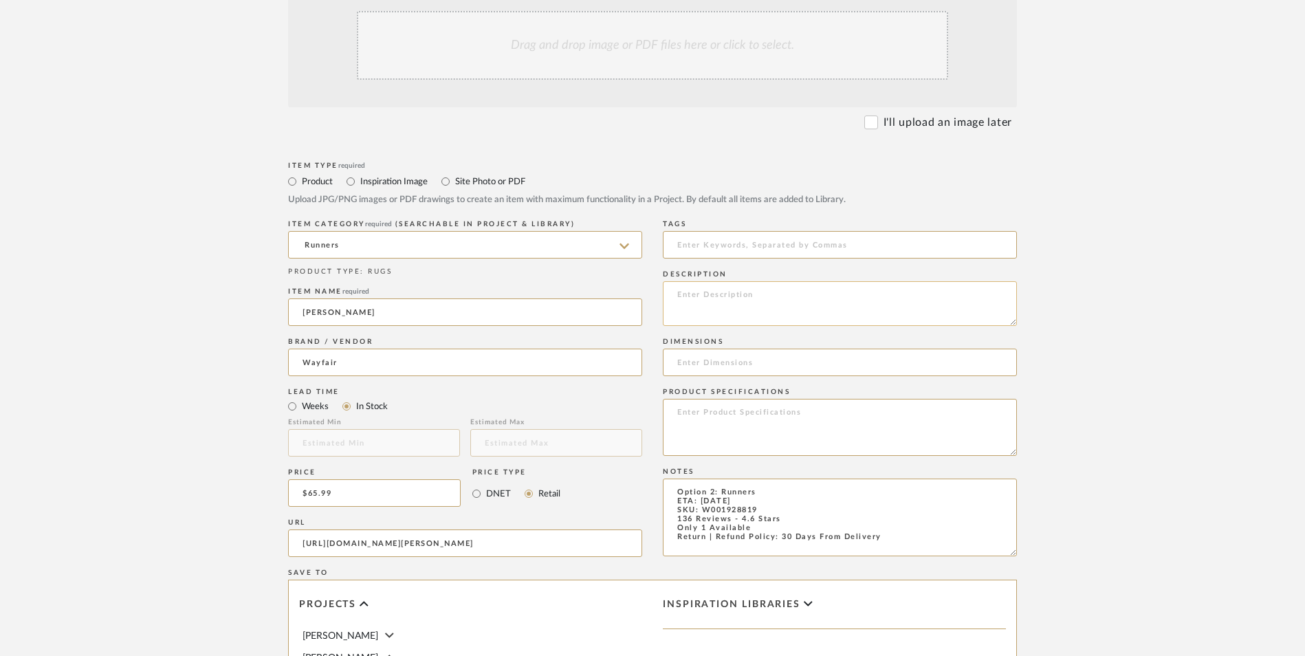
scroll to position [344, 0]
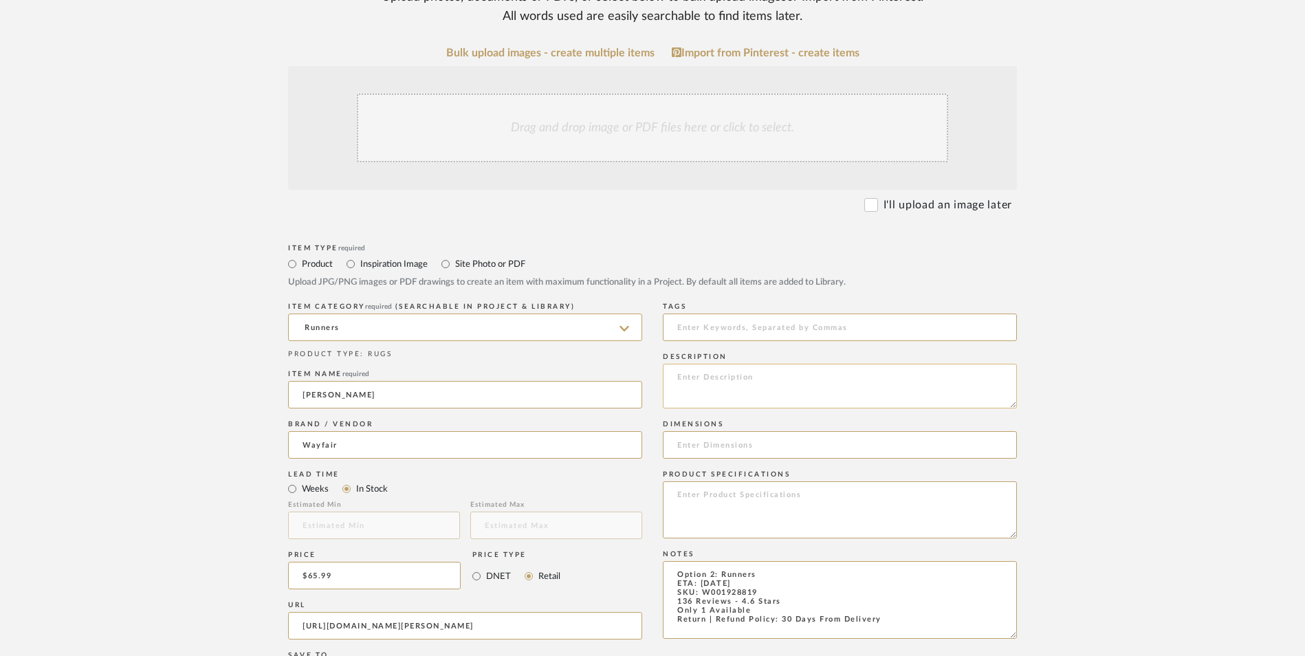
type textarea "Option 2: Runners ETA: [DATE] SKU: W001928819 136 Reviews - 4.6 Stars Only 1 Av…"
click at [723, 431] on input at bounding box center [840, 445] width 354 height 28
paste input "Runner 2'2" x 11'"
type input "Runner 2'2" x 11'"
click at [644, 94] on div "Drag and drop image or PDF files here or click to select." at bounding box center [652, 128] width 591 height 69
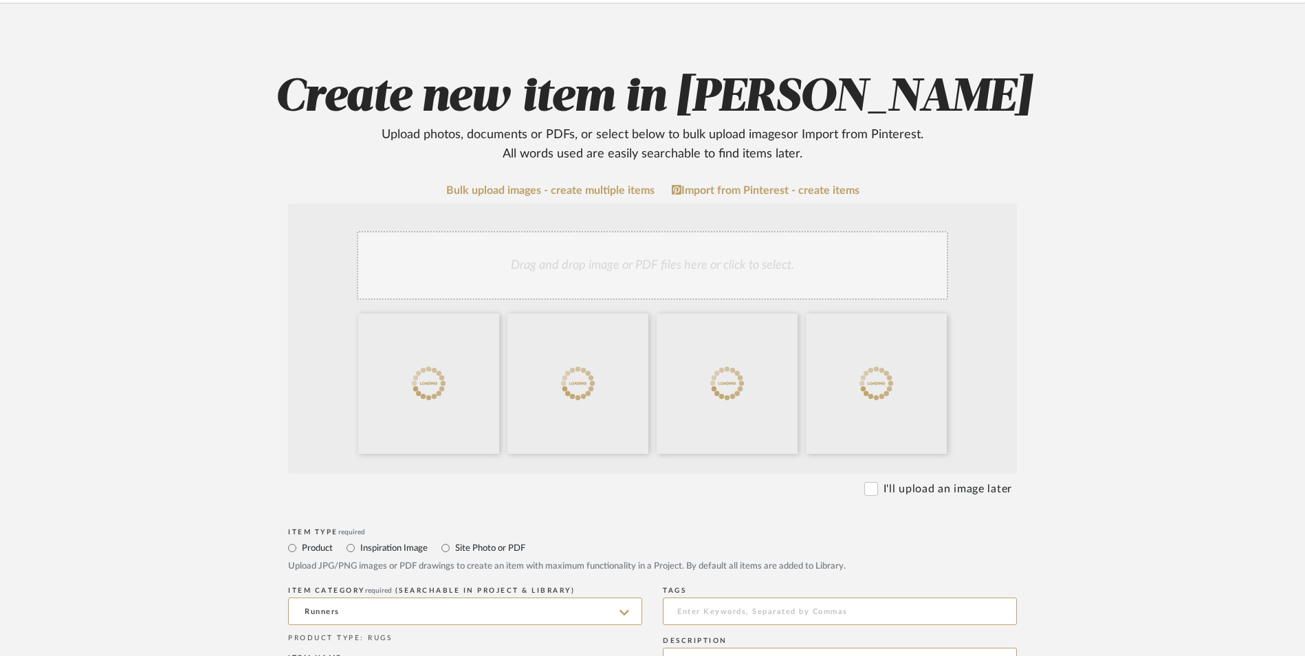
scroll to position [275, 0]
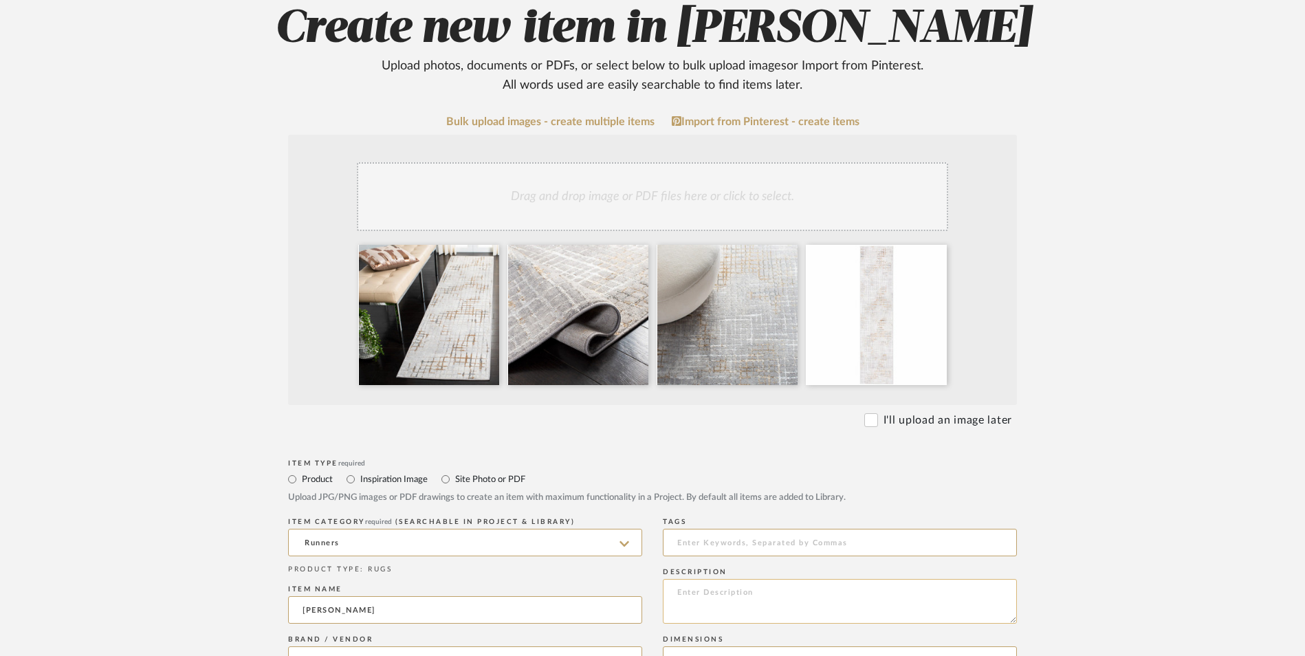
click at [742, 579] on textarea at bounding box center [840, 601] width 354 height 45
paste textarea "Performance Abstract Rug"
type textarea "Performance Abstract Rug"
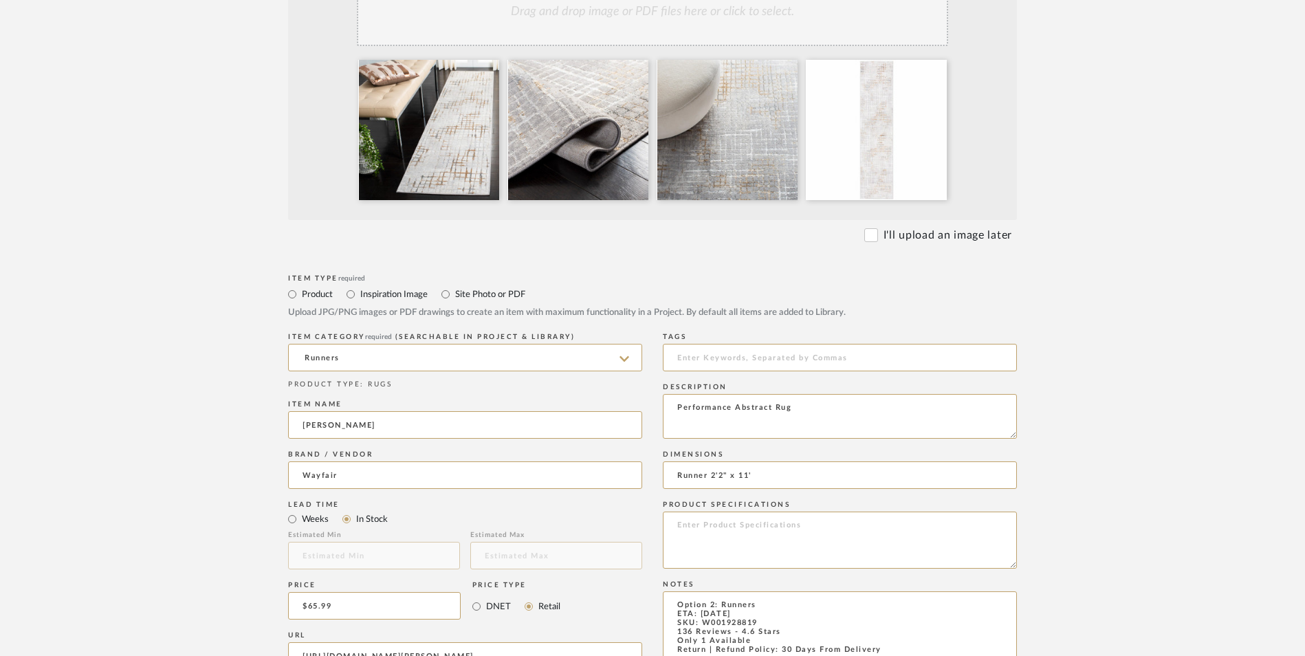
scroll to position [481, 0]
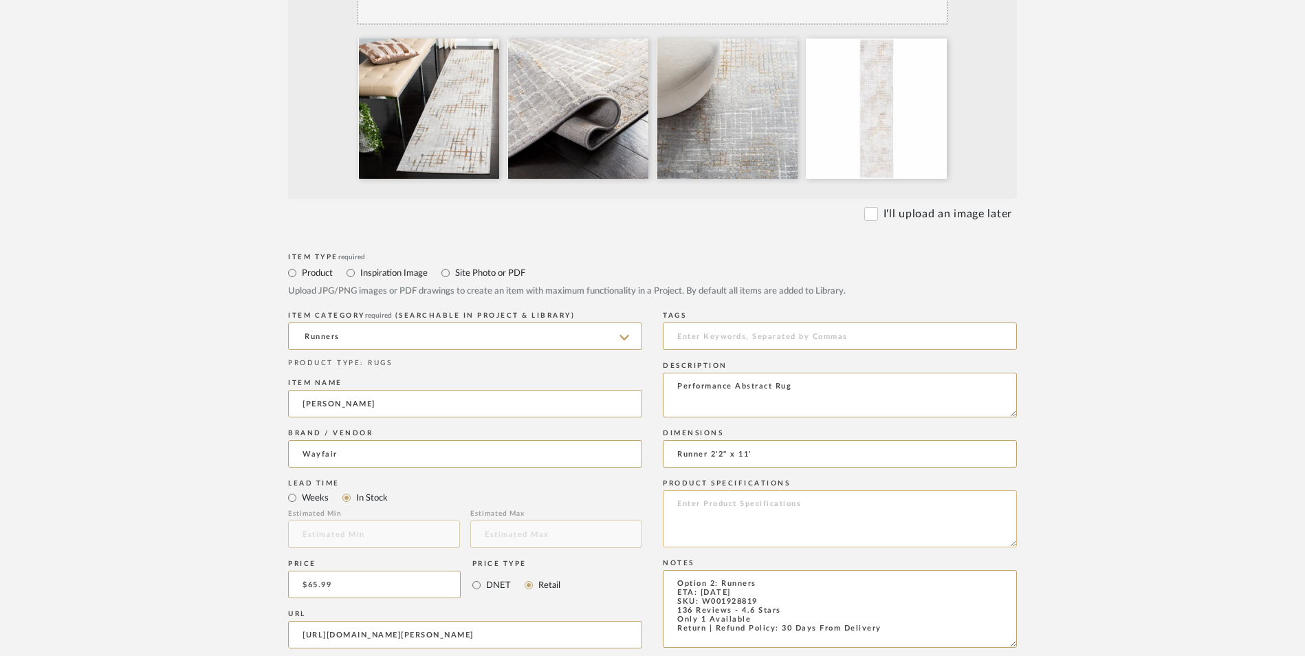
click at [736, 490] on textarea at bounding box center [840, 518] width 354 height 57
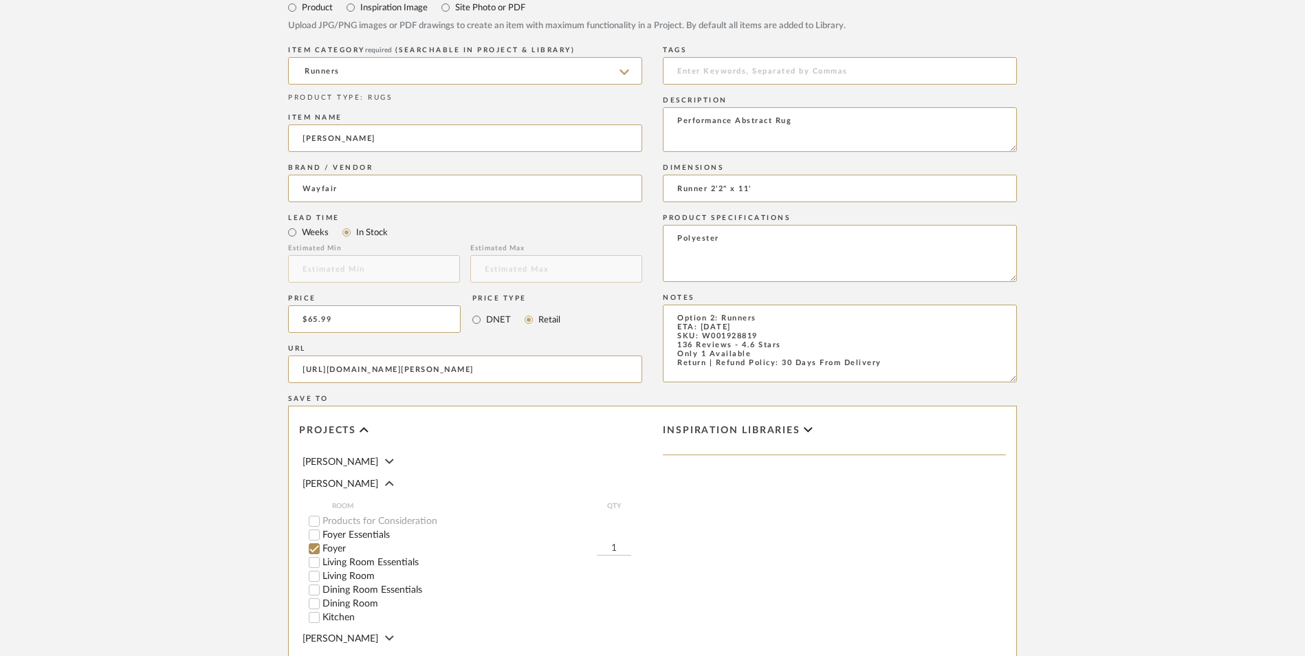
scroll to position [756, 0]
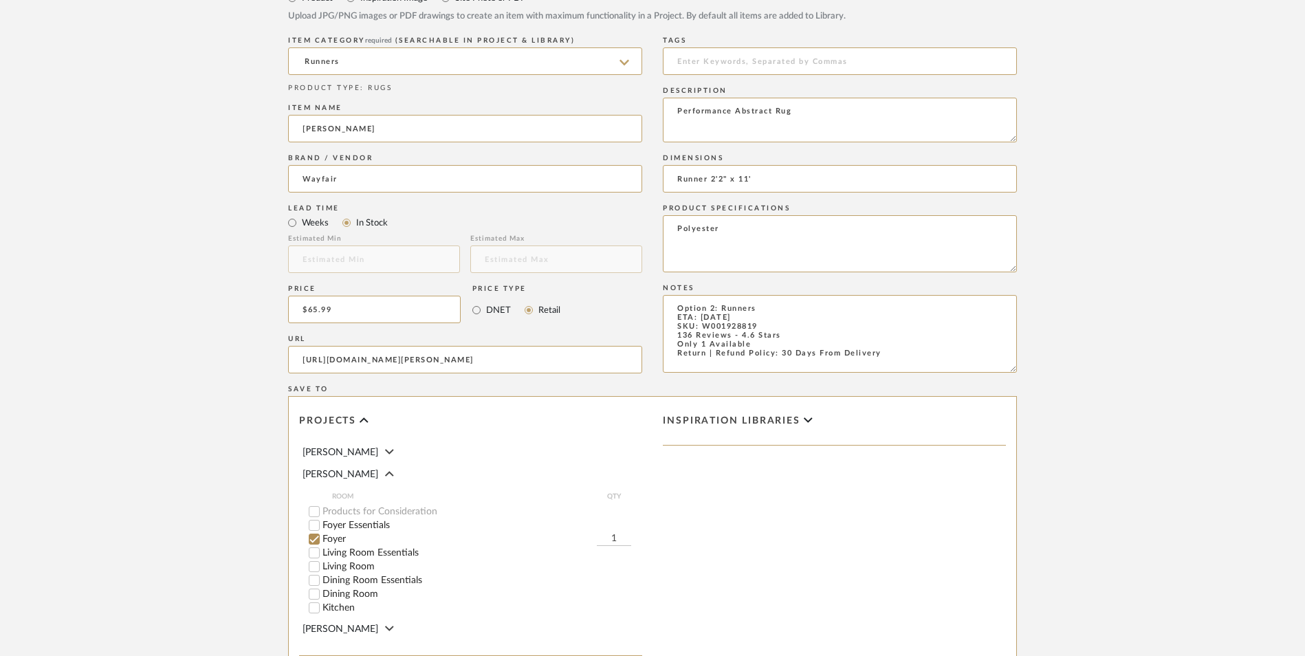
type textarea "Polyester"
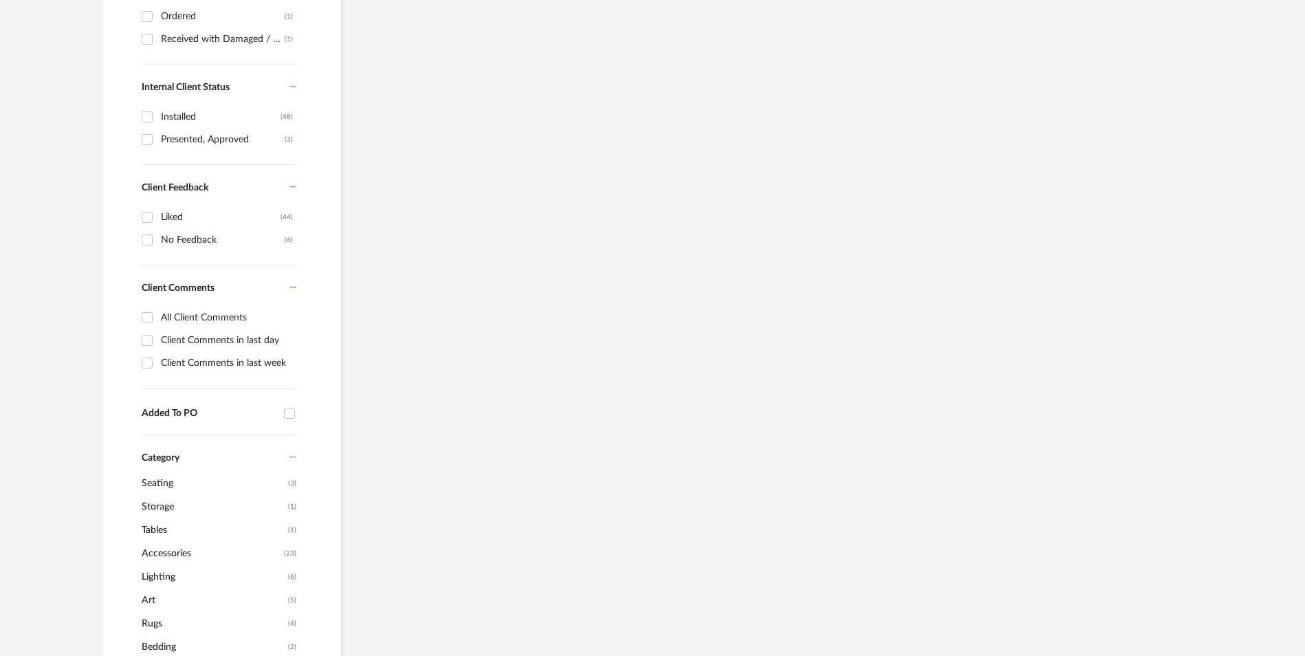
scroll to position [148, 0]
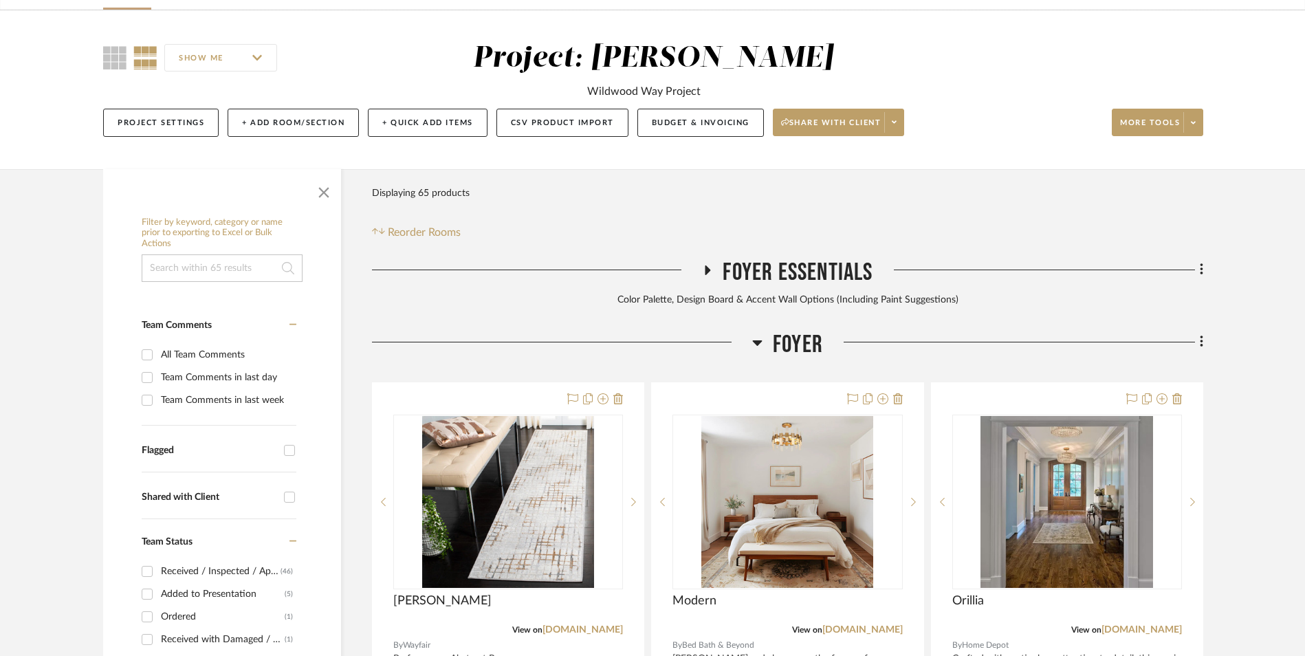
scroll to position [419, 0]
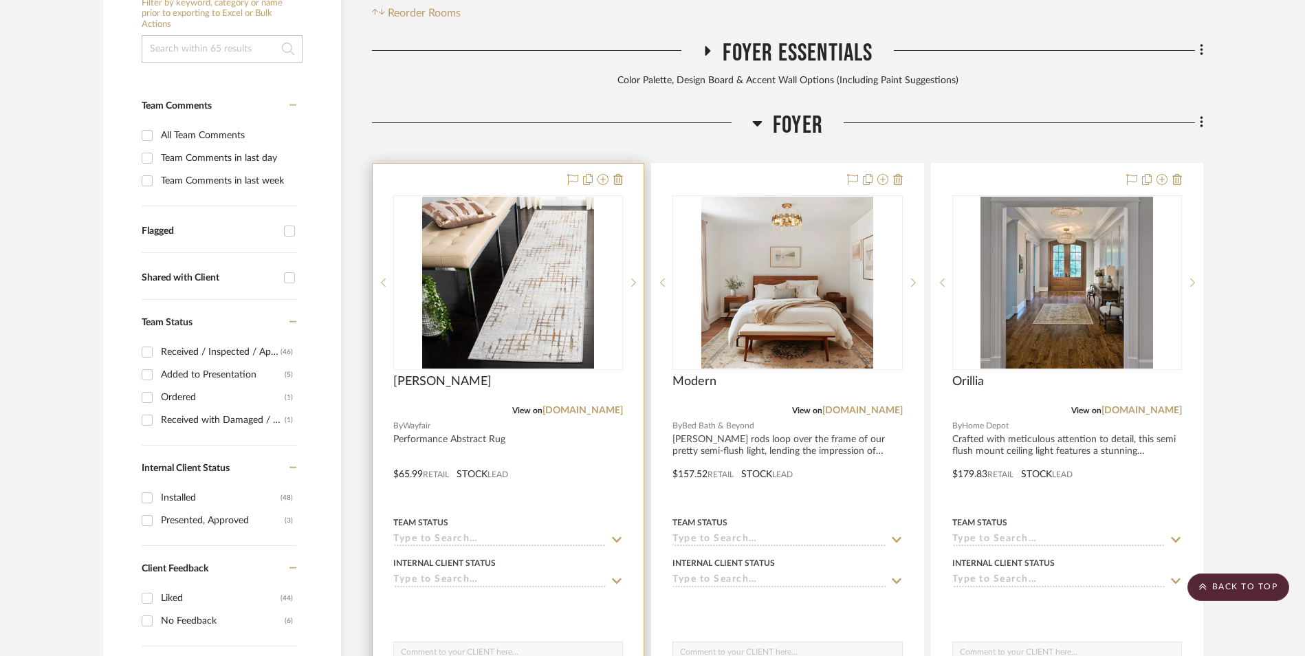
click at [535, 197] on img at bounding box center [508, 283] width 172 height 172
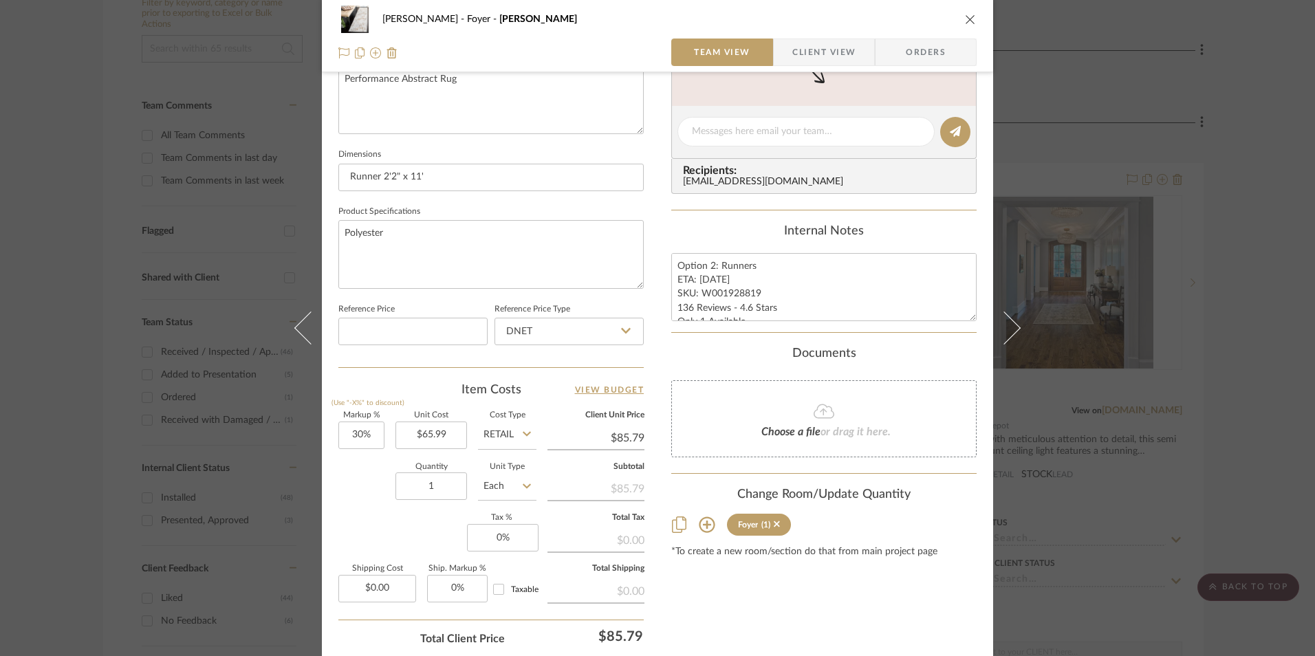
scroll to position [619, 0]
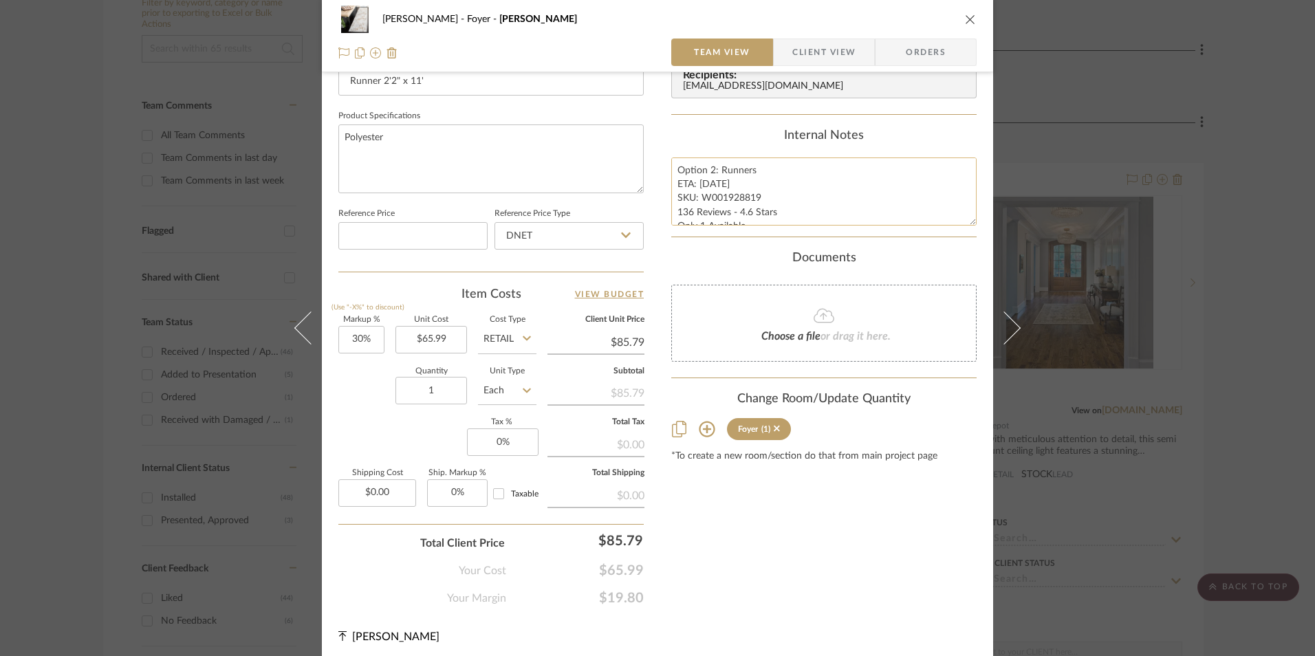
click at [714, 206] on textarea "Option 2: Runners ETA: [DATE] SKU: W001928819 136 Reviews - 4.6 Stars Only 1 Av…" at bounding box center [823, 191] width 305 height 68
drag, startPoint x: 755, startPoint y: 196, endPoint x: 699, endPoint y: 196, distance: 56.4
click at [699, 196] on textarea "Option 2: Runners ETA: [DATE] SKU: W001928819 136 Reviews - 4.6 Stars Only 1 Av…" at bounding box center [823, 191] width 305 height 68
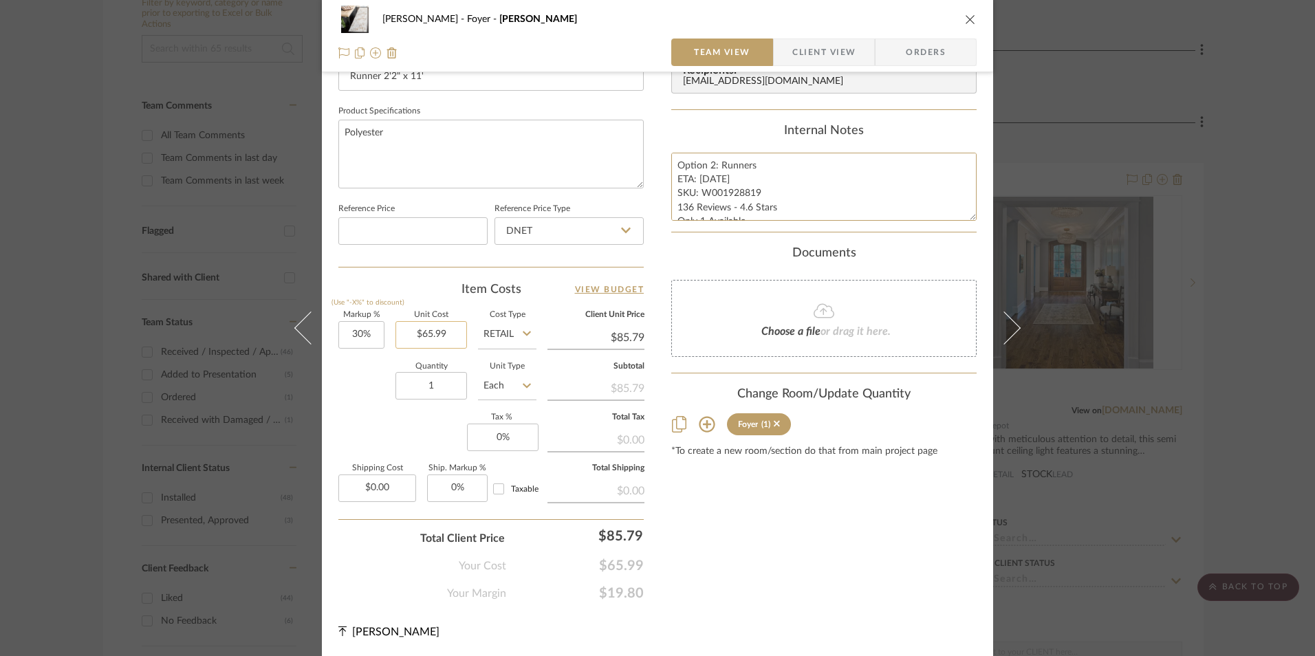
scroll to position [624, 0]
click at [534, 230] on input "DNET" at bounding box center [568, 231] width 149 height 28
drag, startPoint x: 553, startPoint y: 299, endPoint x: 374, endPoint y: 322, distance: 181.0
click at [546, 300] on div "Retail" at bounding box center [575, 300] width 170 height 35
type input "Retail"
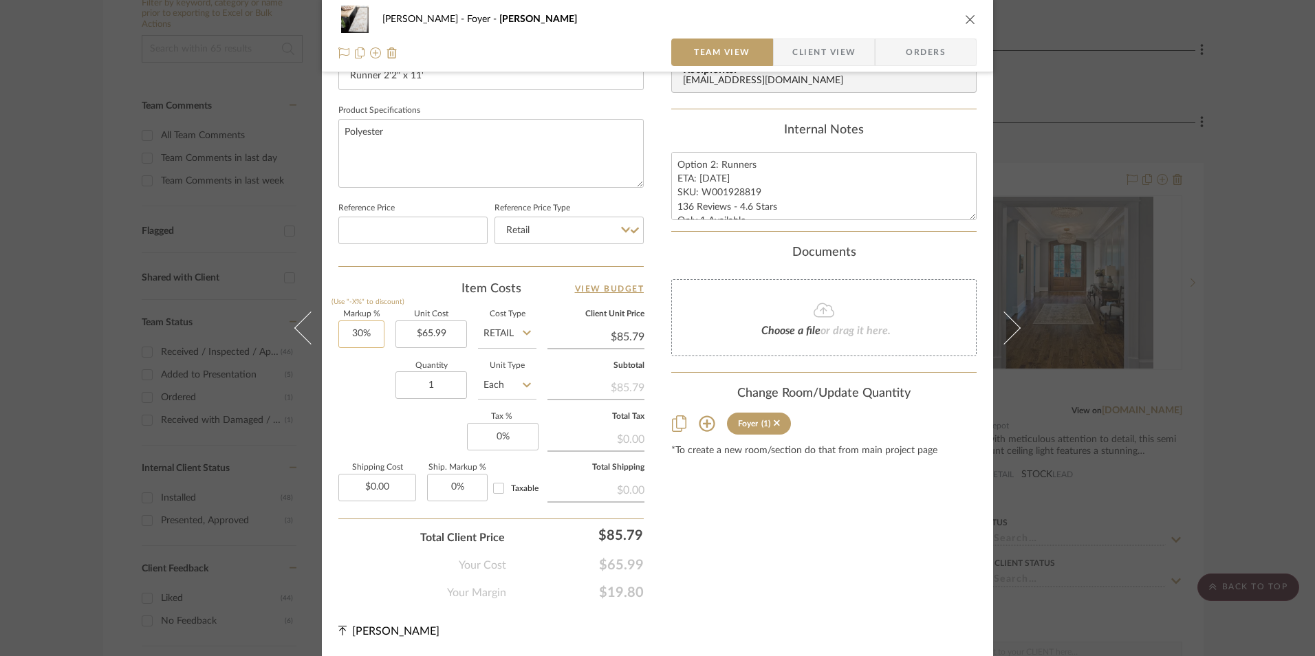
type input "30"
click at [361, 337] on input "30" at bounding box center [361, 334] width 46 height 28
click at [362, 399] on div "Quantity 1 Unit Type Each" at bounding box center [437, 386] width 198 height 49
type input "0"
click at [505, 439] on input "0" at bounding box center [503, 437] width 72 height 28
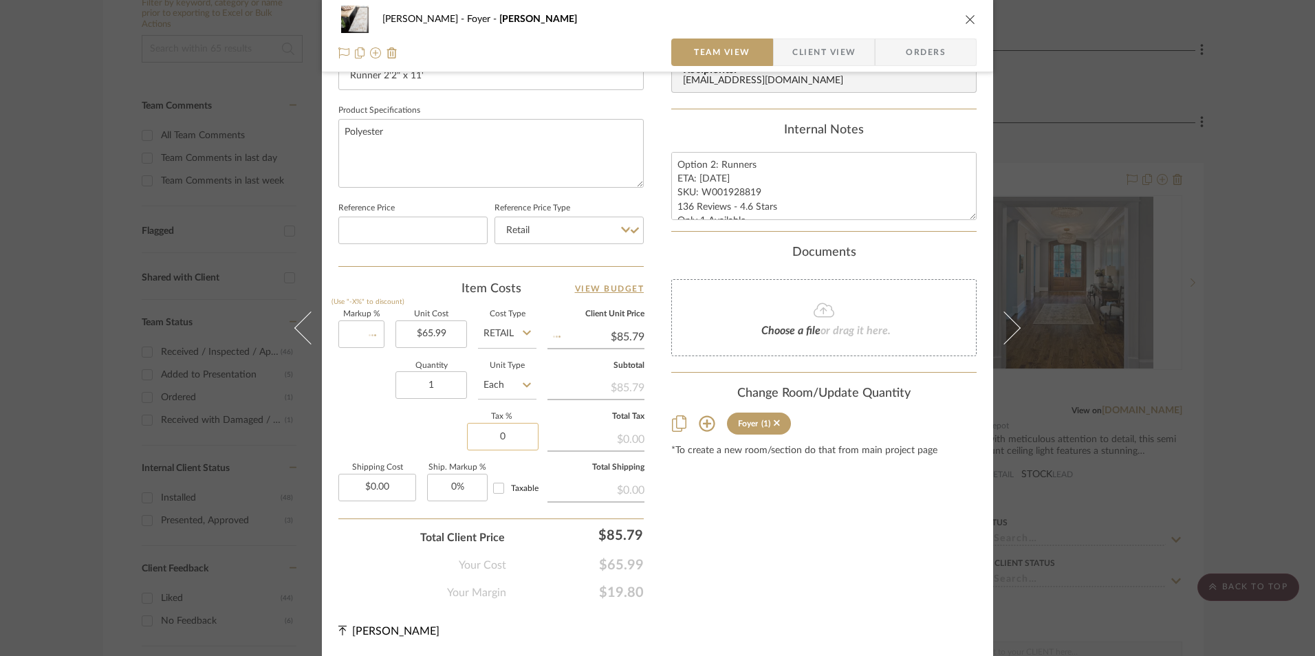
type input "0%"
type input "$65.99"
type input "8.25%"
click at [772, 566] on div "Content here copies to Client View - confirm visibility there. Show in Client D…" at bounding box center [823, 35] width 305 height 1132
click at [922, 45] on span "Orders" at bounding box center [925, 53] width 70 height 28
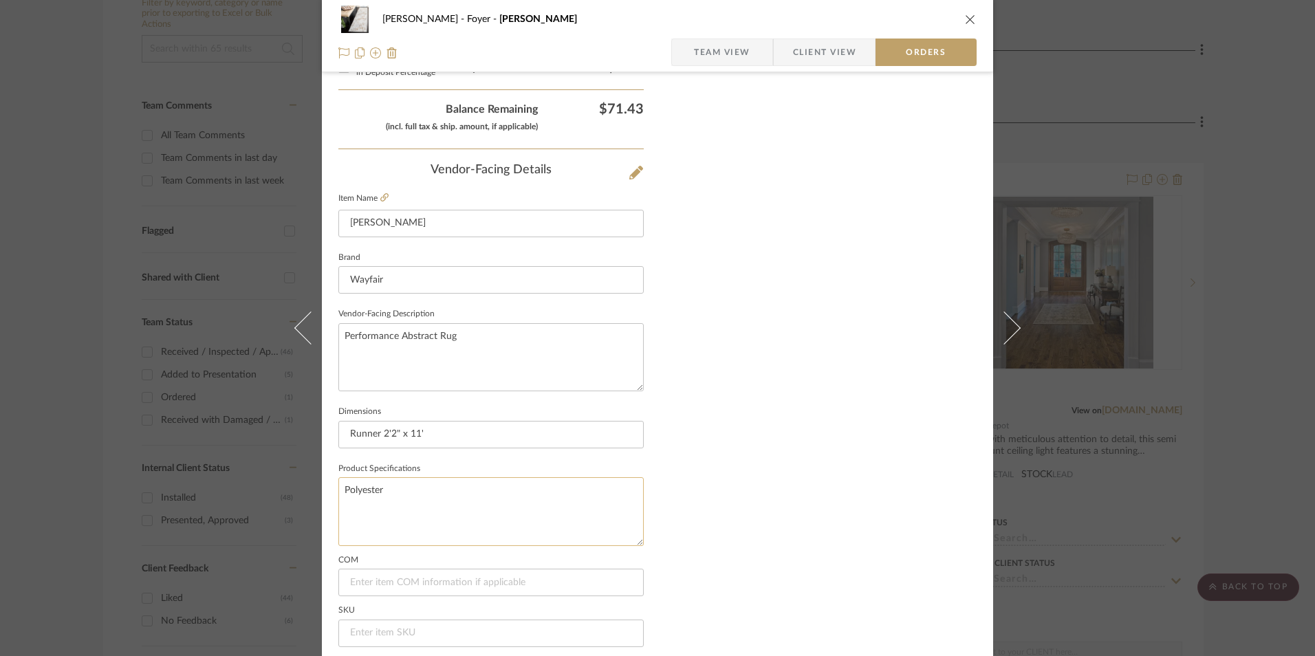
scroll to position [807, 0]
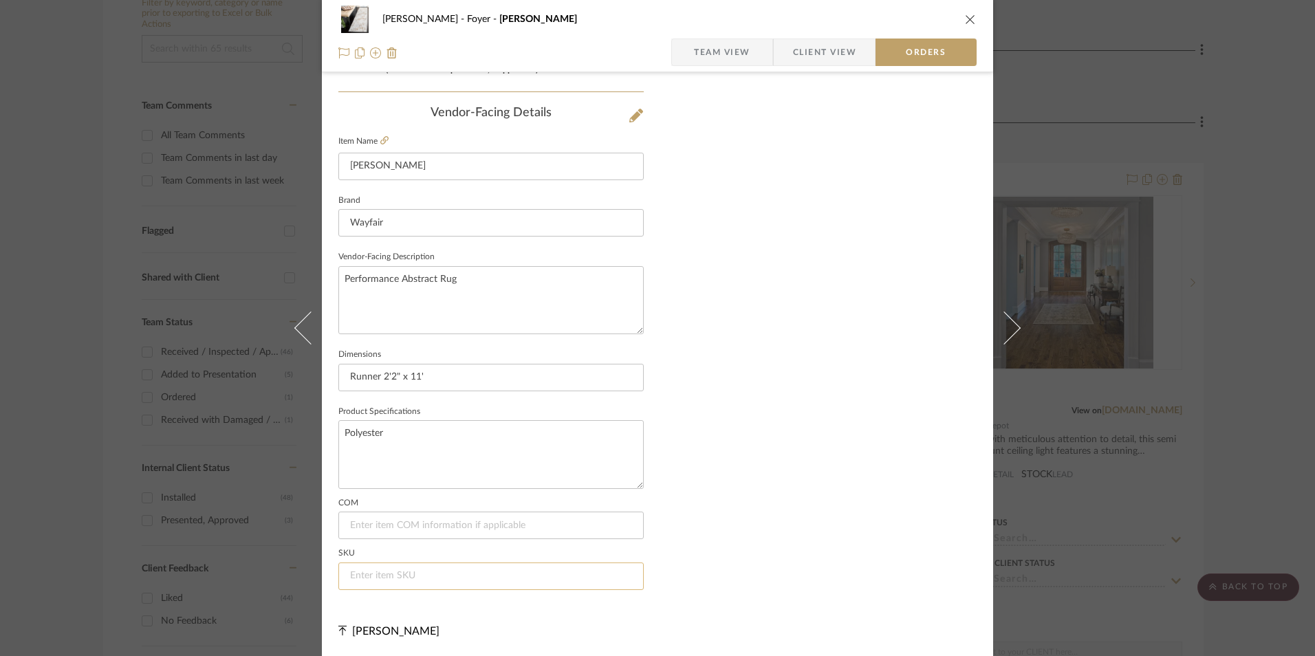
click at [417, 577] on input at bounding box center [490, 576] width 305 height 28
paste input "W001928819"
type input "W001928819"
click at [966, 14] on icon "close" at bounding box center [970, 19] width 11 height 11
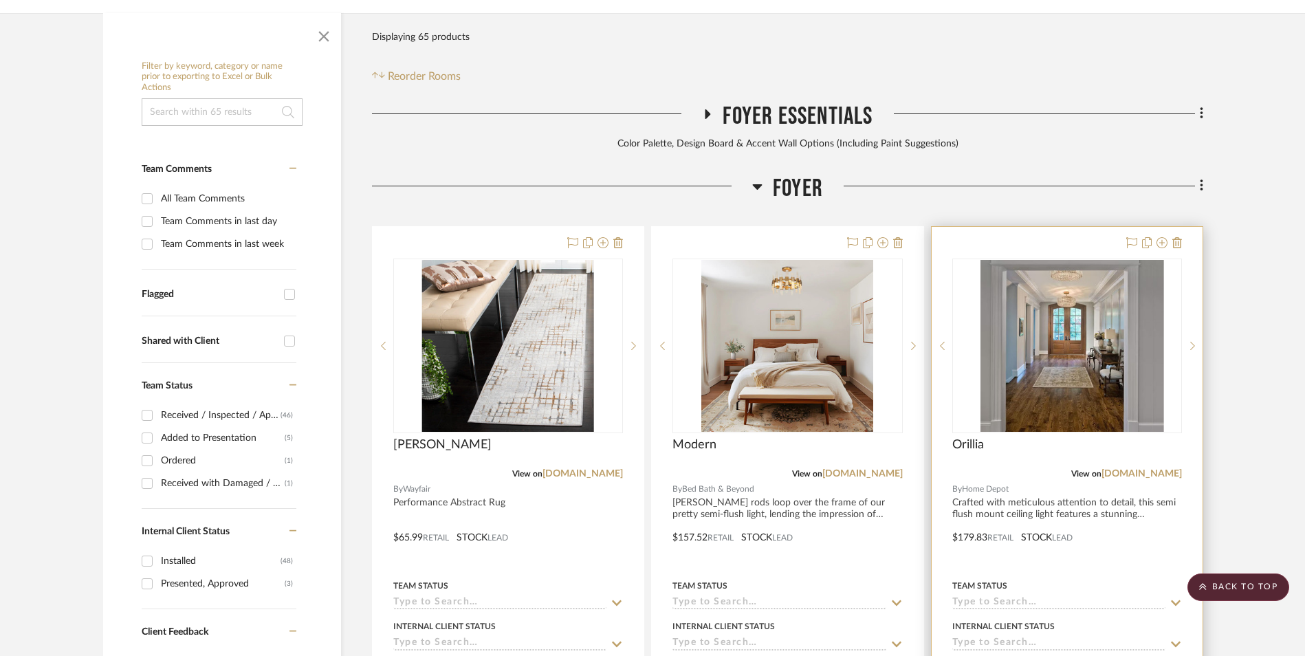
scroll to position [350, 0]
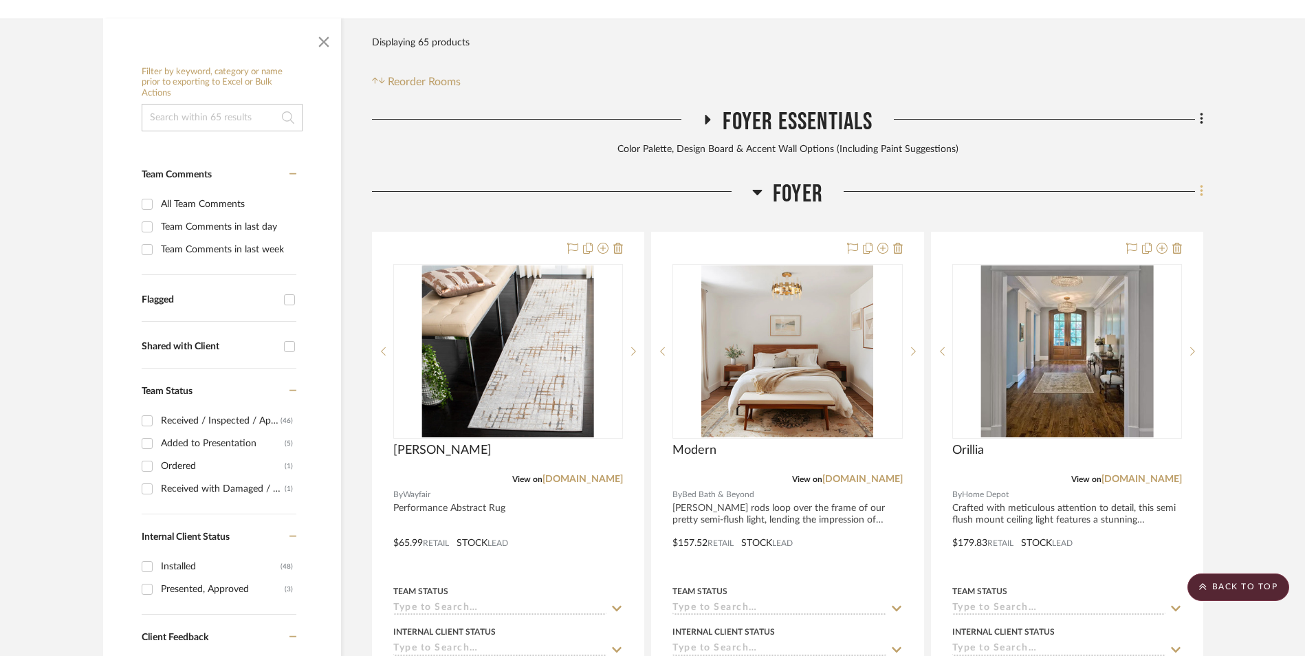
click at [1200, 184] on icon at bounding box center [1202, 191] width 4 height 15
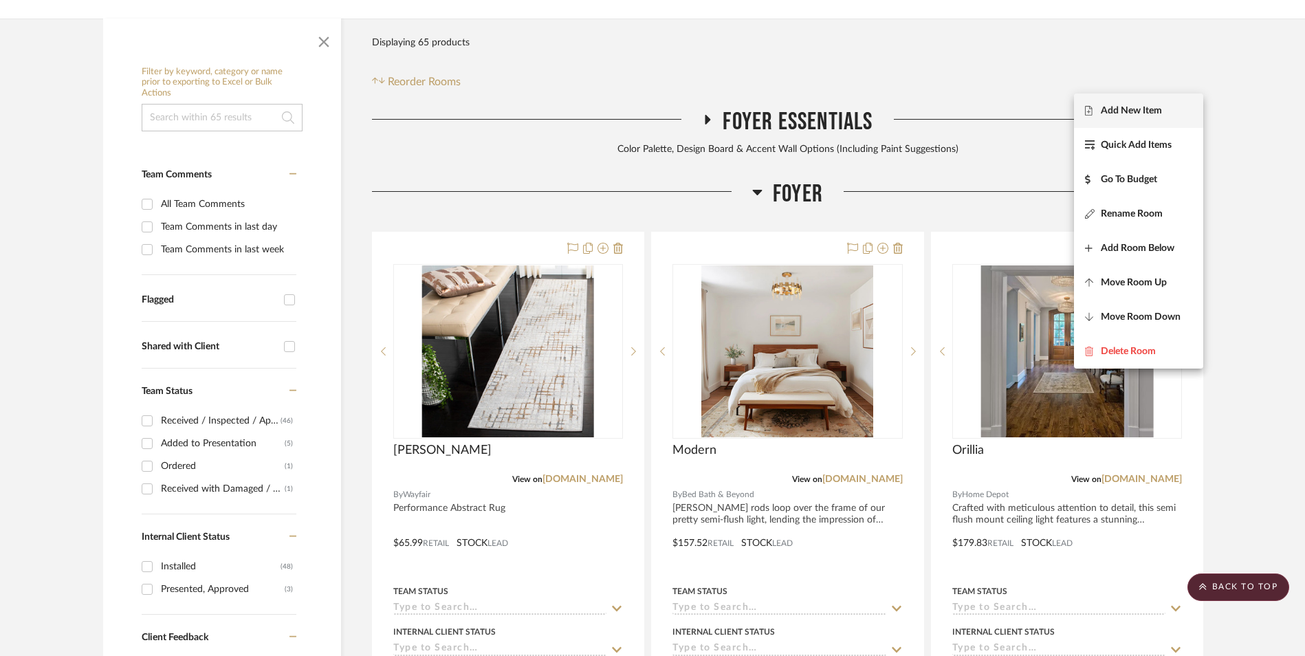
click at [1155, 118] on button "Add New Item" at bounding box center [1138, 111] width 129 height 34
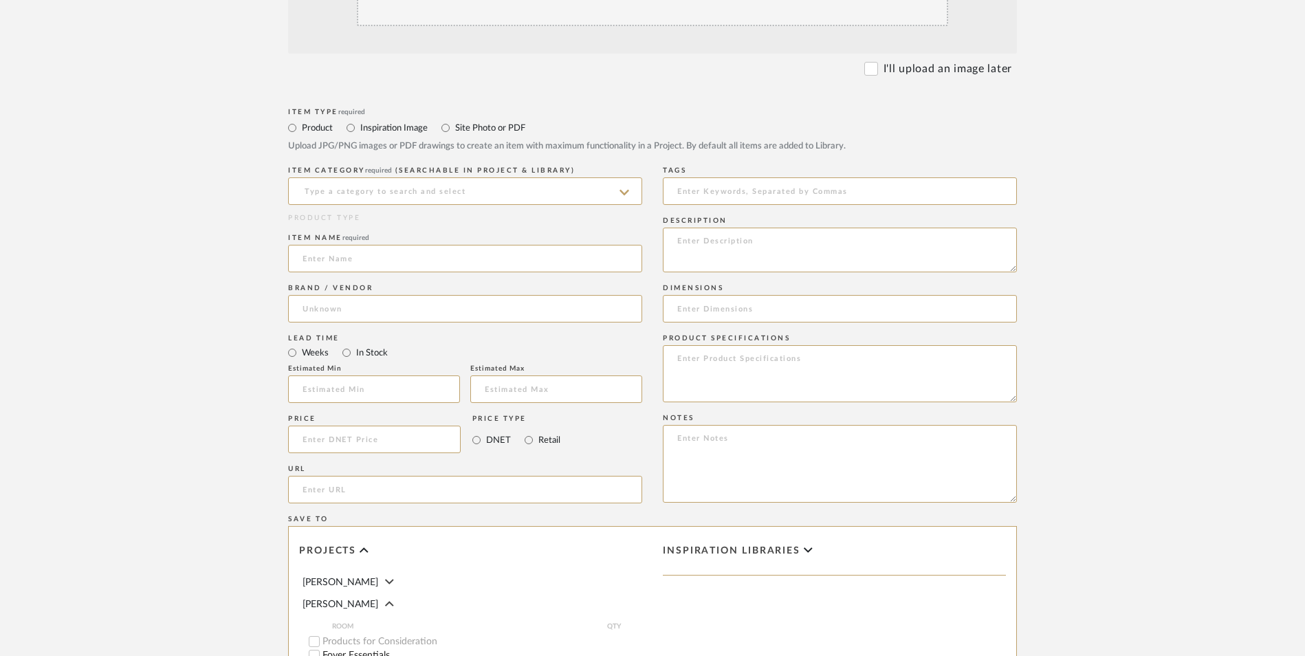
scroll to position [481, 0]
click at [413, 176] on input at bounding box center [465, 190] width 354 height 28
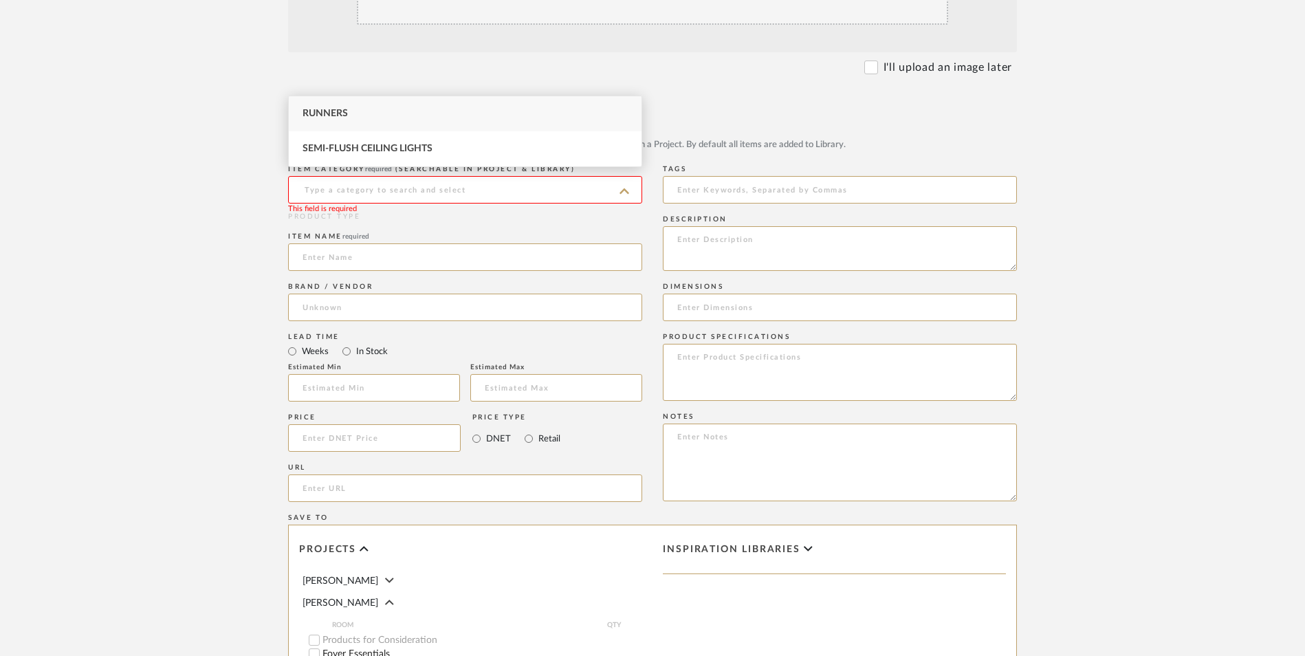
click at [410, 116] on div "Runners" at bounding box center [465, 113] width 353 height 35
type input "Runners"
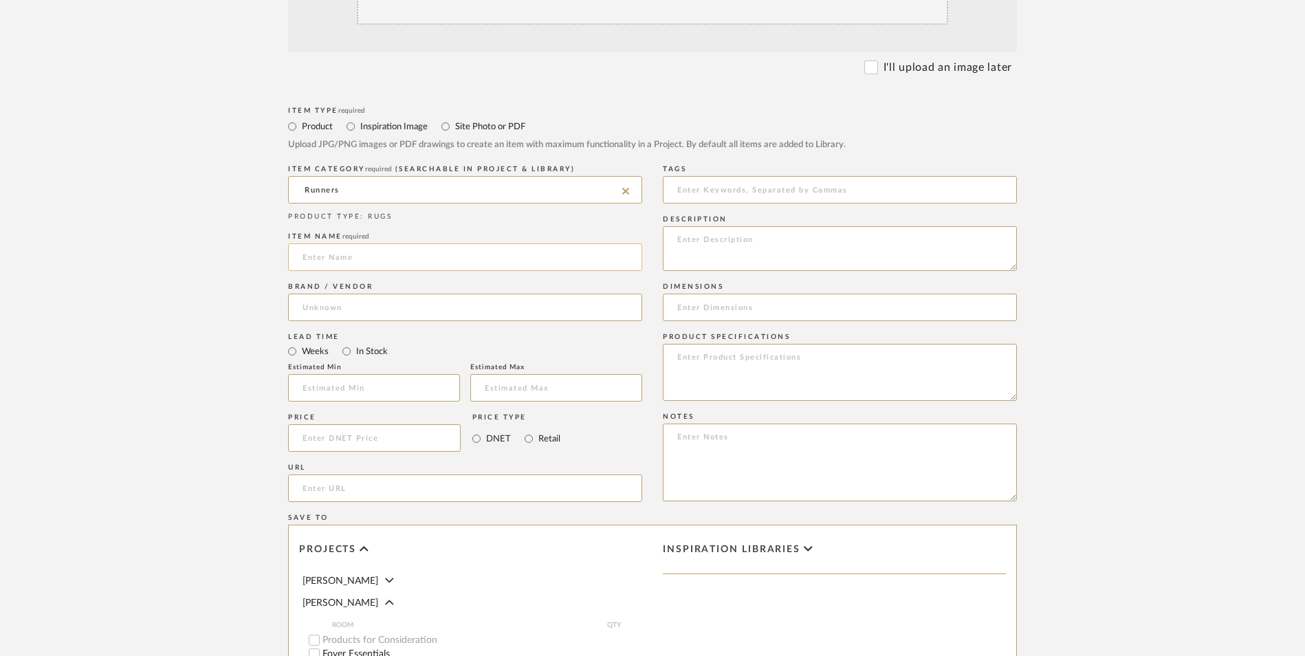
click at [384, 243] on input at bounding box center [465, 257] width 354 height 28
type input "[PERSON_NAME]"
click at [371, 294] on input at bounding box center [465, 308] width 354 height 28
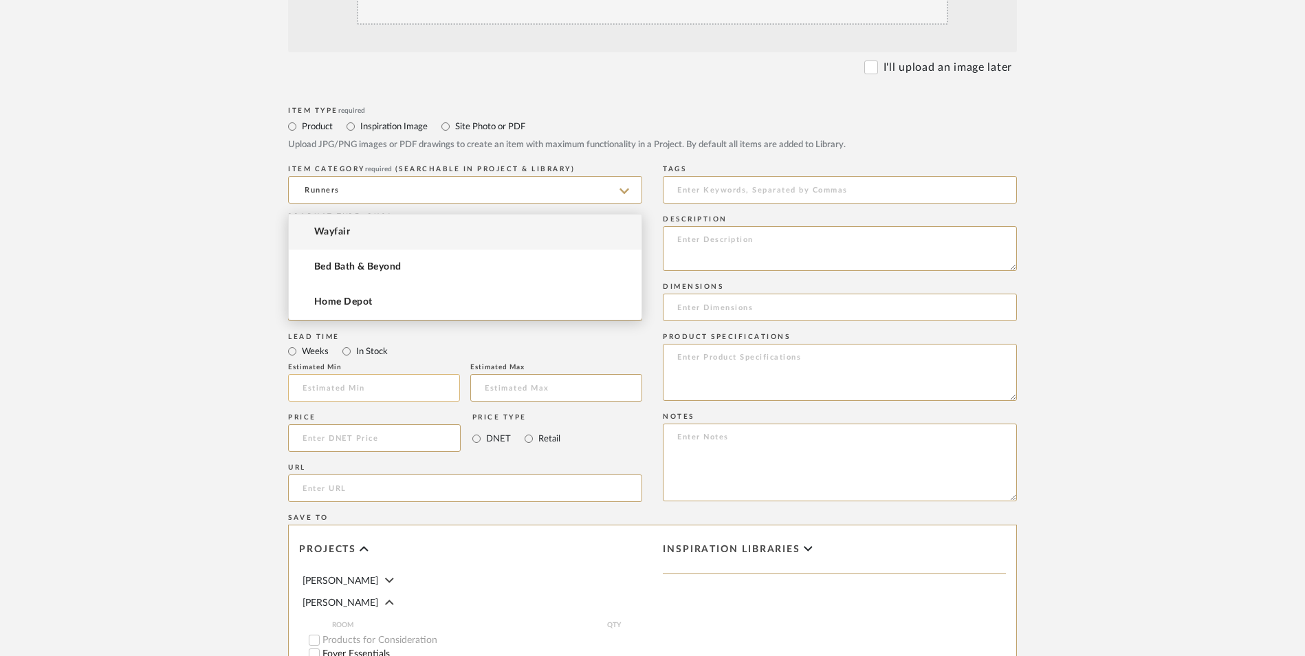
drag, startPoint x: 363, startPoint y: 232, endPoint x: 349, endPoint y: 265, distance: 35.1
click at [362, 232] on mat-option "Wayfair" at bounding box center [465, 232] width 353 height 35
type input "Wayfair"
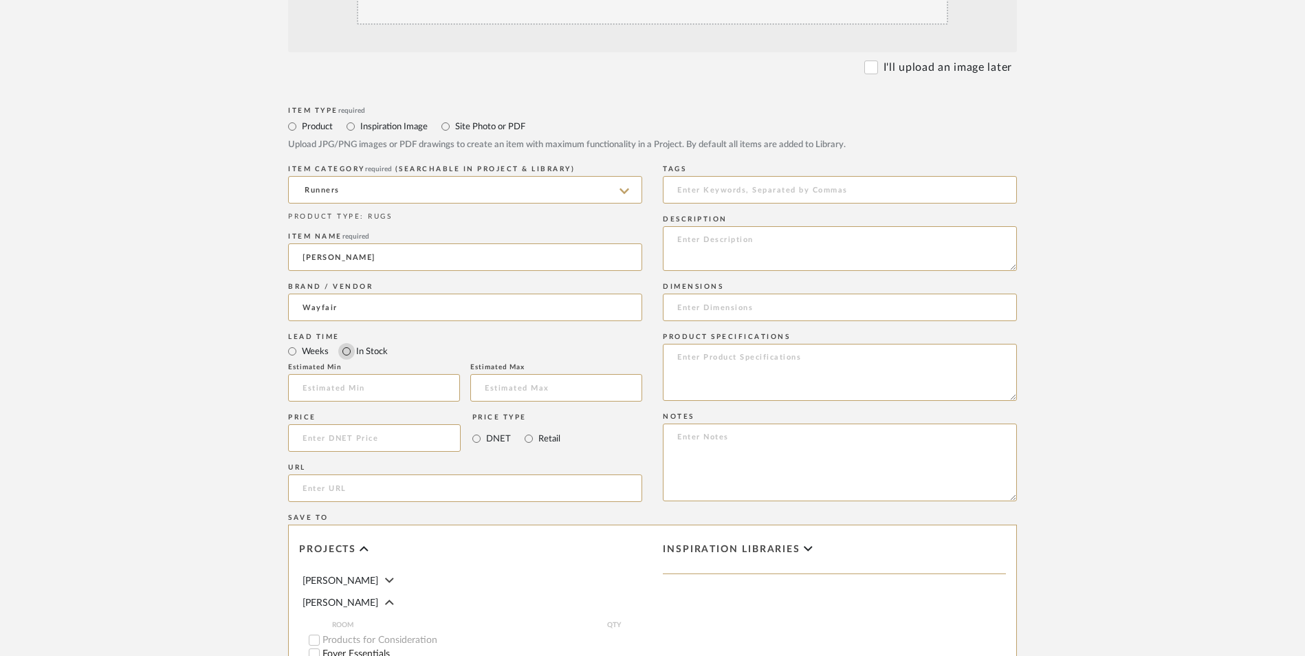
click at [347, 343] on input "In Stock" at bounding box center [346, 351] width 17 height 17
radio input "true"
click at [529, 430] on input "Retail" at bounding box center [528, 438] width 17 height 17
radio input "true"
click at [745, 424] on textarea at bounding box center [840, 463] width 354 height 78
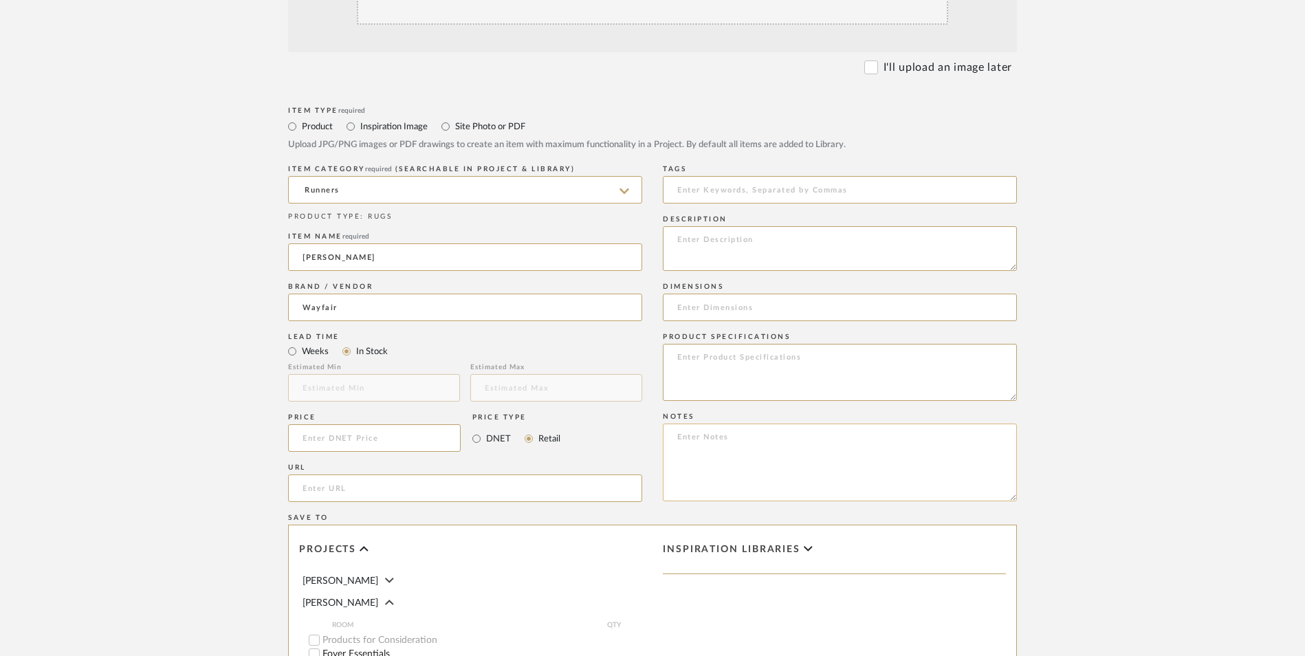
paste textarea "Option 1: ETA: SKU: Reviews - Stars Return | Refund Policy:"
drag, startPoint x: 739, startPoint y: 324, endPoint x: 762, endPoint y: 329, distance: 23.3
click at [738, 424] on textarea "Option 1: ETA: SKU: Reviews - Stars Return | Refund Policy: 30 Days From Delive…" at bounding box center [840, 463] width 354 height 78
type textarea "Option 1: Runners ETA: SKU: Reviews - Stars Return | Refund Policy: 30 Days Fro…"
click at [399, 424] on input at bounding box center [374, 438] width 173 height 28
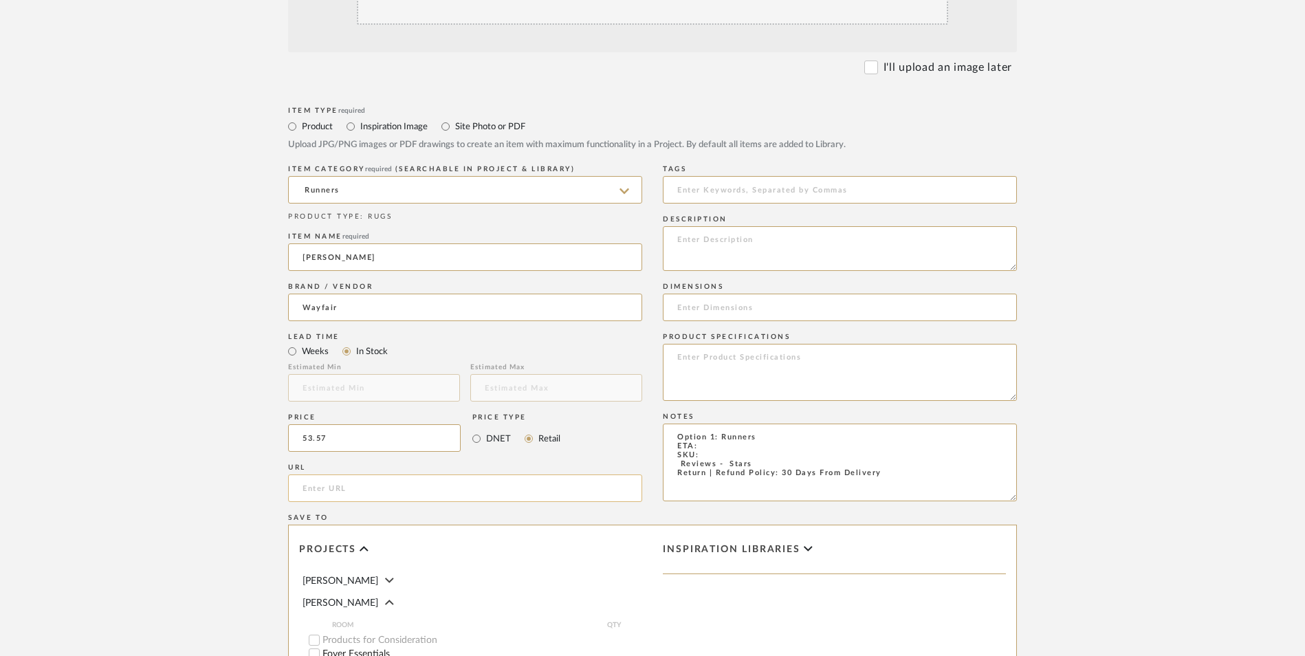
type input "$53.57"
click at [387, 474] on input "url" at bounding box center [465, 488] width 354 height 28
paste input "[URL][DOMAIN_NAME][PERSON_NAME]"
type input "[URL][DOMAIN_NAME][PERSON_NAME]"
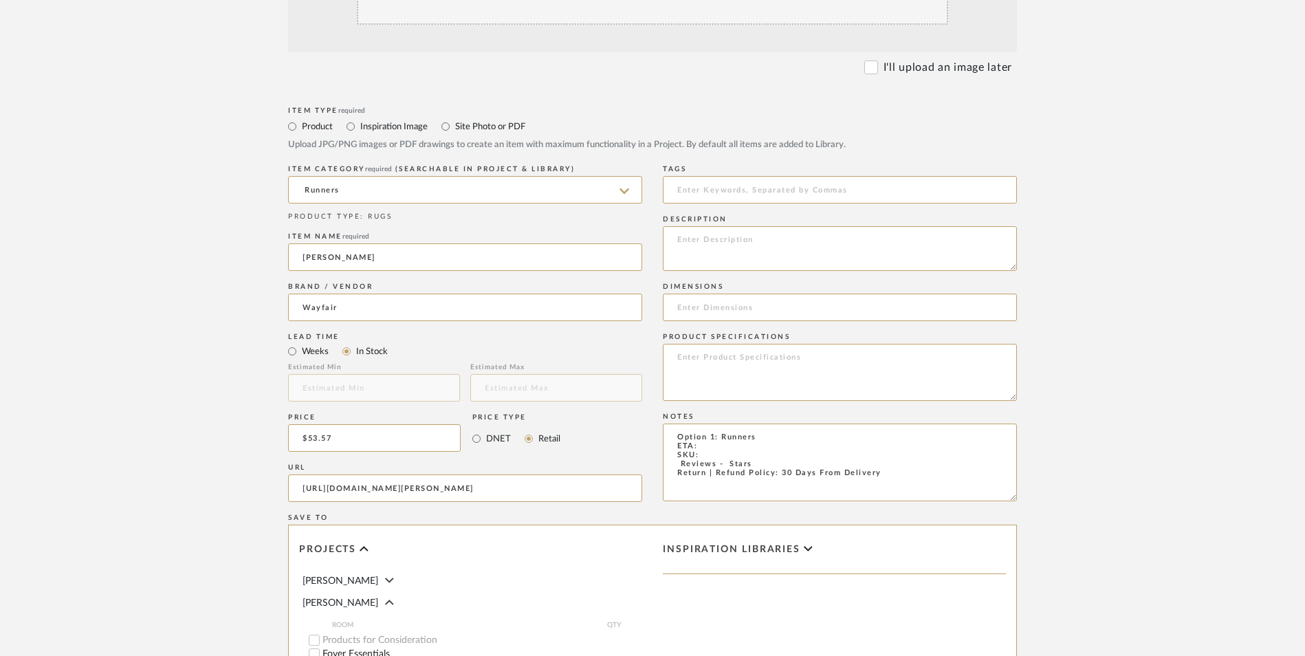
scroll to position [0, 0]
click at [712, 424] on textarea "Option 1: Runners ETA: SKU: Reviews - Stars Return | Refund Policy: 30 Days Fro…" at bounding box center [840, 463] width 354 height 78
click at [705, 424] on textarea "Option 1: Runners ETA: [DATE] SKU: Reviews - Stars Return | Refund Policy: 30 D…" at bounding box center [840, 463] width 354 height 78
paste textarea "DRQH1421"
click at [668, 424] on textarea "Option 1: Runners ETA: [DATE] SKU: DRQH1421 Reviews - Stars Return | Refund Pol…" at bounding box center [840, 463] width 354 height 78
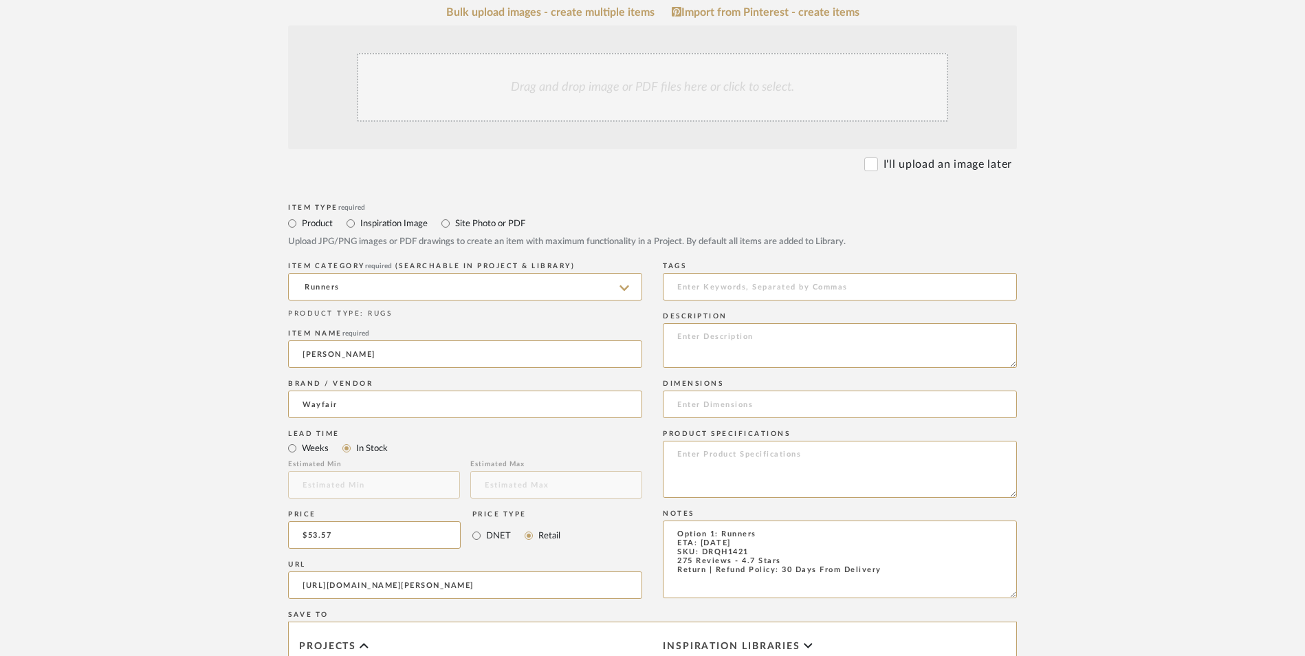
scroll to position [275, 0]
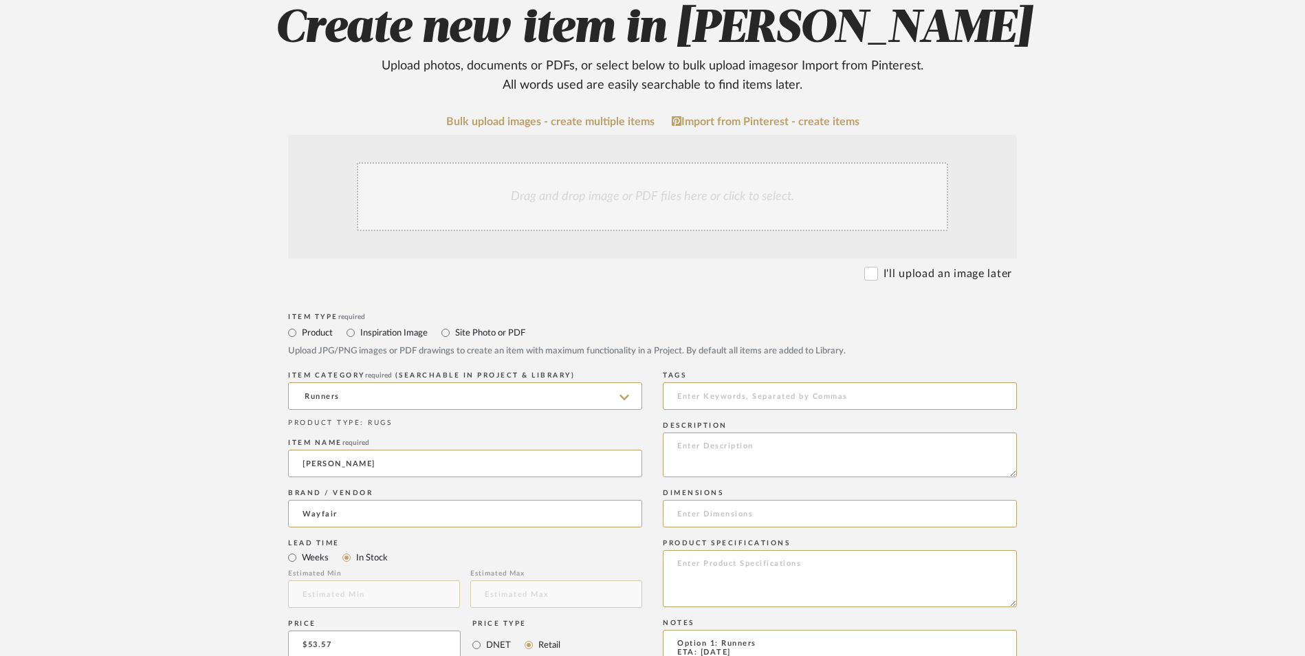
click at [593, 162] on div "Drag and drop image or PDF files here or click to select." at bounding box center [652, 196] width 591 height 69
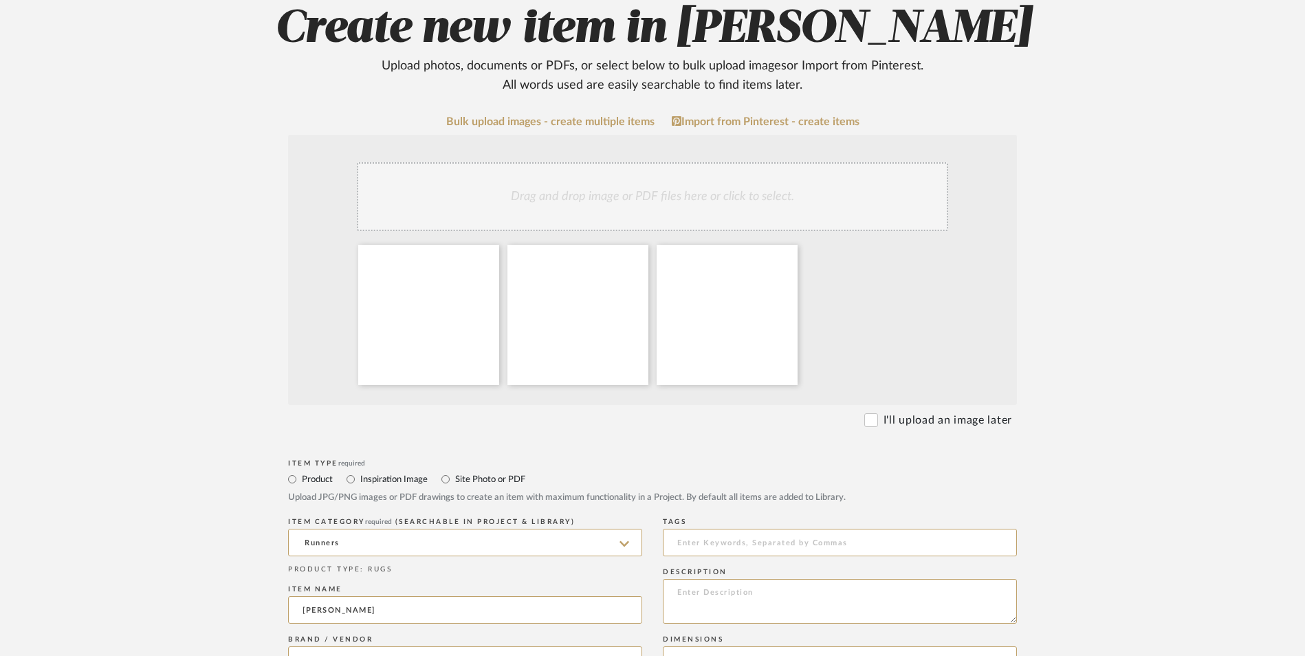
scroll to position [619, 0]
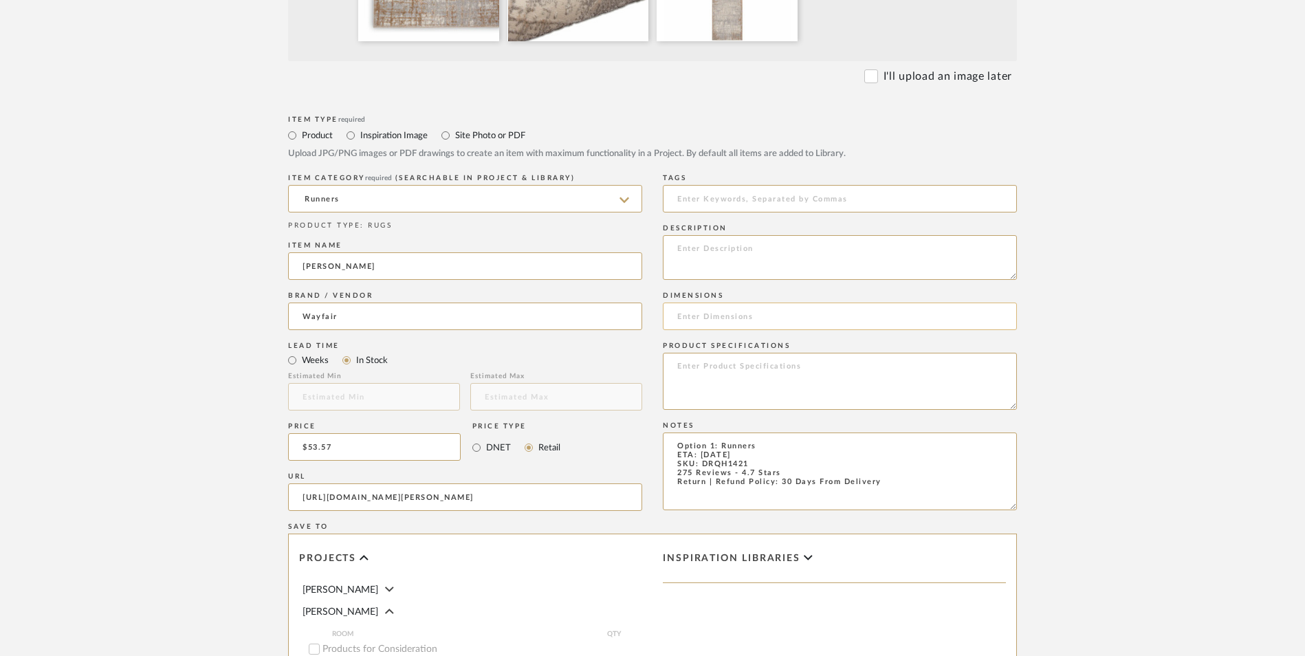
click at [730, 303] on input at bounding box center [840, 317] width 354 height 28
click at [765, 432] on textarea "Option 1: Runners ETA: [DATE] SKU: DRQH1421 275 Reviews - 4.7 Stars Return | Re…" at bounding box center [840, 471] width 354 height 78
paste textarea "Cream/Ivory/Taupe/Gray"
drag, startPoint x: 828, startPoint y: 335, endPoint x: 857, endPoint y: 371, distance: 46.4
click at [829, 432] on textarea "Option 1: Runners - Select: Cream/Ivory/Taupe/Gray ETA: [DATE] SKU: DRQH1421 27…" at bounding box center [840, 471] width 354 height 78
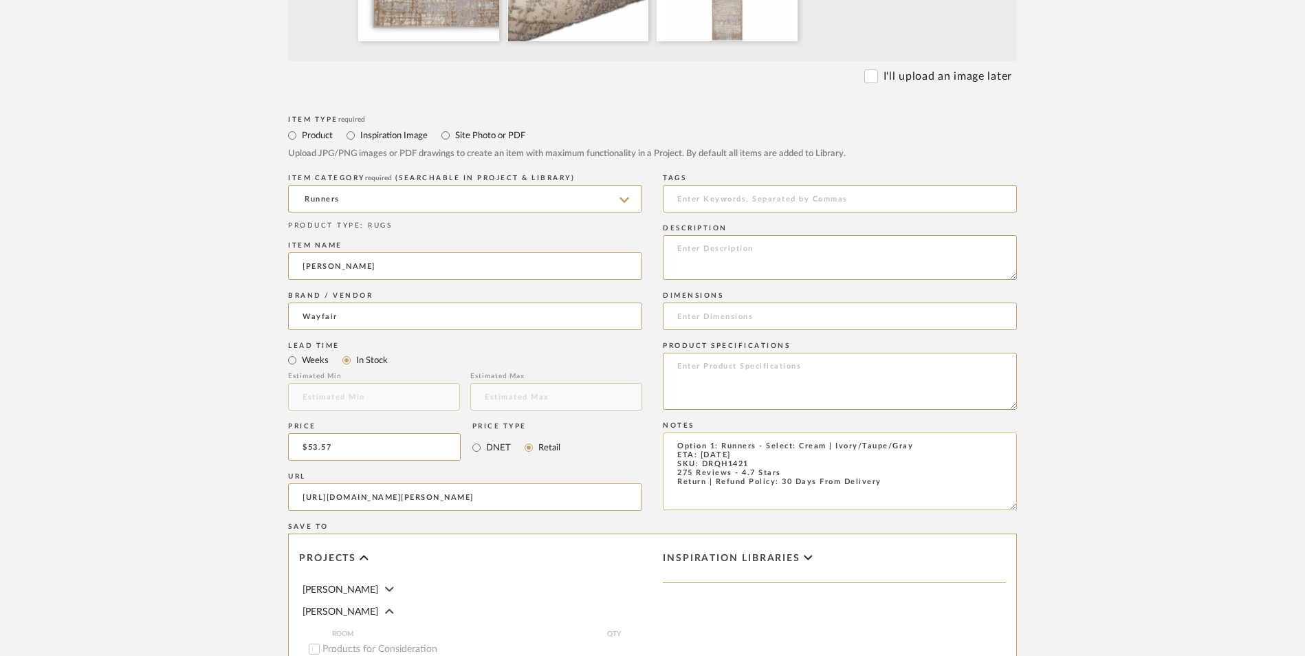
click at [860, 432] on textarea "Option 1: Runners - Select: Cream | Ivory/Taupe/Gray ETA: [DATE] SKU: DRQH1421 …" at bounding box center [840, 471] width 354 height 78
click at [895, 432] on textarea "Option 1: Runners - Select: Cream | Ivory | Taupe/Gray ETA: [DATE] SKU: DRQH142…" at bounding box center [840, 471] width 354 height 78
type textarea "Option 1: Runners - Select: Cream | Ivory | Taupe | Gray ETA: [DATE] SKU: DRQH1…"
click at [751, 303] on input at bounding box center [840, 317] width 354 height 28
paste input "Runner 2'3" x 10'"
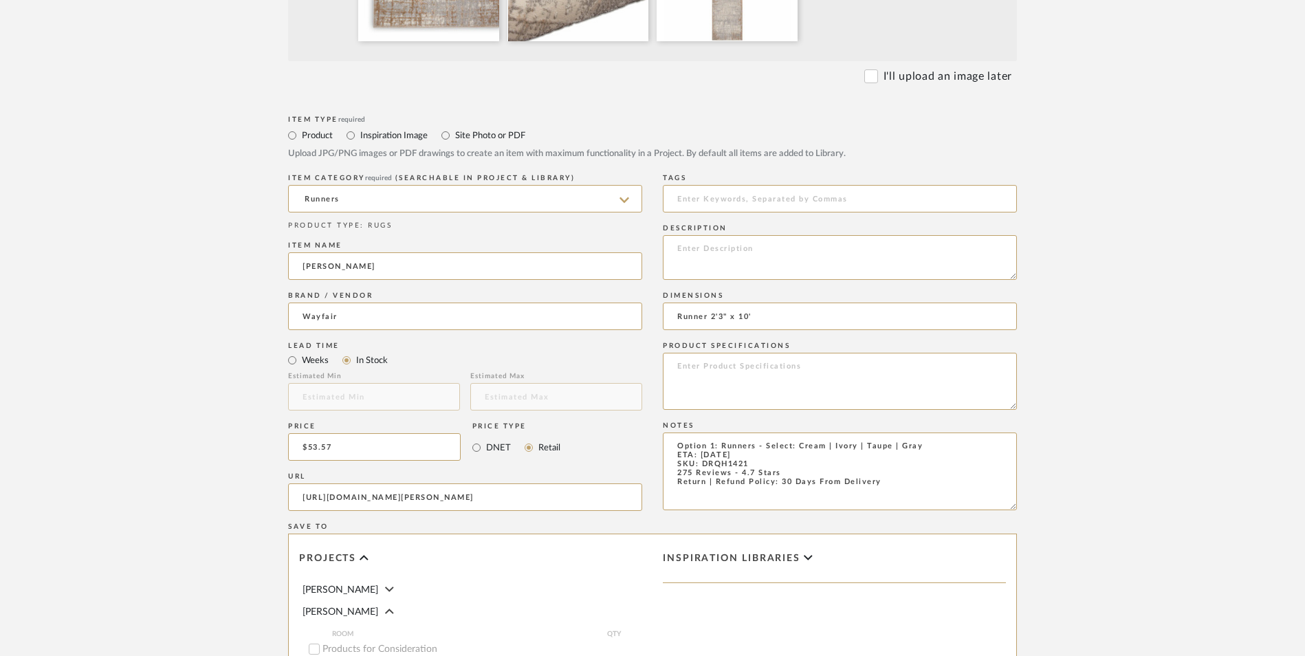
type input "Runner 2'3" x 10'"
click at [754, 235] on textarea at bounding box center [840, 257] width 354 height 45
paste textarea "Give your home a subtle surge of energy with the Rush Collection from [PERSON_N…"
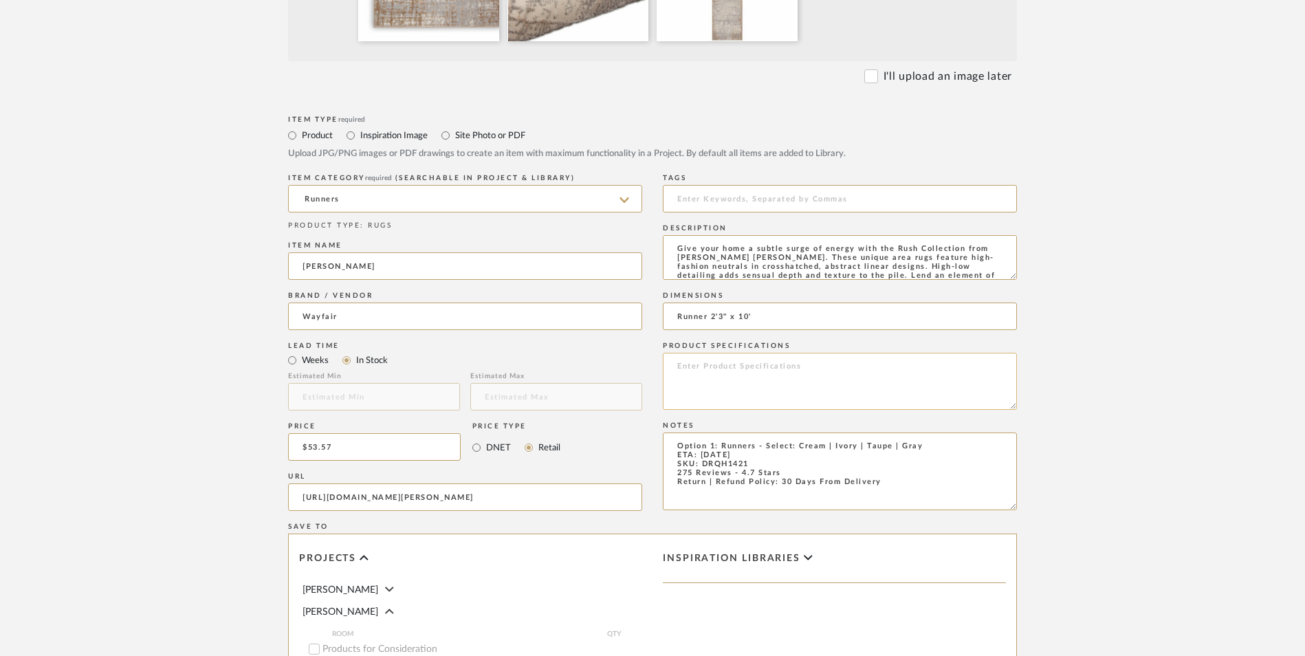
scroll to position [10, 0]
type textarea "Give your home a subtle surge of energy with the Rush Collection from [PERSON_N…"
click at [743, 353] on textarea at bounding box center [840, 381] width 354 height 57
drag, startPoint x: 716, startPoint y: 254, endPoint x: 604, endPoint y: 245, distance: 112.5
click at [604, 245] on div "Item Type required Product Inspiration Image Site Photo or PDF Upload JPG/PNG i…" at bounding box center [652, 513] width 729 height 803
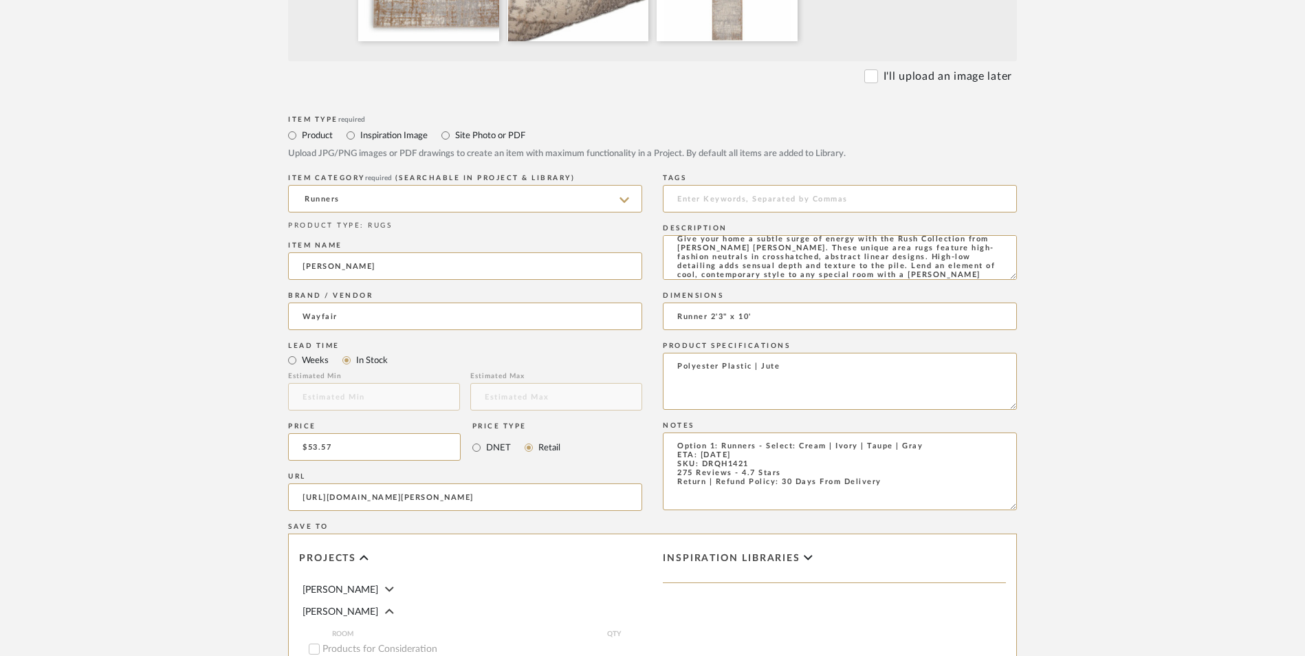
paste textarea "propylene"
click at [821, 353] on textarea "Polypropylene Plastic | Jute" at bounding box center [840, 381] width 354 height 57
type textarea "Polypropylene Plastic | Jute"
click at [928, 432] on textarea "Option 1: Runners - Select: Cream | Ivory | Taupe | Gray ETA: [DATE] SKU: DRQH1…" at bounding box center [840, 471] width 354 height 78
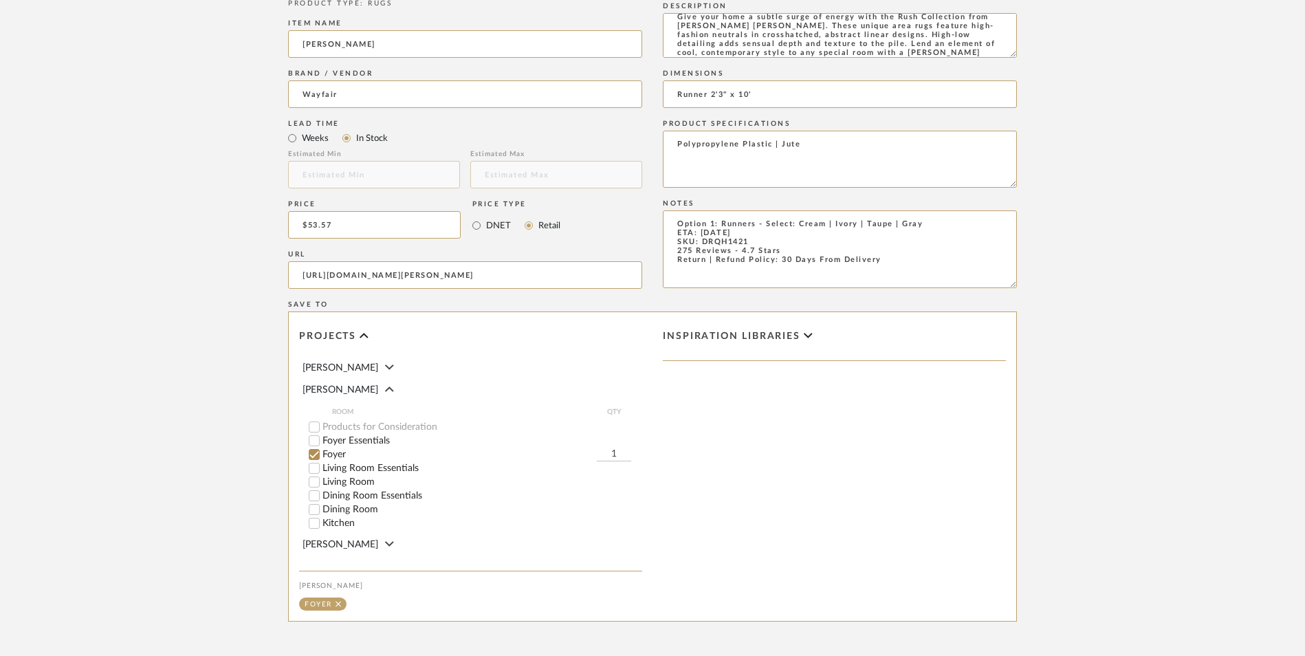
scroll to position [865, 0]
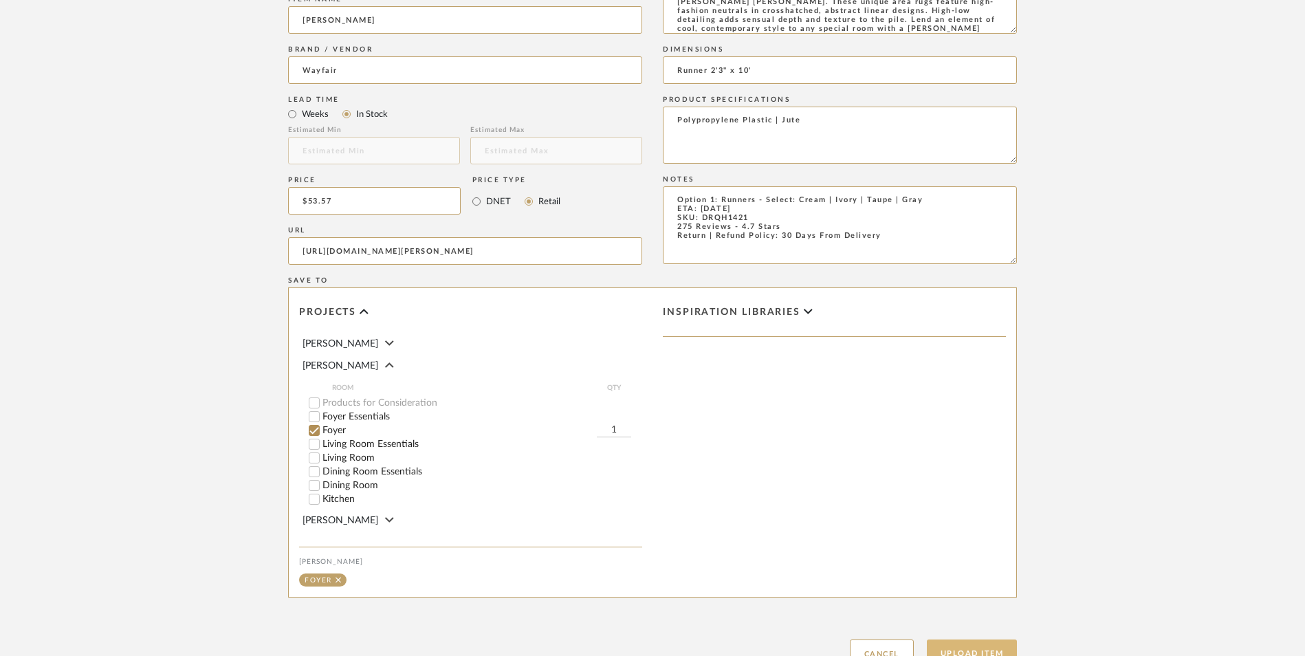
click at [951, 639] on button "Upload Item" at bounding box center [972, 653] width 91 height 28
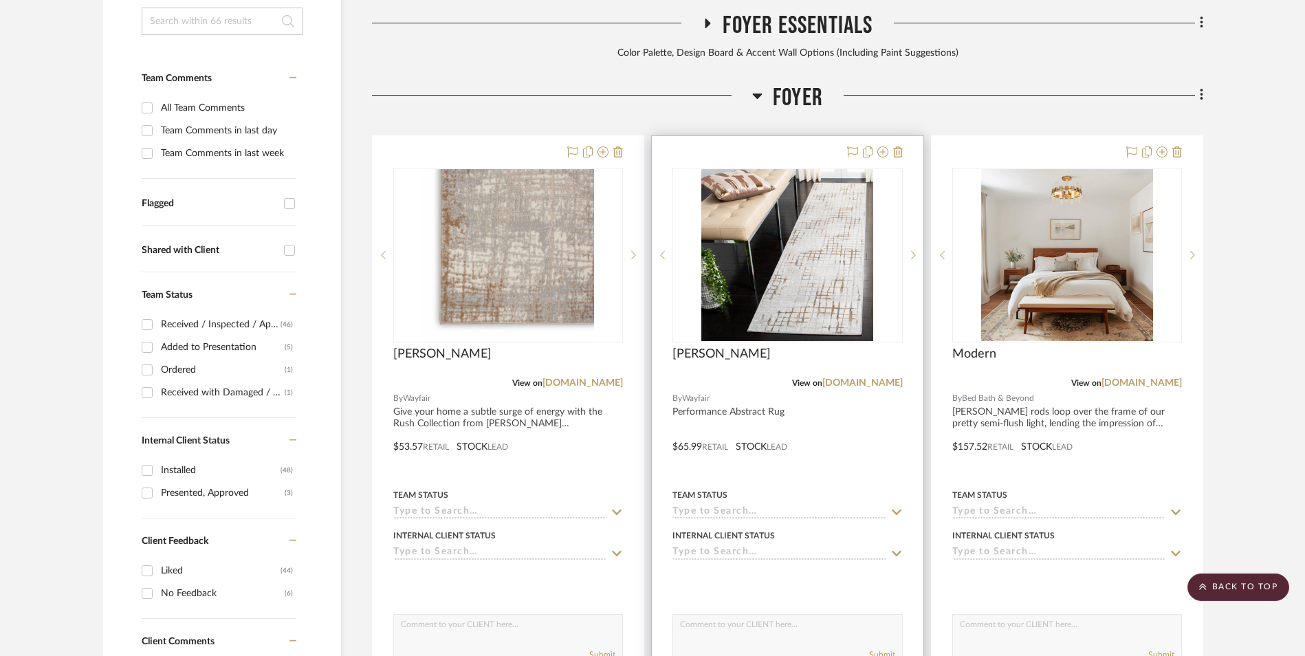
scroll to position [419, 0]
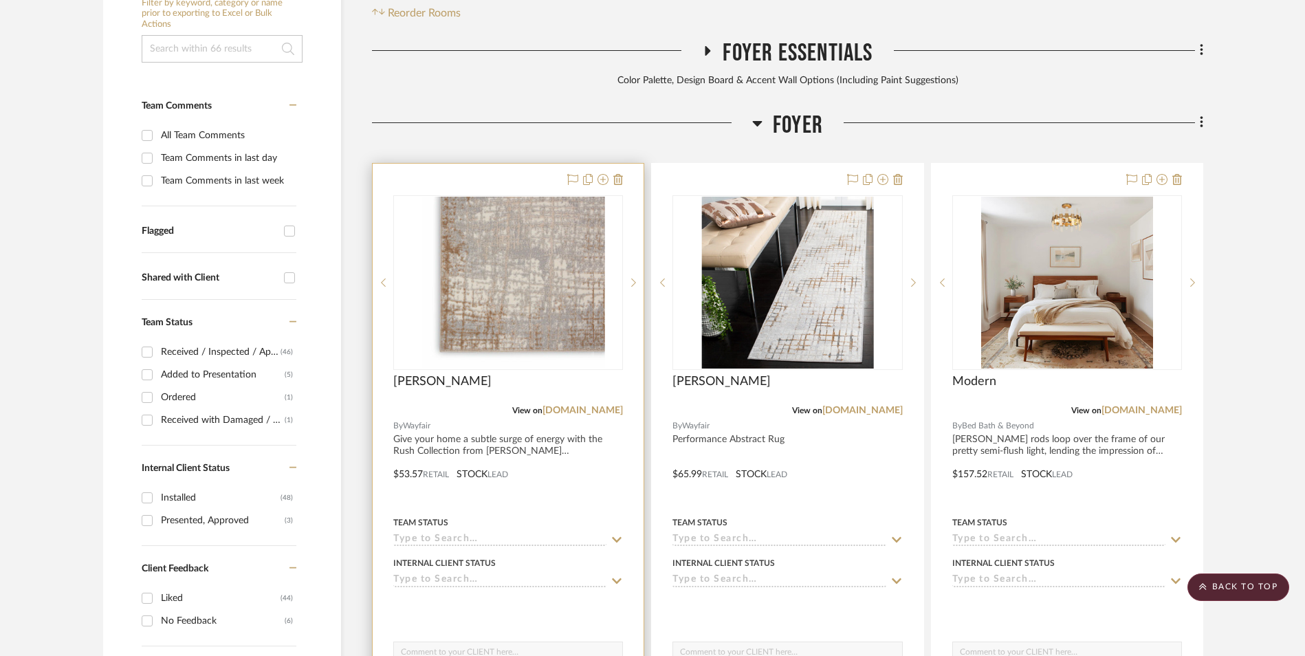
click at [542, 219] on img at bounding box center [508, 283] width 172 height 172
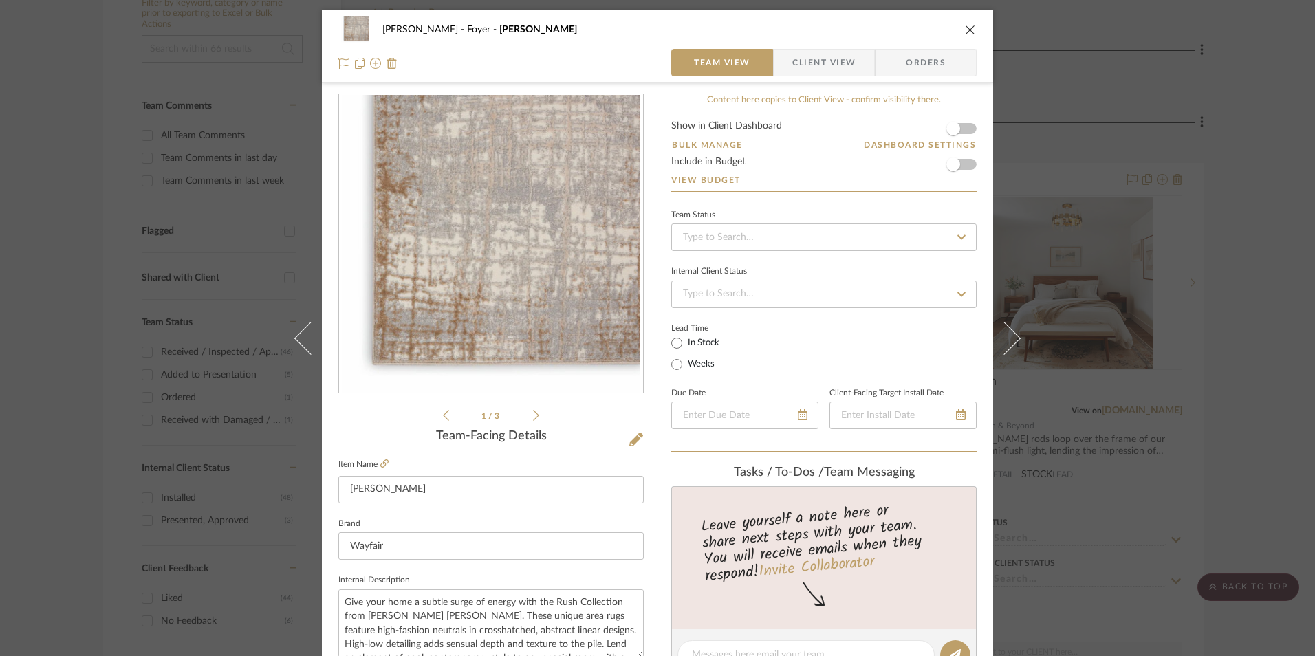
scroll to position [413, 0]
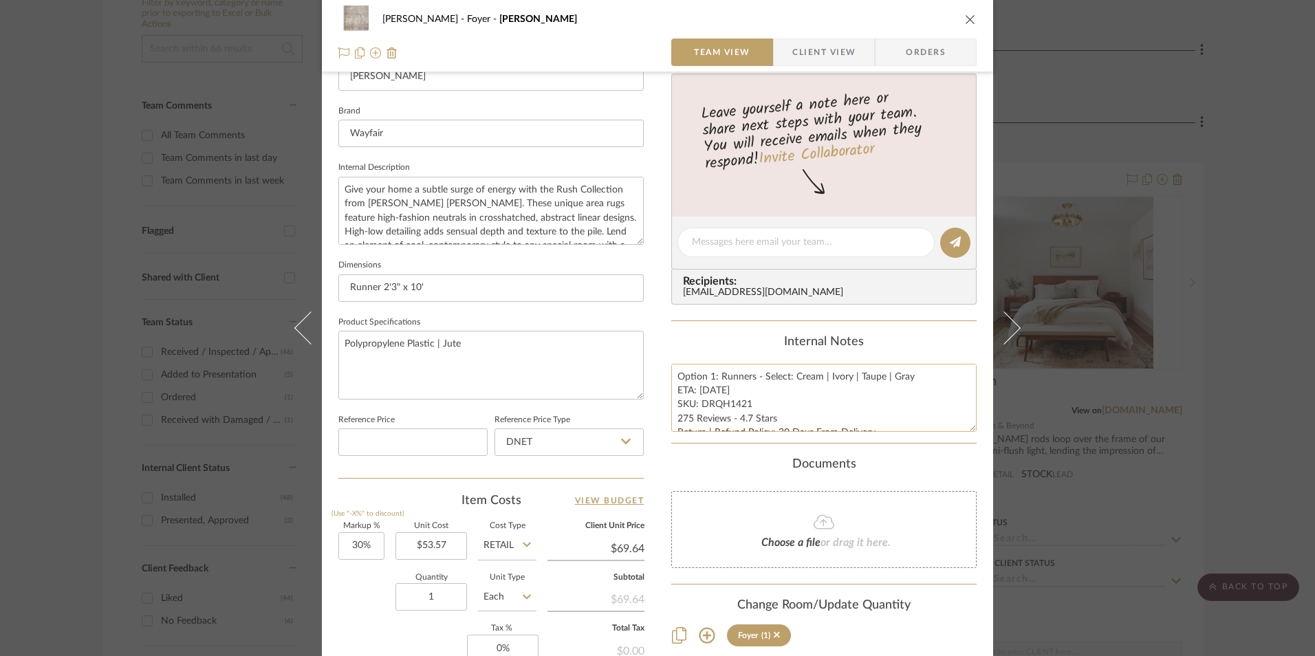
click at [757, 408] on textarea "Option 1: Runners - Select: Cream | Ivory | Taupe | Gray ETA: [DATE] SKU: DRQH1…" at bounding box center [823, 398] width 305 height 68
drag, startPoint x: 744, startPoint y: 404, endPoint x: 699, endPoint y: 405, distance: 45.4
click at [699, 405] on textarea "Option 1: Runners - Select: Cream | Ivory | Taupe | Gray ETA: [DATE] SKU: DRQH1…" at bounding box center [823, 398] width 305 height 68
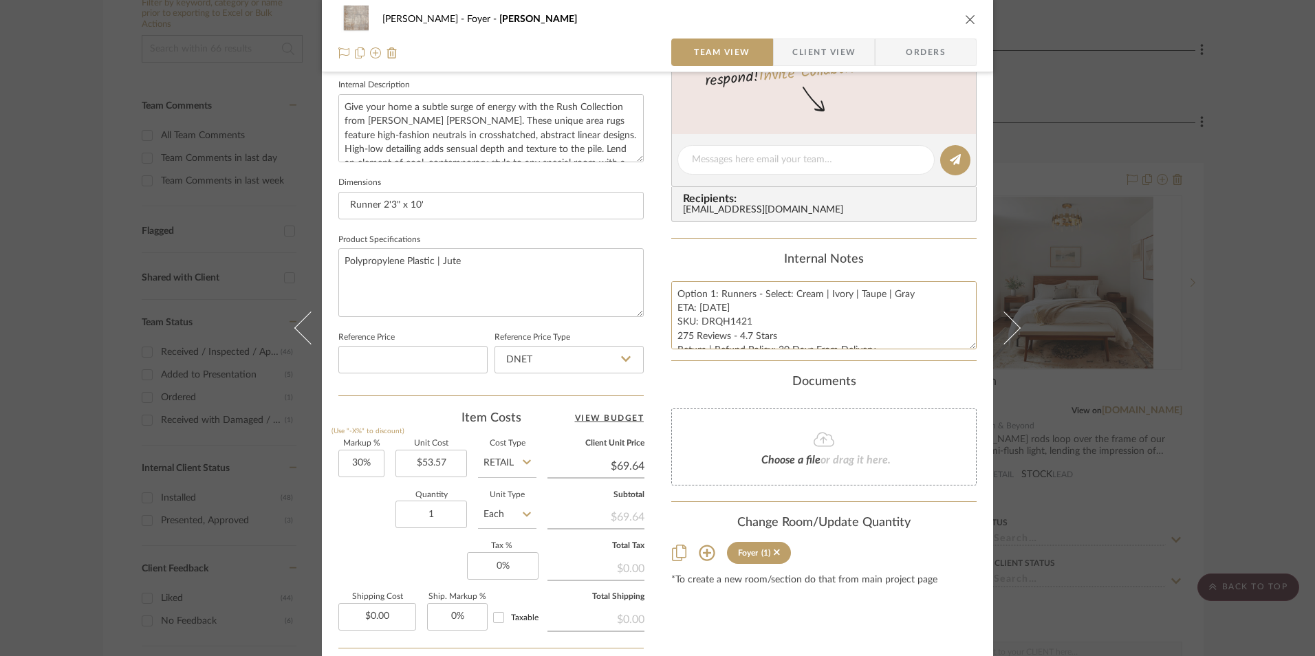
scroll to position [624, 0]
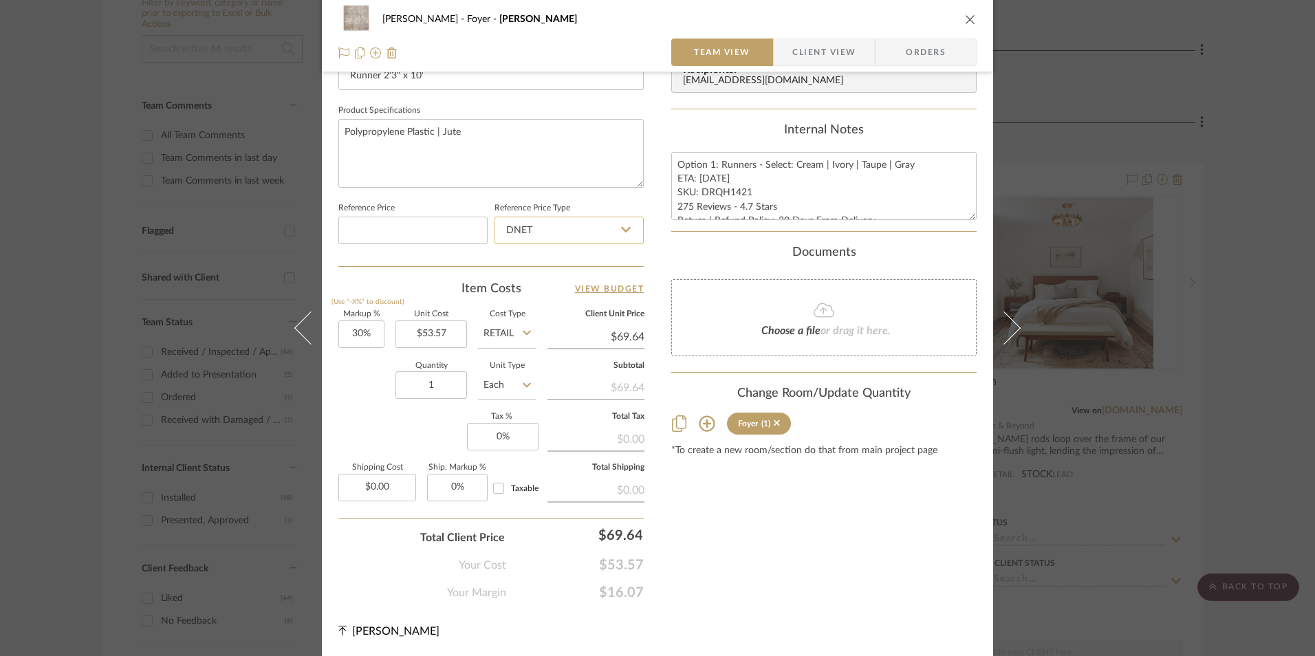
drag, startPoint x: 581, startPoint y: 231, endPoint x: 576, endPoint y: 243, distance: 12.6
click at [581, 231] on input "DNET" at bounding box center [568, 231] width 149 height 28
click at [568, 292] on div "Retail" at bounding box center [575, 300] width 170 height 35
type input "Retail"
type input "30"
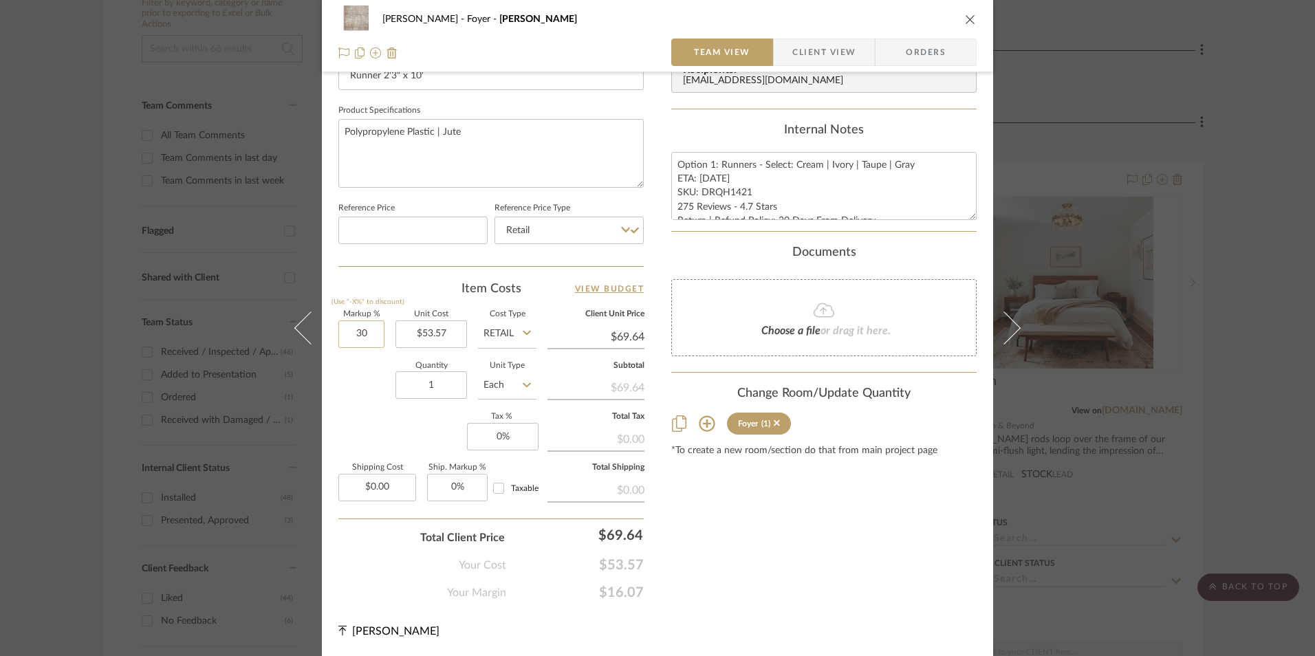
click at [368, 333] on input "30" at bounding box center [361, 334] width 46 height 28
drag, startPoint x: 364, startPoint y: 406, endPoint x: 534, endPoint y: 472, distance: 182.5
click at [364, 406] on div "Quantity 1 Unit Type Each" at bounding box center [437, 386] width 198 height 49
type input "0%"
type input "$53.57"
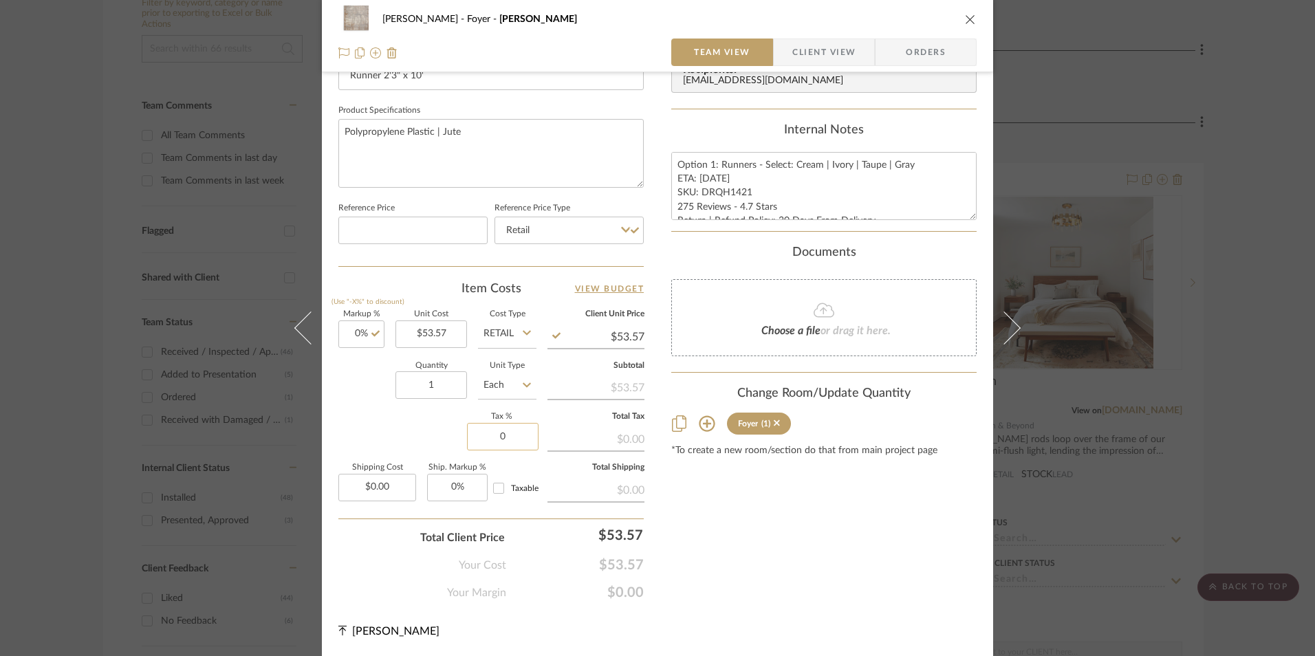
click at [527, 439] on input "0" at bounding box center [503, 437] width 72 height 28
type input "8.25%"
click at [778, 536] on div "Content here copies to Client View - confirm visibility there. Show in Client D…" at bounding box center [823, 35] width 305 height 1132
click at [914, 44] on span "Orders" at bounding box center [925, 53] width 70 height 28
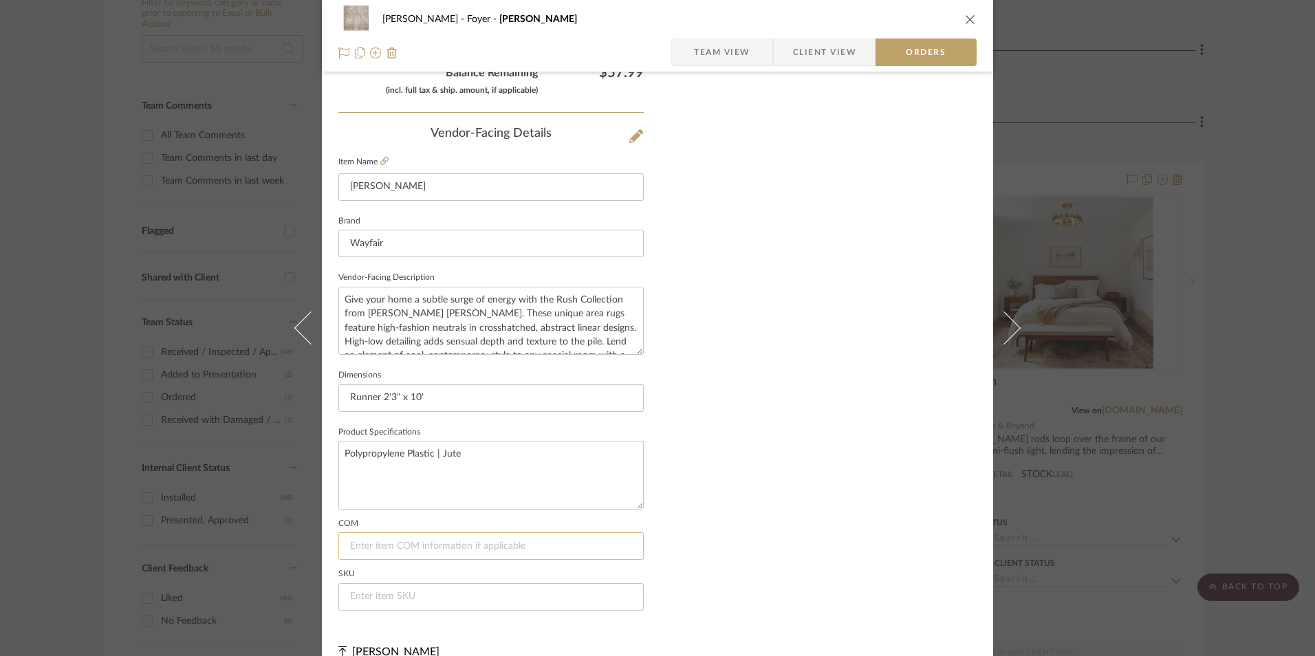
scroll to position [807, 0]
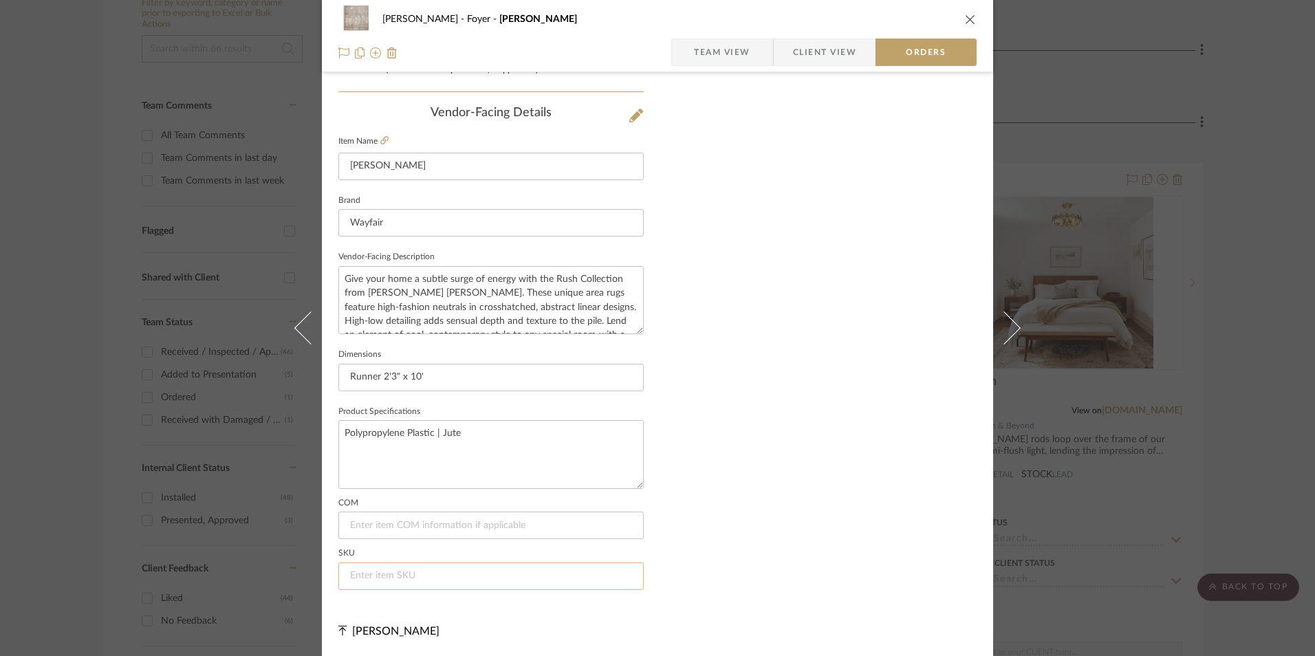
click at [410, 574] on input at bounding box center [490, 576] width 305 height 28
paste input "DRQH1421"
type input "DRQH1421"
drag, startPoint x: 966, startPoint y: 22, endPoint x: 670, endPoint y: 23, distance: 295.7
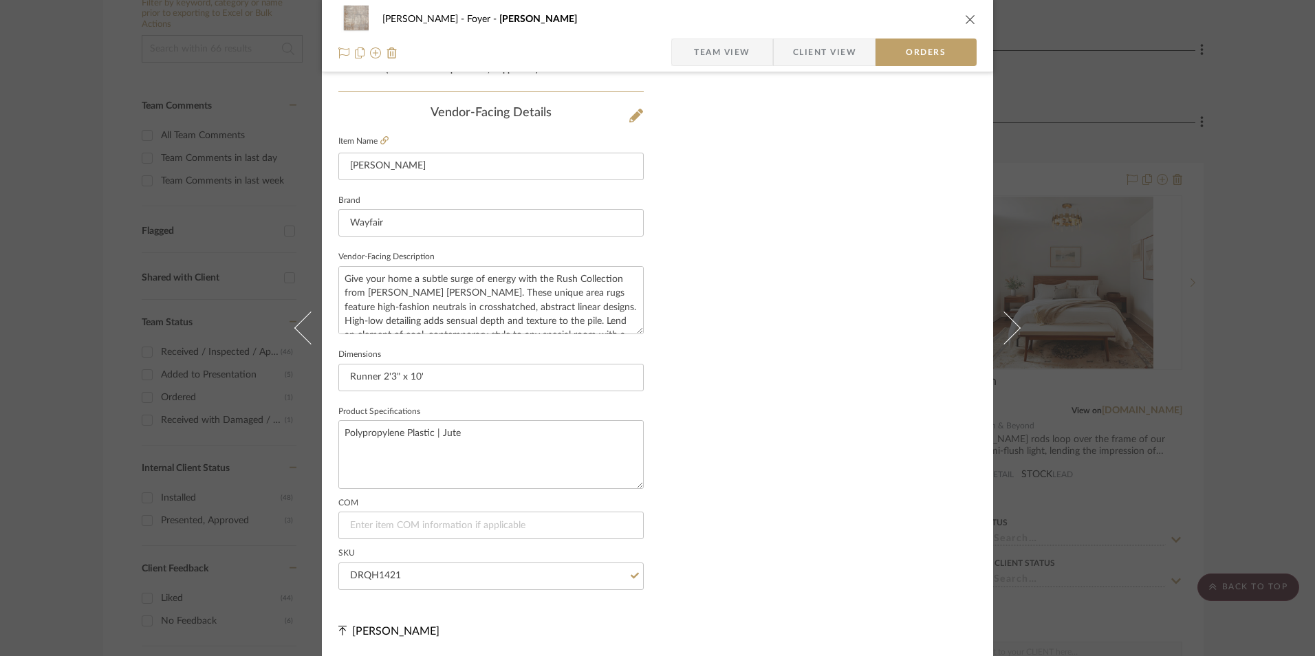
click at [965, 22] on icon "close" at bounding box center [970, 19] width 11 height 11
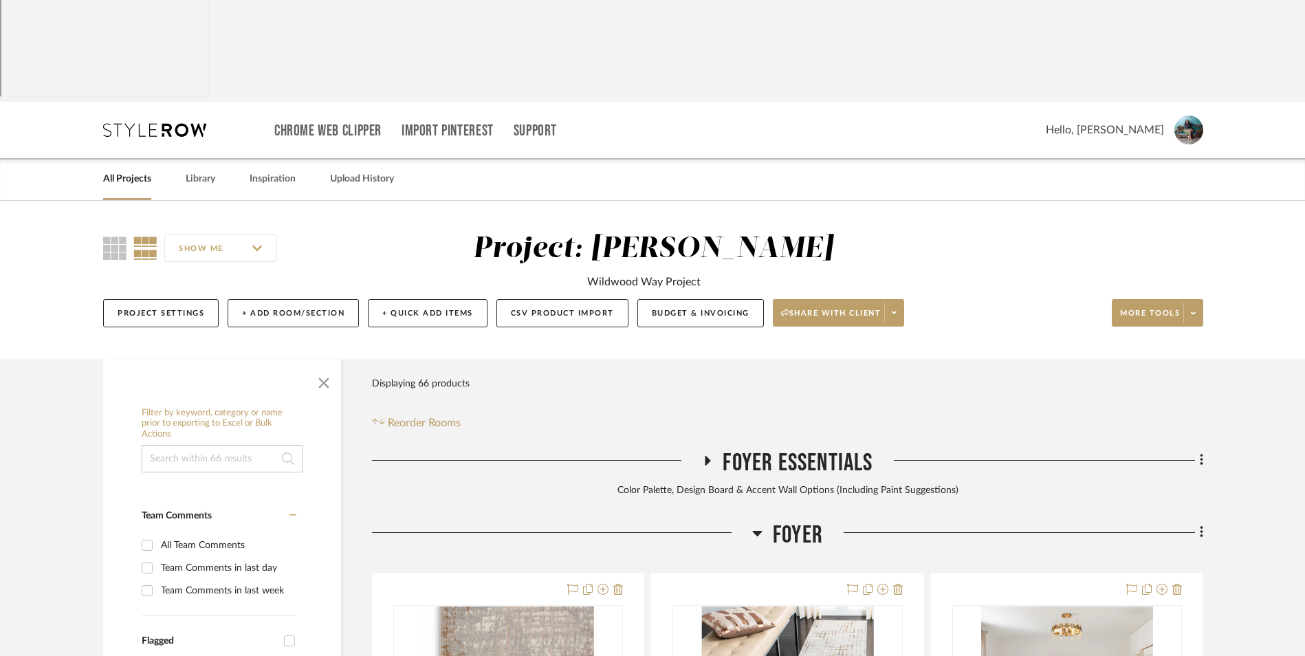
scroll to position [0, 0]
